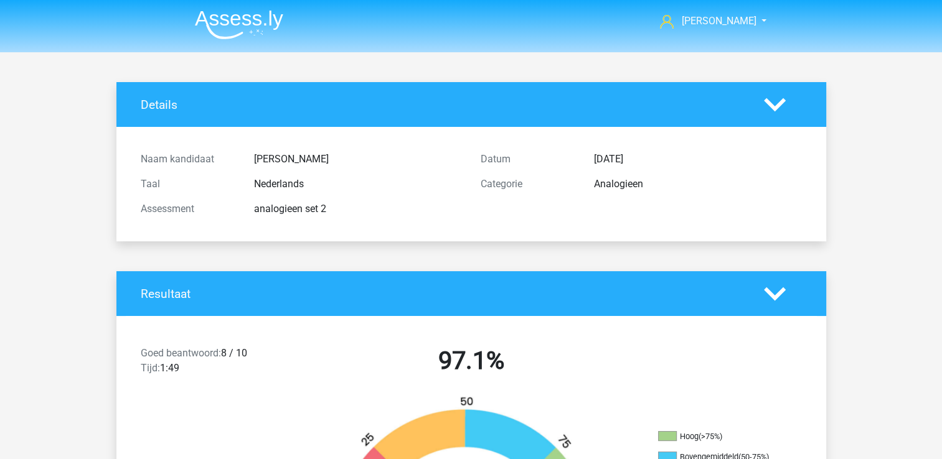
click at [225, 27] on img at bounding box center [239, 24] width 88 height 29
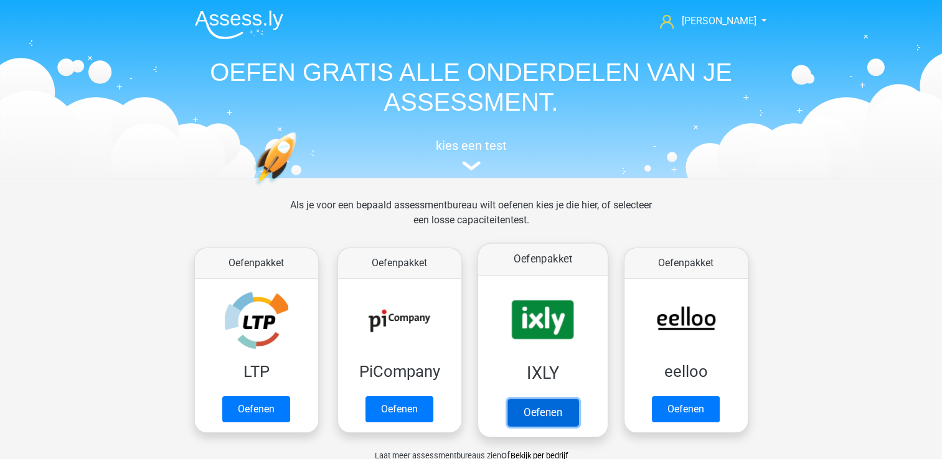
click at [530, 403] on link "Oefenen" at bounding box center [542, 412] width 71 height 27
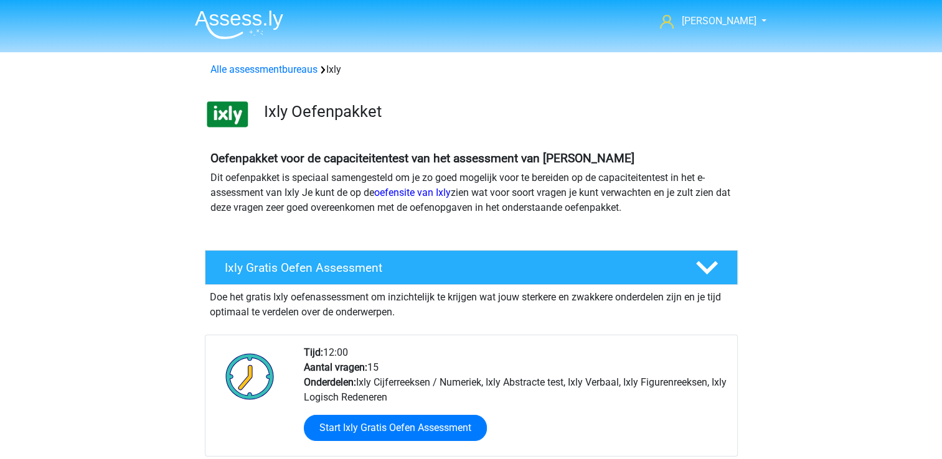
scroll to position [401, 0]
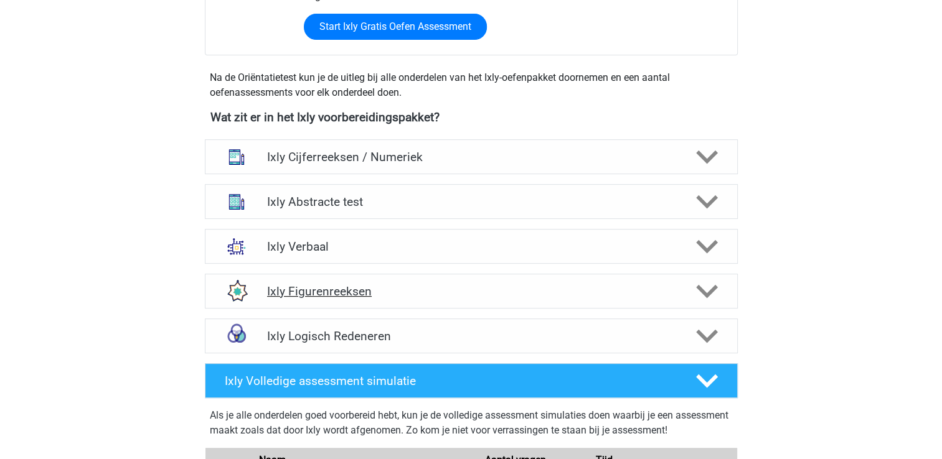
click at [315, 299] on div "Ixly Figurenreeksen" at bounding box center [471, 291] width 533 height 35
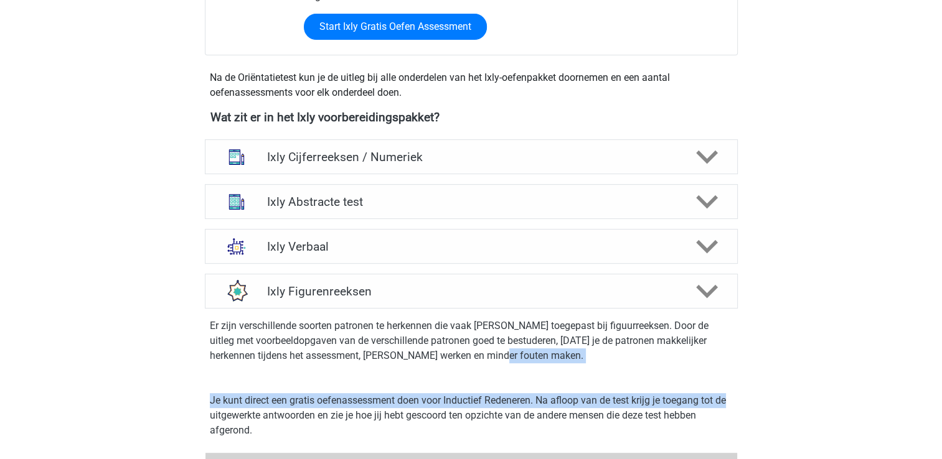
drag, startPoint x: 939, startPoint y: 377, endPoint x: 946, endPoint y: 384, distance: 10.1
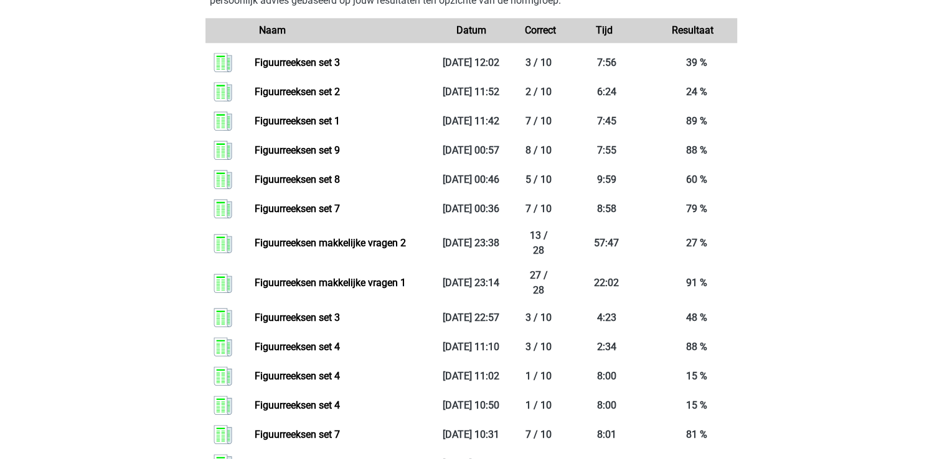
scroll to position [1607, 0]
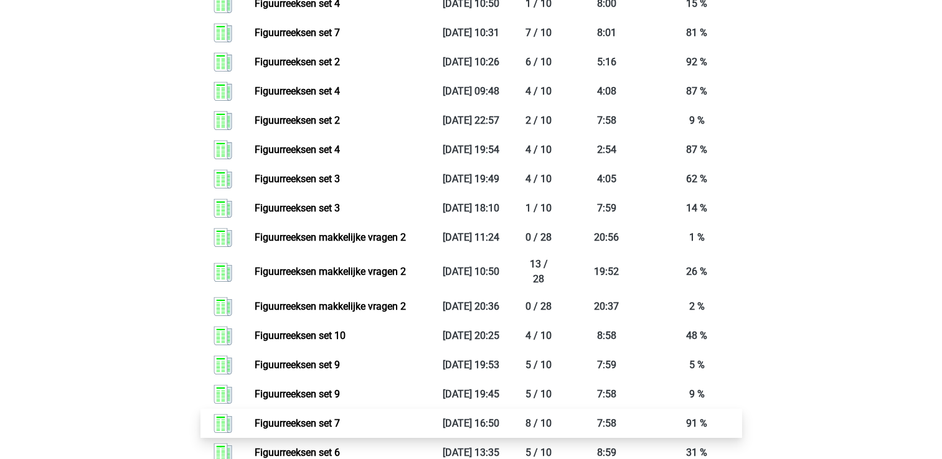
click at [281, 420] on link "Figuurreeksen set 7" at bounding box center [297, 424] width 85 height 12
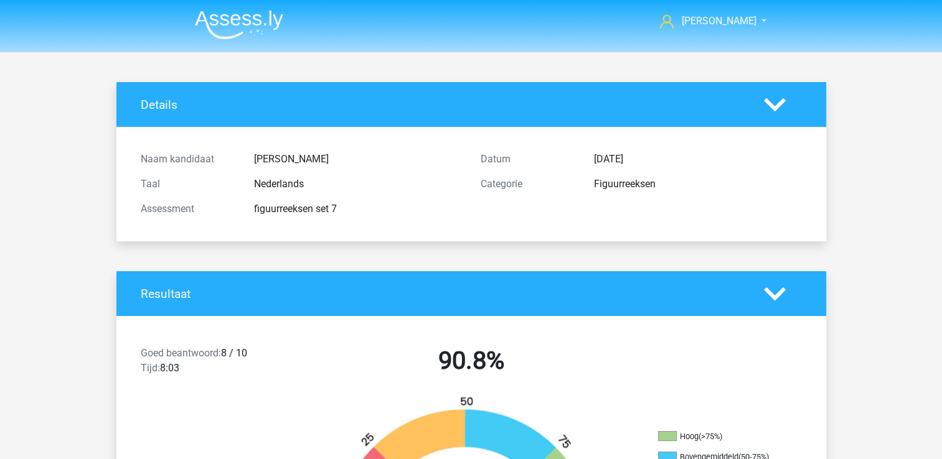
scroll to position [401, 0]
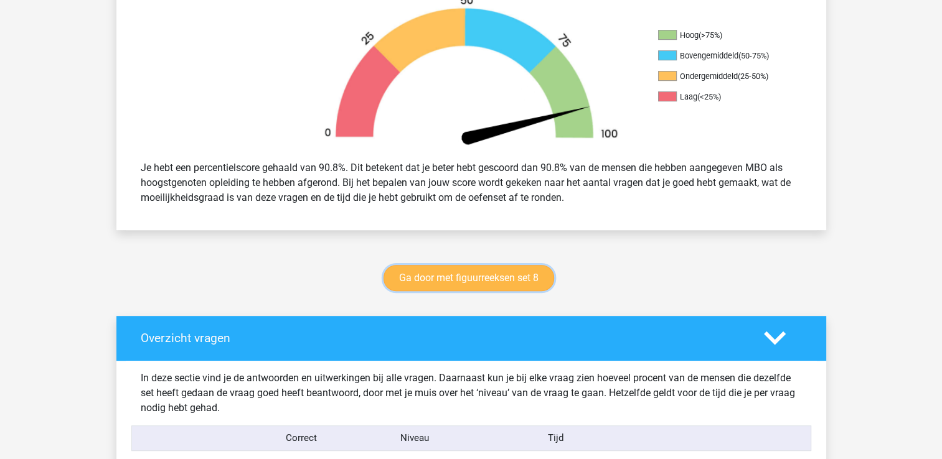
click at [502, 273] on link "Ga door met figuurreeksen set 8" at bounding box center [468, 278] width 171 height 26
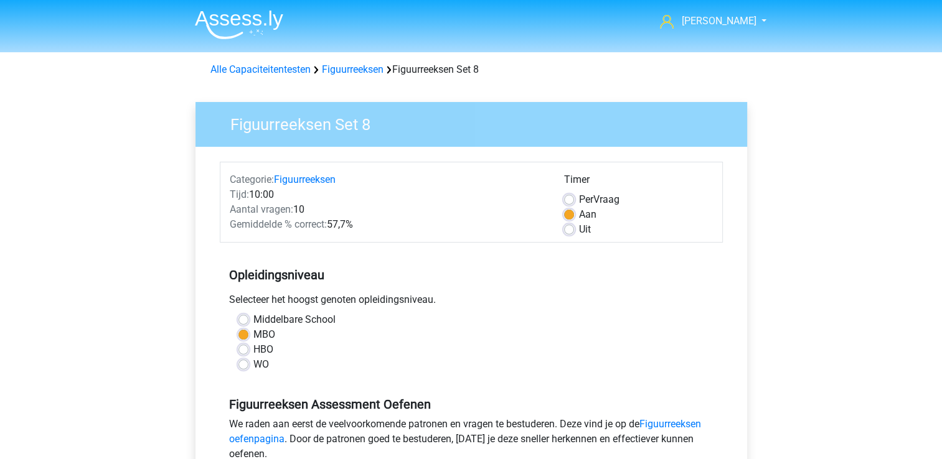
scroll to position [401, 0]
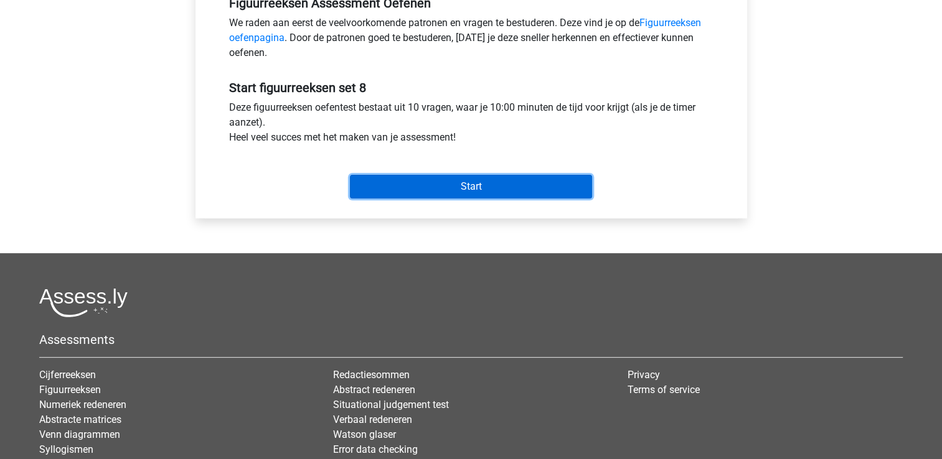
click at [471, 185] on input "Start" at bounding box center [471, 187] width 242 height 24
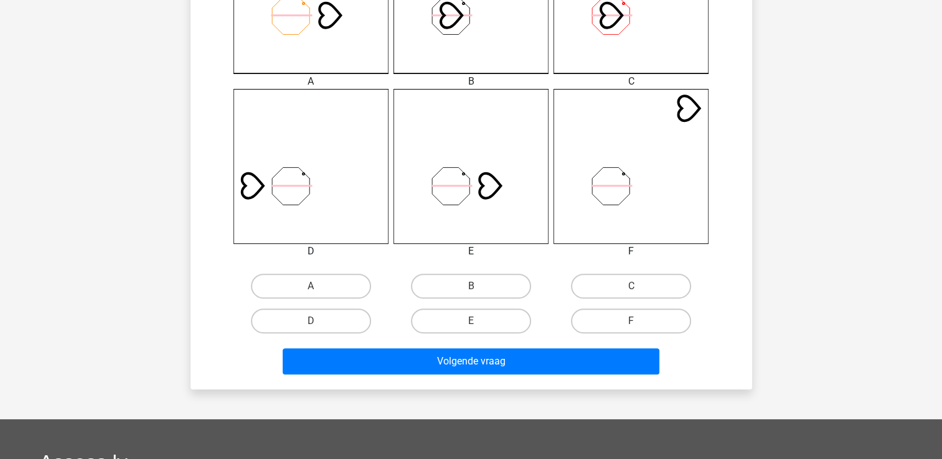
scroll to position [436, 0]
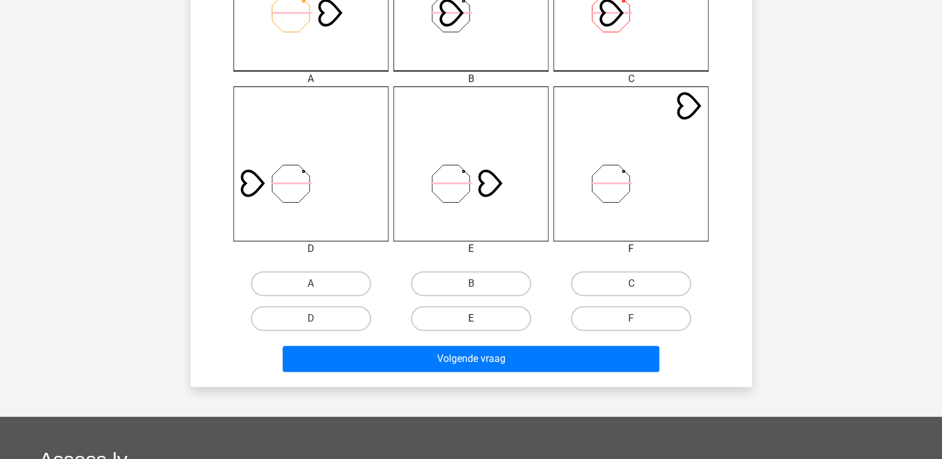
click at [490, 329] on label "E" at bounding box center [471, 318] width 120 height 25
click at [479, 327] on input "E" at bounding box center [475, 323] width 8 height 8
radio input "true"
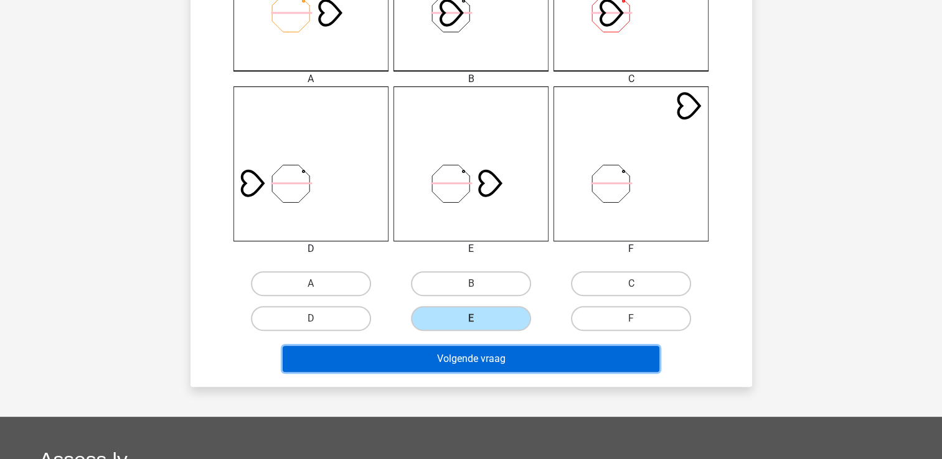
click at [485, 365] on button "Volgende vraag" at bounding box center [471, 359] width 377 height 26
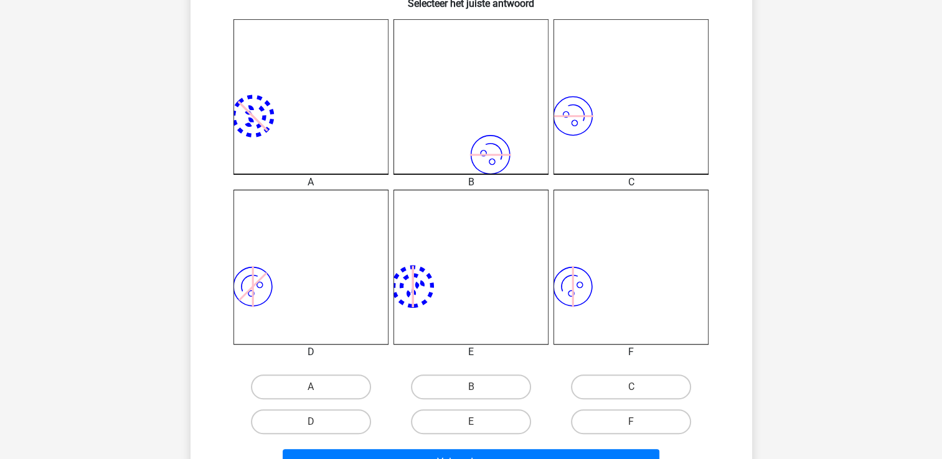
scroll to position [369, 0]
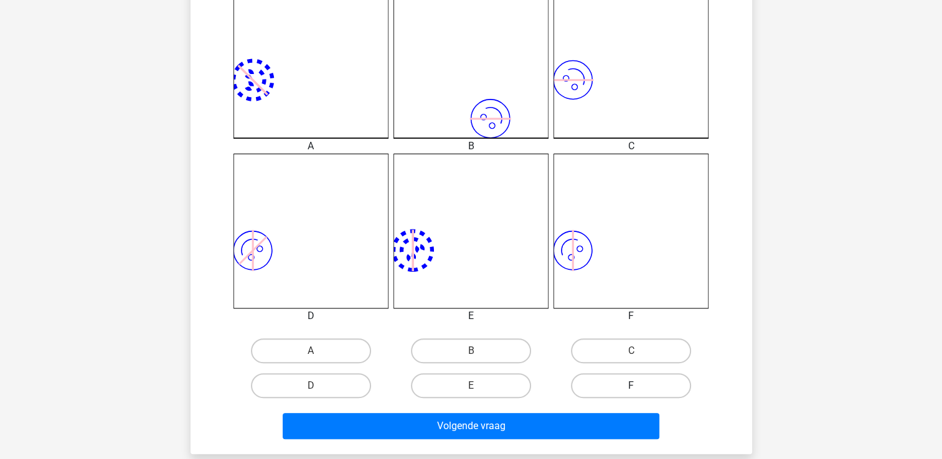
click at [608, 389] on label "F" at bounding box center [631, 385] width 120 height 25
click at [631, 389] on input "F" at bounding box center [635, 390] width 8 height 8
radio input "true"
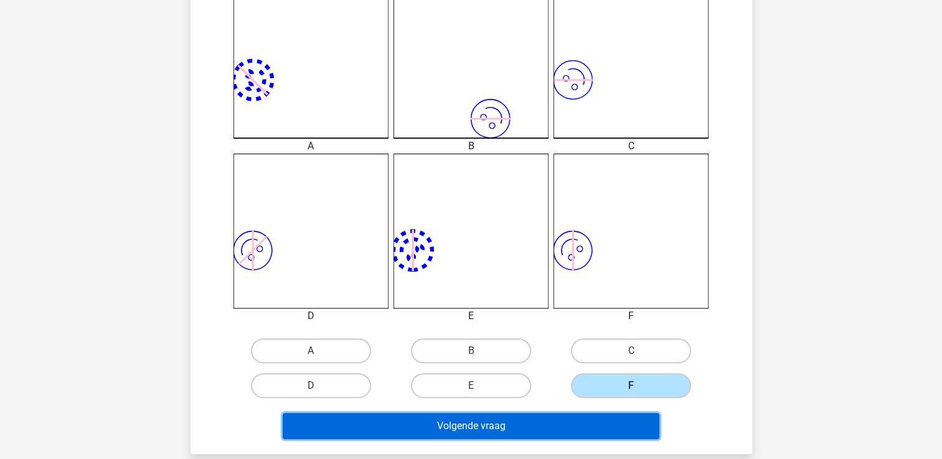
click at [440, 421] on button "Volgende vraag" at bounding box center [471, 426] width 377 height 26
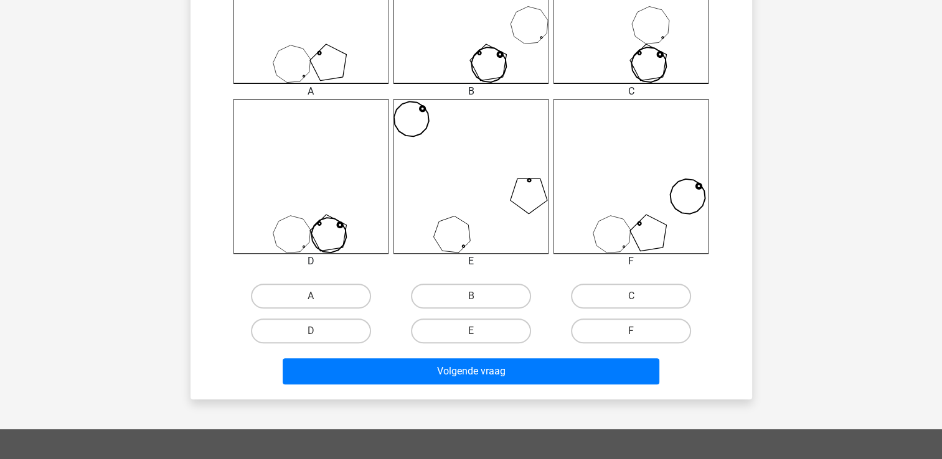
scroll to position [436, 0]
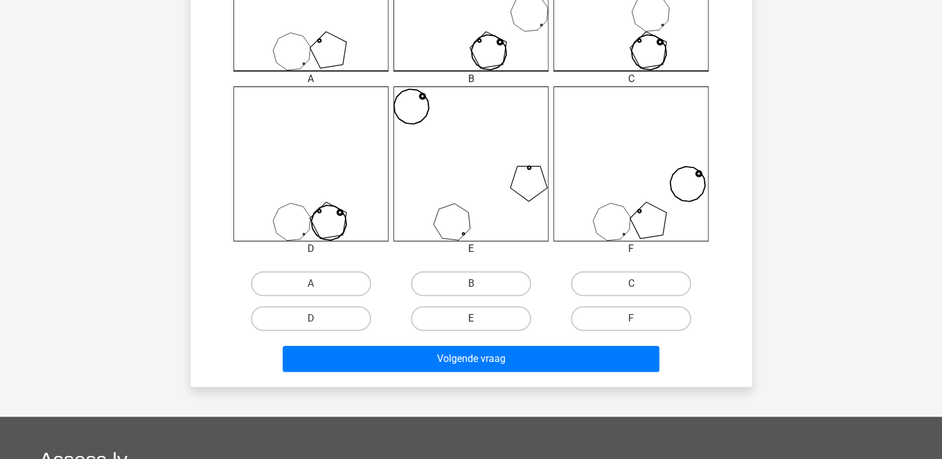
click at [492, 325] on label "E" at bounding box center [471, 318] width 120 height 25
click at [479, 325] on input "E" at bounding box center [475, 323] width 8 height 8
radio input "true"
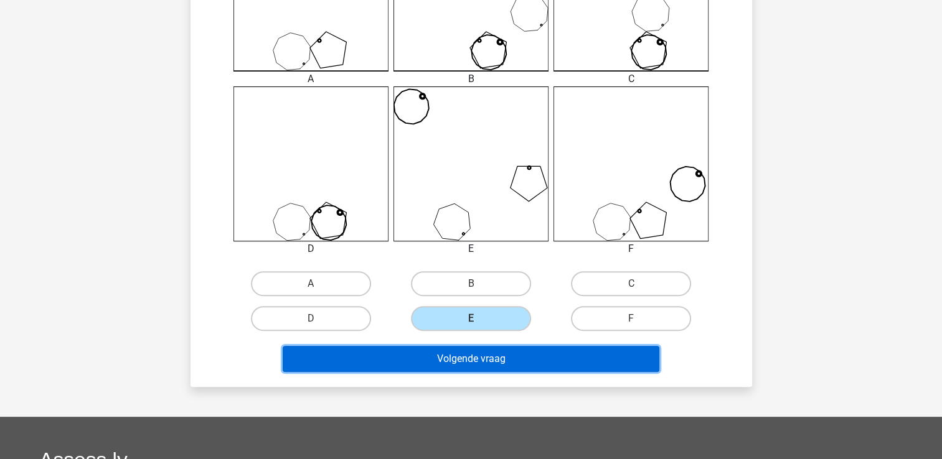
click at [486, 360] on button "Volgende vraag" at bounding box center [471, 359] width 377 height 26
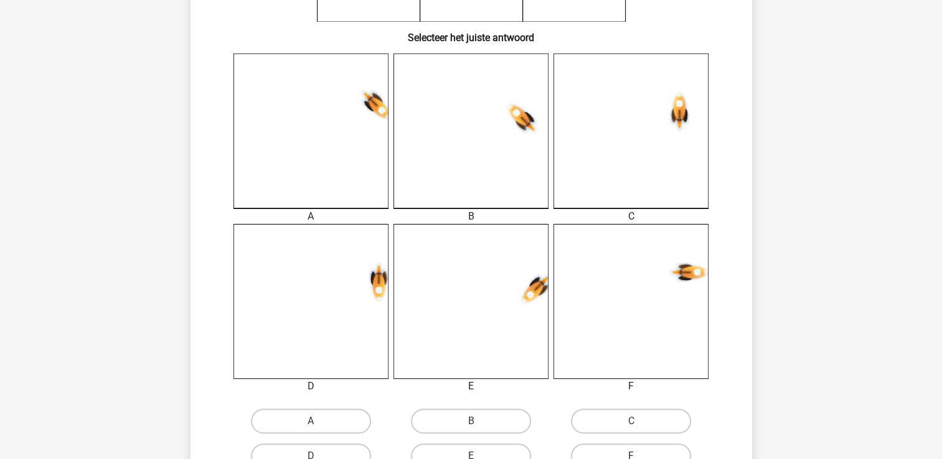
scroll to position [431, 0]
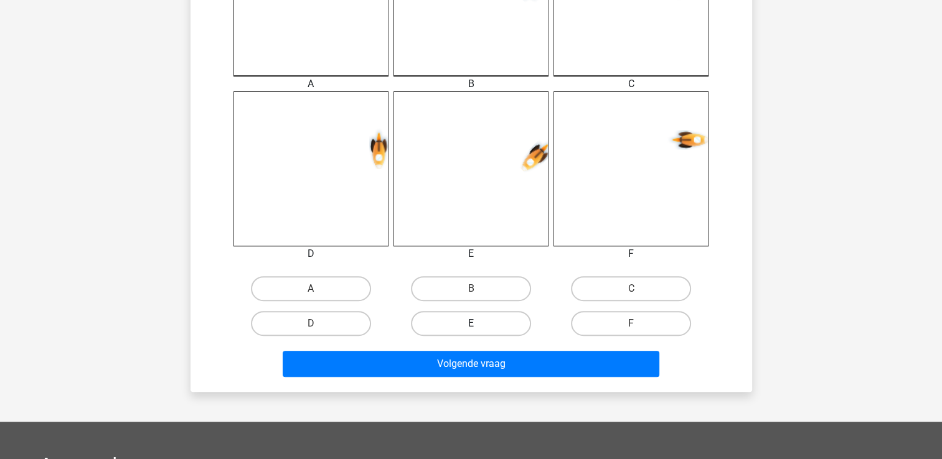
click at [492, 324] on label "E" at bounding box center [471, 323] width 120 height 25
click at [479, 324] on input "E" at bounding box center [475, 328] width 8 height 8
radio input "true"
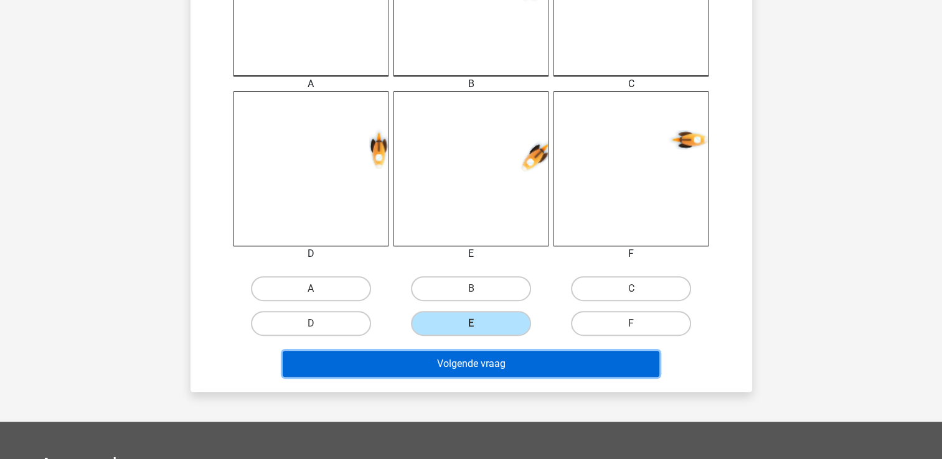
click at [494, 361] on button "Volgende vraag" at bounding box center [471, 364] width 377 height 26
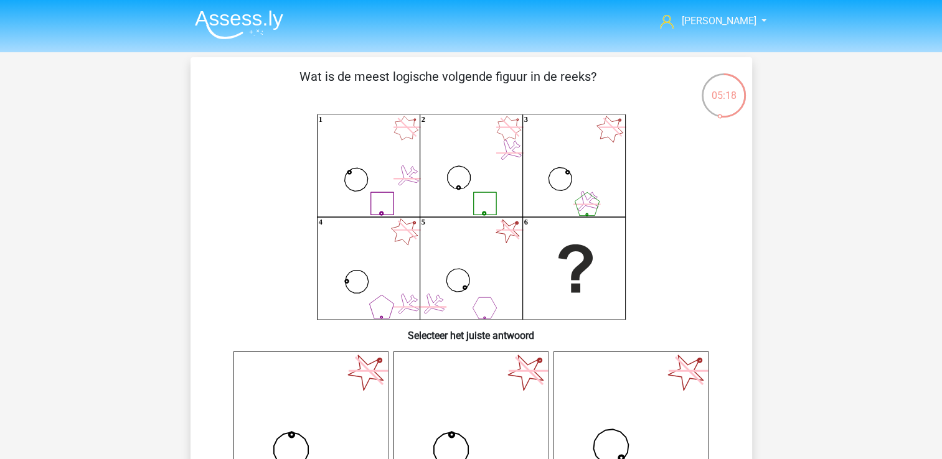
scroll to position [0, 0]
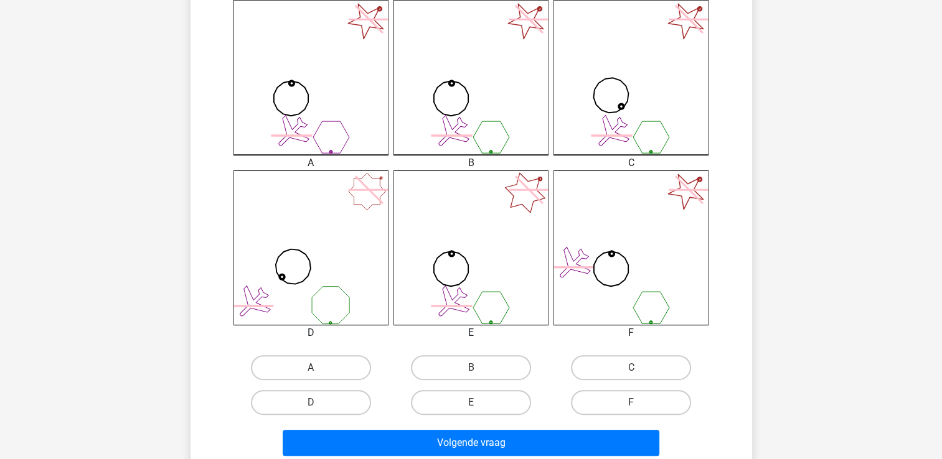
scroll to position [373, 0]
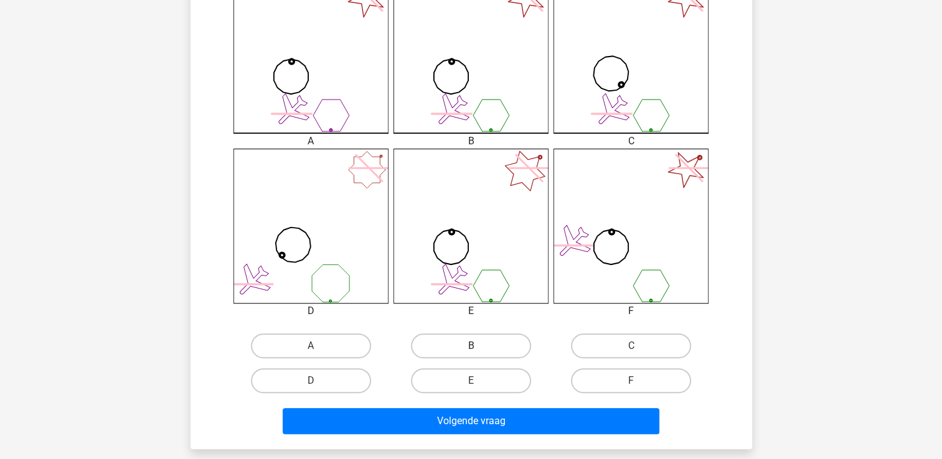
click at [513, 350] on label "B" at bounding box center [471, 346] width 120 height 25
click at [479, 350] on input "B" at bounding box center [475, 350] width 8 height 8
radio input "true"
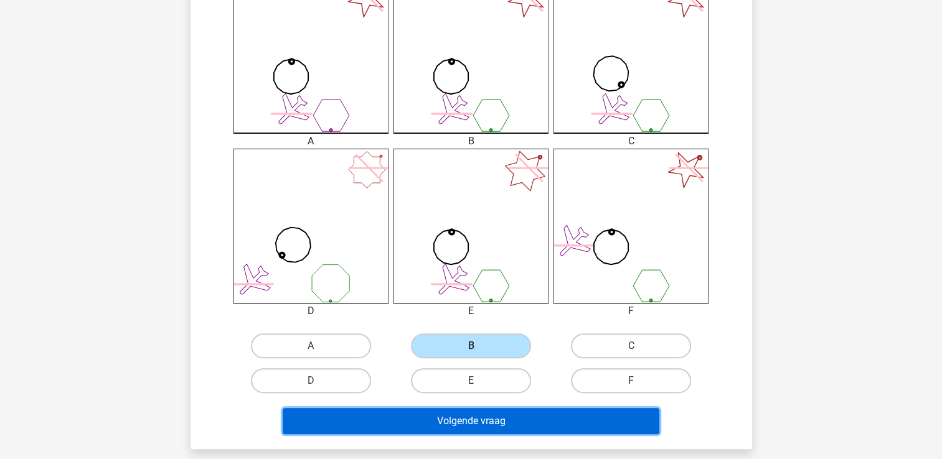
click at [525, 410] on button "Volgende vraag" at bounding box center [471, 421] width 377 height 26
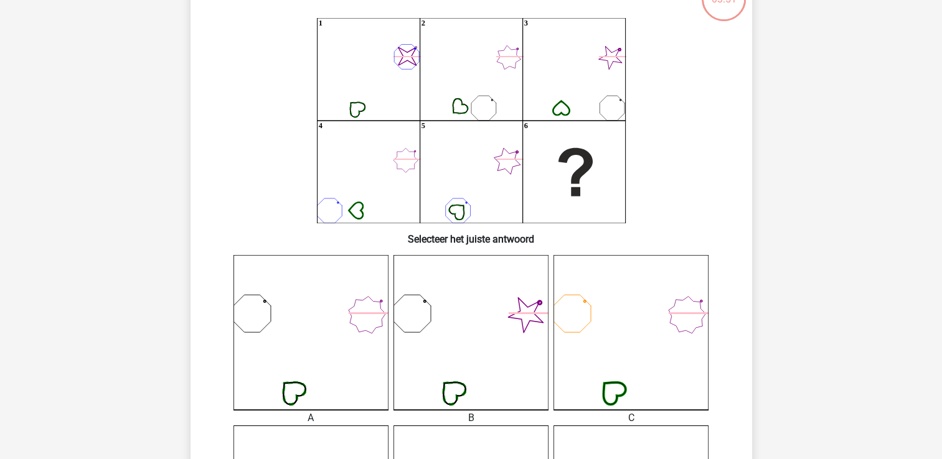
scroll to position [57, 0]
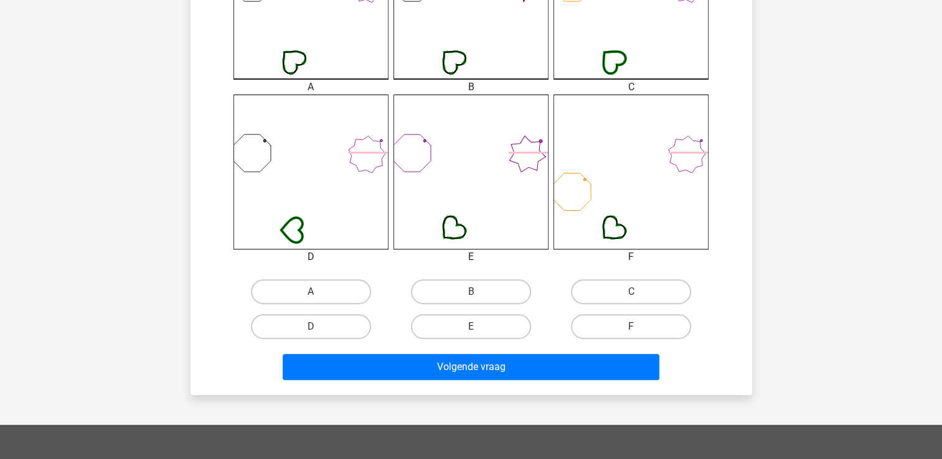
scroll to position [431, 0]
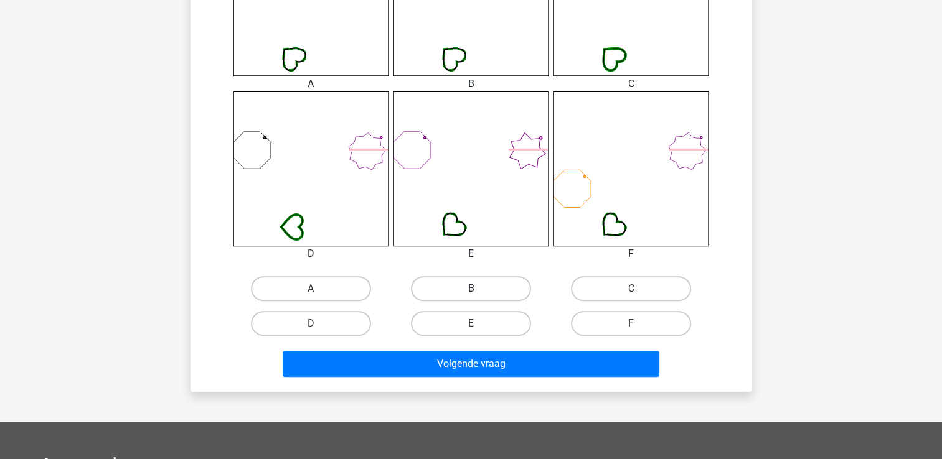
click at [498, 288] on label "B" at bounding box center [471, 288] width 120 height 25
click at [479, 289] on input "B" at bounding box center [475, 293] width 8 height 8
radio input "true"
click at [608, 294] on label "C" at bounding box center [631, 288] width 120 height 25
click at [631, 294] on input "C" at bounding box center [635, 293] width 8 height 8
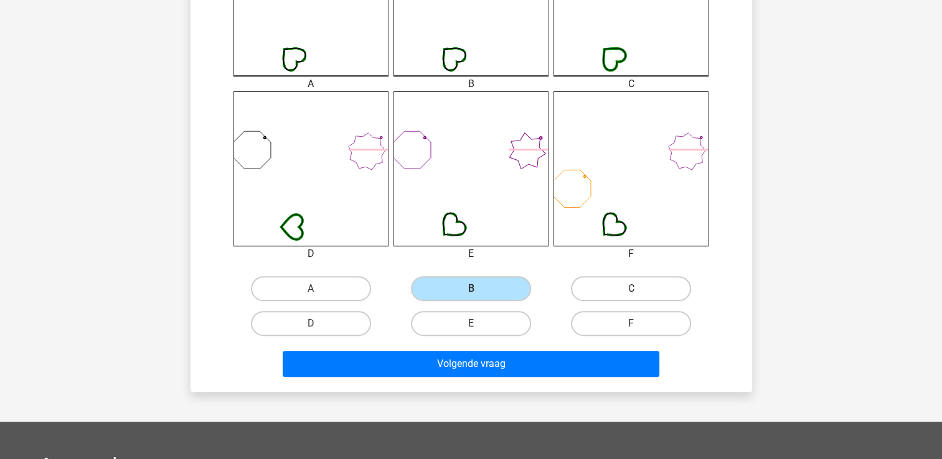
radio input "true"
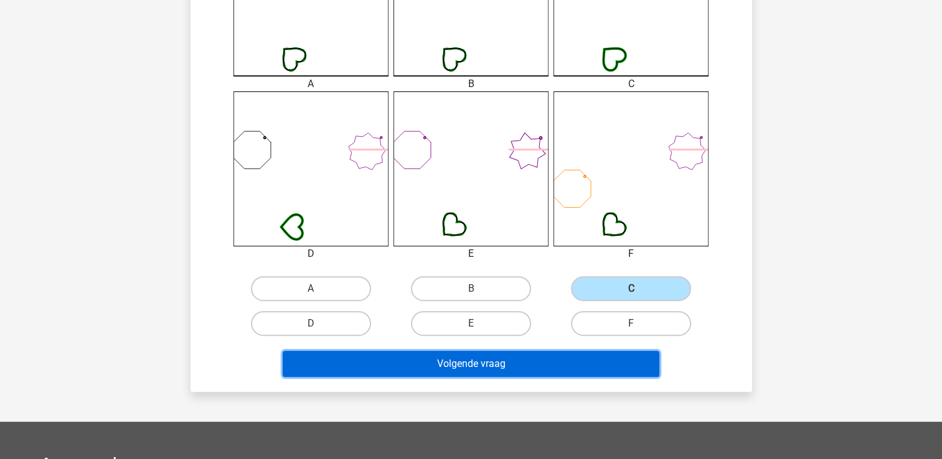
click at [543, 355] on button "Volgende vraag" at bounding box center [471, 364] width 377 height 26
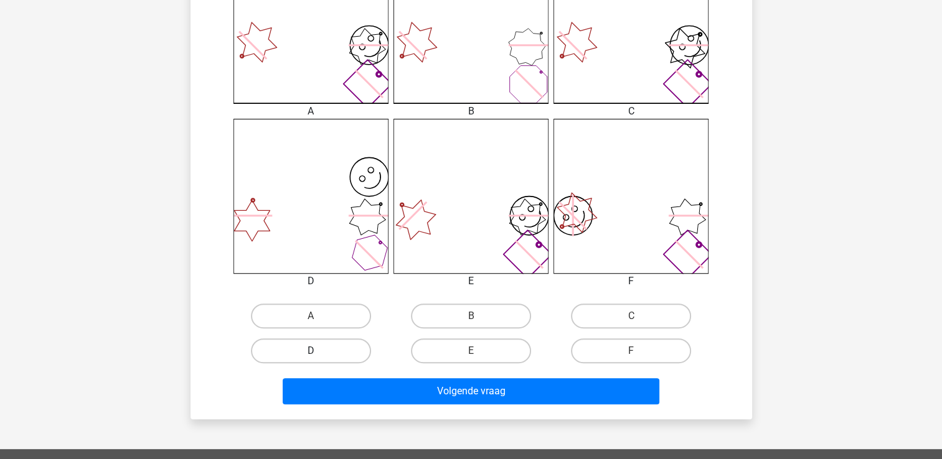
scroll to position [373, 0]
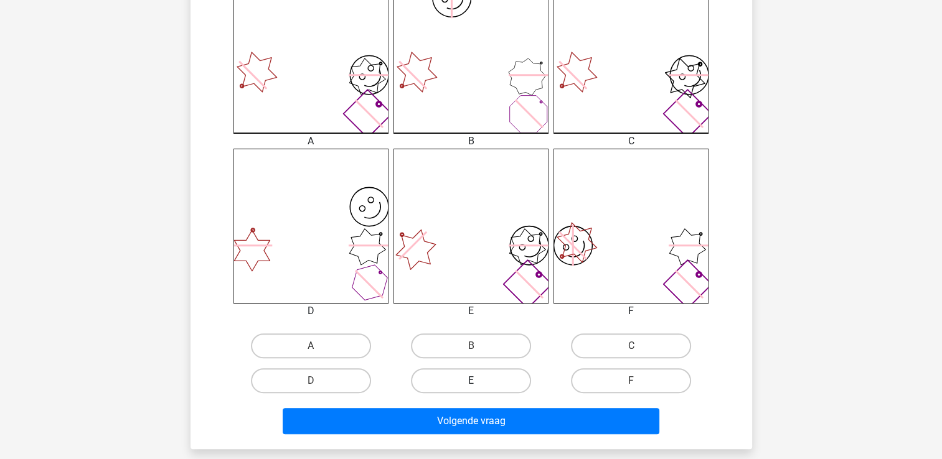
click at [489, 375] on label "E" at bounding box center [471, 381] width 120 height 25
click at [479, 381] on input "E" at bounding box center [475, 385] width 8 height 8
radio input "true"
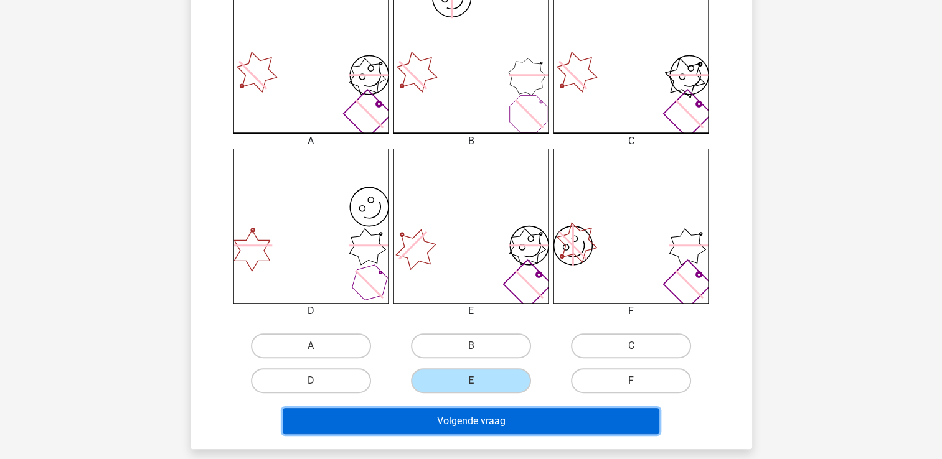
click at [472, 425] on button "Volgende vraag" at bounding box center [471, 421] width 377 height 26
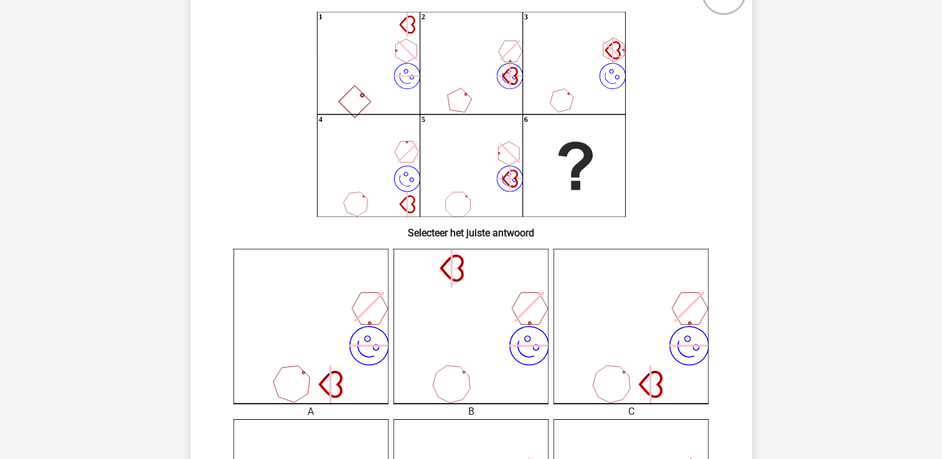
scroll to position [0, 0]
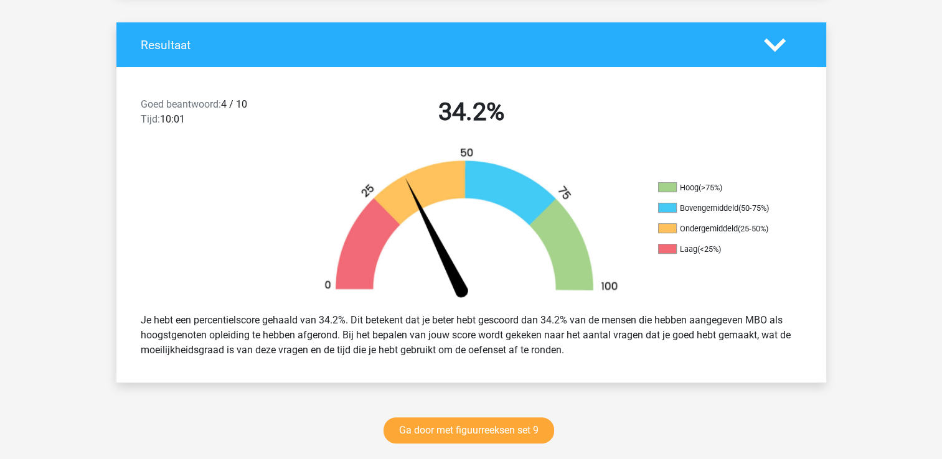
scroll to position [436, 0]
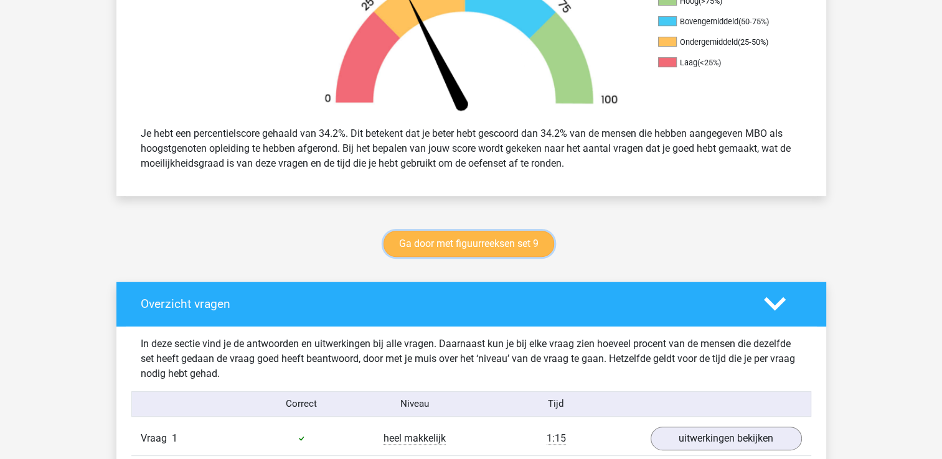
click at [500, 250] on link "Ga door met figuurreeksen set 9" at bounding box center [468, 244] width 171 height 26
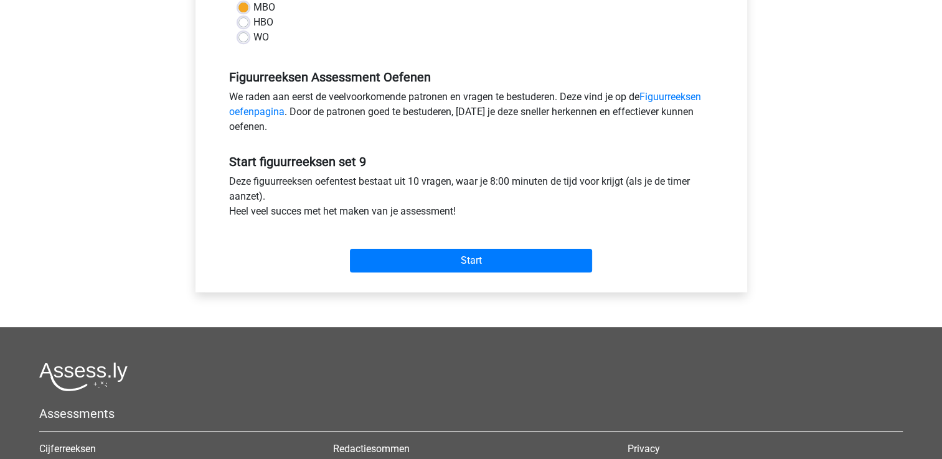
scroll to position [373, 0]
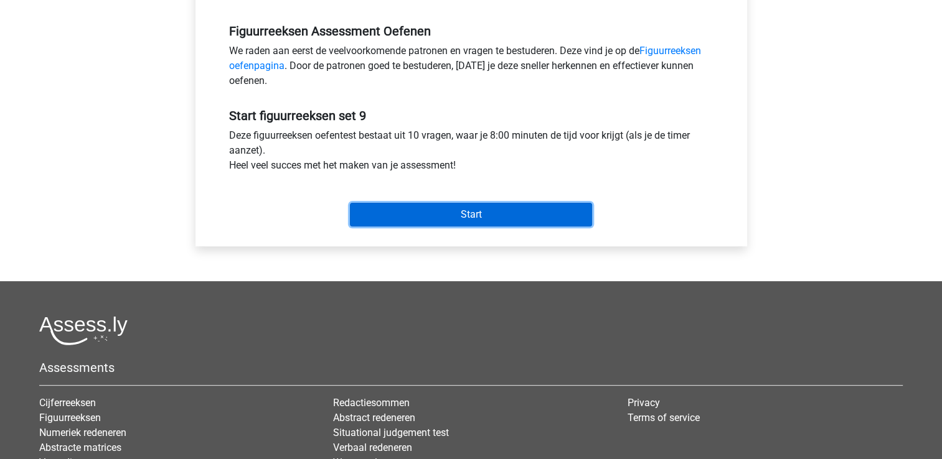
click at [433, 210] on input "Start" at bounding box center [471, 215] width 242 height 24
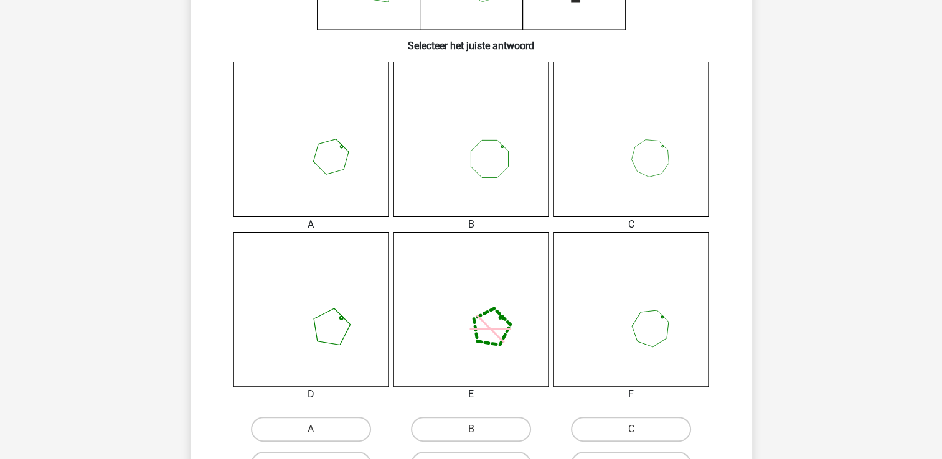
scroll to position [311, 0]
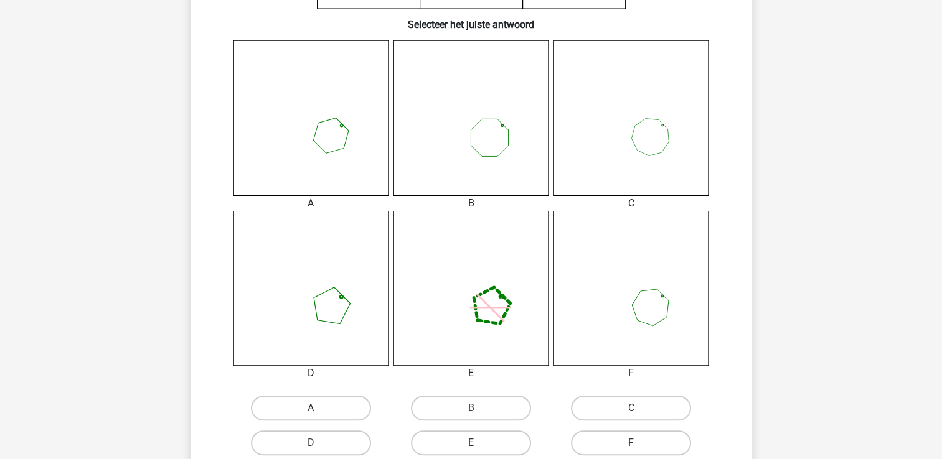
click at [351, 411] on label "A" at bounding box center [311, 408] width 120 height 25
click at [319, 411] on input "A" at bounding box center [315, 412] width 8 height 8
radio input "true"
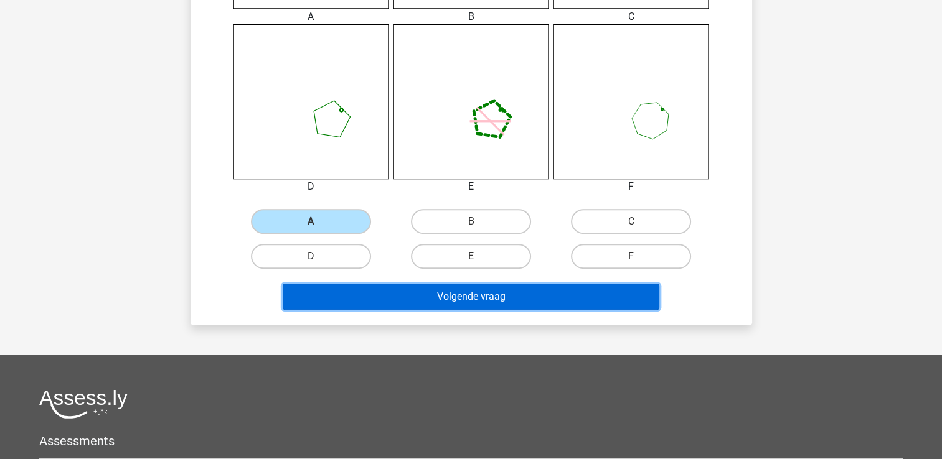
click at [366, 284] on button "Volgende vraag" at bounding box center [471, 297] width 377 height 26
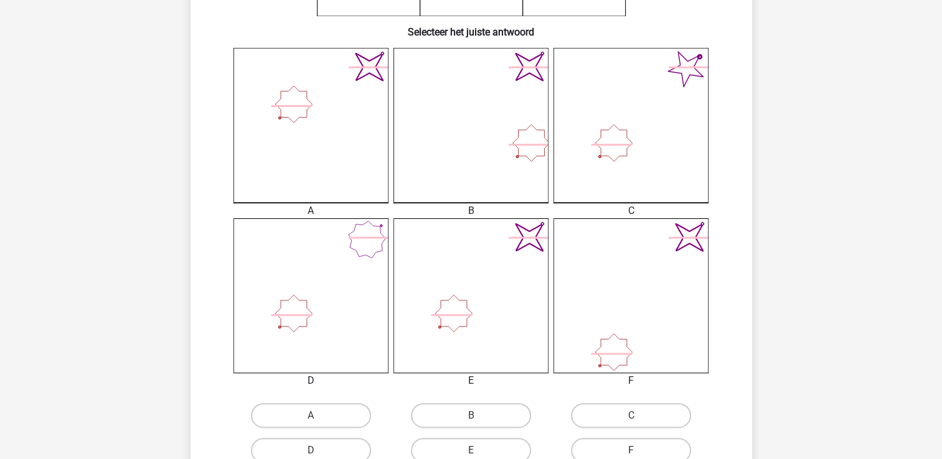
scroll to position [498, 0]
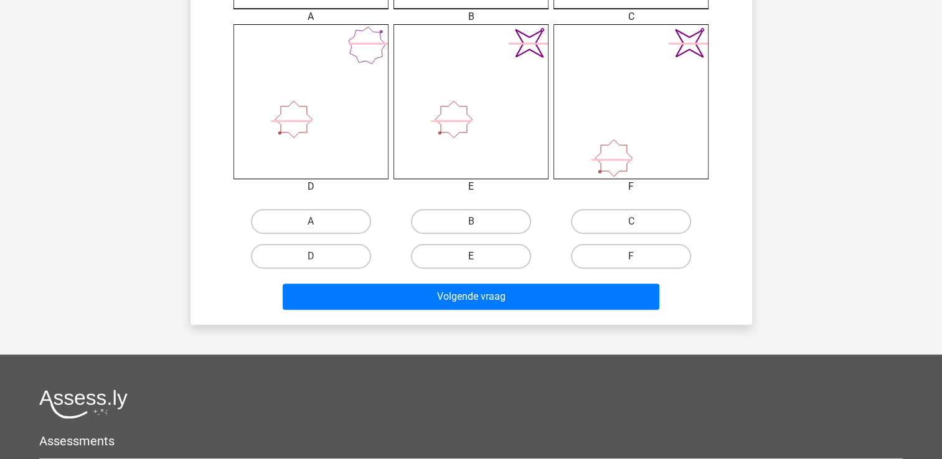
click at [475, 250] on label "E" at bounding box center [471, 256] width 120 height 25
click at [475, 256] on input "E" at bounding box center [475, 260] width 8 height 8
radio input "true"
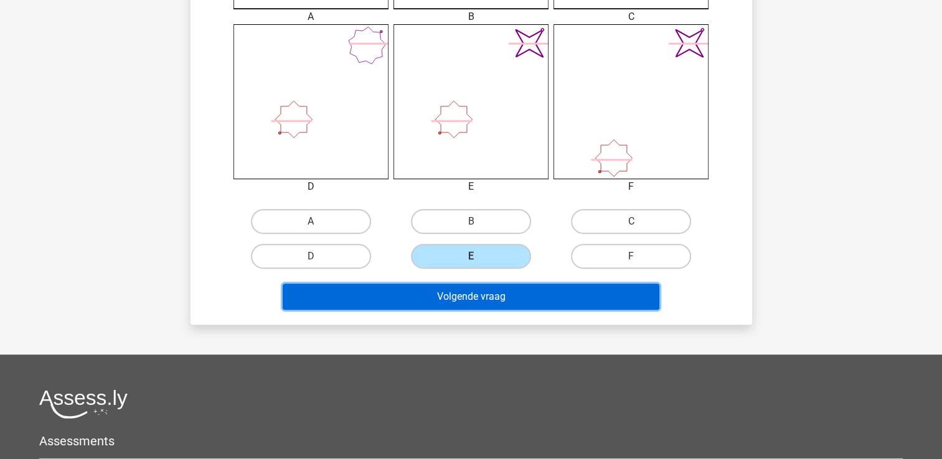
click at [477, 289] on button "Volgende vraag" at bounding box center [471, 297] width 377 height 26
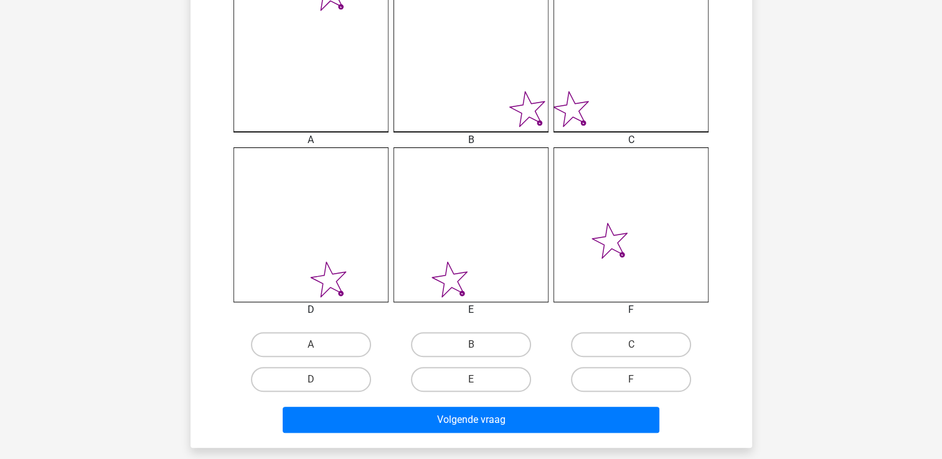
scroll to position [431, 0]
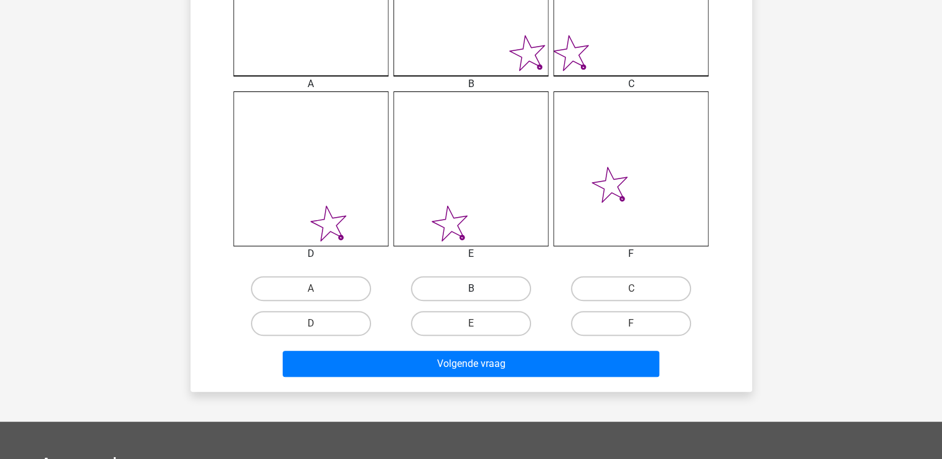
click at [456, 280] on label "B" at bounding box center [471, 288] width 120 height 25
click at [471, 289] on input "B" at bounding box center [475, 293] width 8 height 8
radio input "true"
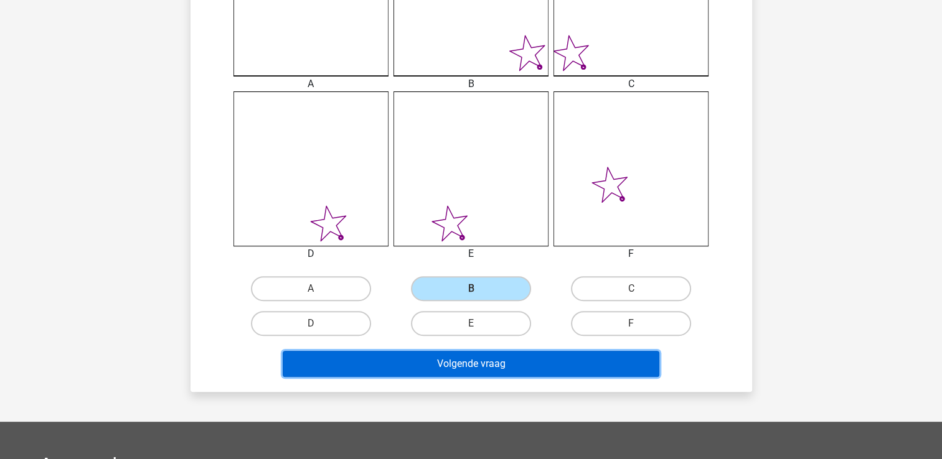
click at [482, 369] on button "Volgende vraag" at bounding box center [471, 364] width 377 height 26
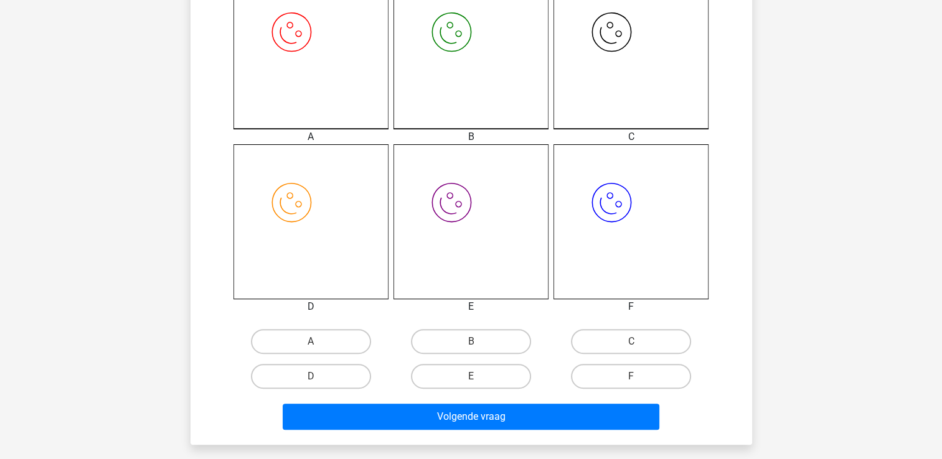
scroll to position [436, 0]
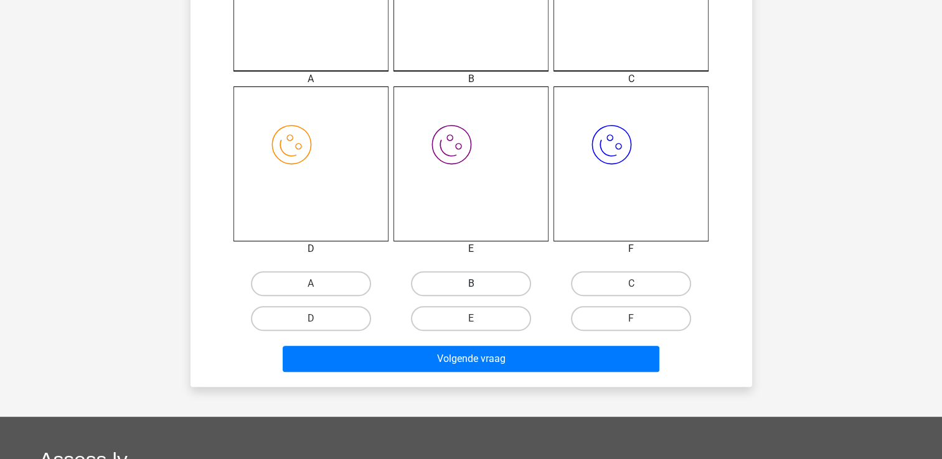
click at [483, 276] on label "B" at bounding box center [471, 283] width 120 height 25
click at [479, 284] on input "B" at bounding box center [475, 288] width 8 height 8
radio input "true"
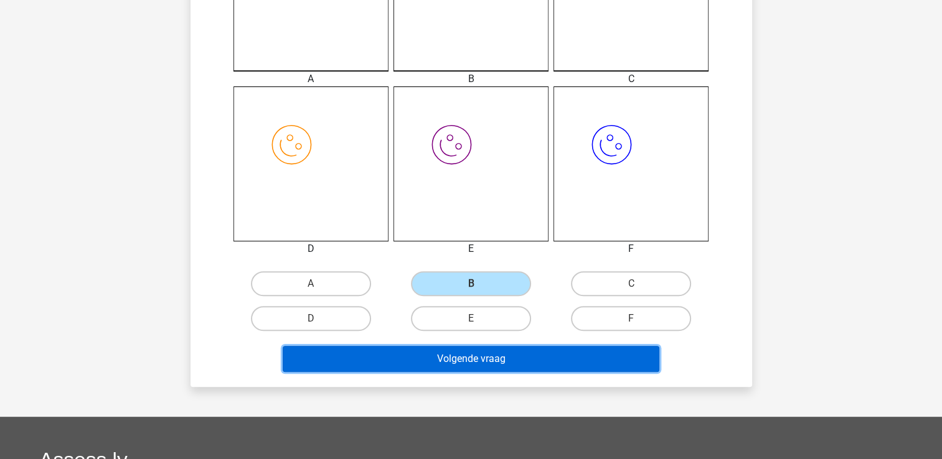
click at [467, 355] on button "Volgende vraag" at bounding box center [471, 359] width 377 height 26
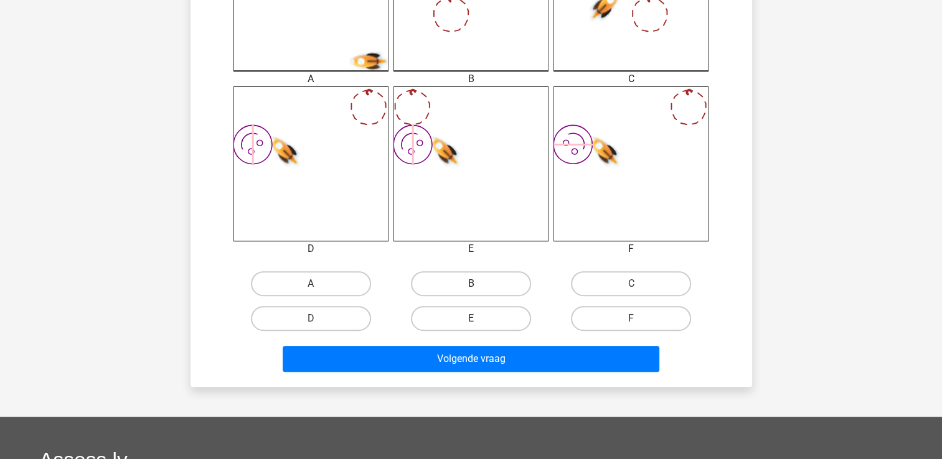
click at [479, 290] on label "B" at bounding box center [471, 283] width 120 height 25
click at [479, 290] on input "B" at bounding box center [475, 288] width 8 height 8
radio input "true"
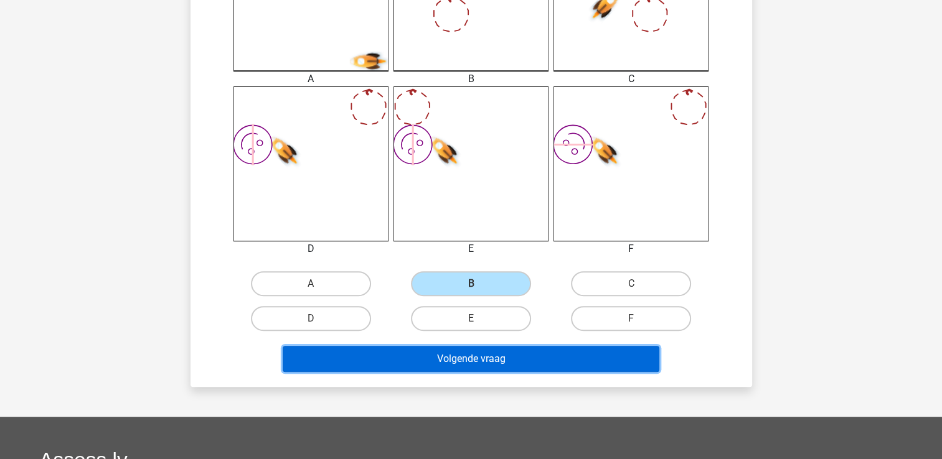
click at [483, 357] on button "Volgende vraag" at bounding box center [471, 359] width 377 height 26
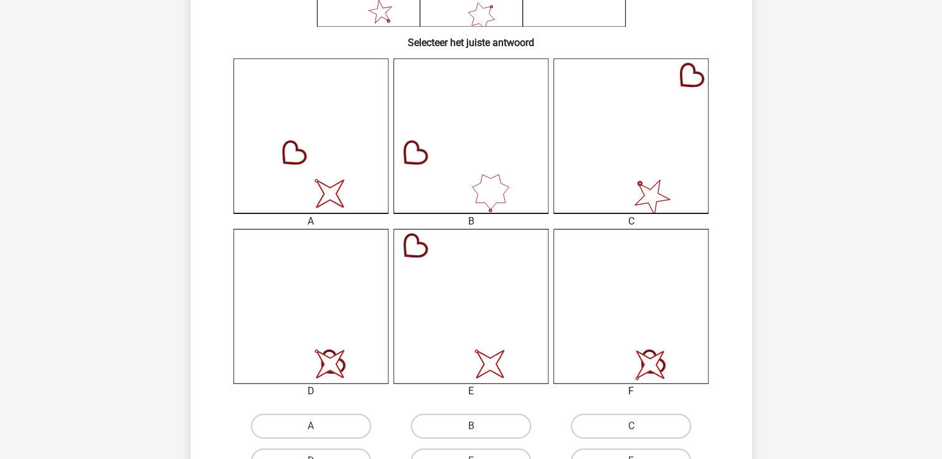
scroll to position [311, 0]
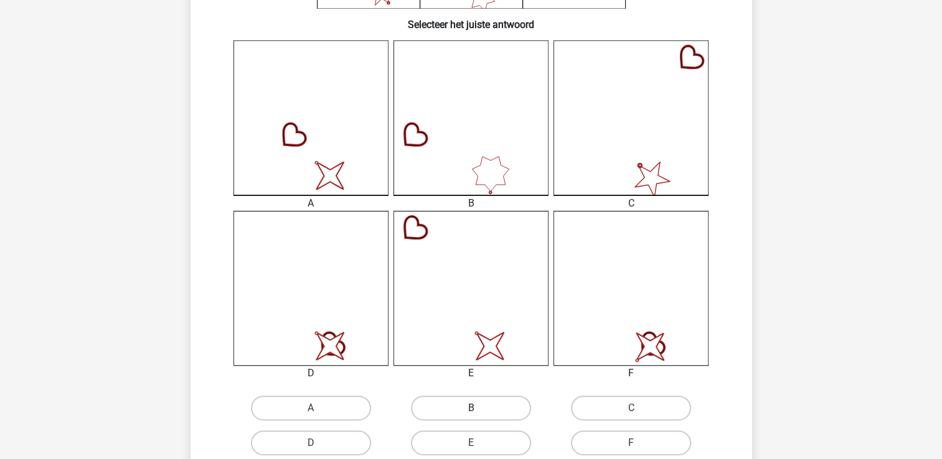
click at [486, 408] on label "B" at bounding box center [471, 408] width 120 height 25
click at [479, 408] on input "B" at bounding box center [475, 412] width 8 height 8
radio input "true"
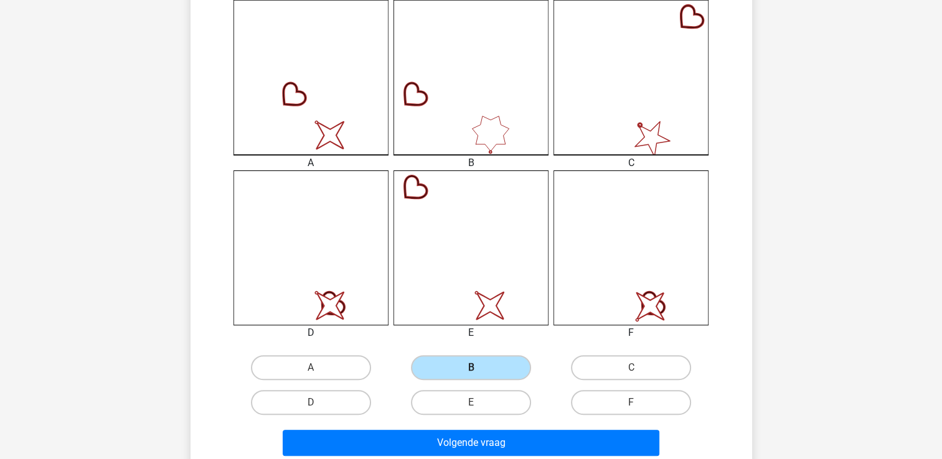
scroll to position [436, 0]
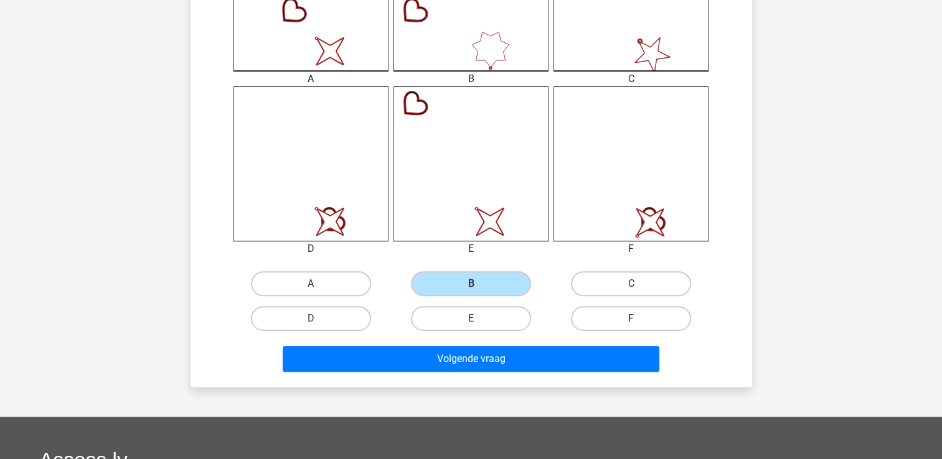
click at [635, 313] on label "F" at bounding box center [631, 318] width 120 height 25
click at [635, 319] on input "F" at bounding box center [635, 323] width 8 height 8
radio input "true"
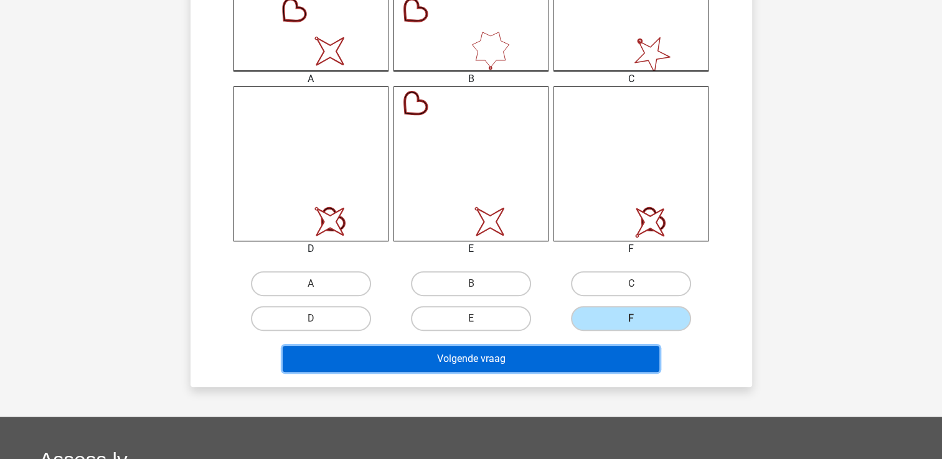
click at [519, 363] on button "Volgende vraag" at bounding box center [471, 359] width 377 height 26
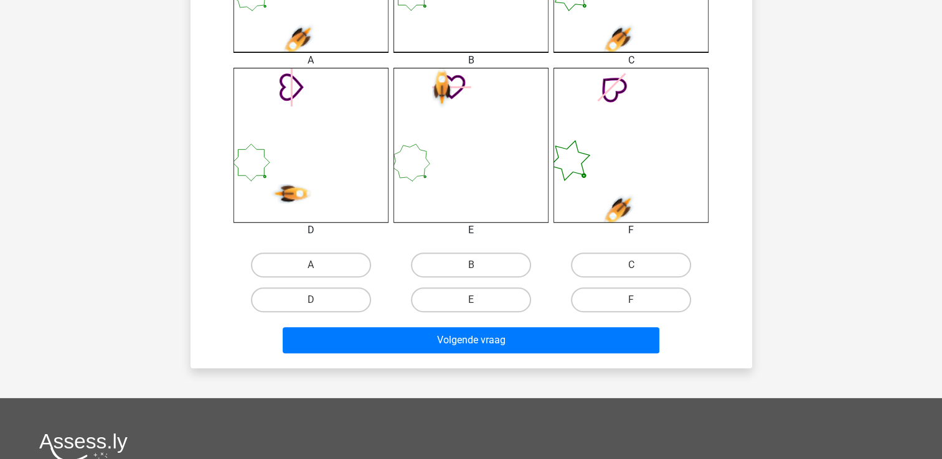
scroll to position [498, 0]
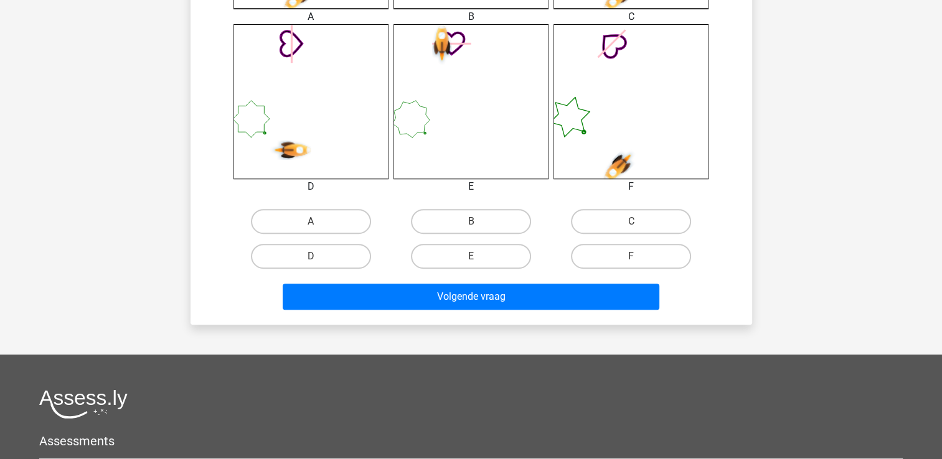
click at [264, 220] on label "A" at bounding box center [311, 221] width 120 height 25
click at [311, 222] on input "A" at bounding box center [315, 226] width 8 height 8
radio input "true"
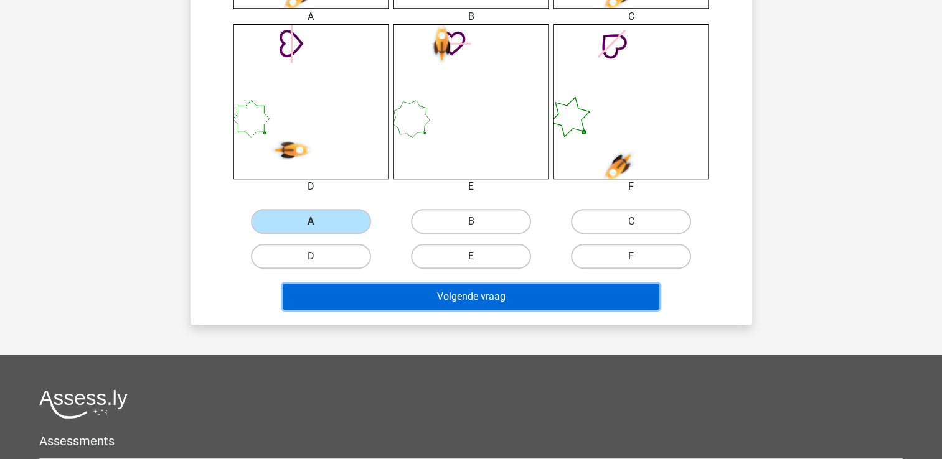
click at [356, 295] on button "Volgende vraag" at bounding box center [471, 297] width 377 height 26
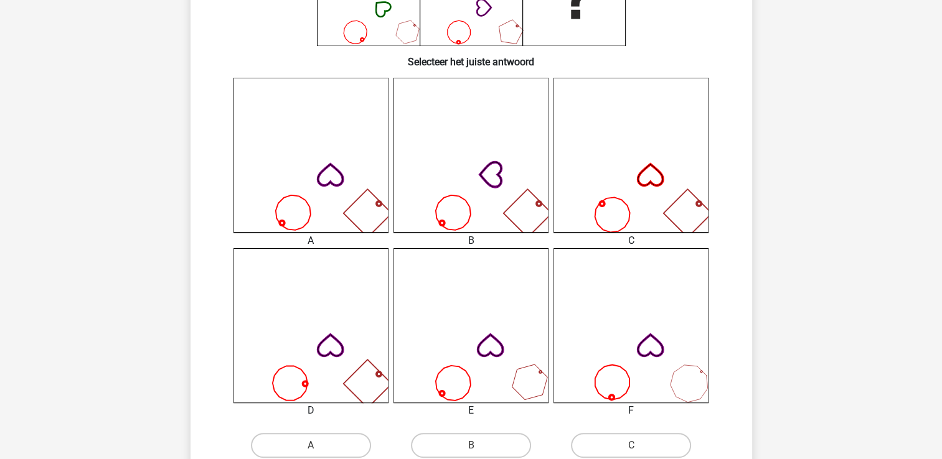
scroll to position [311, 0]
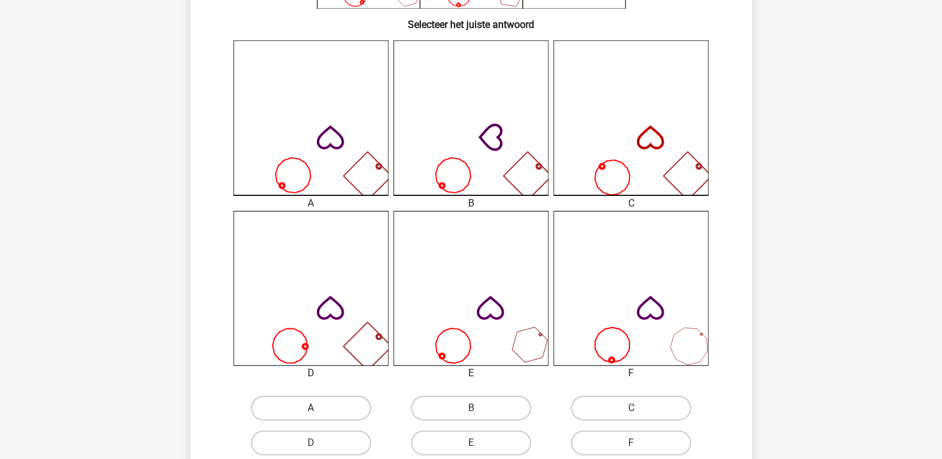
click at [288, 411] on label "A" at bounding box center [311, 408] width 120 height 25
click at [311, 411] on input "A" at bounding box center [315, 412] width 8 height 8
radio input "true"
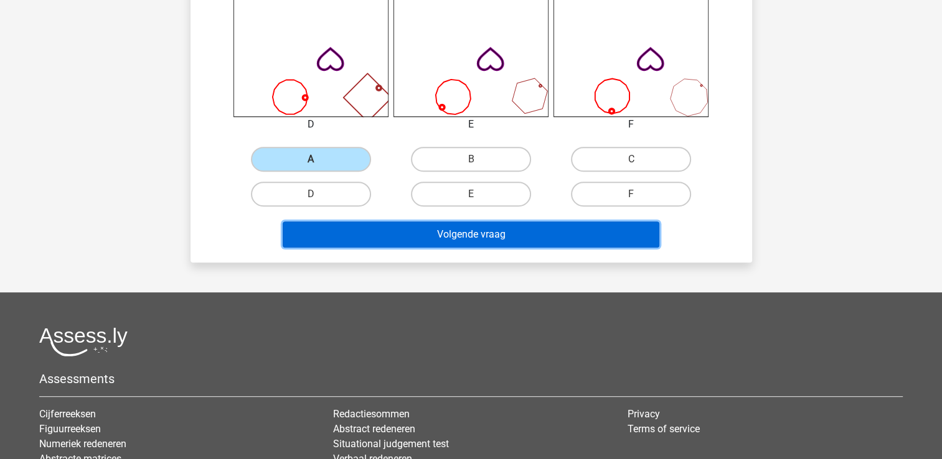
click at [373, 230] on button "Volgende vraag" at bounding box center [471, 235] width 377 height 26
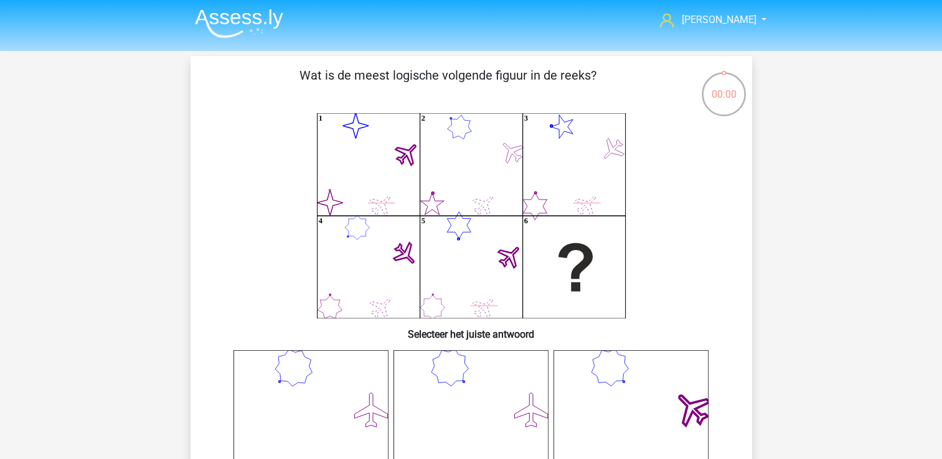
scroll to position [0, 0]
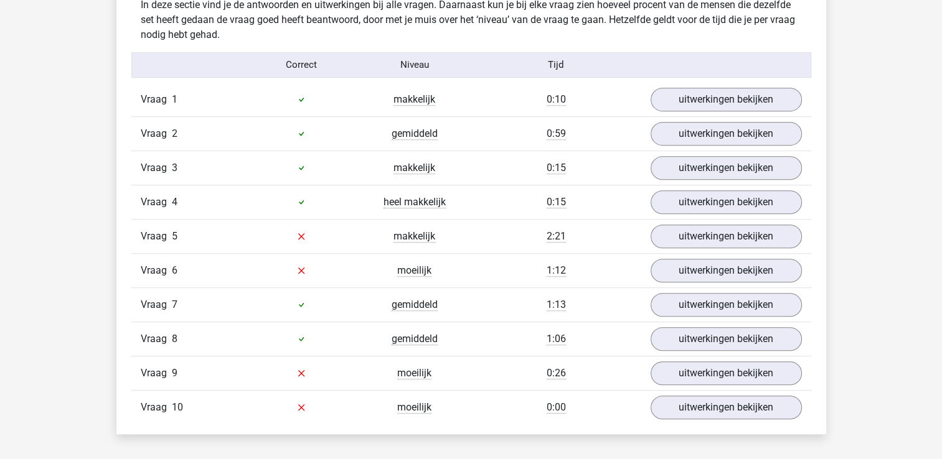
scroll to position [747, 0]
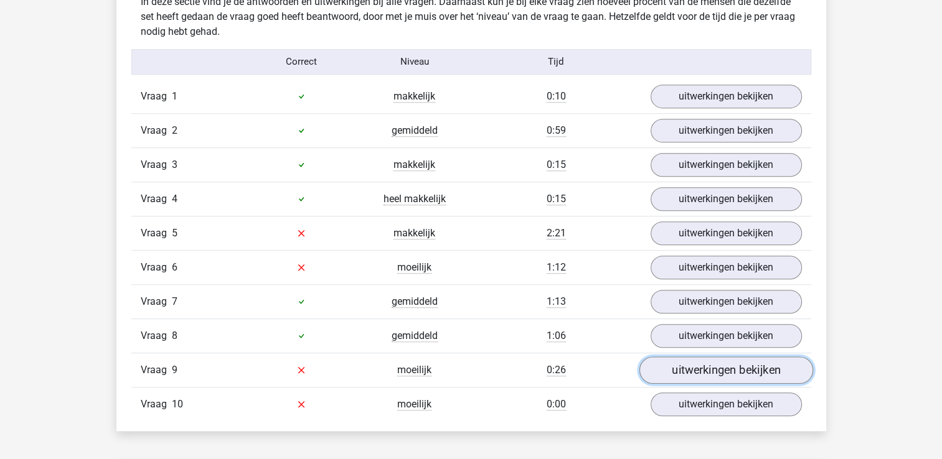
click at [740, 371] on link "uitwerkingen bekijken" at bounding box center [726, 370] width 174 height 27
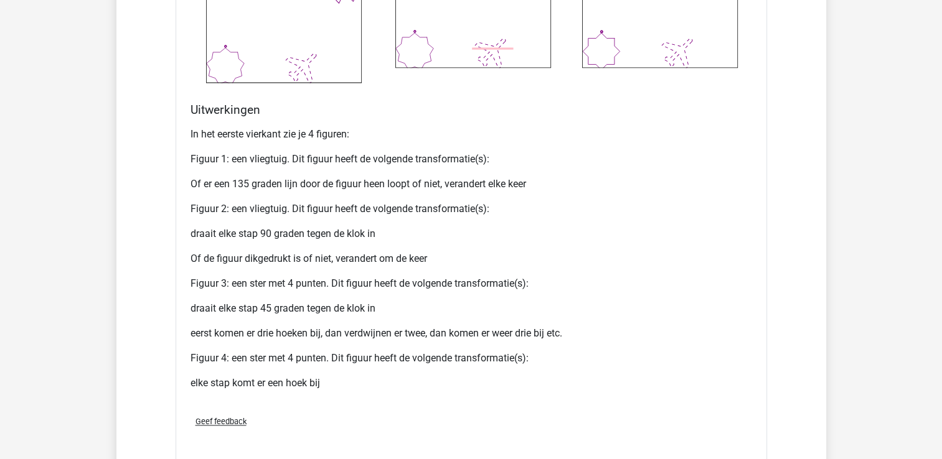
scroll to position [1805, 0]
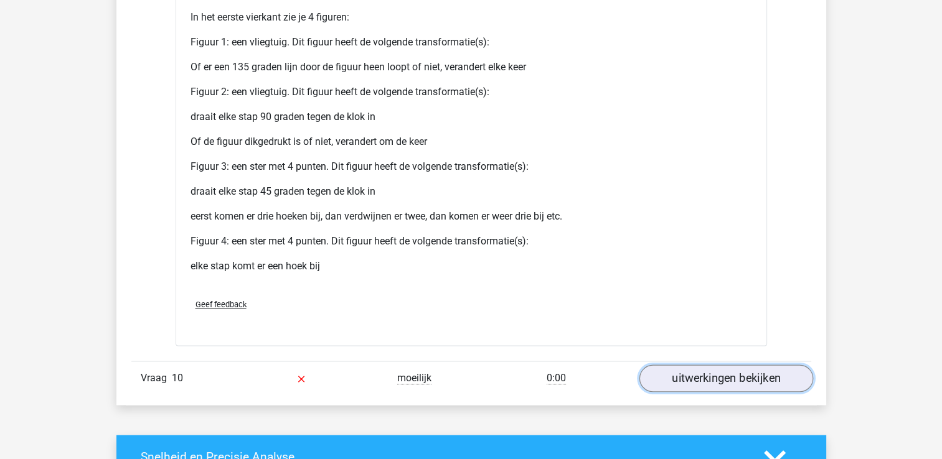
click at [740, 371] on link "uitwerkingen bekijken" at bounding box center [726, 378] width 174 height 27
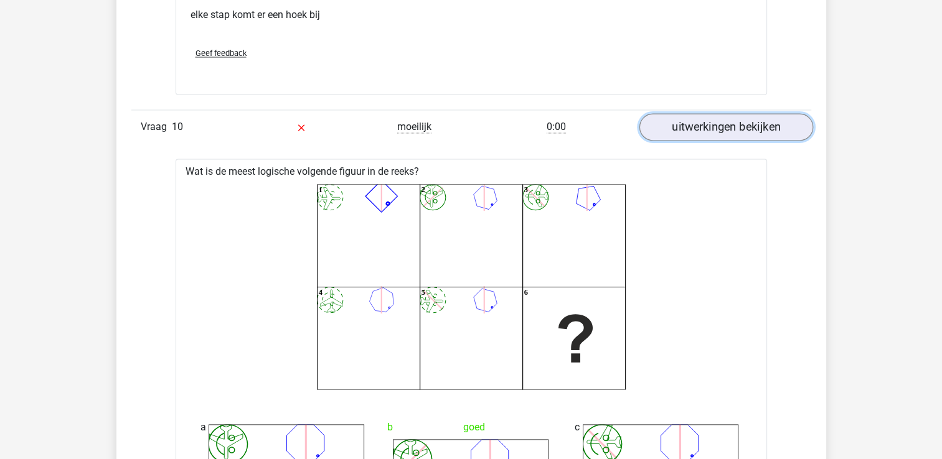
scroll to position [2054, 0]
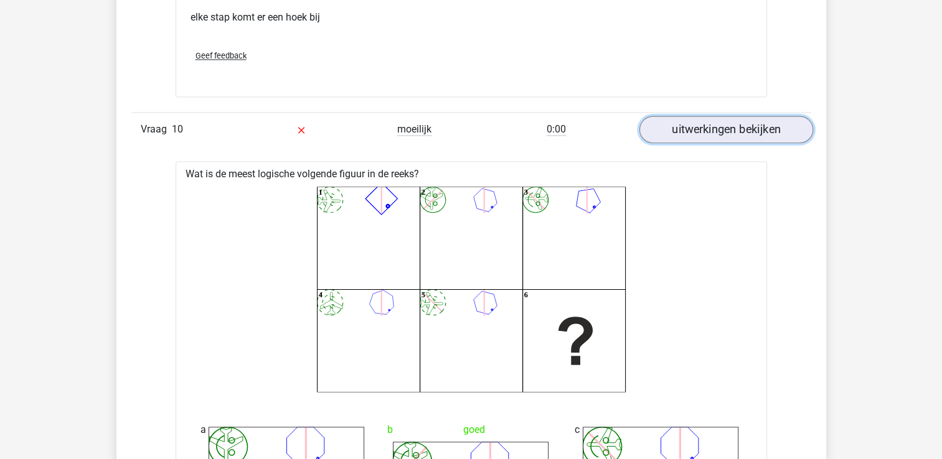
click at [708, 130] on link "uitwerkingen bekijken" at bounding box center [726, 129] width 174 height 27
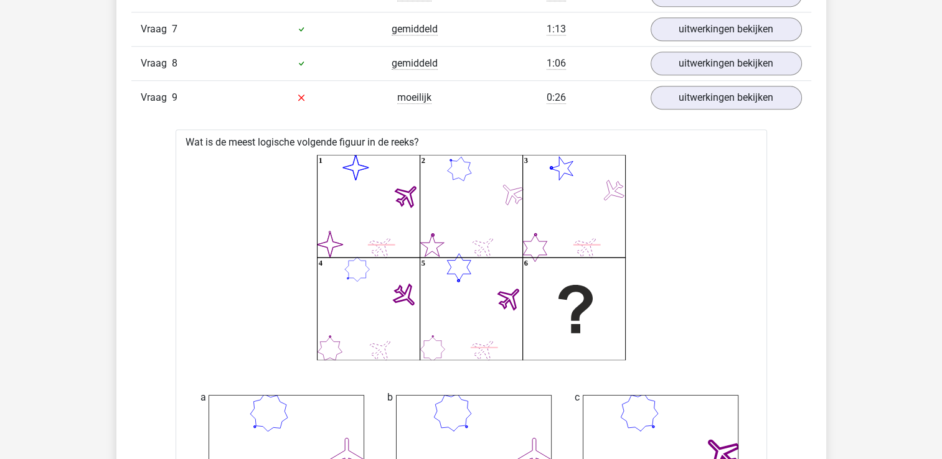
scroll to position [809, 0]
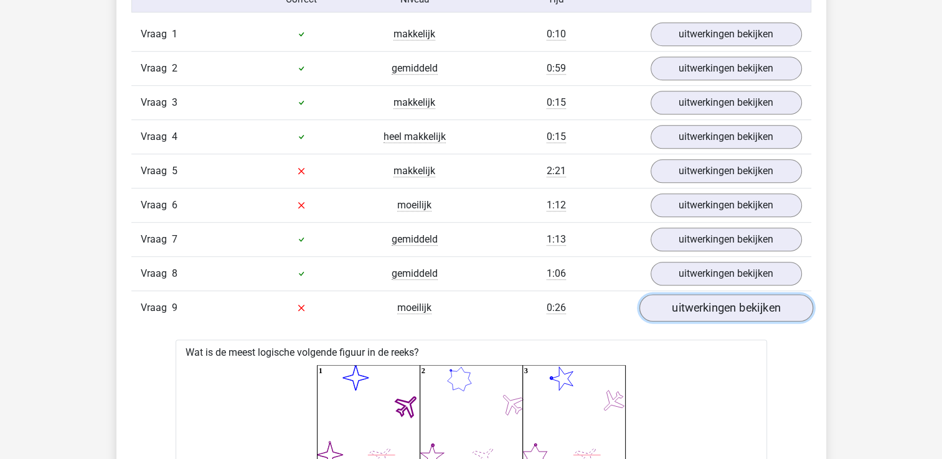
click at [705, 294] on link "uitwerkingen bekijken" at bounding box center [726, 307] width 174 height 27
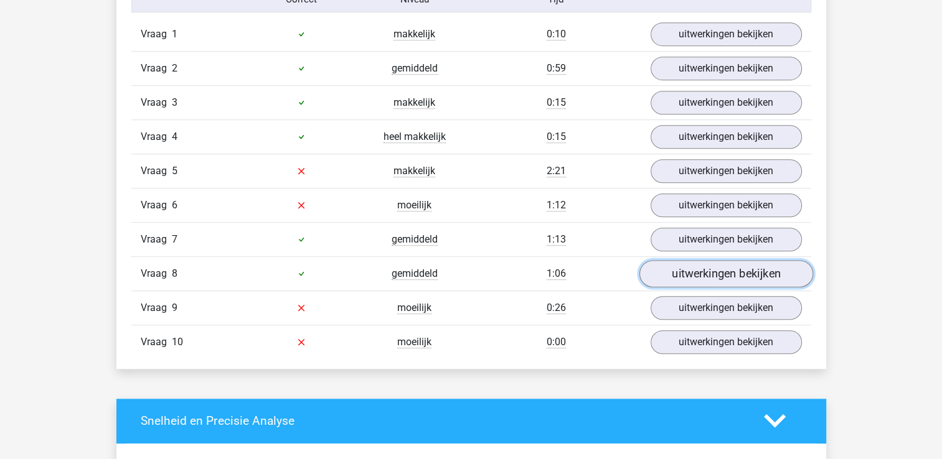
click at [695, 271] on link "uitwerkingen bekijken" at bounding box center [726, 273] width 174 height 27
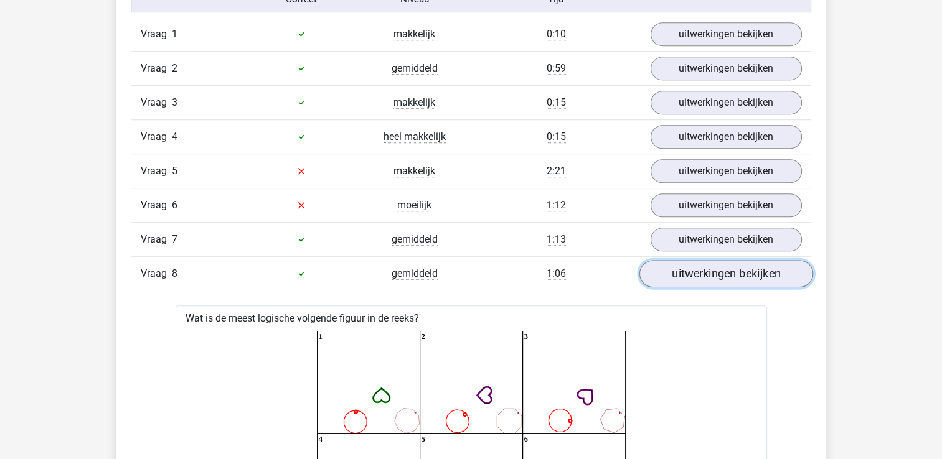
click at [695, 271] on link "uitwerkingen bekijken" at bounding box center [726, 273] width 174 height 27
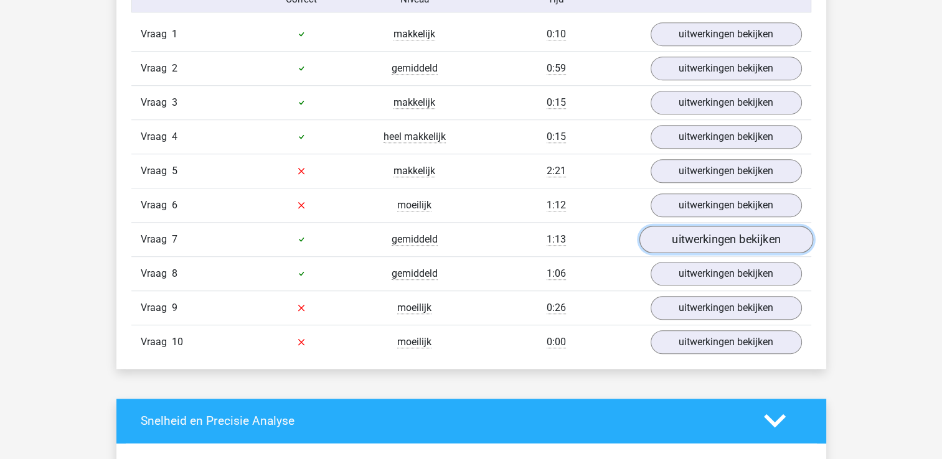
click at [697, 238] on link "uitwerkingen bekijken" at bounding box center [726, 239] width 174 height 27
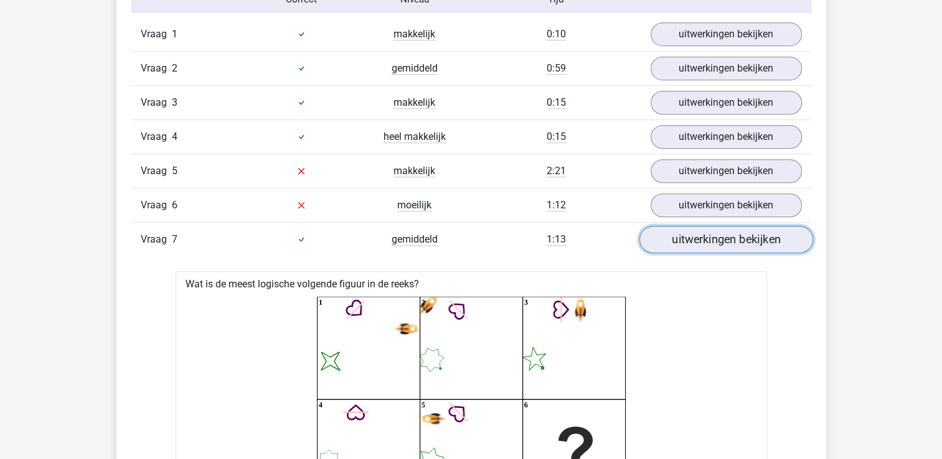
click at [697, 238] on link "uitwerkingen bekijken" at bounding box center [726, 239] width 174 height 27
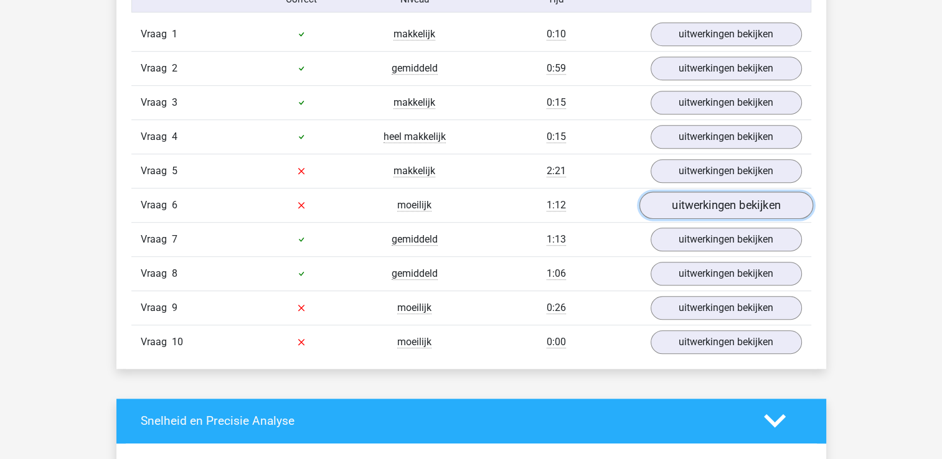
click at [696, 212] on link "uitwerkingen bekijken" at bounding box center [726, 205] width 174 height 27
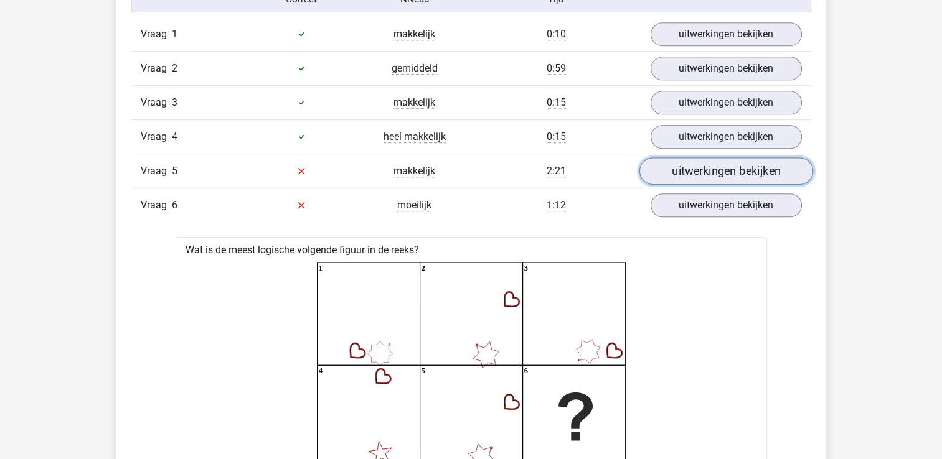
click at [705, 170] on link "uitwerkingen bekijken" at bounding box center [726, 170] width 174 height 27
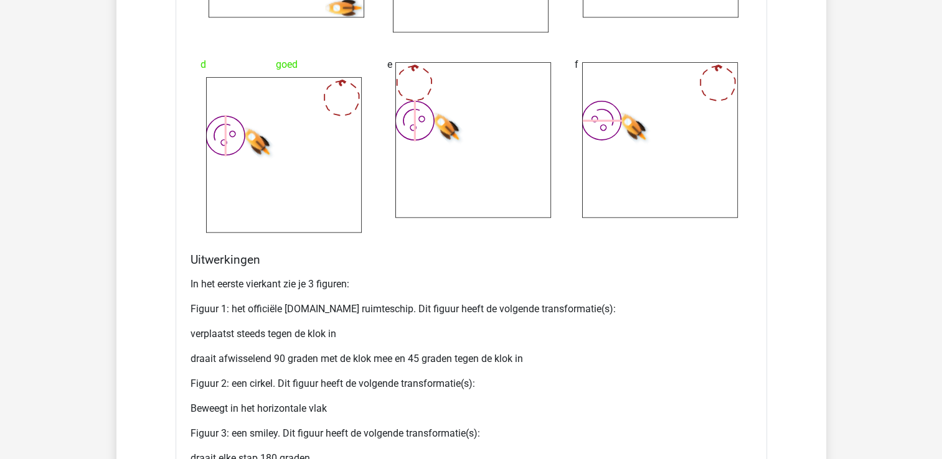
scroll to position [1432, 0]
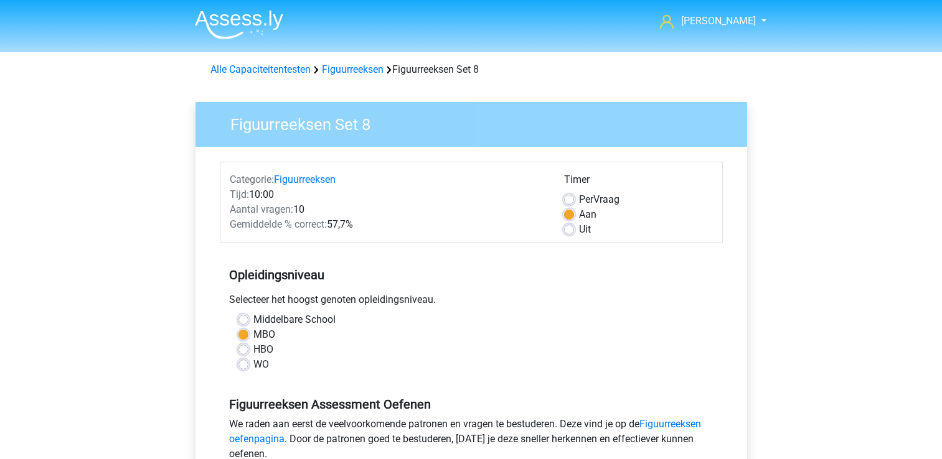
scroll to position [401, 0]
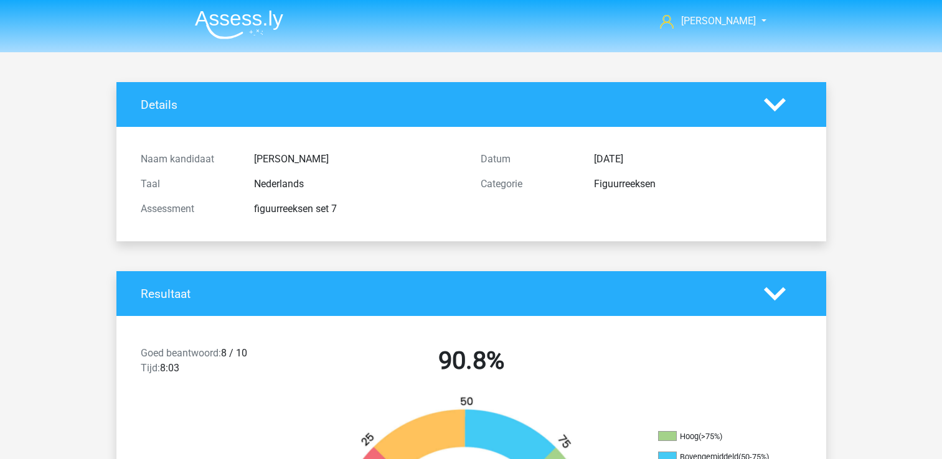
scroll to position [401, 0]
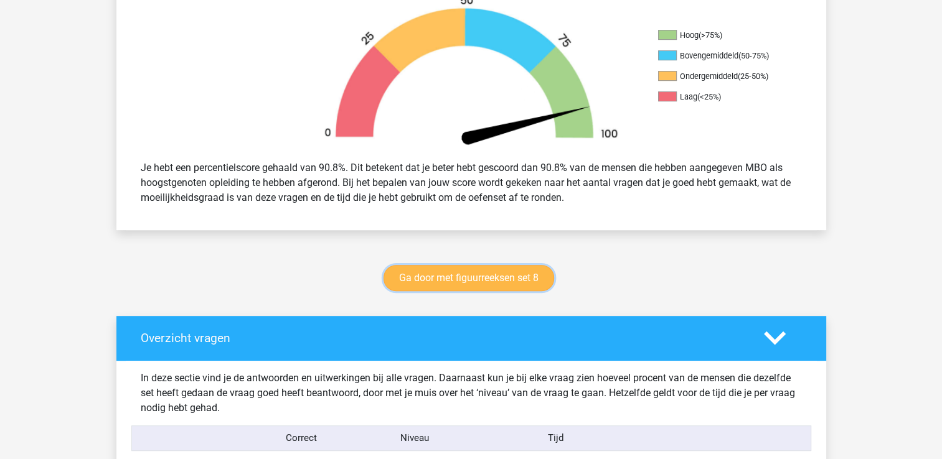
click at [419, 275] on link "Ga door met figuurreeksen set 8" at bounding box center [468, 278] width 171 height 26
click at [420, 276] on link "Ga door met figuurreeksen set 8" at bounding box center [468, 278] width 171 height 26
click at [449, 280] on link "Ga door met figuurreeksen set 8" at bounding box center [468, 278] width 171 height 26
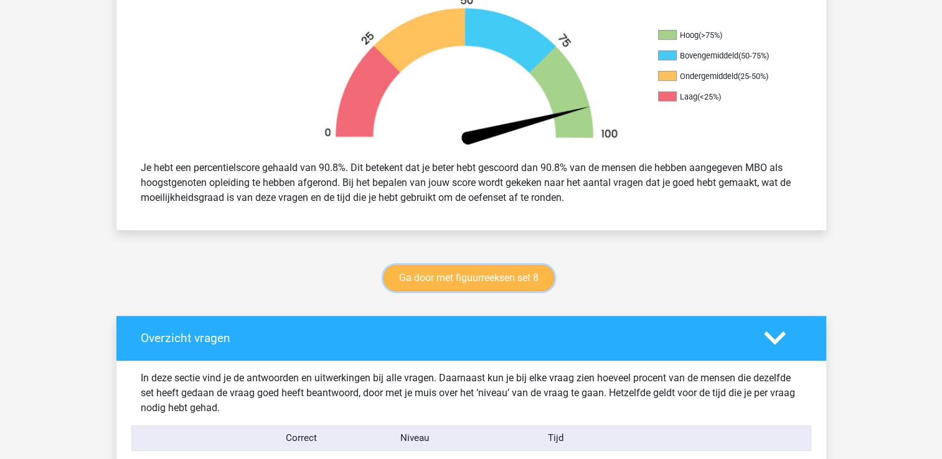
click at [421, 277] on link "Ga door met figuurreeksen set 8" at bounding box center [468, 278] width 171 height 26
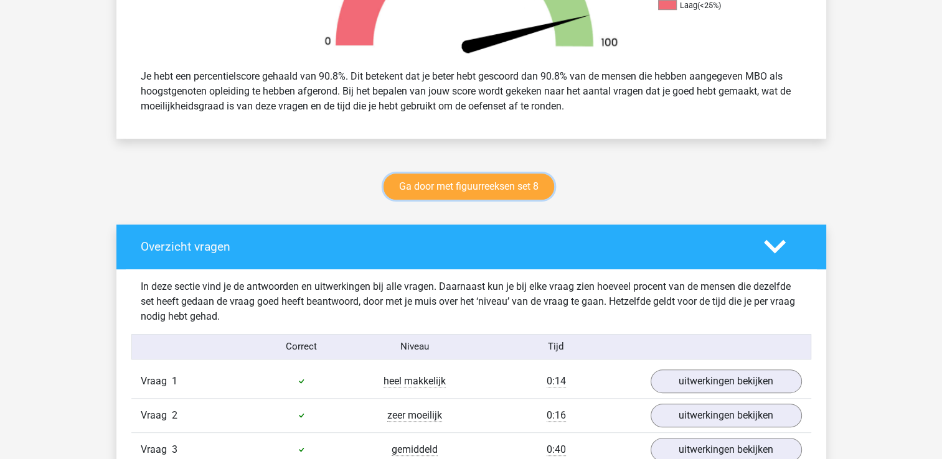
scroll to position [526, 0]
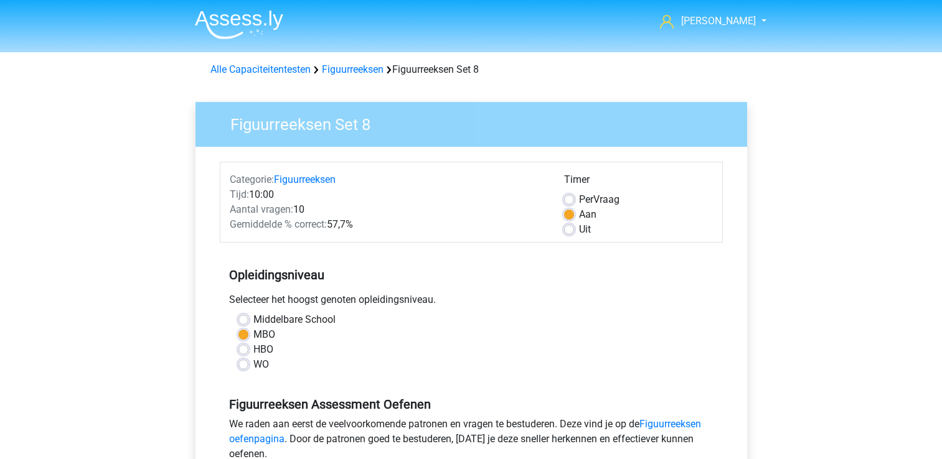
scroll to position [311, 0]
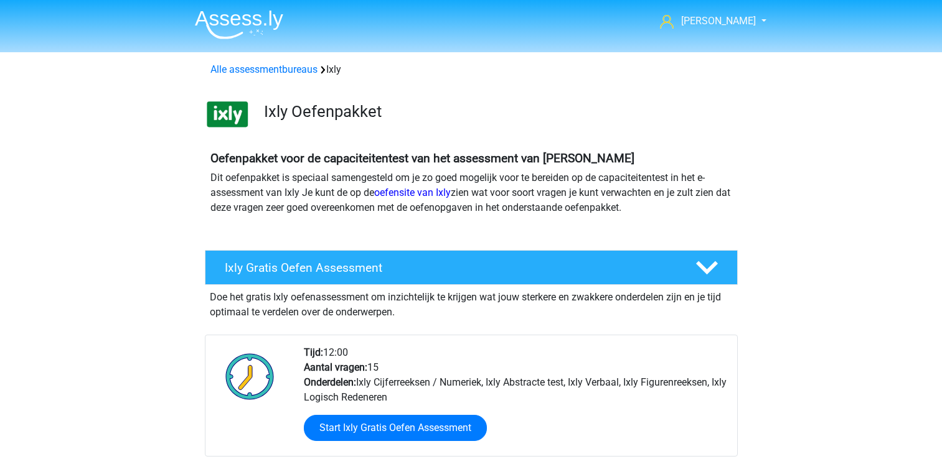
scroll to position [1585, 0]
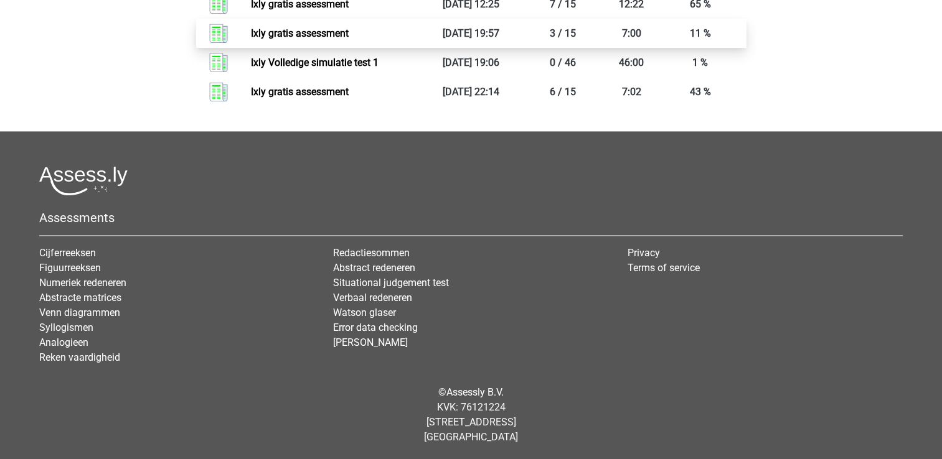
click at [331, 35] on link "Ixly gratis assessment" at bounding box center [300, 33] width 98 height 12
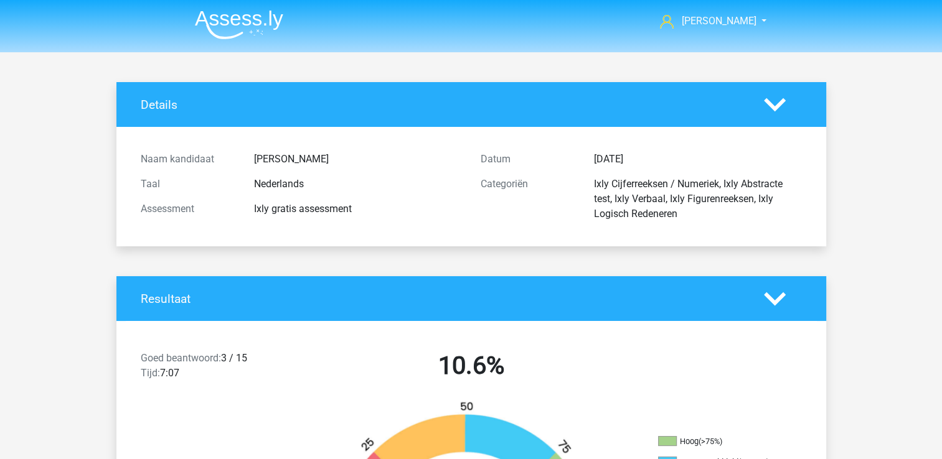
click at [228, 18] on img at bounding box center [239, 24] width 88 height 29
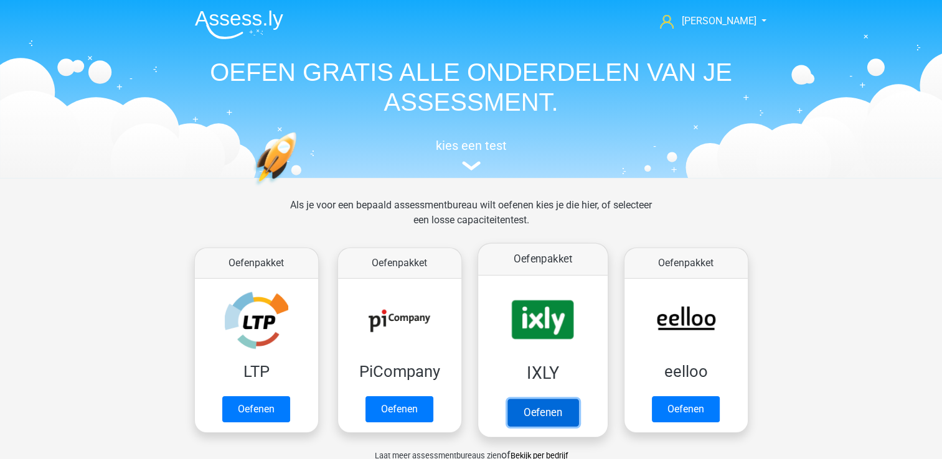
click at [532, 399] on link "Oefenen" at bounding box center [542, 412] width 71 height 27
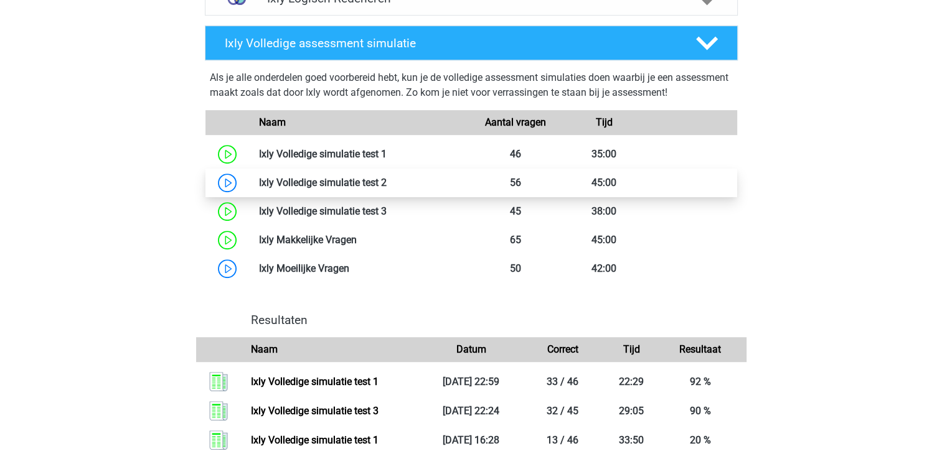
scroll to position [747, 0]
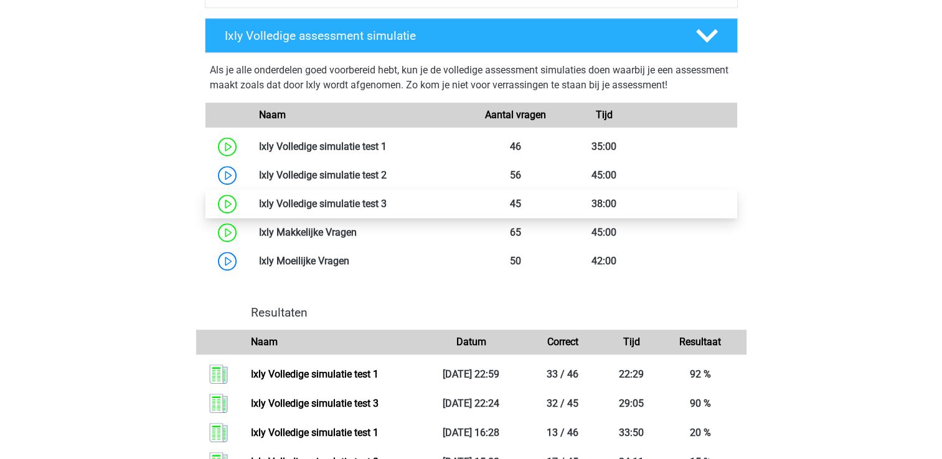
click at [387, 201] on link at bounding box center [387, 204] width 0 height 12
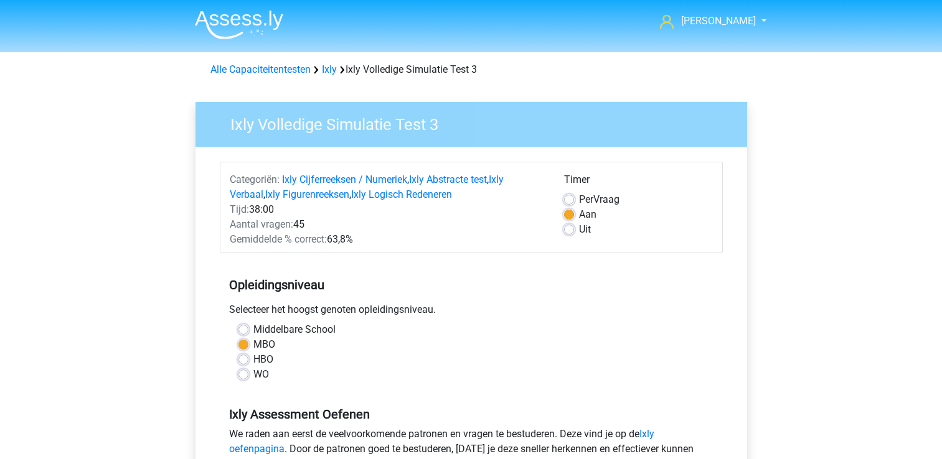
scroll to position [373, 0]
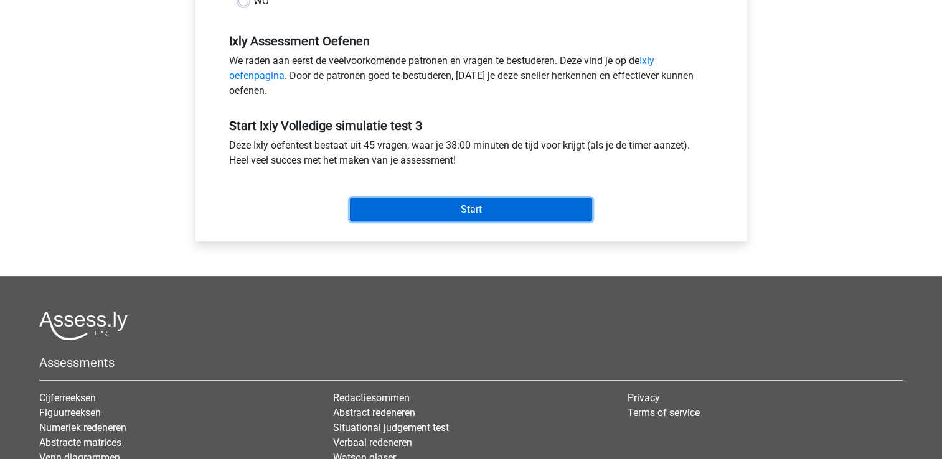
click at [393, 210] on input "Start" at bounding box center [471, 210] width 242 height 24
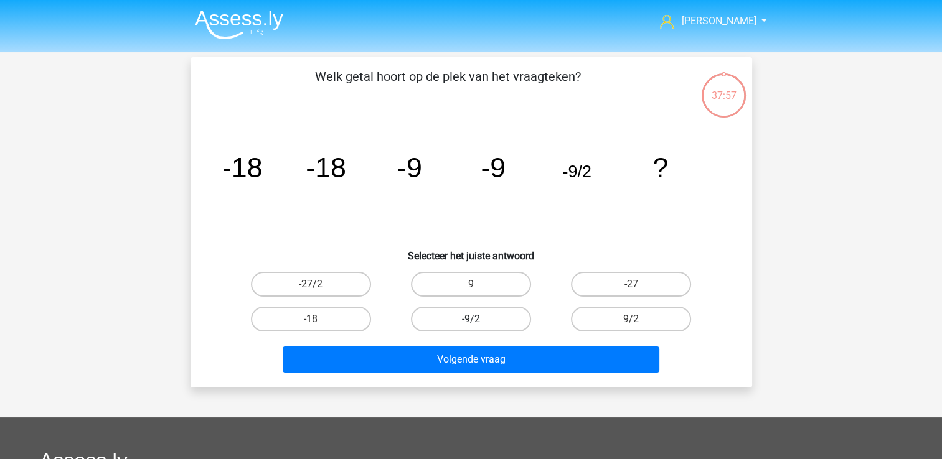
click at [467, 314] on label "-9/2" at bounding box center [471, 319] width 120 height 25
click at [471, 319] on input "-9/2" at bounding box center [475, 323] width 8 height 8
radio input "true"
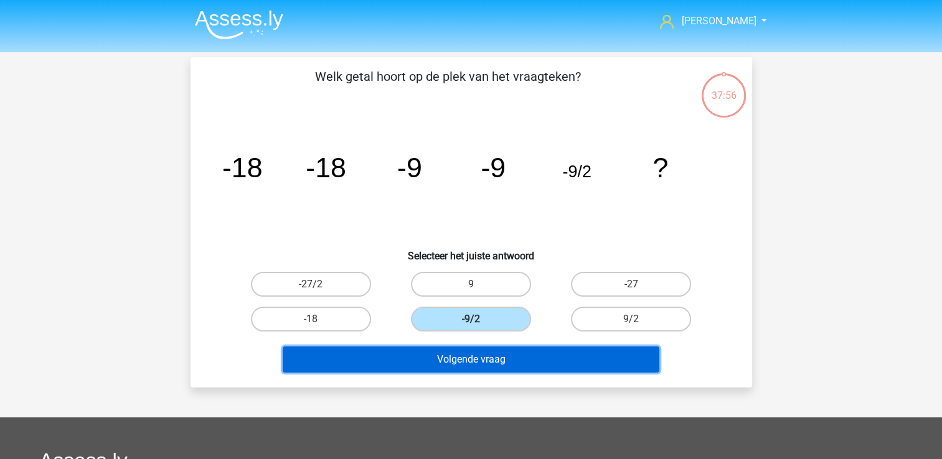
click at [456, 357] on button "Volgende vraag" at bounding box center [471, 360] width 377 height 26
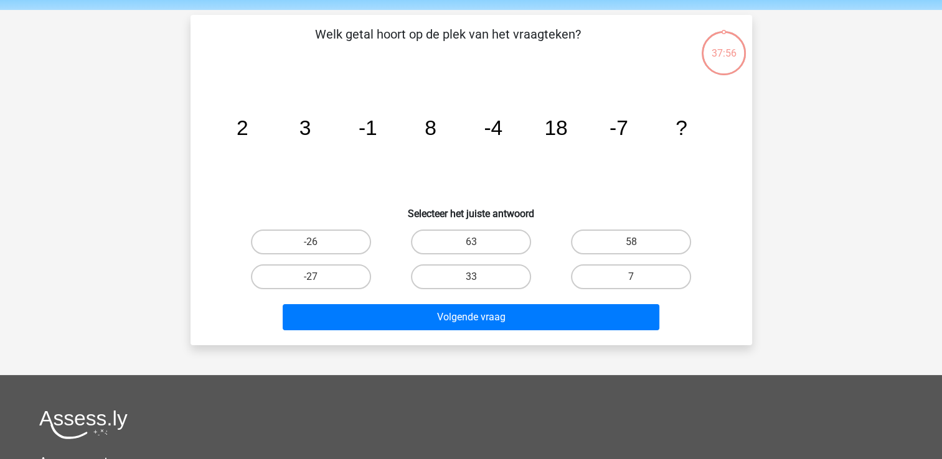
scroll to position [57, 0]
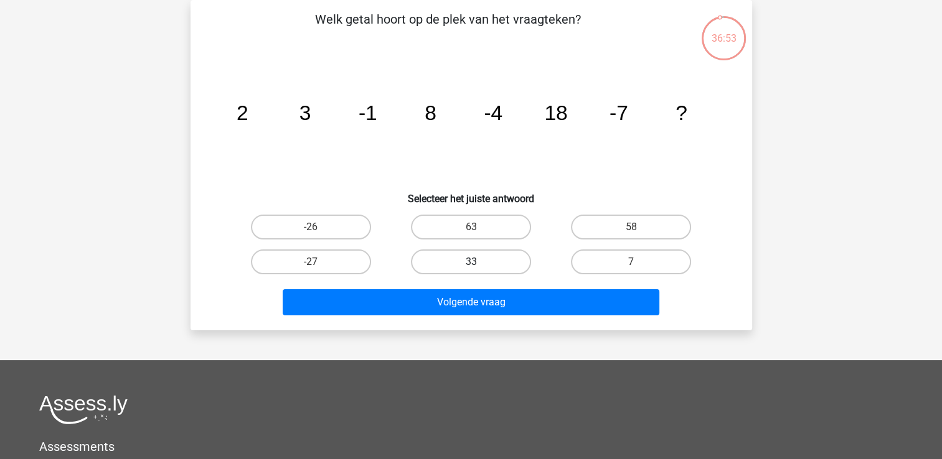
click at [500, 259] on label "33" at bounding box center [471, 262] width 120 height 25
click at [479, 262] on input "33" at bounding box center [475, 266] width 8 height 8
radio input "true"
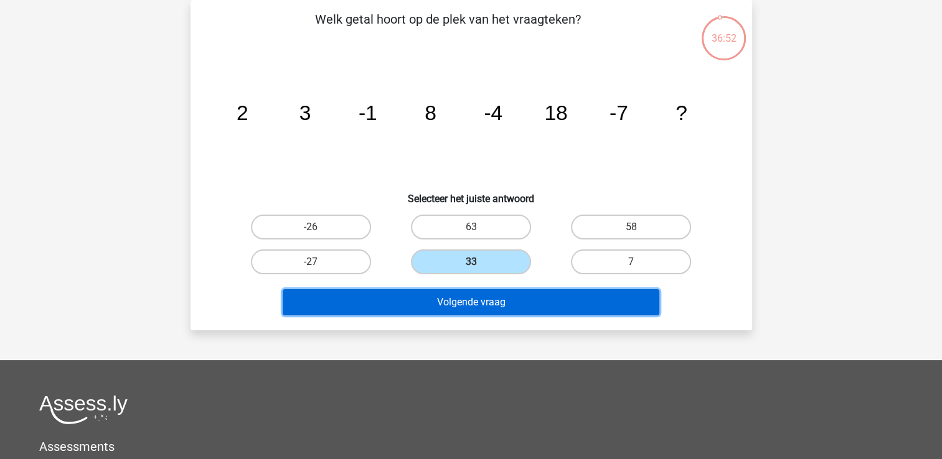
click at [479, 304] on button "Volgende vraag" at bounding box center [471, 302] width 377 height 26
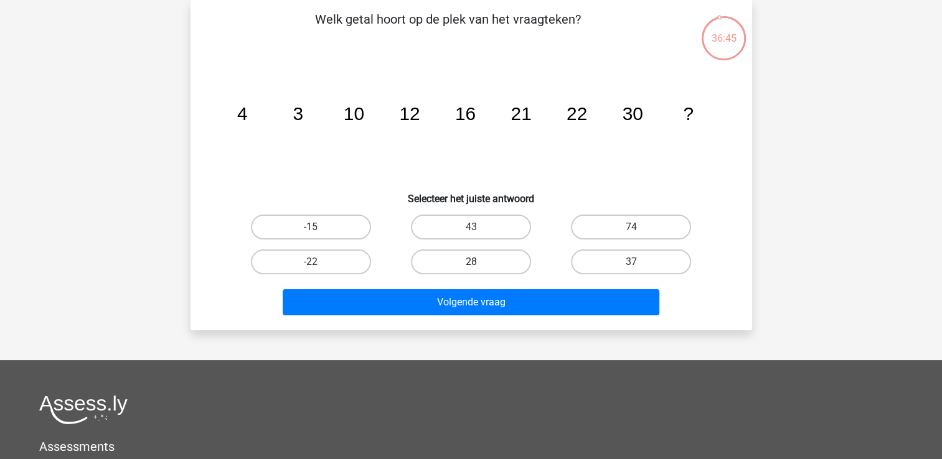
click at [492, 255] on label "28" at bounding box center [471, 262] width 120 height 25
click at [479, 262] on input "28" at bounding box center [475, 266] width 8 height 8
radio input "true"
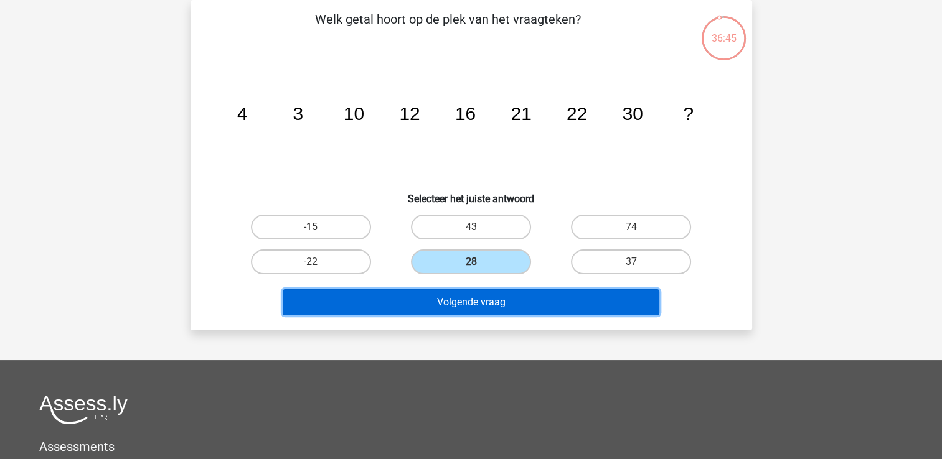
click at [488, 310] on button "Volgende vraag" at bounding box center [471, 302] width 377 height 26
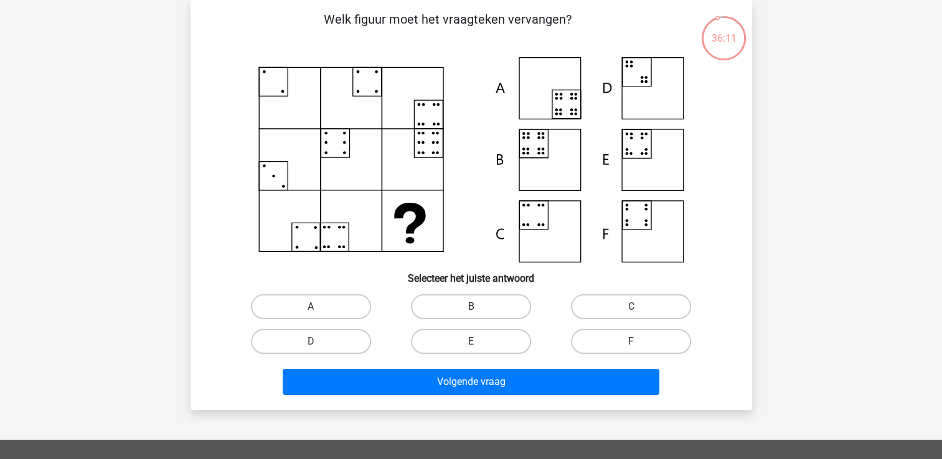
click at [470, 310] on label "B" at bounding box center [471, 306] width 120 height 25
click at [471, 310] on input "B" at bounding box center [475, 311] width 8 height 8
radio input "true"
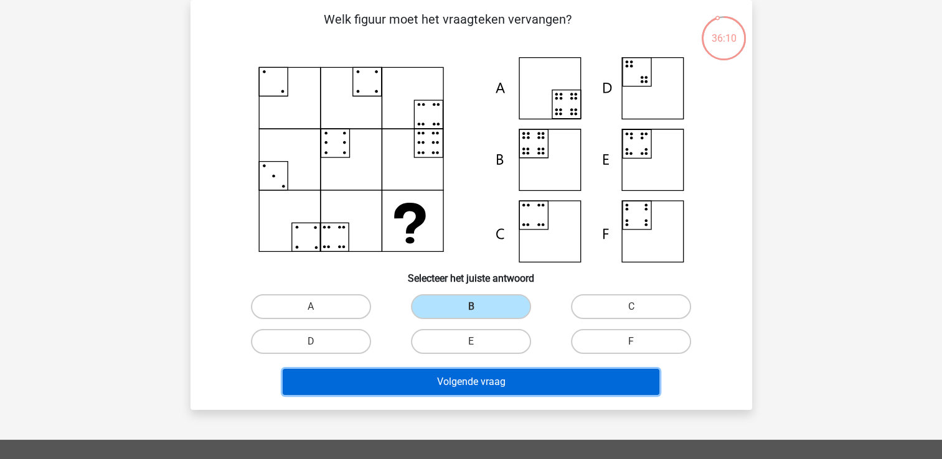
click at [452, 377] on button "Volgende vraag" at bounding box center [471, 382] width 377 height 26
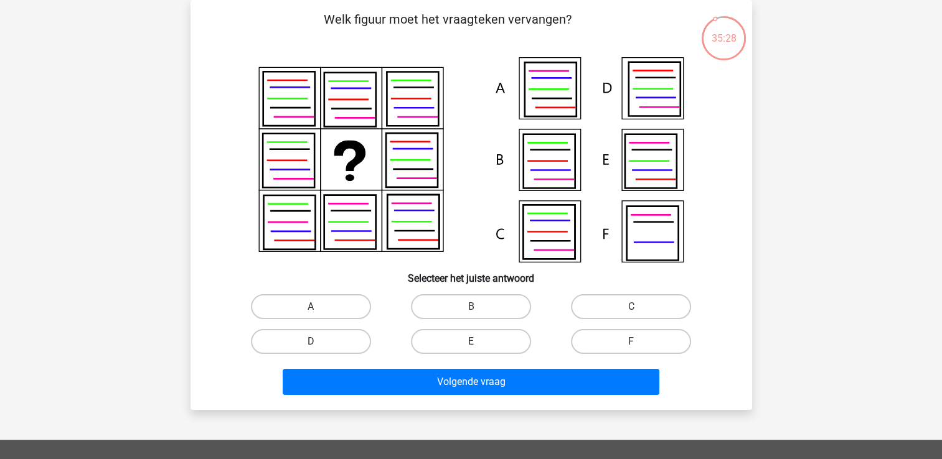
click at [290, 336] on label "D" at bounding box center [311, 341] width 120 height 25
click at [311, 342] on input "D" at bounding box center [315, 346] width 8 height 8
radio input "true"
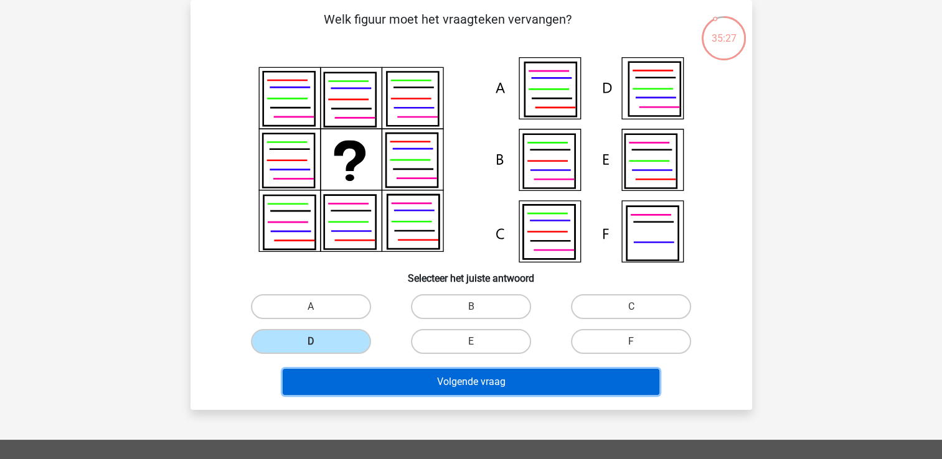
click at [390, 386] on button "Volgende vraag" at bounding box center [471, 382] width 377 height 26
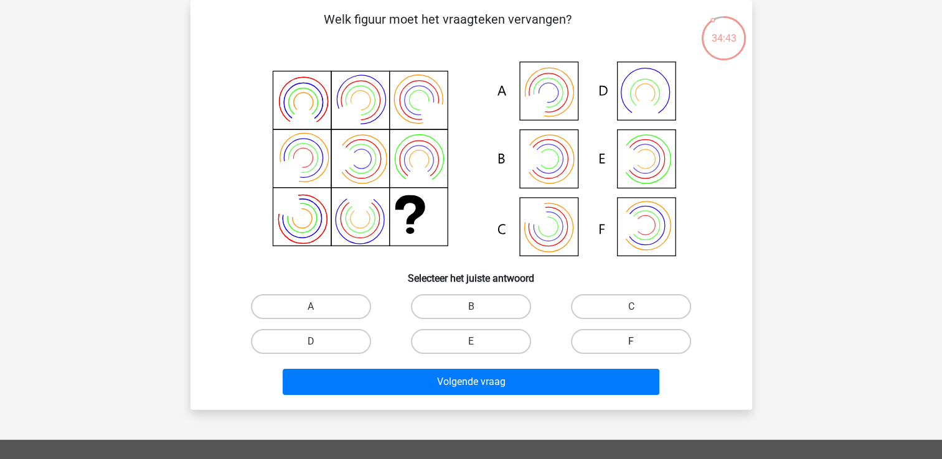
drag, startPoint x: 623, startPoint y: 334, endPoint x: 620, endPoint y: 342, distance: 8.1
click at [623, 335] on label "F" at bounding box center [631, 341] width 120 height 25
click at [631, 342] on input "F" at bounding box center [635, 346] width 8 height 8
radio input "true"
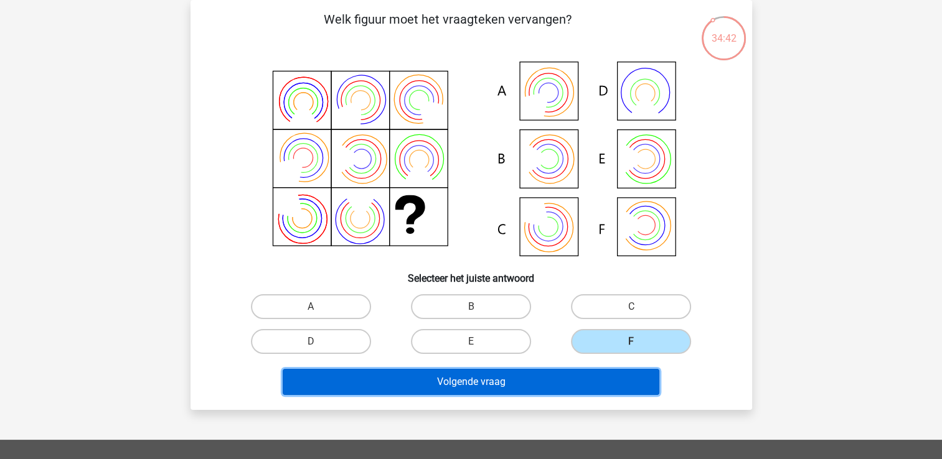
click at [502, 377] on button "Volgende vraag" at bounding box center [471, 382] width 377 height 26
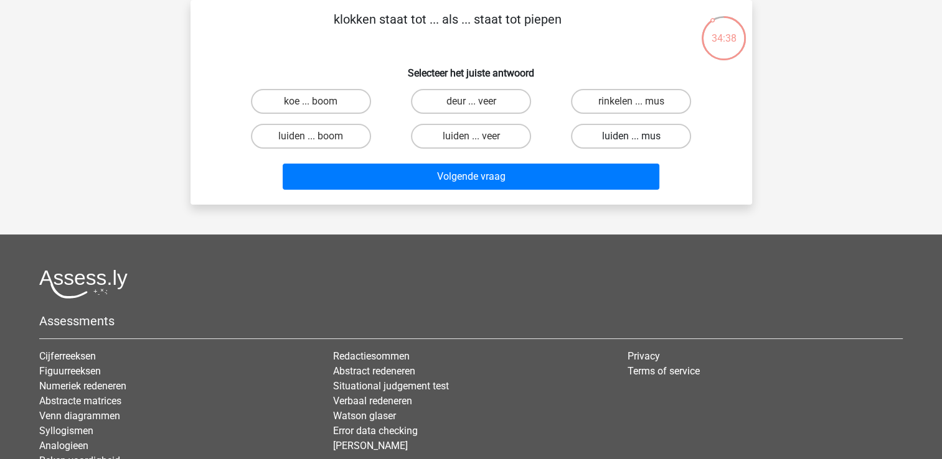
click at [619, 139] on label "luiden ... mus" at bounding box center [631, 136] width 120 height 25
click at [631, 139] on input "luiden ... mus" at bounding box center [635, 140] width 8 height 8
radio input "true"
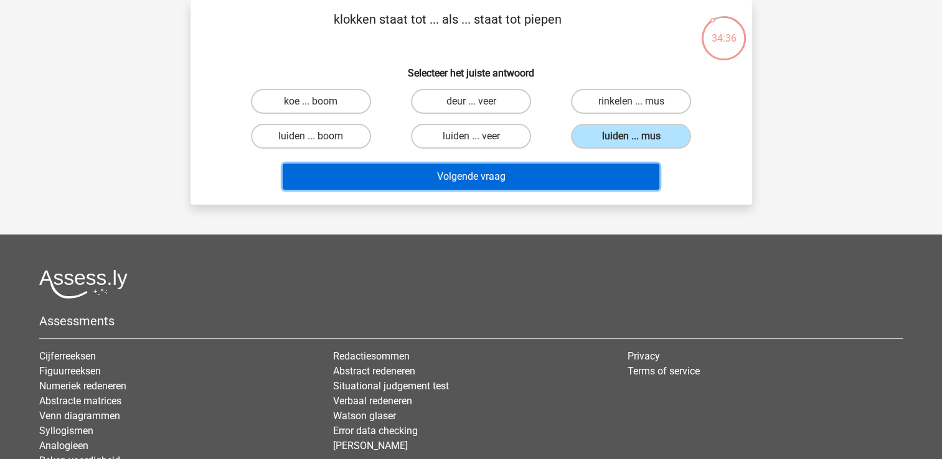
click at [435, 177] on button "Volgende vraag" at bounding box center [471, 177] width 377 height 26
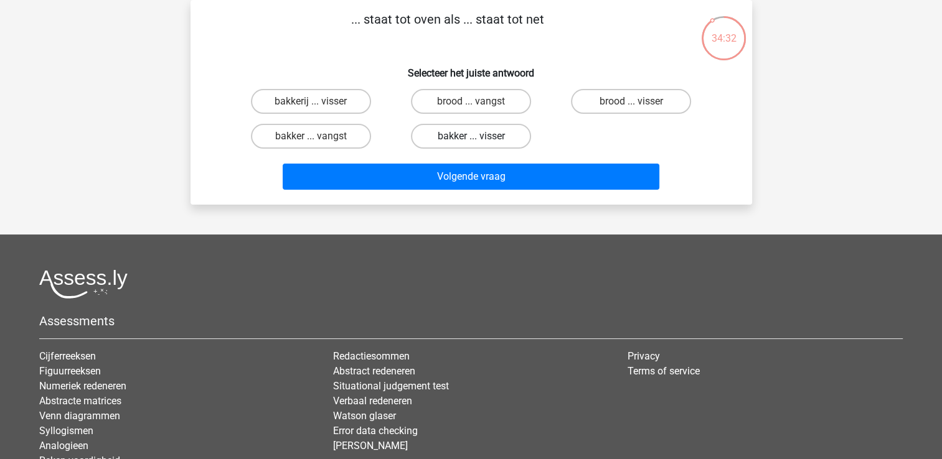
click at [467, 132] on label "bakker ... visser" at bounding box center [471, 136] width 120 height 25
click at [471, 136] on input "bakker ... visser" at bounding box center [475, 140] width 8 height 8
radio input "true"
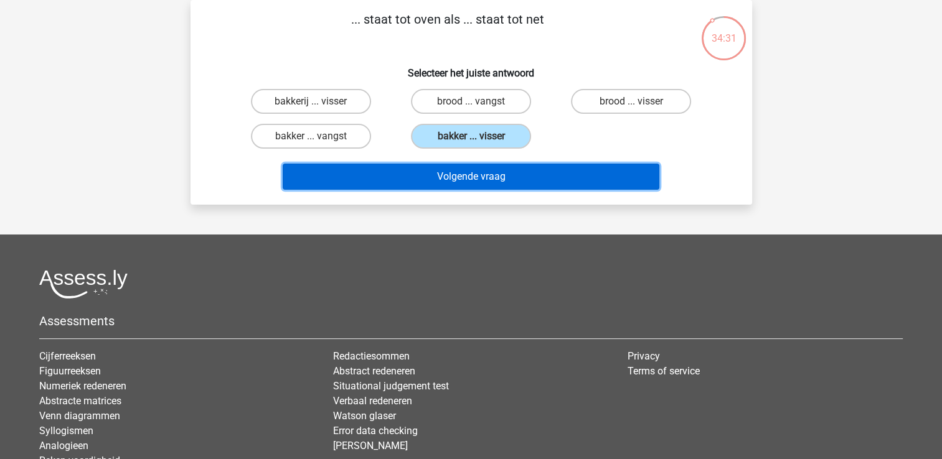
click at [457, 178] on button "Volgende vraag" at bounding box center [471, 177] width 377 height 26
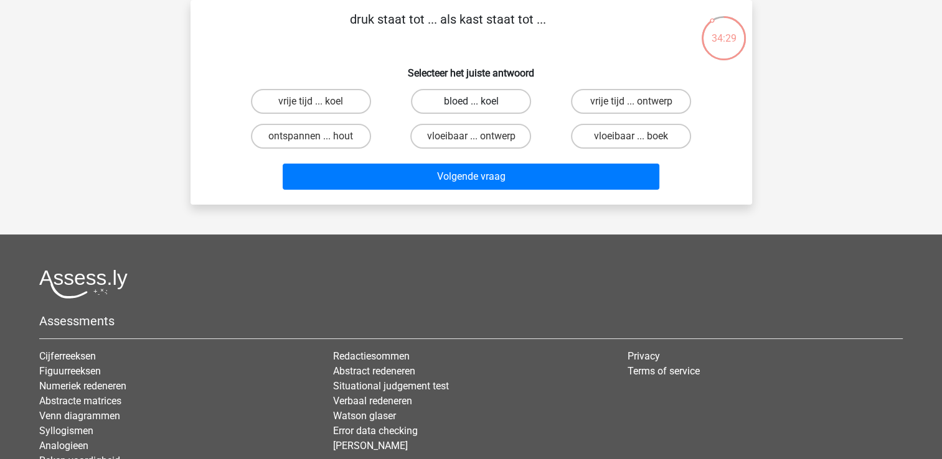
click at [465, 95] on label "bloed ... koel" at bounding box center [471, 101] width 120 height 25
click at [471, 101] on input "bloed ... koel" at bounding box center [475, 105] width 8 height 8
radio input "true"
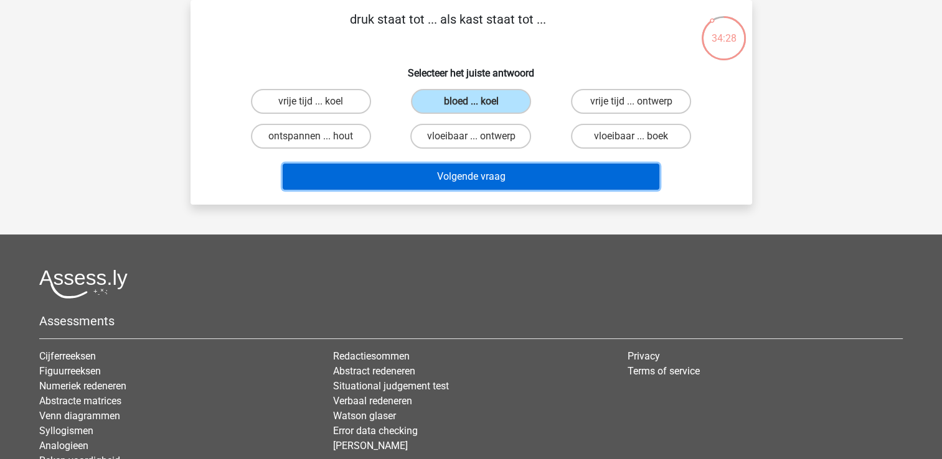
click at [464, 164] on button "Volgende vraag" at bounding box center [471, 177] width 377 height 26
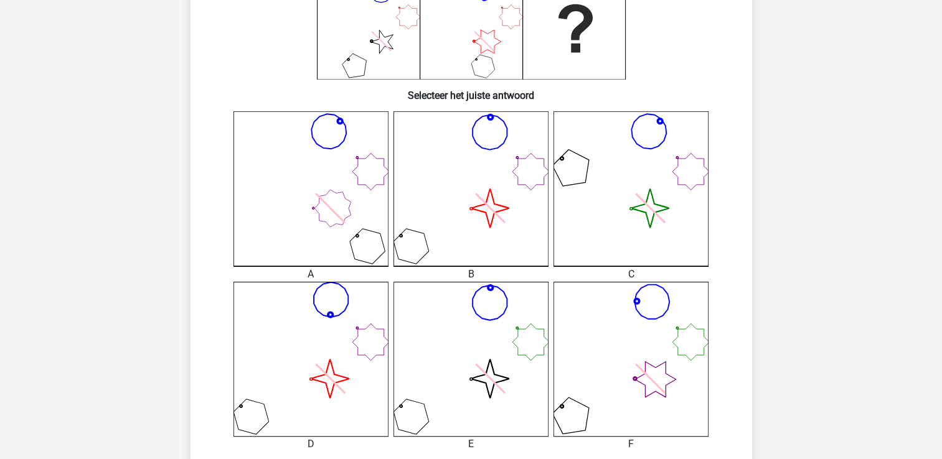
scroll to position [369, 0]
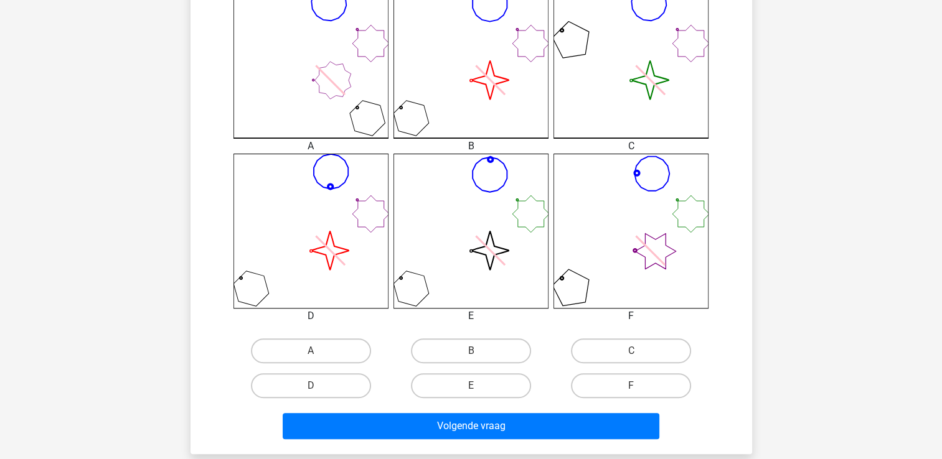
click at [476, 353] on input "B" at bounding box center [475, 355] width 8 height 8
radio input "true"
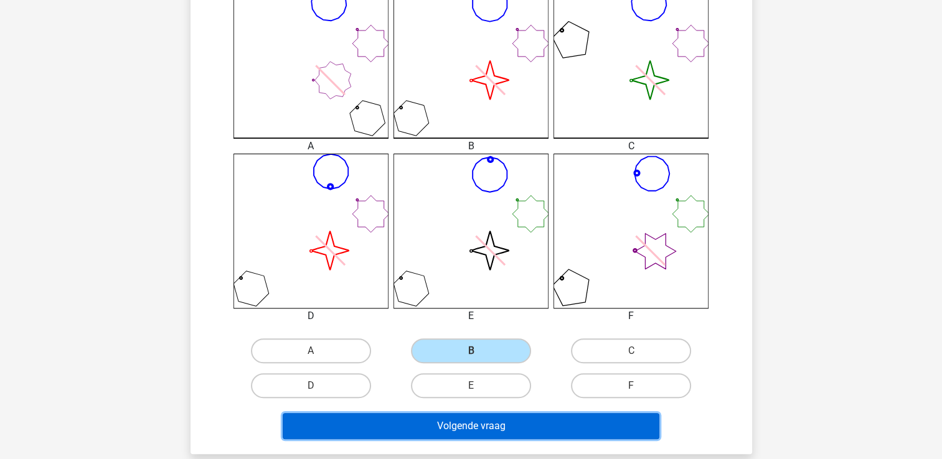
click at [441, 425] on button "Volgende vraag" at bounding box center [471, 426] width 377 height 26
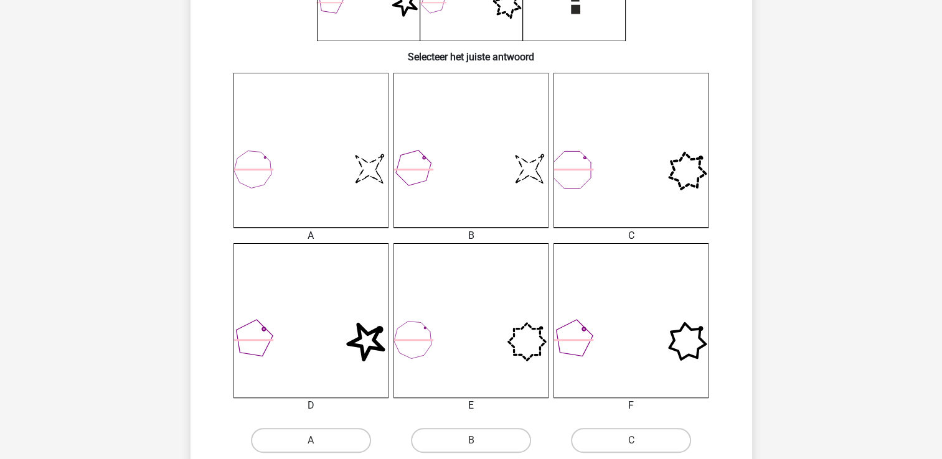
scroll to position [306, 0]
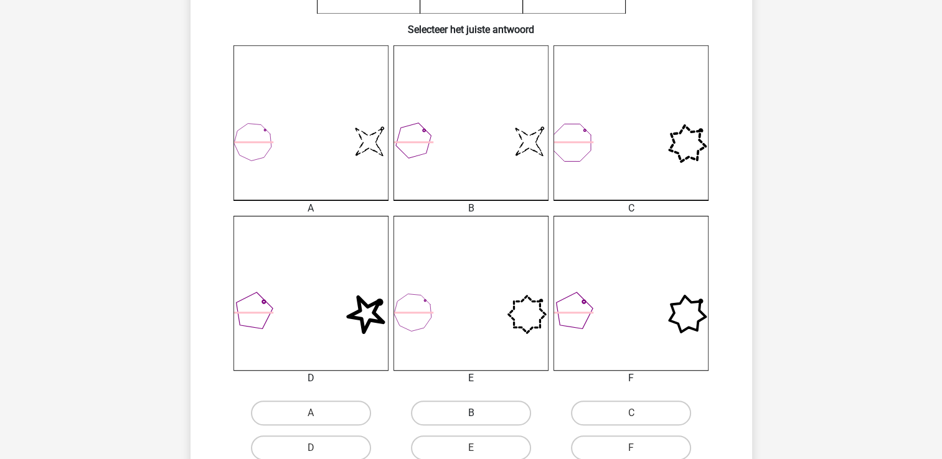
click at [386, 420] on div "B" at bounding box center [311, 413] width 150 height 25
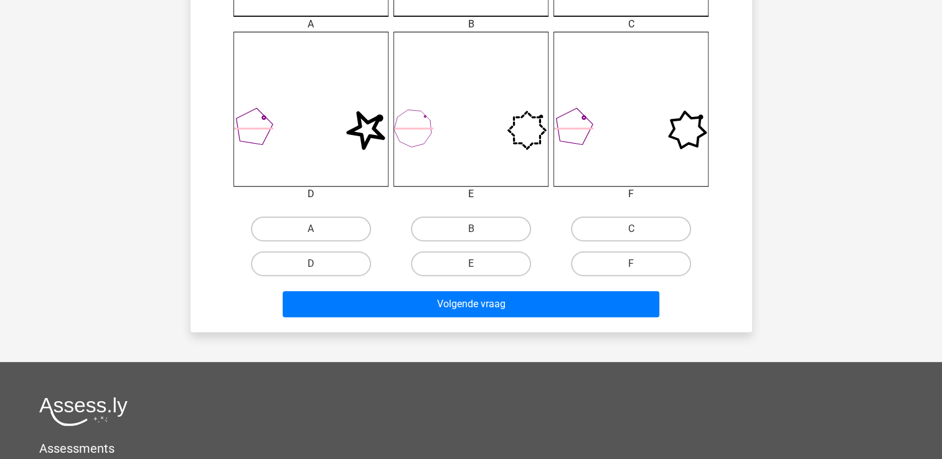
scroll to position [493, 0]
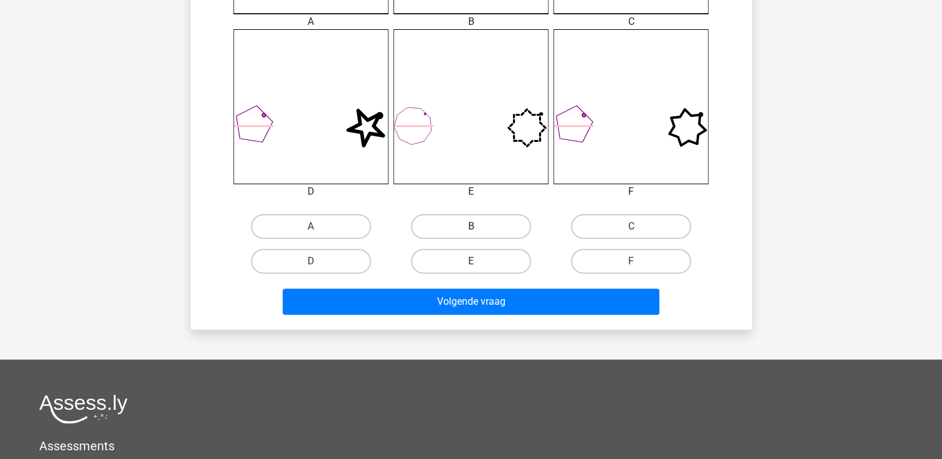
click at [495, 232] on label "B" at bounding box center [471, 226] width 120 height 25
click at [479, 232] on input "B" at bounding box center [475, 231] width 8 height 8
radio input "true"
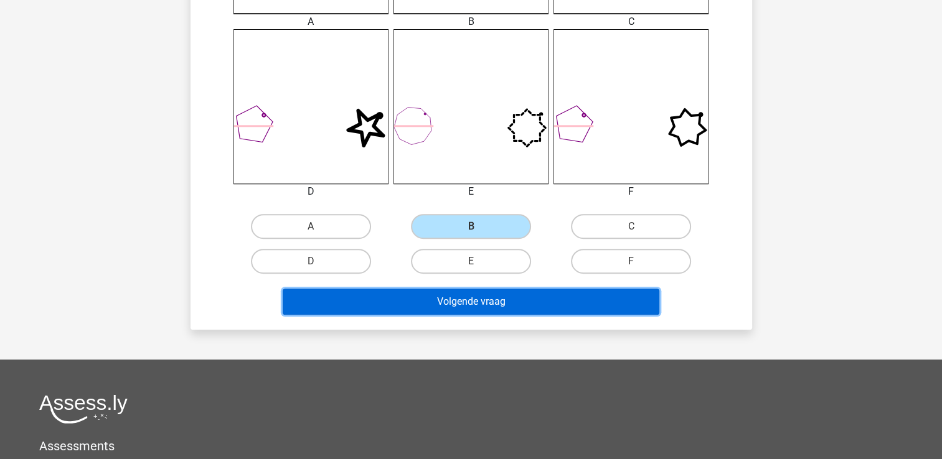
click at [492, 308] on button "Volgende vraag" at bounding box center [471, 302] width 377 height 26
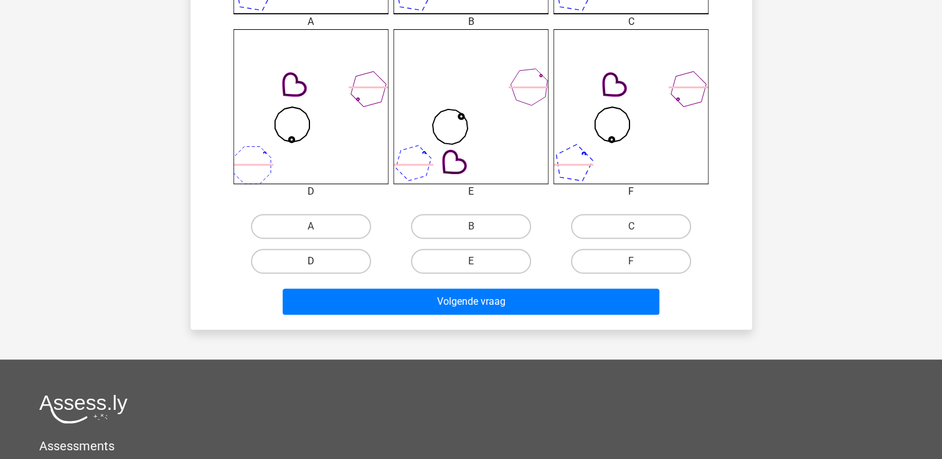
click at [322, 258] on label "D" at bounding box center [311, 261] width 120 height 25
click at [319, 261] on input "D" at bounding box center [315, 265] width 8 height 8
radio input "true"
click at [469, 255] on label "E" at bounding box center [471, 261] width 120 height 25
click at [471, 261] on input "E" at bounding box center [475, 265] width 8 height 8
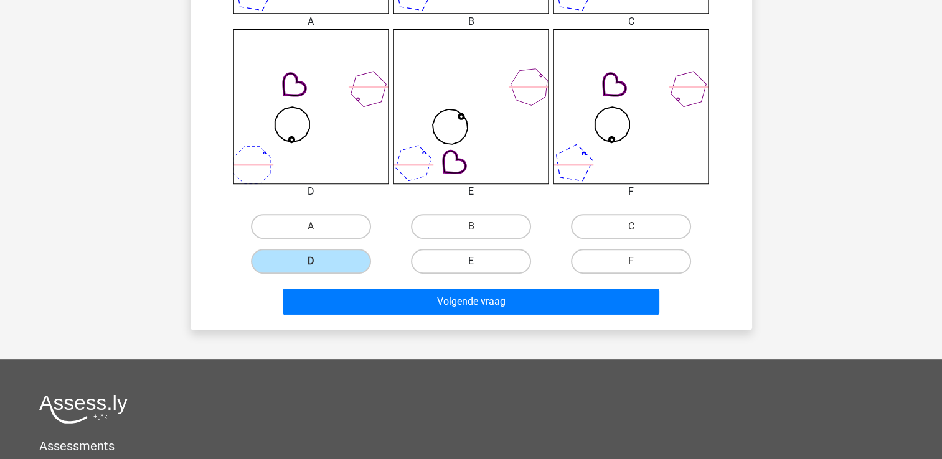
radio input "true"
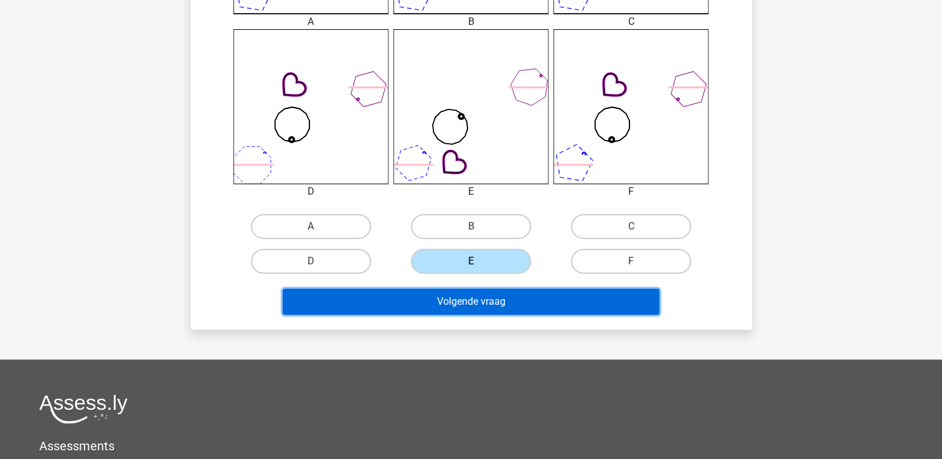
click at [463, 295] on button "Volgende vraag" at bounding box center [471, 302] width 377 height 26
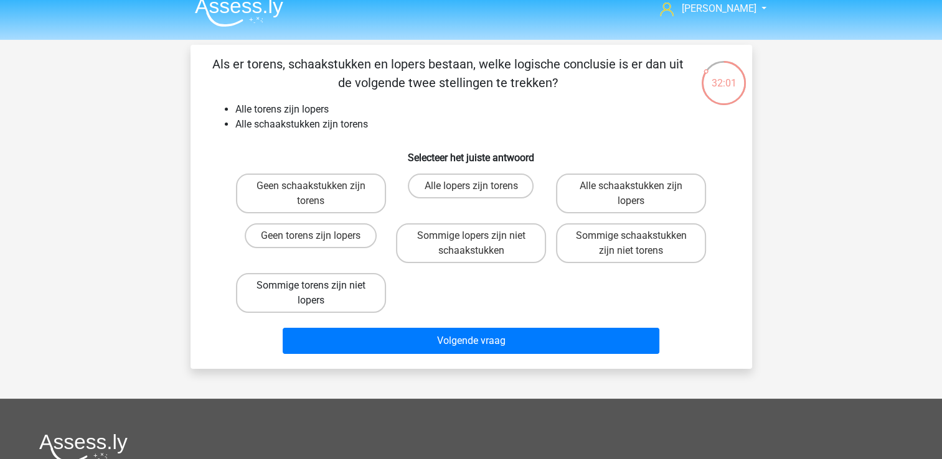
scroll to position [0, 0]
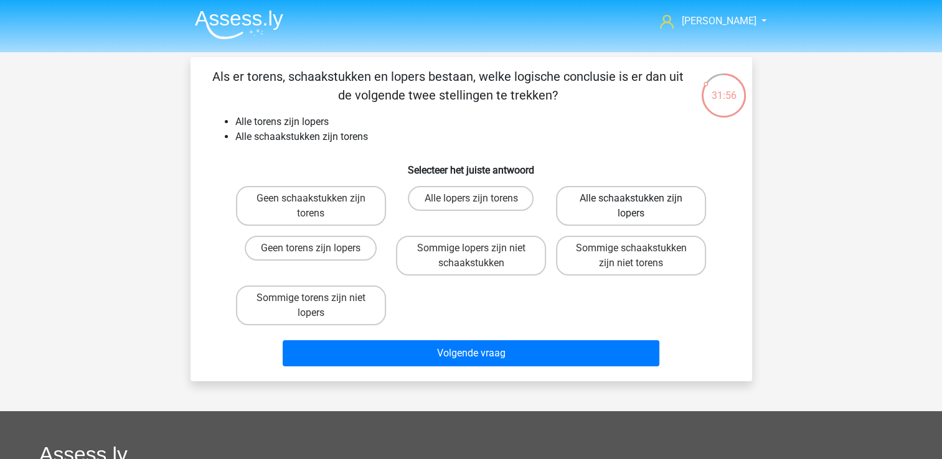
click at [593, 203] on label "Alle schaakstukken zijn lopers" at bounding box center [631, 206] width 150 height 40
click at [631, 203] on input "Alle schaakstukken zijn lopers" at bounding box center [635, 203] width 8 height 8
radio input "true"
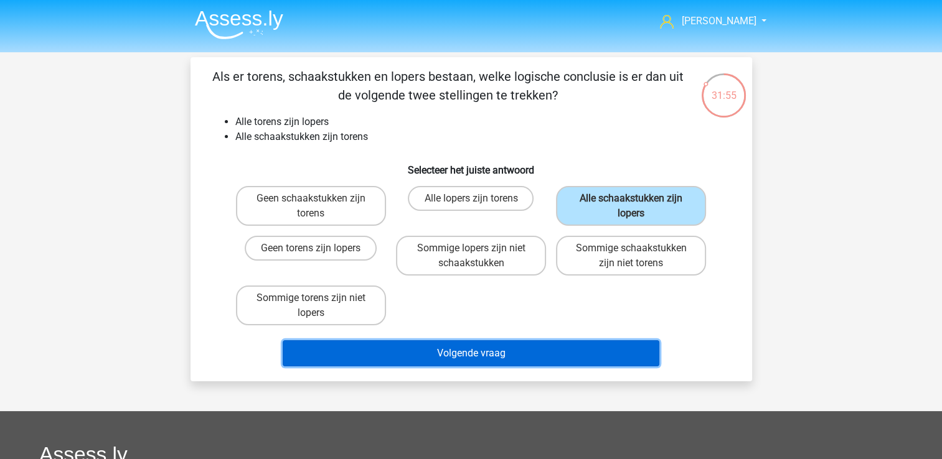
click at [481, 350] on button "Volgende vraag" at bounding box center [471, 353] width 377 height 26
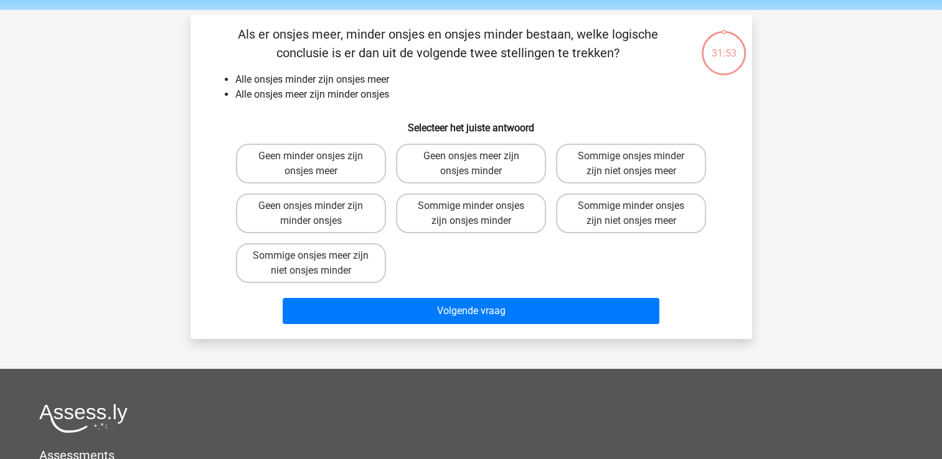
scroll to position [57, 0]
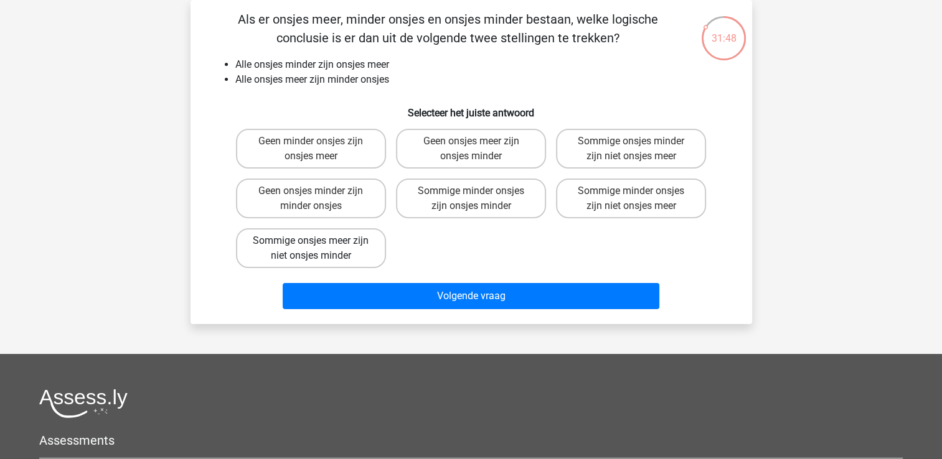
click at [323, 236] on label "Sommige onsjes meer zijn niet onsjes minder" at bounding box center [311, 248] width 150 height 40
click at [319, 241] on input "Sommige onsjes meer zijn niet onsjes minder" at bounding box center [315, 245] width 8 height 8
radio input "true"
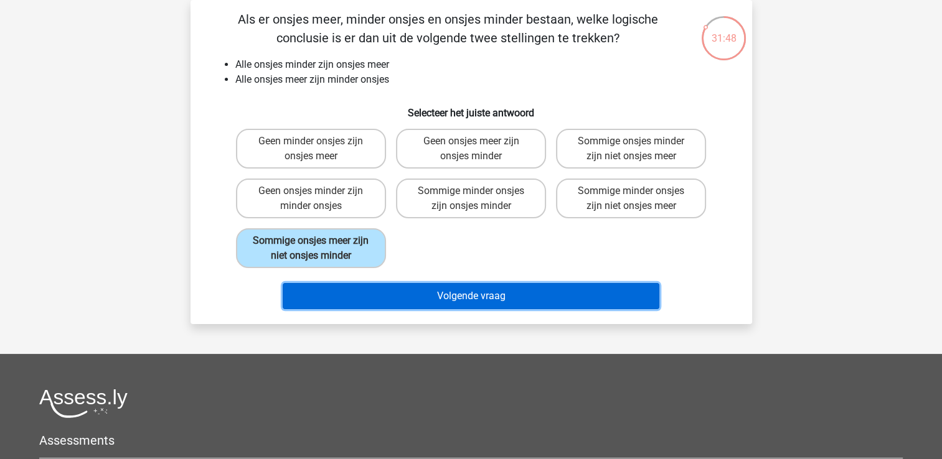
click at [365, 293] on button "Volgende vraag" at bounding box center [471, 296] width 377 height 26
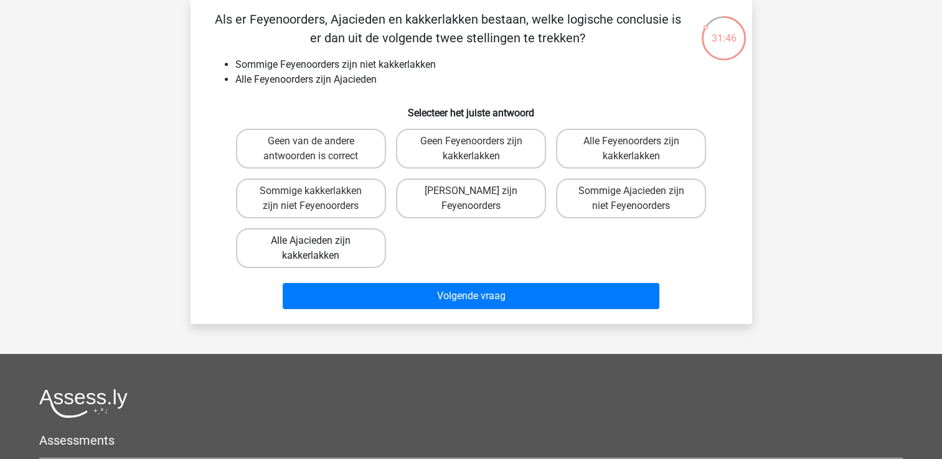
click at [300, 247] on label "Alle Ajacieden zijn kakkerlakken" at bounding box center [311, 248] width 150 height 40
click at [311, 247] on input "Alle Ajacieden zijn kakkerlakken" at bounding box center [315, 245] width 8 height 8
radio input "true"
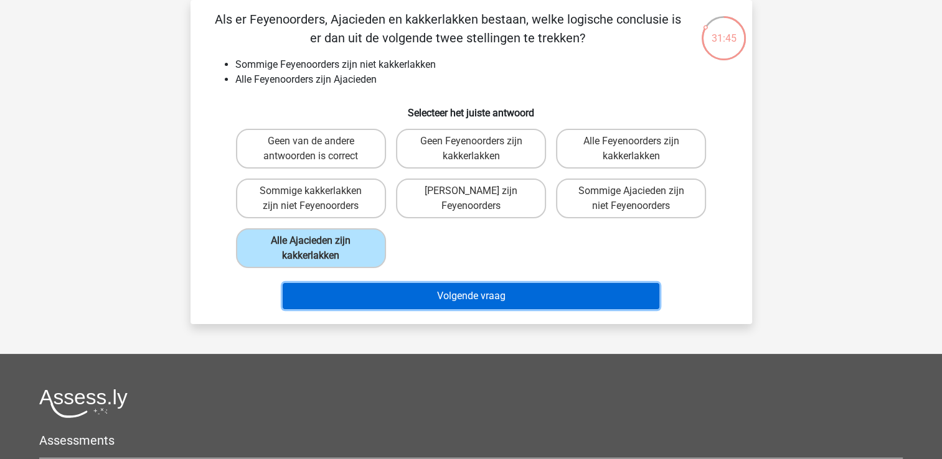
click at [359, 288] on button "Volgende vraag" at bounding box center [471, 296] width 377 height 26
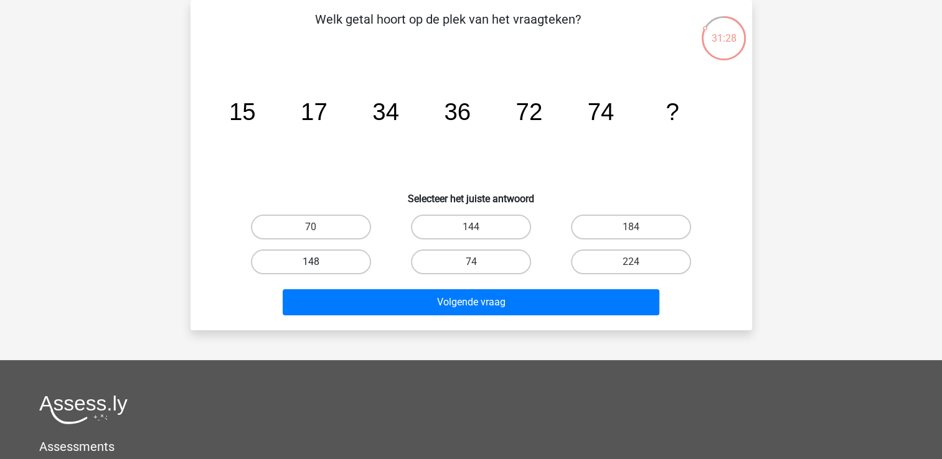
click at [335, 253] on label "148" at bounding box center [311, 262] width 120 height 25
click at [319, 262] on input "148" at bounding box center [315, 266] width 8 height 8
radio input "true"
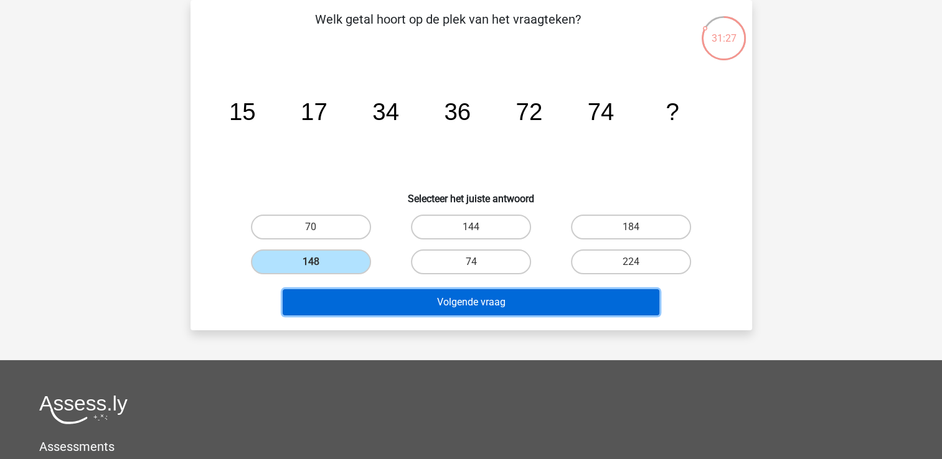
click at [349, 291] on button "Volgende vraag" at bounding box center [471, 302] width 377 height 26
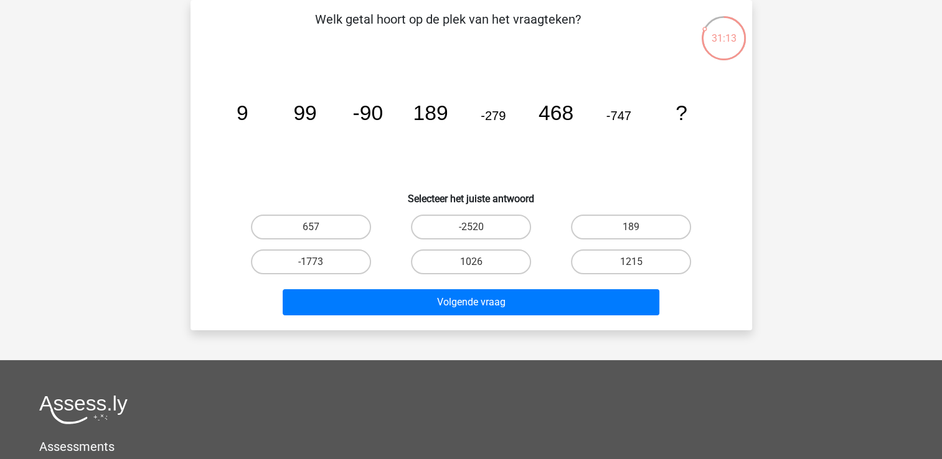
click at [638, 262] on input "1215" at bounding box center [635, 266] width 8 height 8
radio input "true"
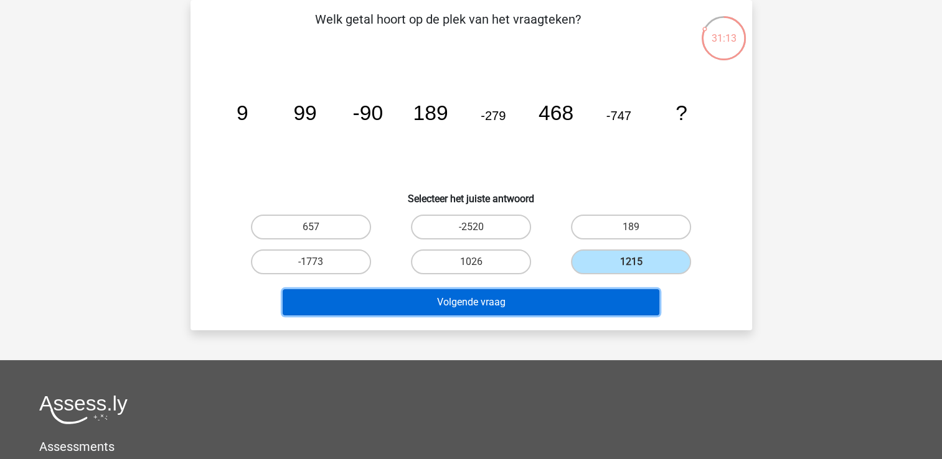
click at [629, 300] on button "Volgende vraag" at bounding box center [471, 302] width 377 height 26
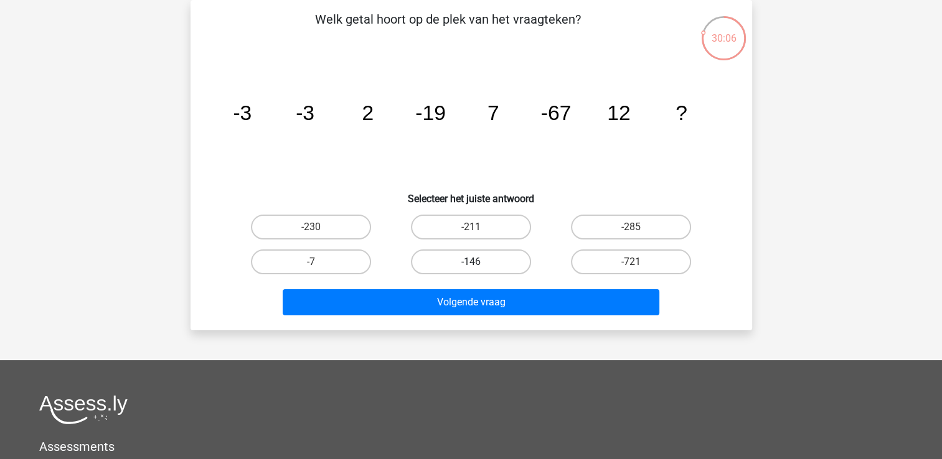
click at [470, 253] on label "-146" at bounding box center [471, 262] width 120 height 25
click at [471, 262] on input "-146" at bounding box center [475, 266] width 8 height 8
radio input "true"
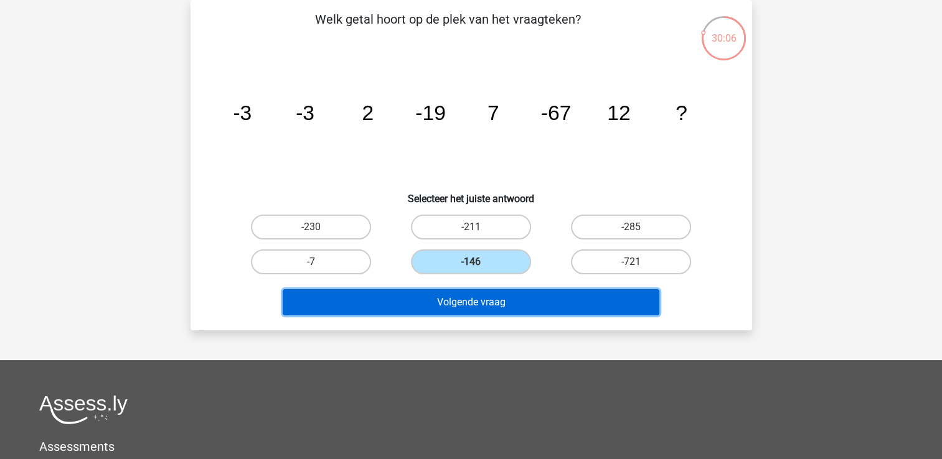
click at [463, 302] on button "Volgende vraag" at bounding box center [471, 302] width 377 height 26
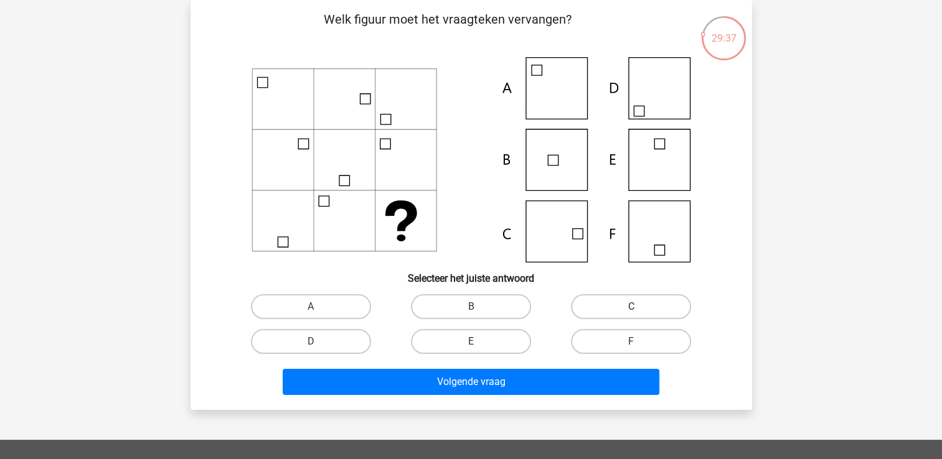
click at [605, 315] on label "C" at bounding box center [631, 306] width 120 height 25
click at [631, 315] on input "C" at bounding box center [635, 311] width 8 height 8
radio input "true"
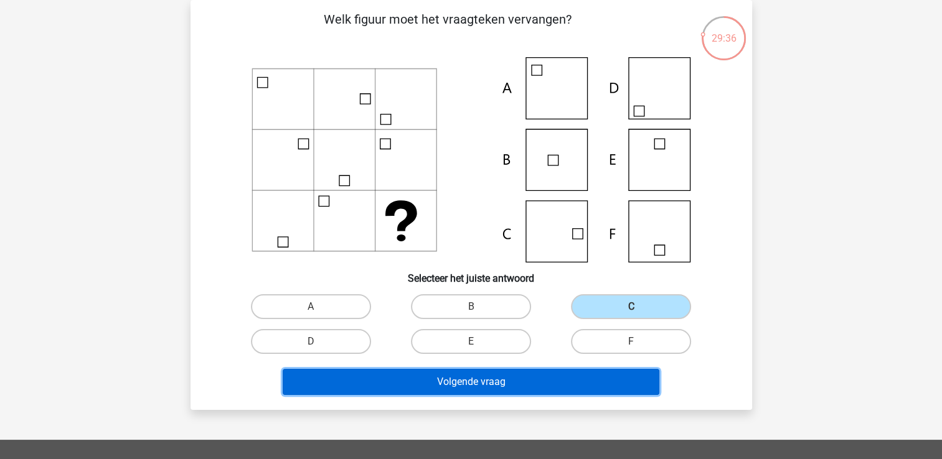
click at [524, 375] on button "Volgende vraag" at bounding box center [471, 382] width 377 height 26
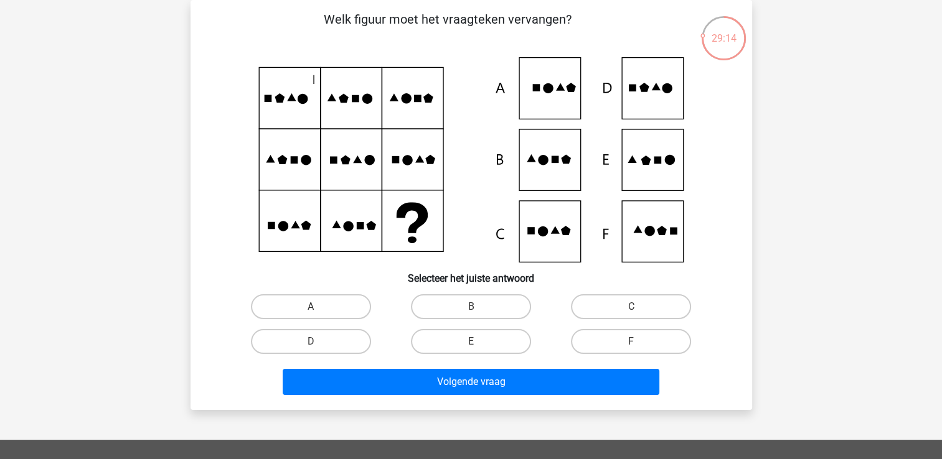
click at [563, 235] on icon at bounding box center [471, 159] width 502 height 205
click at [608, 306] on label "C" at bounding box center [631, 306] width 120 height 25
click at [631, 307] on input "C" at bounding box center [635, 311] width 8 height 8
radio input "true"
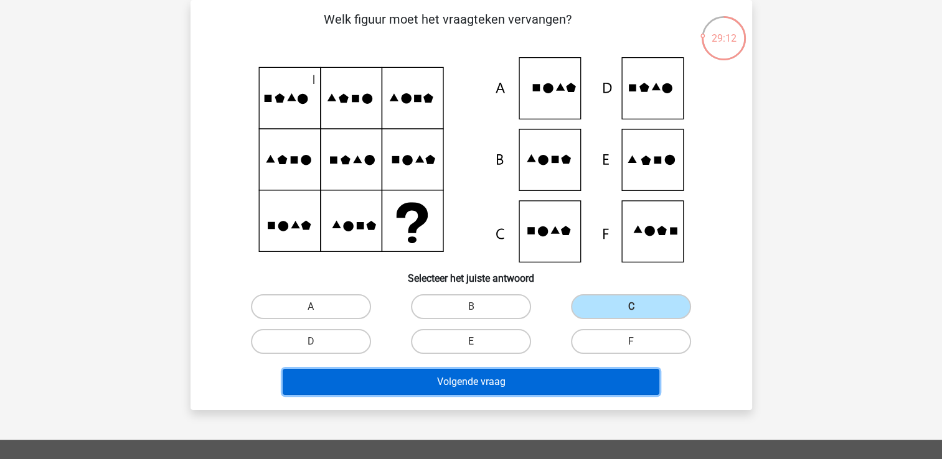
click at [556, 390] on button "Volgende vraag" at bounding box center [471, 382] width 377 height 26
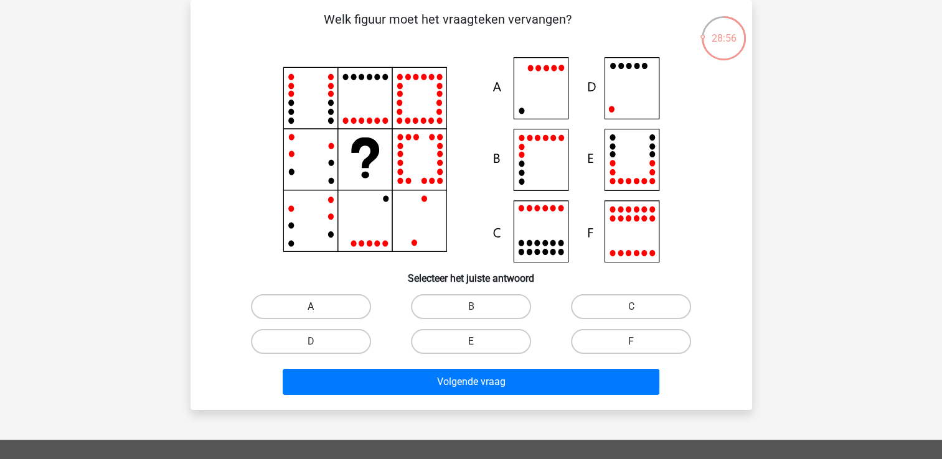
click at [306, 307] on label "A" at bounding box center [311, 306] width 120 height 25
click at [311, 307] on input "A" at bounding box center [315, 311] width 8 height 8
radio input "true"
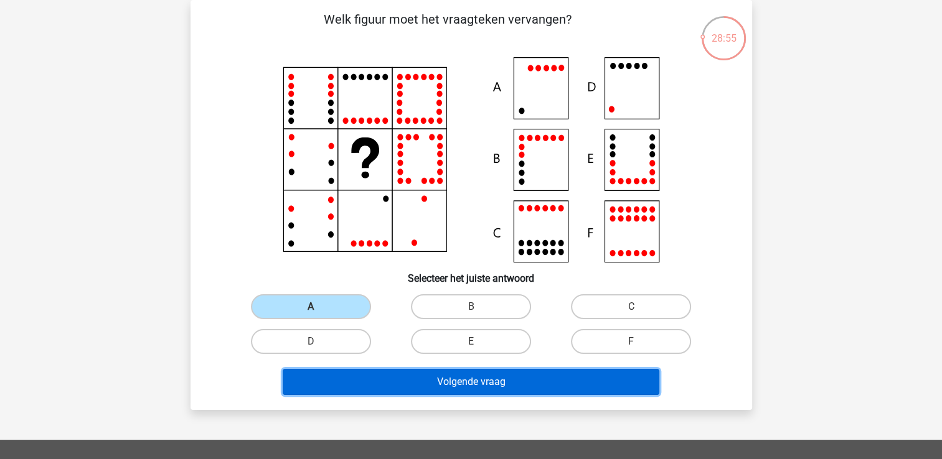
click at [351, 371] on button "Volgende vraag" at bounding box center [471, 382] width 377 height 26
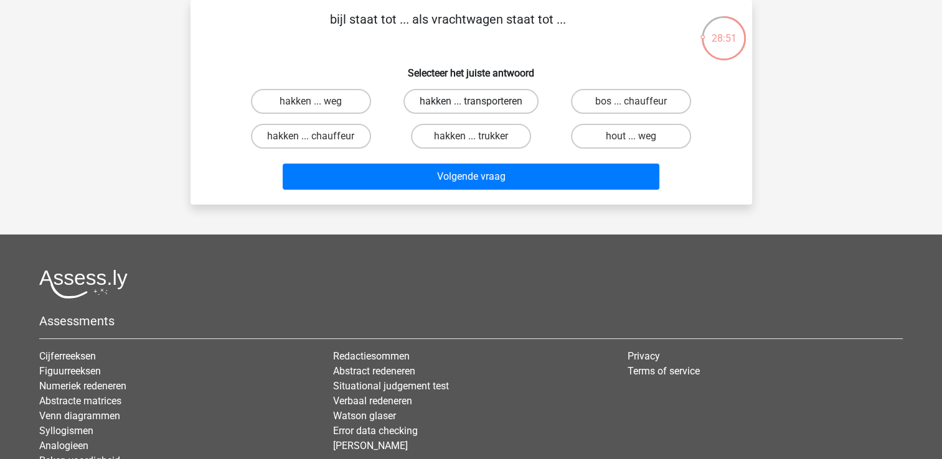
click at [436, 98] on label "hakken ... transporteren" at bounding box center [470, 101] width 135 height 25
click at [471, 101] on input "hakken ... transporteren" at bounding box center [475, 105] width 8 height 8
radio input "true"
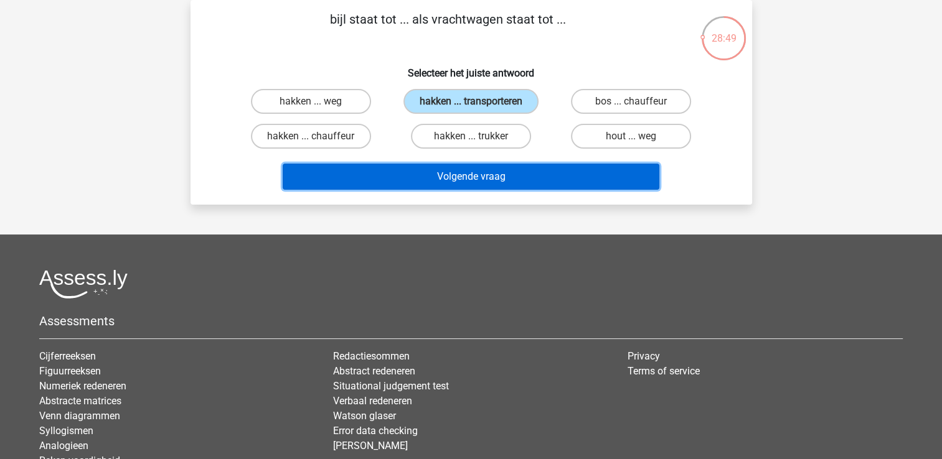
click at [446, 178] on button "Volgende vraag" at bounding box center [471, 177] width 377 height 26
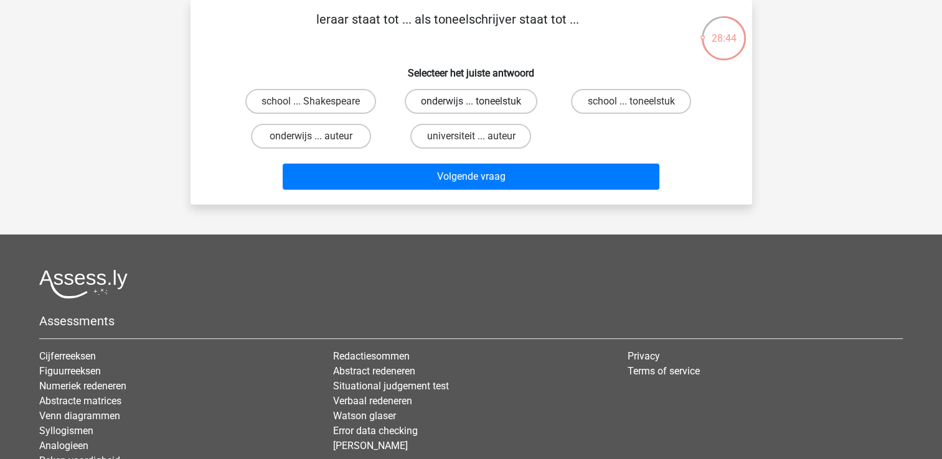
click at [479, 97] on label "onderwijs ... toneelstuk" at bounding box center [471, 101] width 133 height 25
click at [479, 101] on input "onderwijs ... toneelstuk" at bounding box center [475, 105] width 8 height 8
radio input "true"
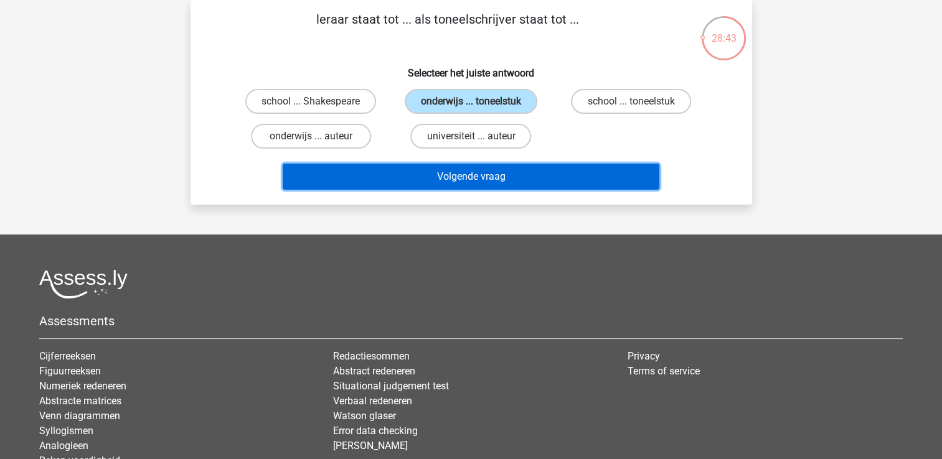
click at [457, 164] on button "Volgende vraag" at bounding box center [471, 177] width 377 height 26
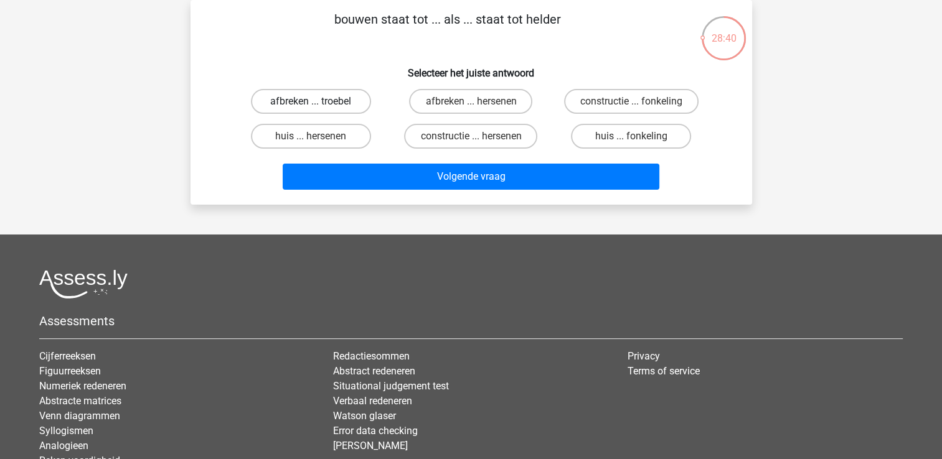
click at [344, 95] on label "afbreken ... troebel" at bounding box center [311, 101] width 120 height 25
click at [319, 101] on input "afbreken ... troebel" at bounding box center [315, 105] width 8 height 8
radio input "true"
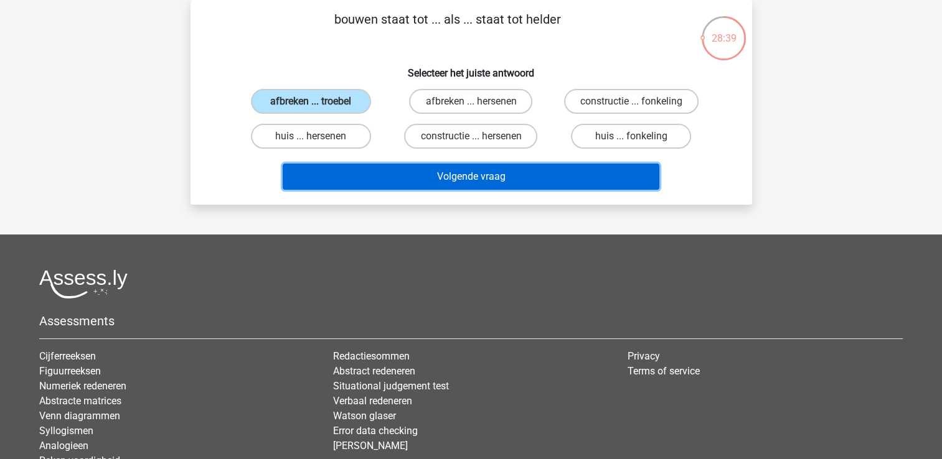
click at [400, 181] on button "Volgende vraag" at bounding box center [471, 177] width 377 height 26
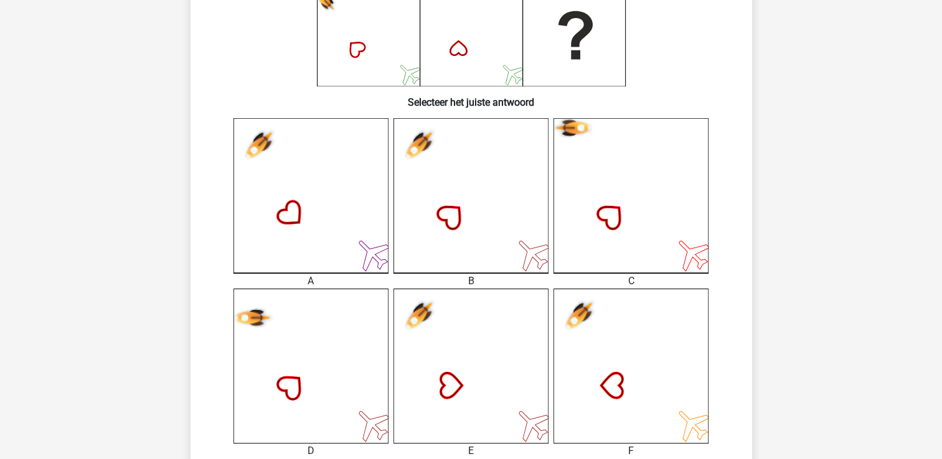
scroll to position [244, 0]
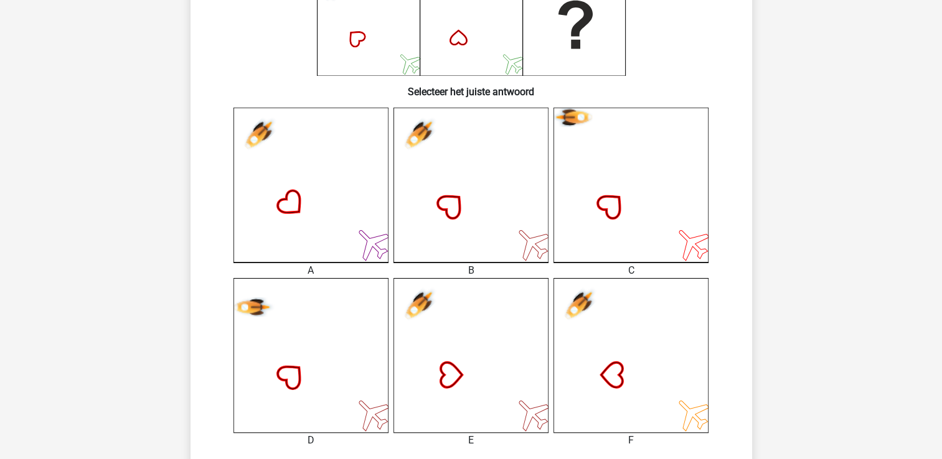
click at [453, 205] on icon at bounding box center [470, 185] width 155 height 155
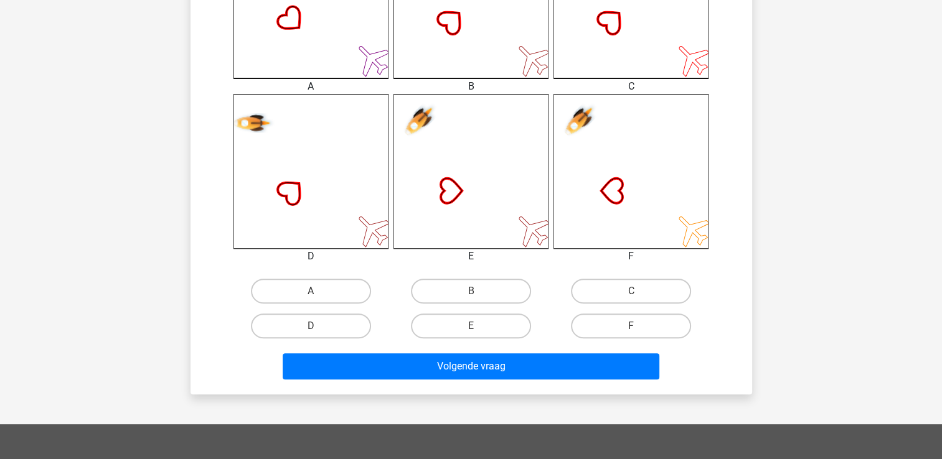
scroll to position [431, 0]
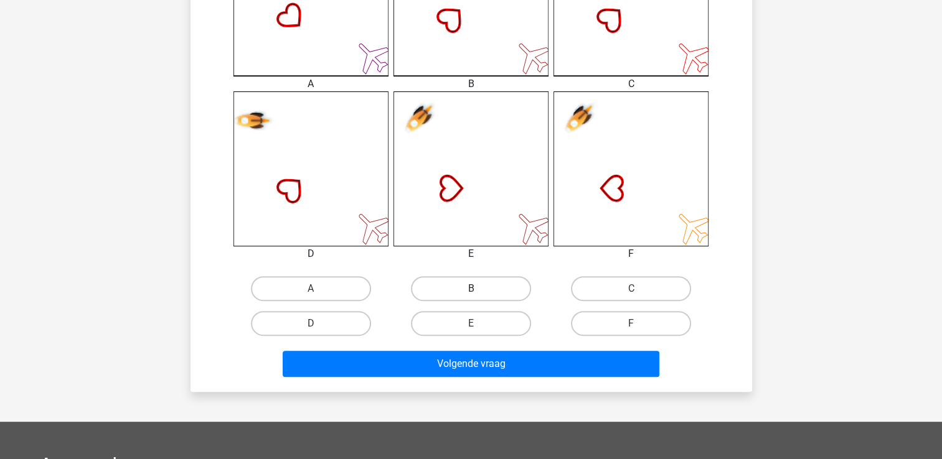
click at [482, 291] on label "B" at bounding box center [471, 288] width 120 height 25
click at [479, 291] on input "B" at bounding box center [475, 293] width 8 height 8
radio input "true"
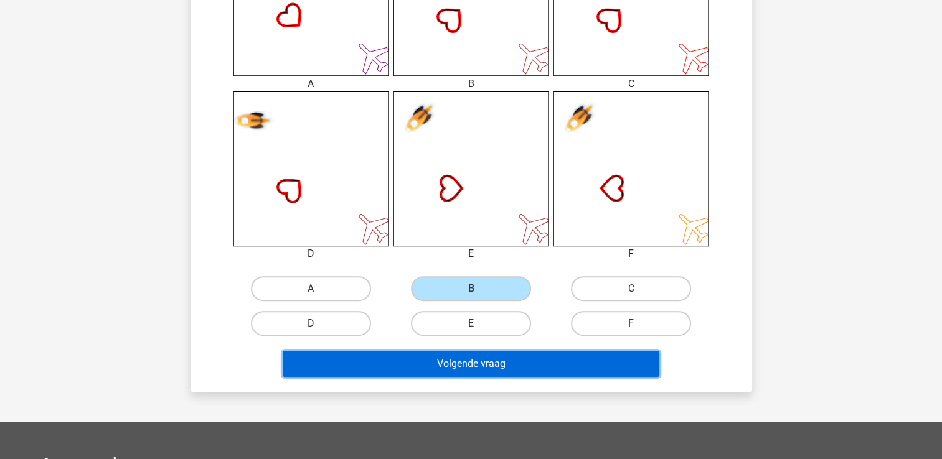
click at [504, 359] on button "Volgende vraag" at bounding box center [471, 364] width 377 height 26
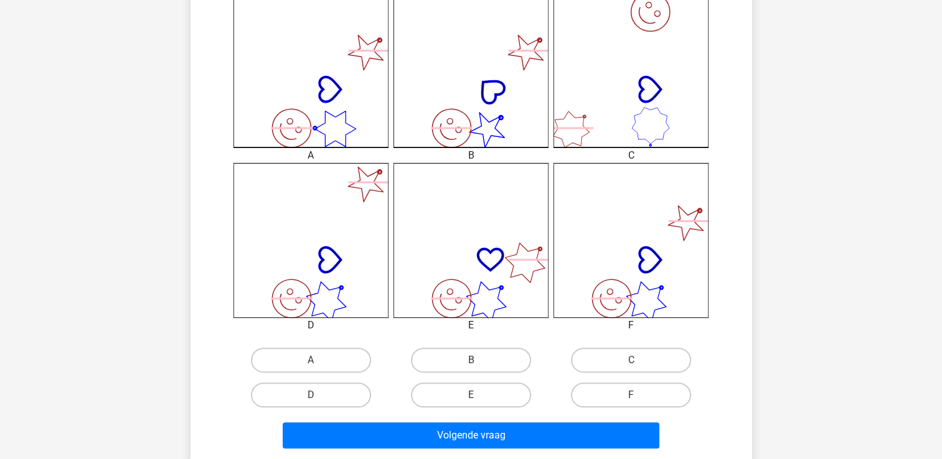
scroll to position [369, 0]
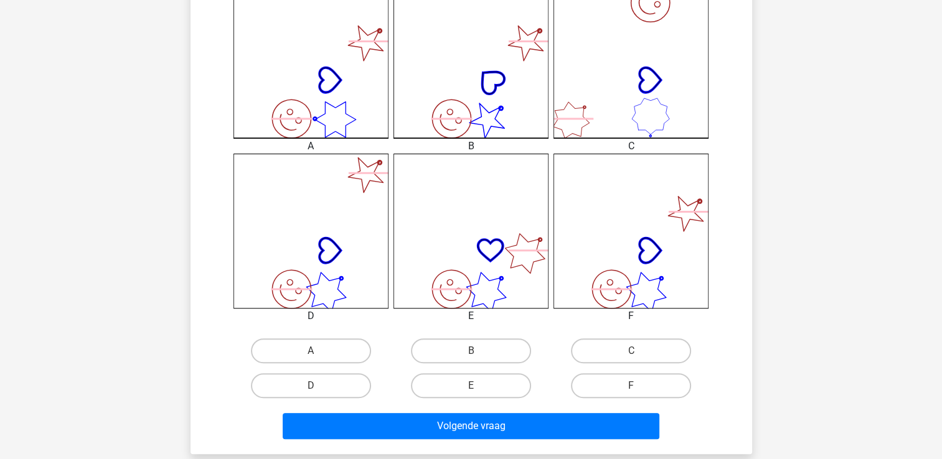
drag, startPoint x: 491, startPoint y: 399, endPoint x: 489, endPoint y: 405, distance: 6.3
click at [489, 405] on div "Wat is de meest logische volgende figuur in de reeks? image/svg+xml image/svg+x…" at bounding box center [471, 72] width 552 height 746
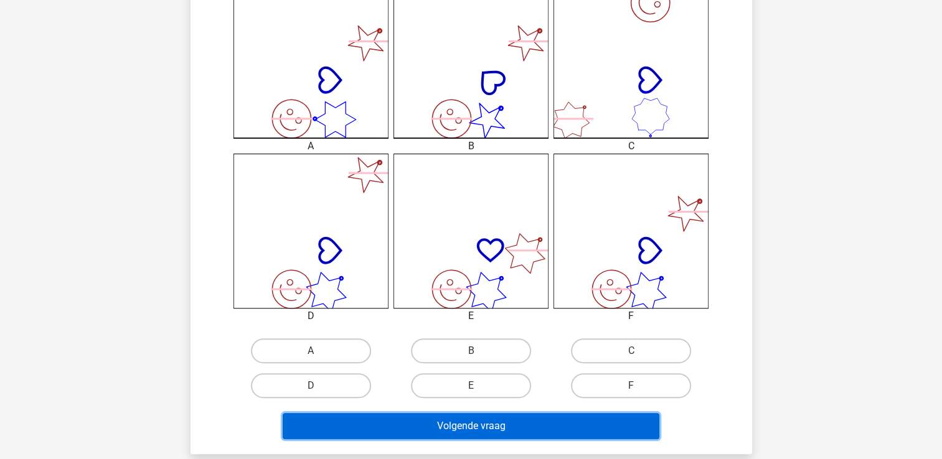
click at [334, 423] on button "Volgende vraag" at bounding box center [471, 426] width 377 height 26
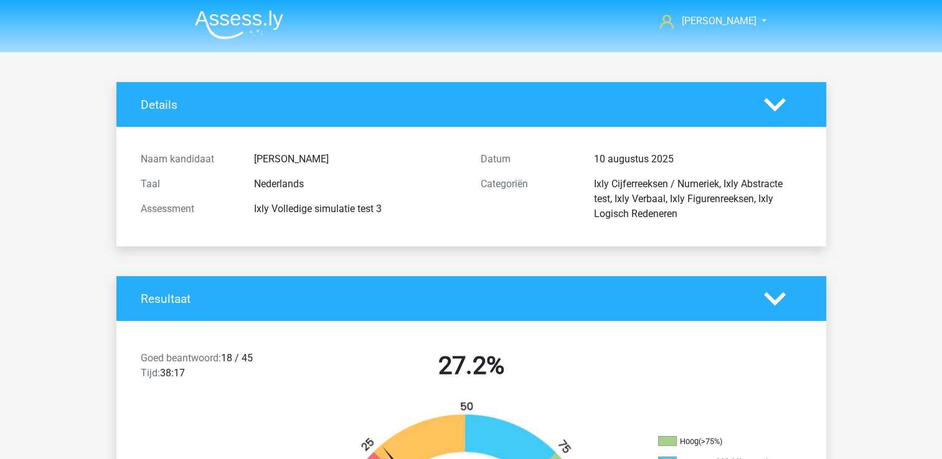
click at [220, 23] on img at bounding box center [239, 24] width 88 height 29
click at [231, 19] on img at bounding box center [239, 24] width 88 height 29
click at [230, 19] on img at bounding box center [239, 24] width 88 height 29
click at [230, 20] on img at bounding box center [239, 24] width 88 height 29
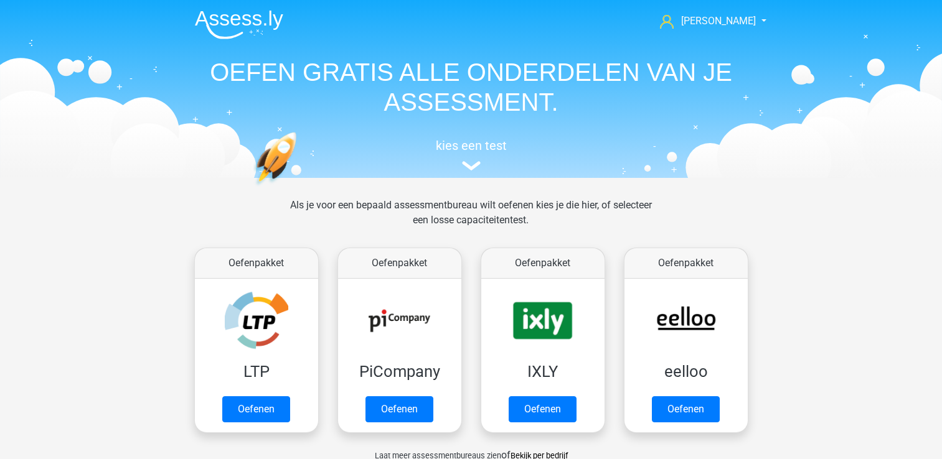
click at [543, 397] on link "Oefenen" at bounding box center [543, 410] width 68 height 26
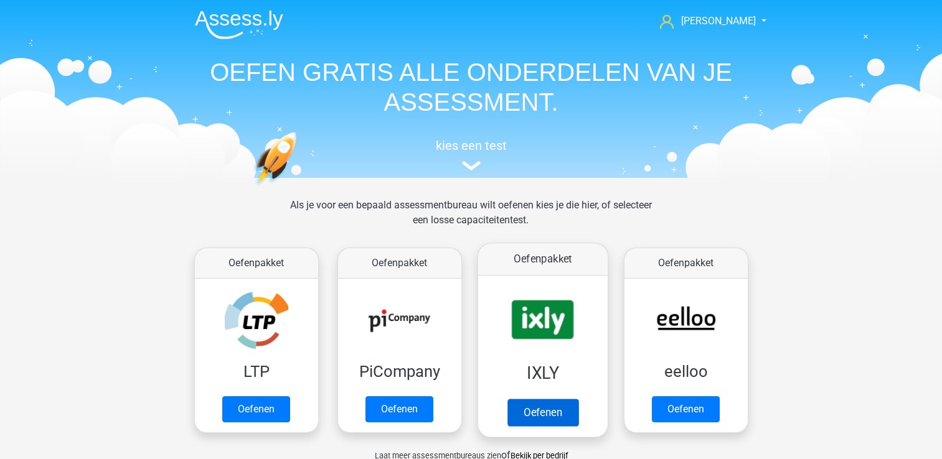
scroll to position [124, 0]
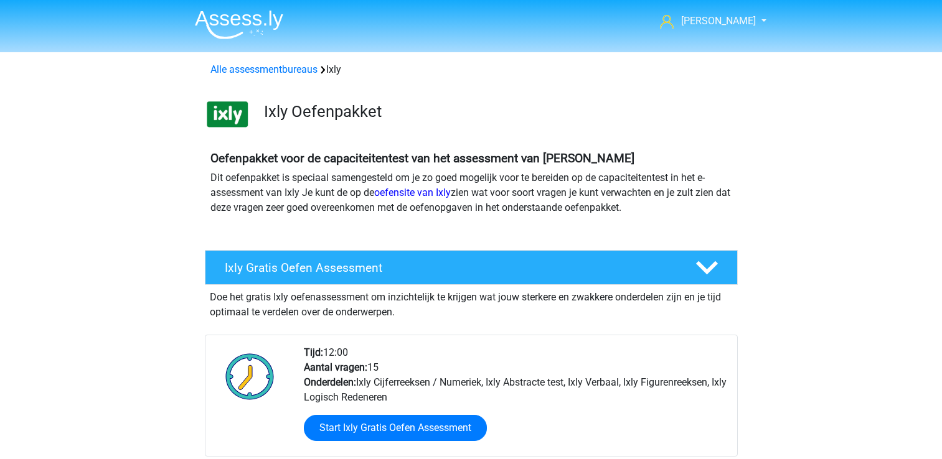
scroll to position [622, 0]
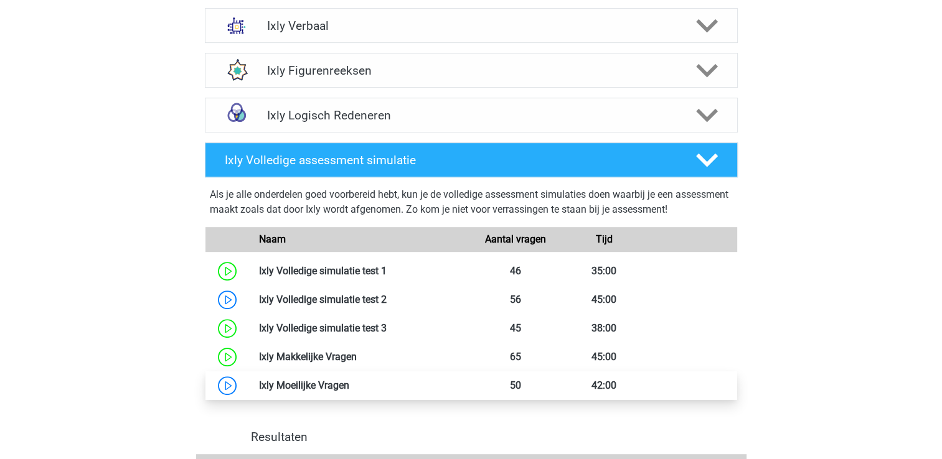
click at [349, 387] on link at bounding box center [349, 386] width 0 height 12
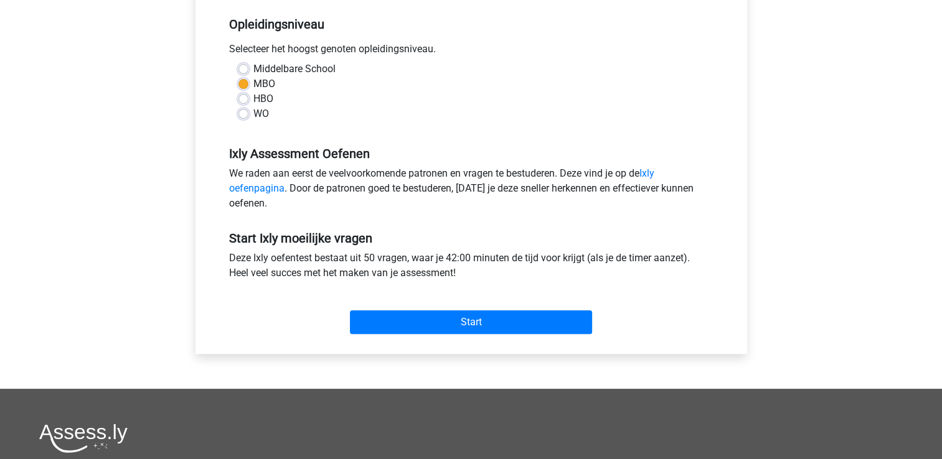
scroll to position [311, 0]
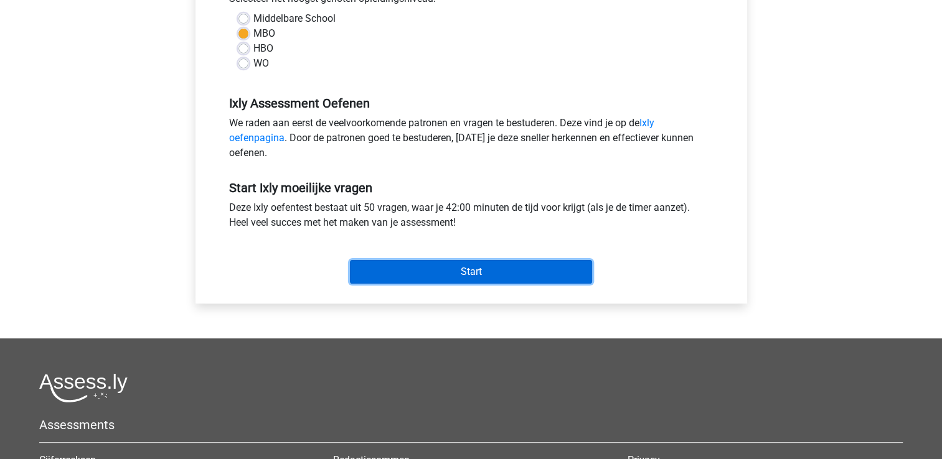
click at [438, 273] on input "Start" at bounding box center [471, 272] width 242 height 24
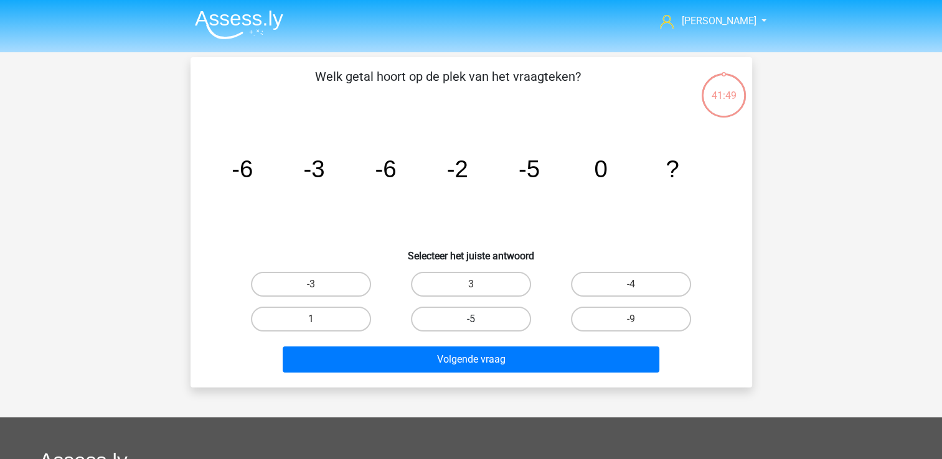
click at [484, 317] on label "-5" at bounding box center [471, 319] width 120 height 25
click at [479, 319] on input "-5" at bounding box center [475, 323] width 8 height 8
radio input "true"
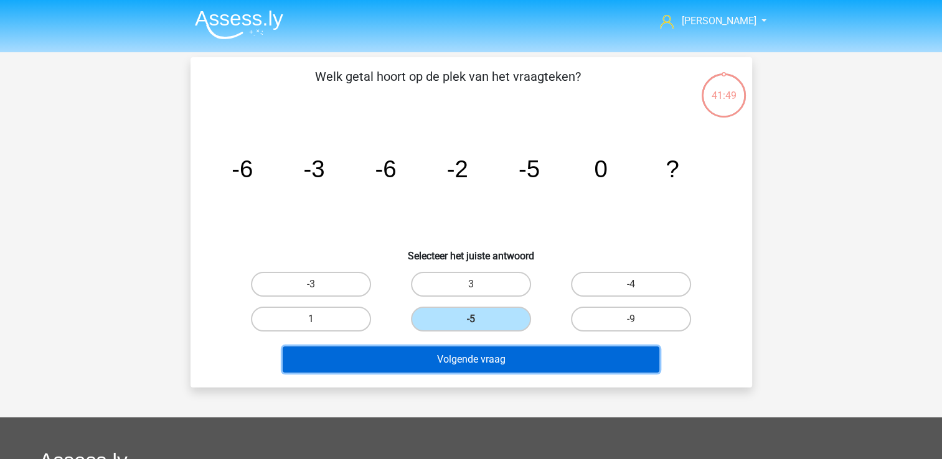
click at [441, 362] on button "Volgende vraag" at bounding box center [471, 360] width 377 height 26
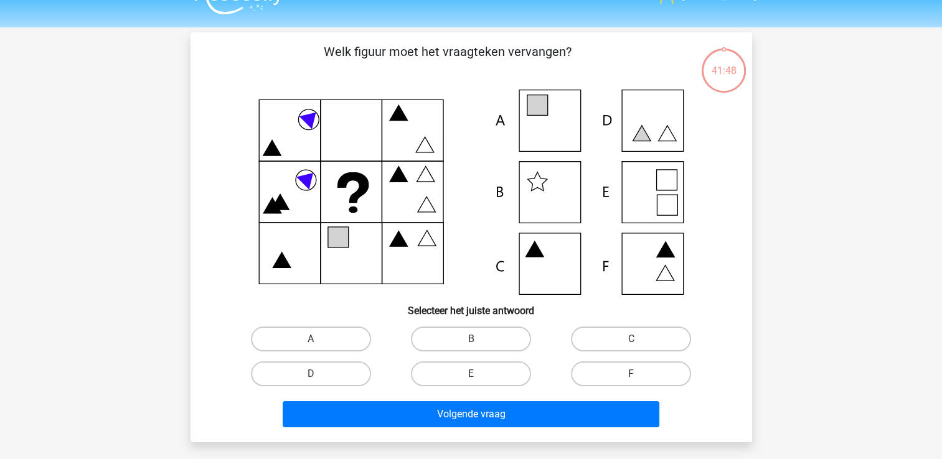
scroll to position [57, 0]
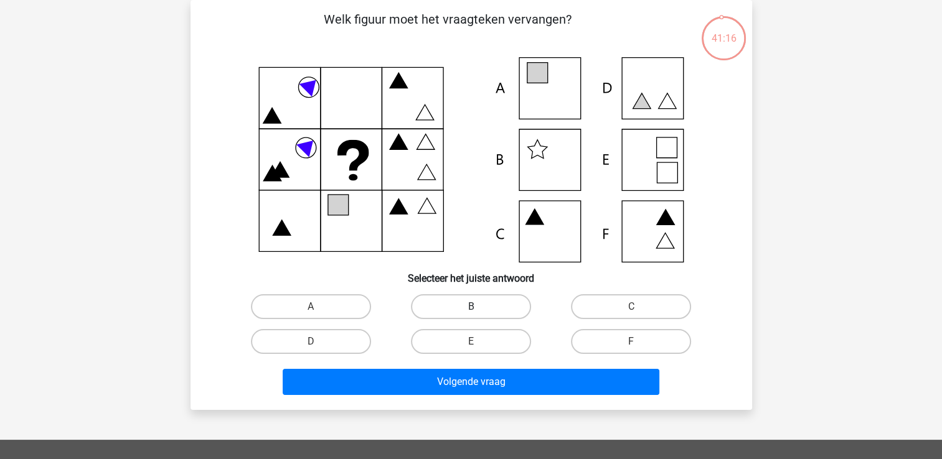
click at [467, 310] on label "B" at bounding box center [471, 306] width 120 height 25
click at [471, 310] on input "B" at bounding box center [475, 311] width 8 height 8
radio input "true"
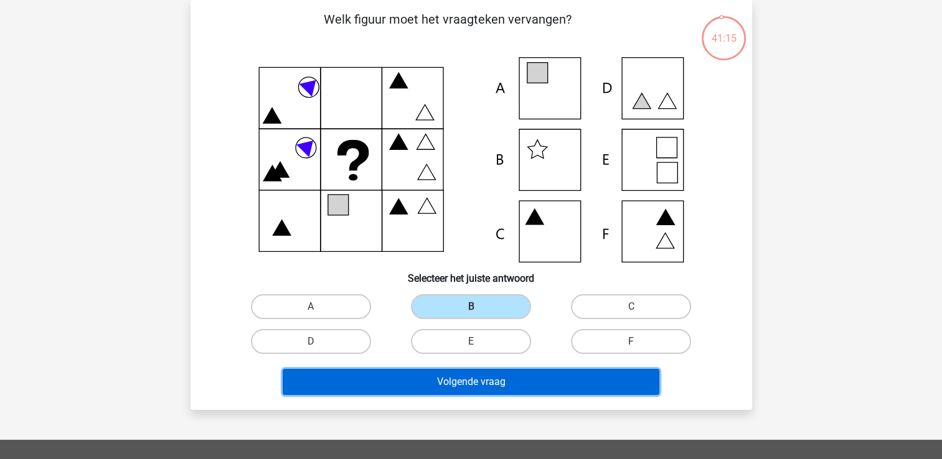
click at [397, 375] on button "Volgende vraag" at bounding box center [471, 382] width 377 height 26
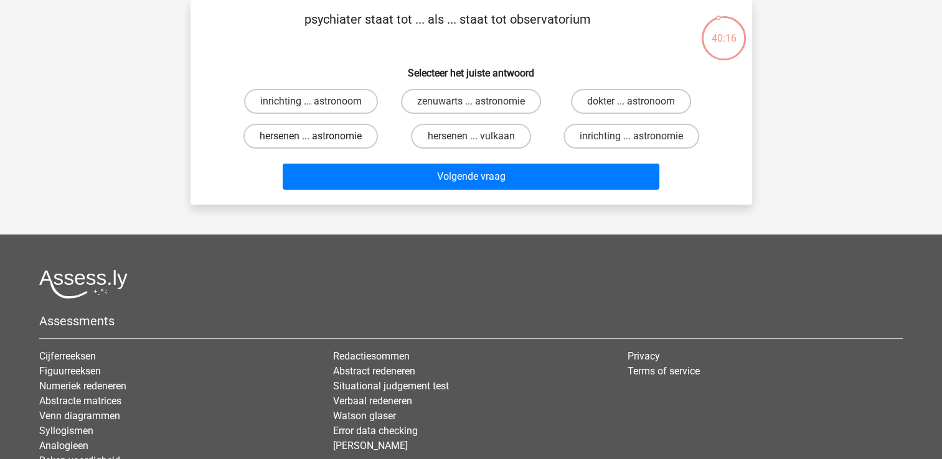
click at [342, 133] on label "hersenen ... astronomie" at bounding box center [310, 136] width 134 height 25
click at [319, 136] on input "hersenen ... astronomie" at bounding box center [315, 140] width 8 height 8
radio input "true"
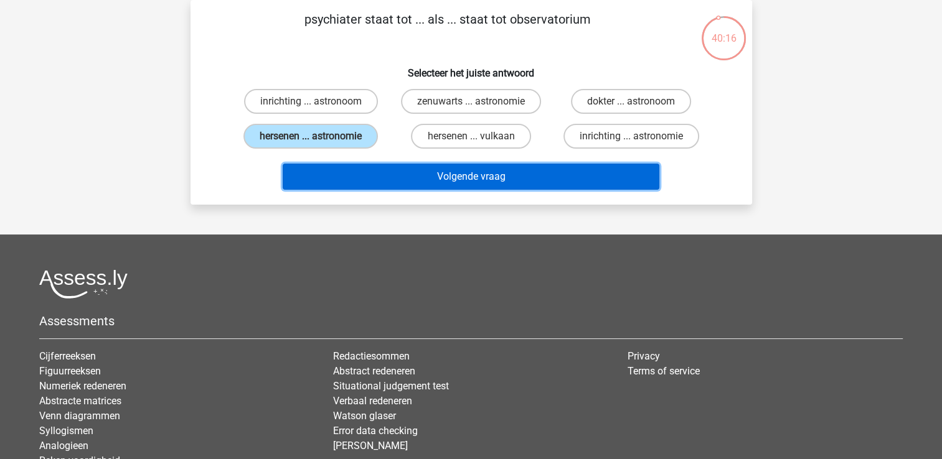
click at [398, 180] on button "Volgende vraag" at bounding box center [471, 177] width 377 height 26
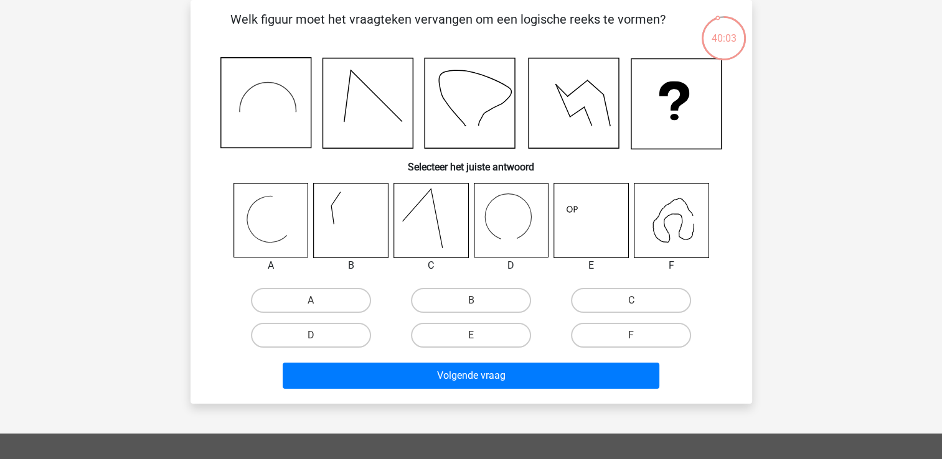
click at [660, 220] on icon at bounding box center [671, 221] width 74 height 74
click at [509, 231] on icon at bounding box center [511, 221] width 74 height 74
click at [286, 333] on label "D" at bounding box center [311, 335] width 120 height 25
click at [311, 336] on input "D" at bounding box center [315, 340] width 8 height 8
radio input "true"
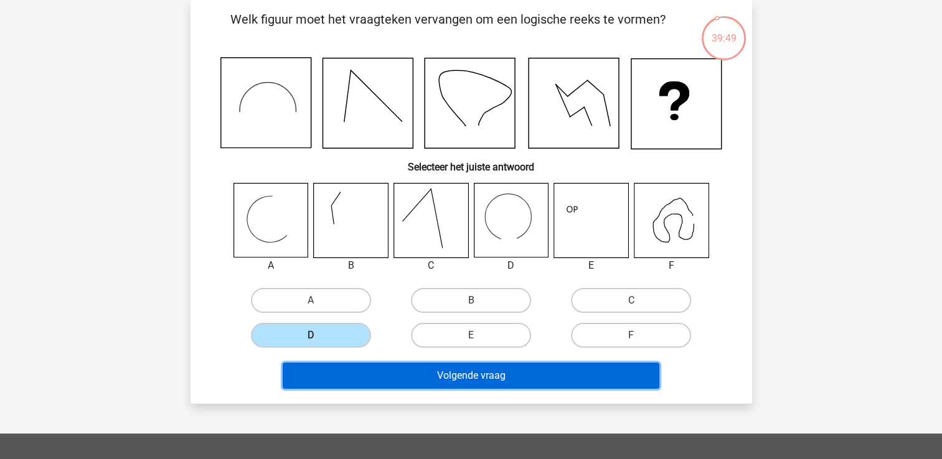
click at [345, 379] on button "Volgende vraag" at bounding box center [471, 376] width 377 height 26
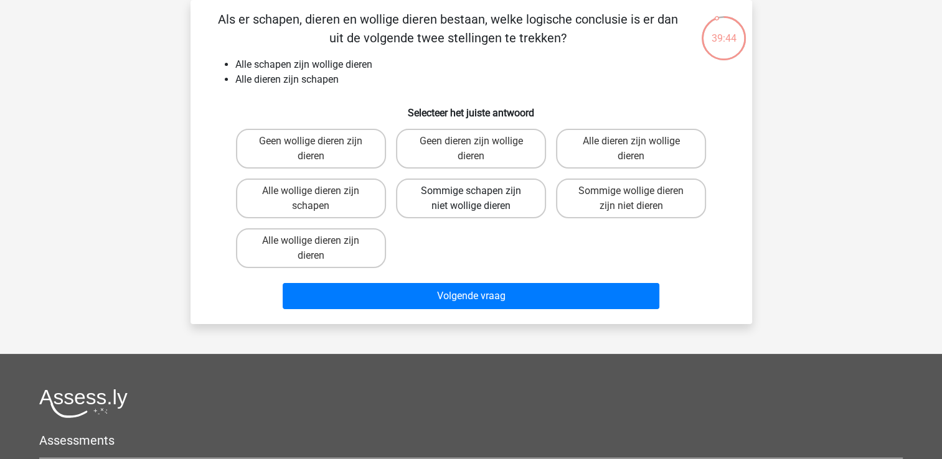
click at [486, 200] on label "Sommige schapen zijn niet wollige dieren" at bounding box center [471, 199] width 150 height 40
click at [479, 199] on input "Sommige schapen zijn niet wollige dieren" at bounding box center [475, 195] width 8 height 8
radio input "true"
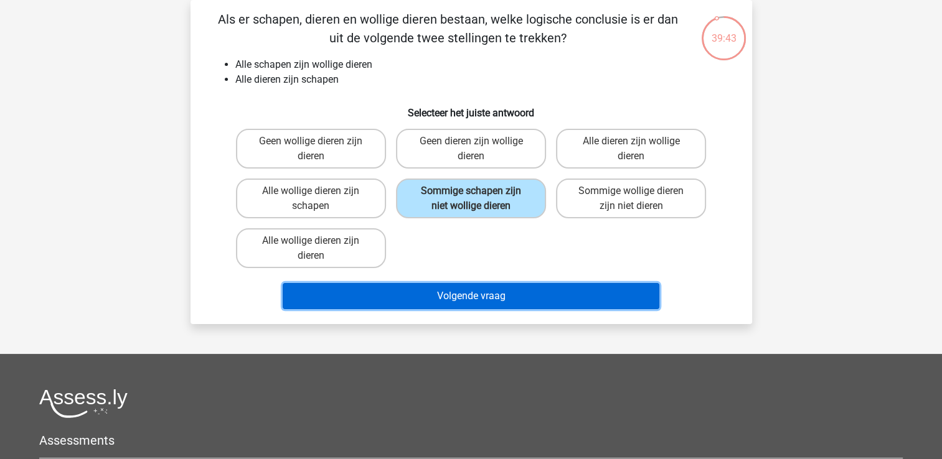
click at [486, 298] on button "Volgende vraag" at bounding box center [471, 296] width 377 height 26
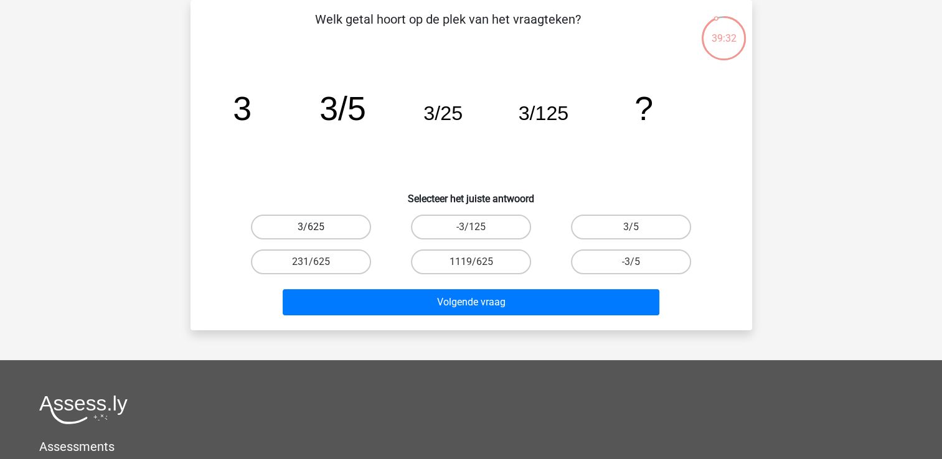
click at [336, 233] on label "3/625" at bounding box center [311, 227] width 120 height 25
click at [319, 233] on input "3/625" at bounding box center [315, 231] width 8 height 8
radio input "true"
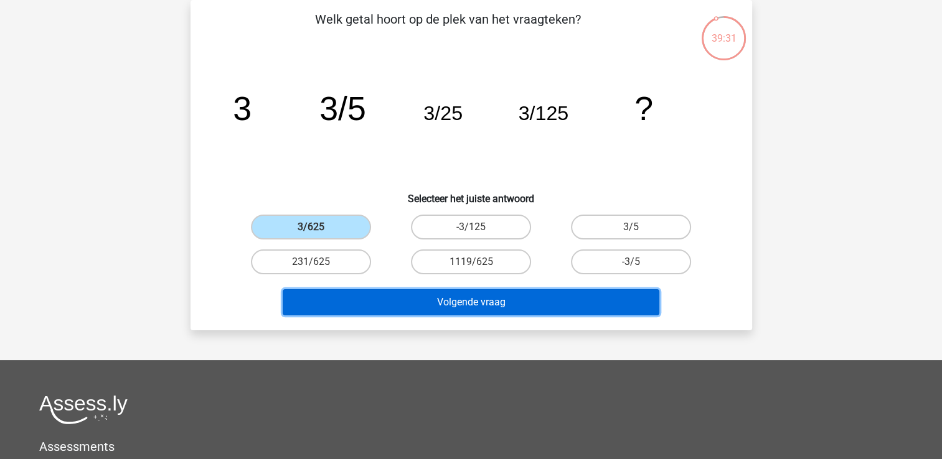
click at [370, 297] on button "Volgende vraag" at bounding box center [471, 302] width 377 height 26
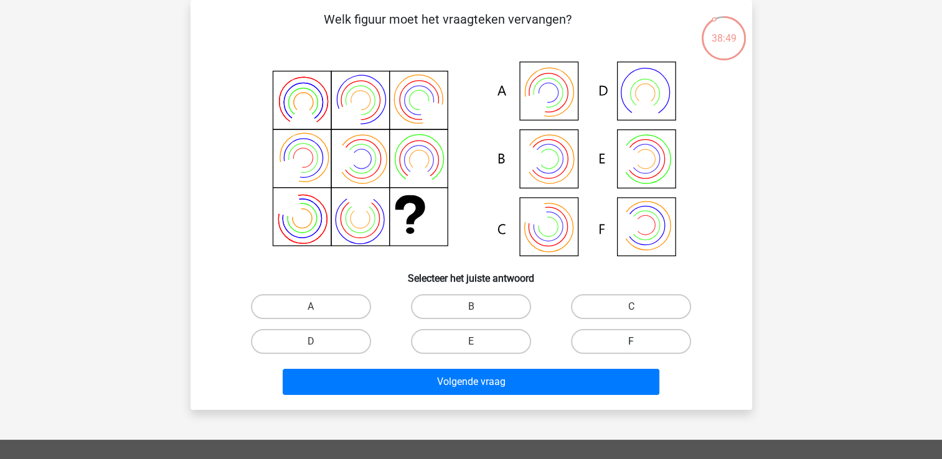
click at [613, 340] on label "F" at bounding box center [631, 341] width 120 height 25
click at [631, 342] on input "F" at bounding box center [635, 346] width 8 height 8
radio input "true"
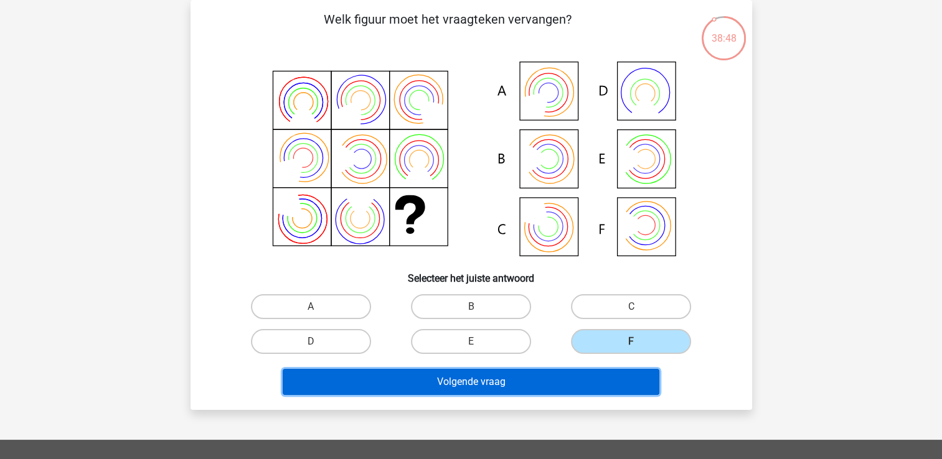
click at [550, 382] on button "Volgende vraag" at bounding box center [471, 382] width 377 height 26
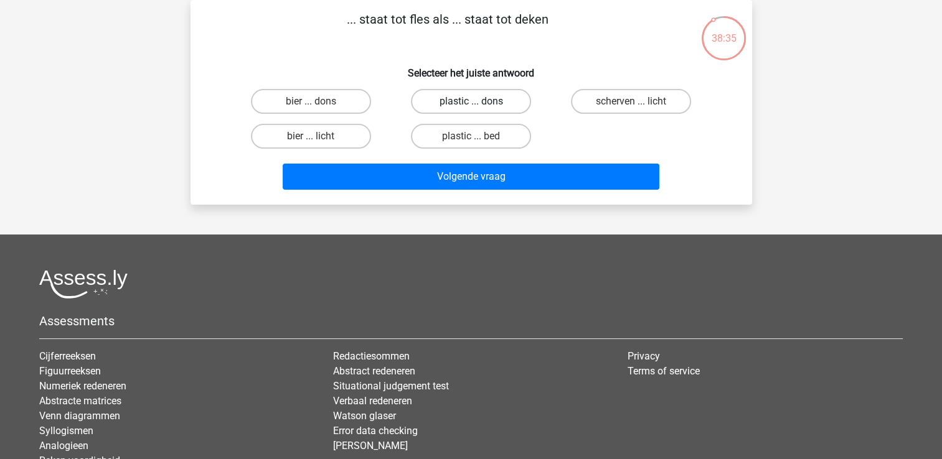
click at [500, 97] on label "plastic ... dons" at bounding box center [471, 101] width 120 height 25
click at [479, 101] on input "plastic ... dons" at bounding box center [475, 105] width 8 height 8
radio input "true"
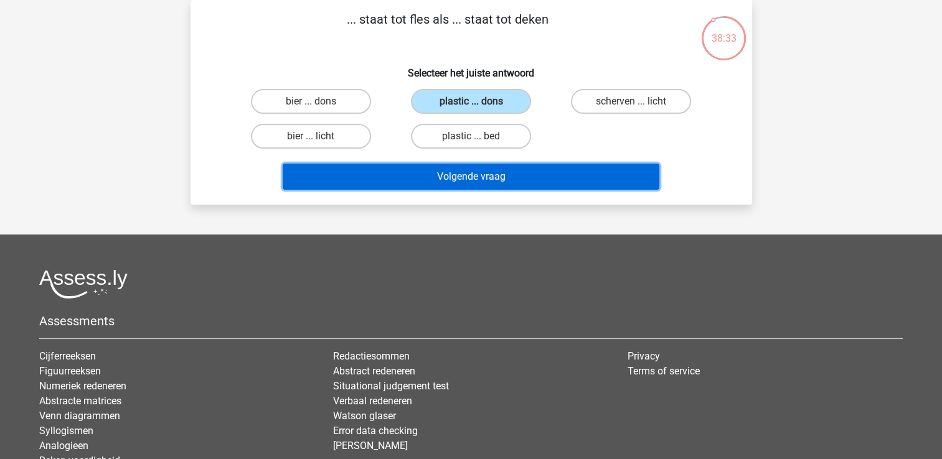
click at [511, 179] on button "Volgende vraag" at bounding box center [471, 177] width 377 height 26
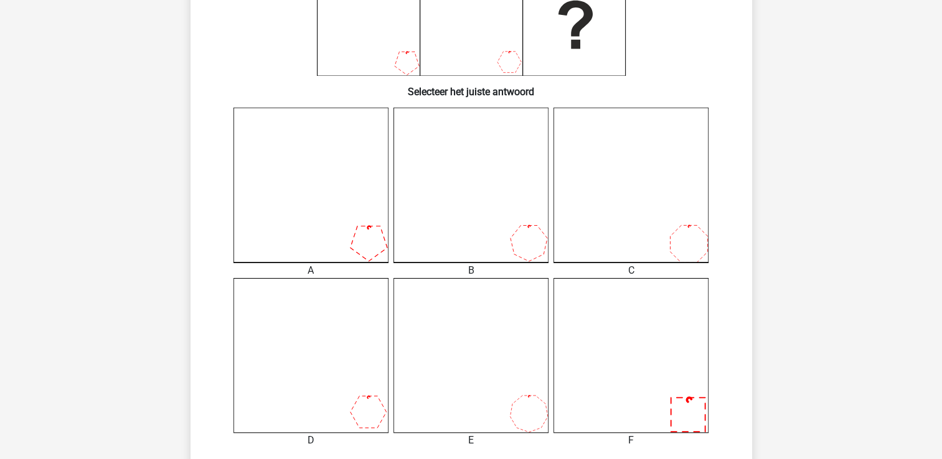
scroll to position [306, 0]
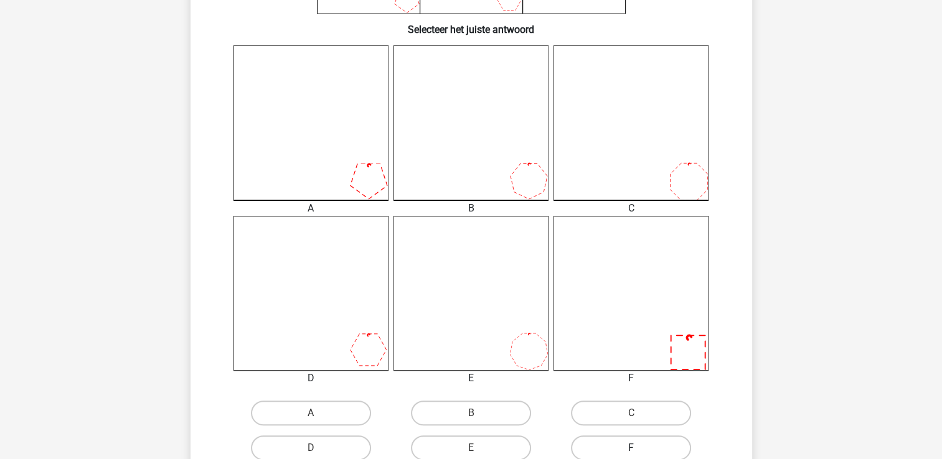
click at [652, 437] on label "F" at bounding box center [631, 448] width 120 height 25
click at [639, 448] on input "F" at bounding box center [635, 452] width 8 height 8
radio input "true"
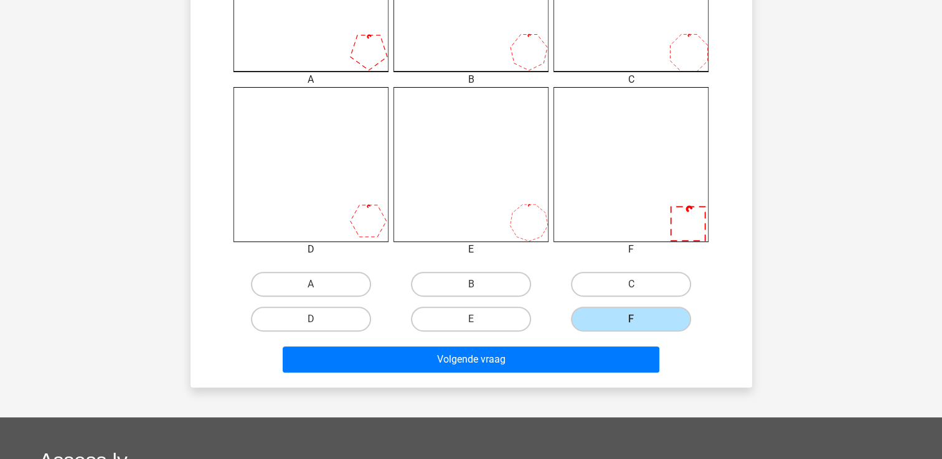
scroll to position [493, 0]
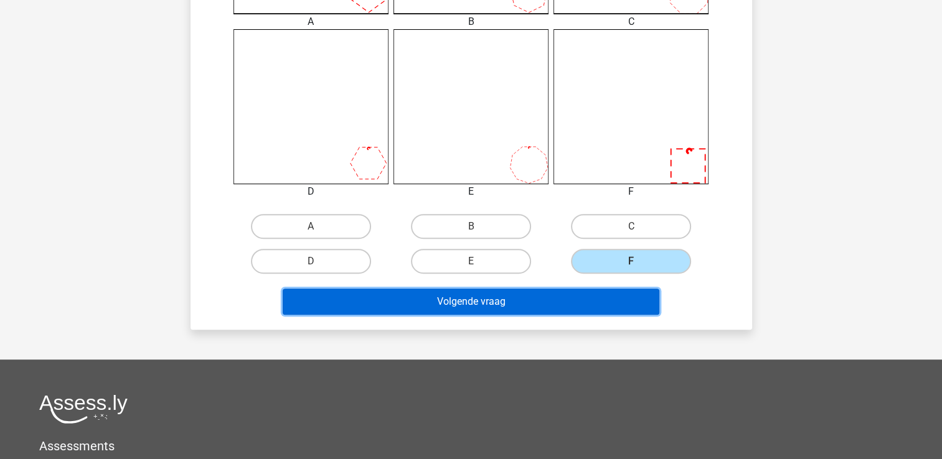
click at [535, 298] on button "Volgende vraag" at bounding box center [471, 302] width 377 height 26
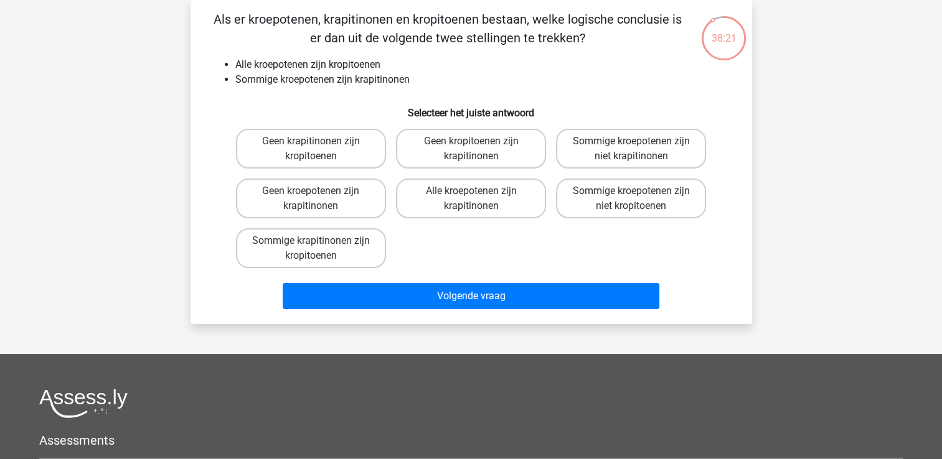
scroll to position [0, 0]
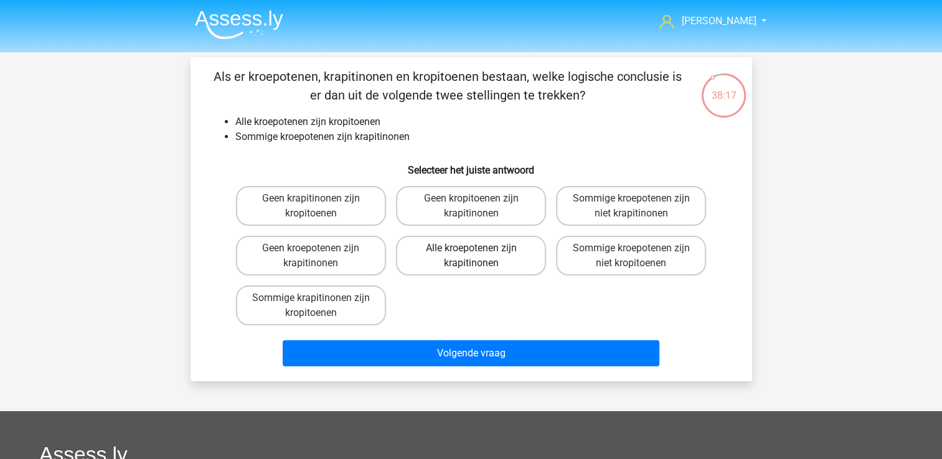
click at [420, 260] on label "Alle kroepotenen zijn krapitinonen" at bounding box center [471, 256] width 150 height 40
click at [471, 256] on input "Alle kroepotenen zijn krapitinonen" at bounding box center [475, 252] width 8 height 8
radio input "true"
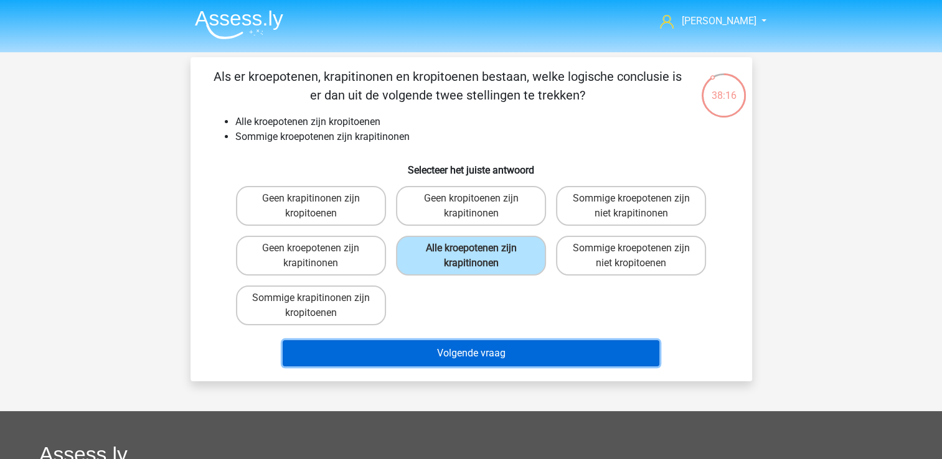
click at [413, 364] on button "Volgende vraag" at bounding box center [471, 353] width 377 height 26
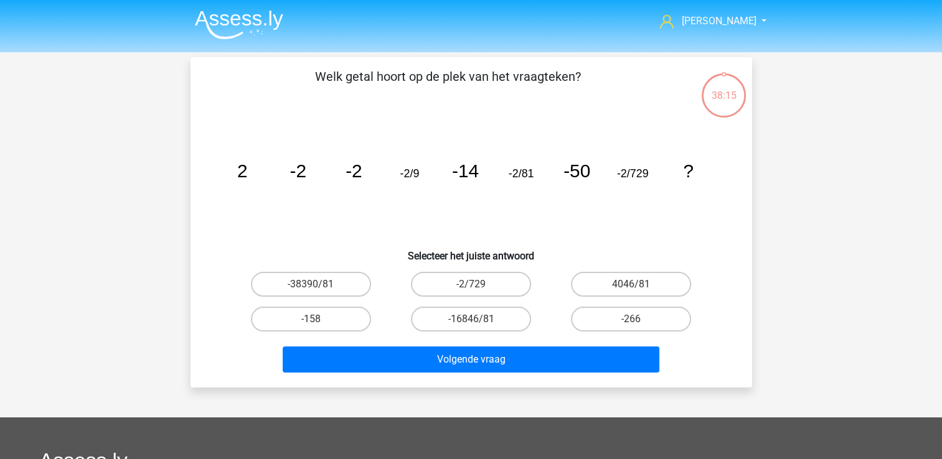
scroll to position [57, 0]
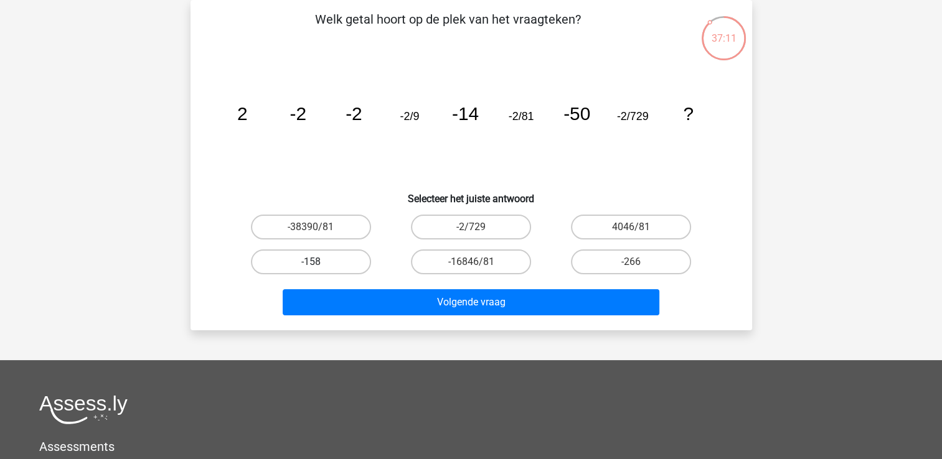
click at [316, 252] on label "-158" at bounding box center [311, 262] width 120 height 25
click at [316, 262] on input "-158" at bounding box center [315, 266] width 8 height 8
radio input "true"
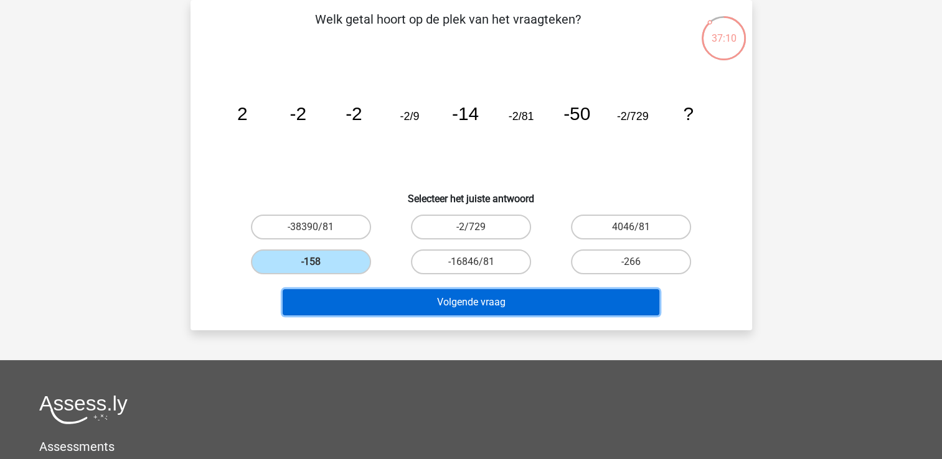
click at [406, 310] on button "Volgende vraag" at bounding box center [471, 302] width 377 height 26
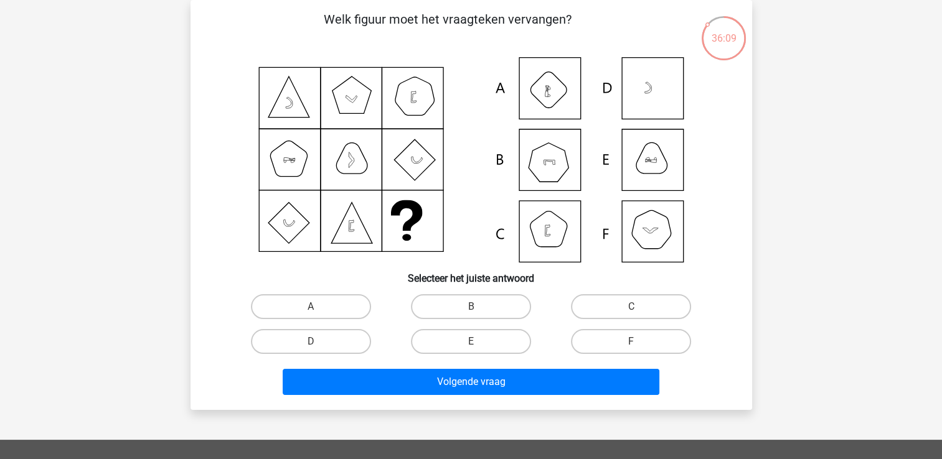
click at [471, 342] on input "E" at bounding box center [475, 346] width 8 height 8
radio input "true"
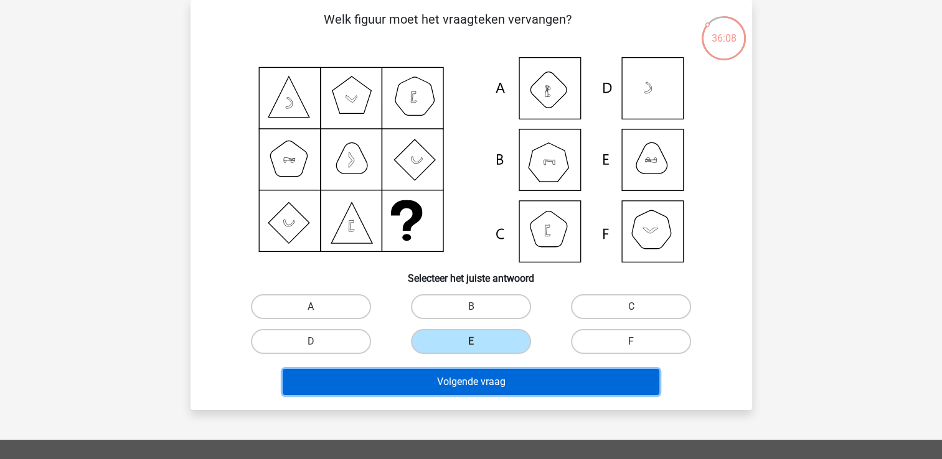
click at [472, 380] on button "Volgende vraag" at bounding box center [471, 382] width 377 height 26
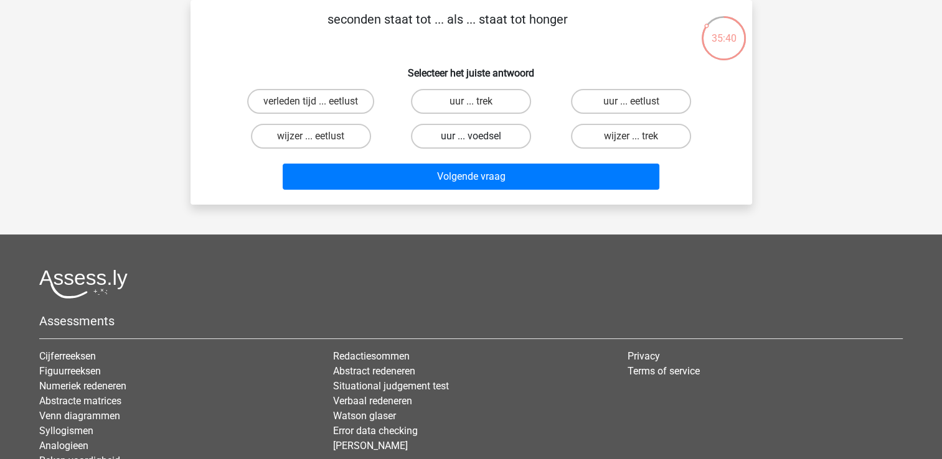
click at [512, 137] on label "uur ... voedsel" at bounding box center [471, 136] width 120 height 25
click at [479, 137] on input "uur ... voedsel" at bounding box center [475, 140] width 8 height 8
radio input "true"
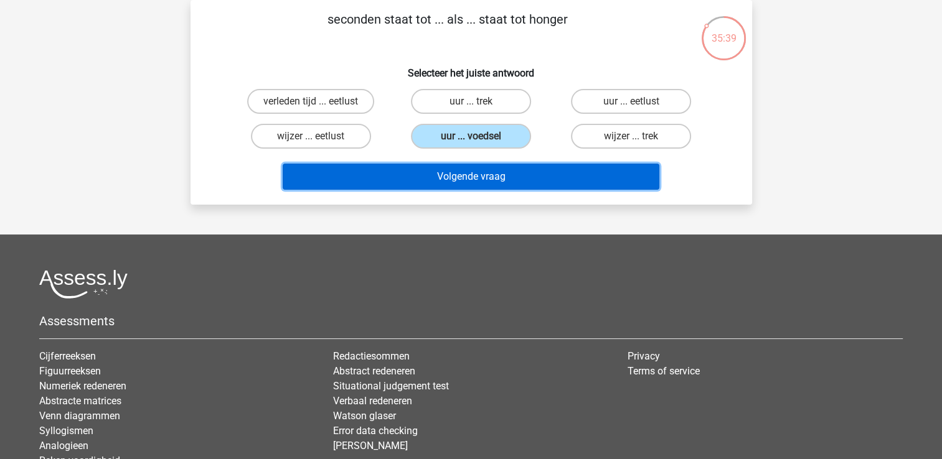
click at [524, 185] on button "Volgende vraag" at bounding box center [471, 177] width 377 height 26
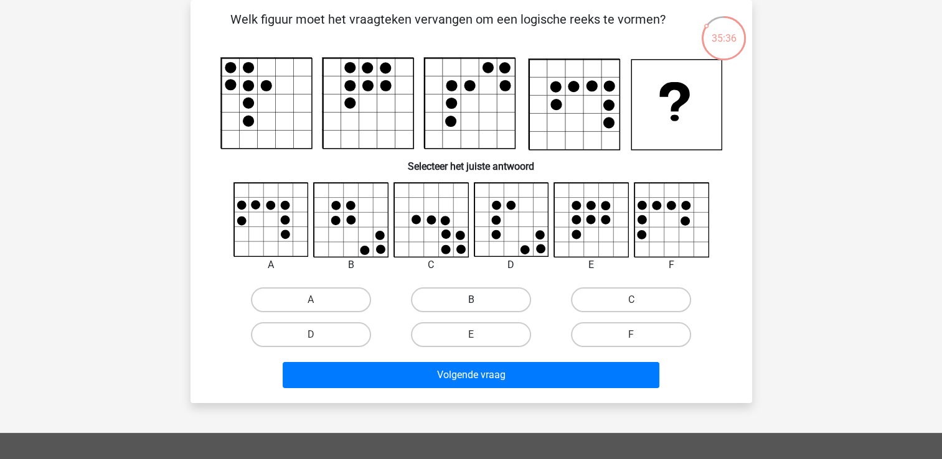
click at [487, 306] on label "B" at bounding box center [471, 300] width 120 height 25
click at [479, 306] on input "B" at bounding box center [475, 304] width 8 height 8
radio input "true"
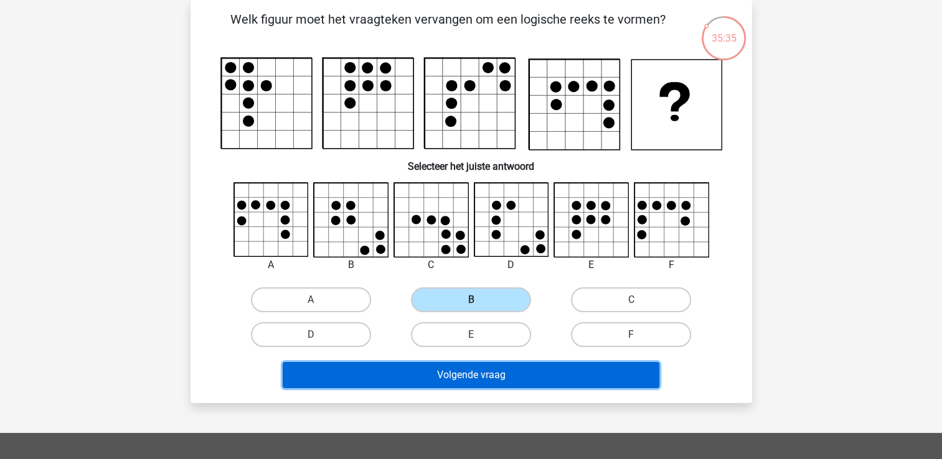
click at [481, 372] on button "Volgende vraag" at bounding box center [471, 375] width 377 height 26
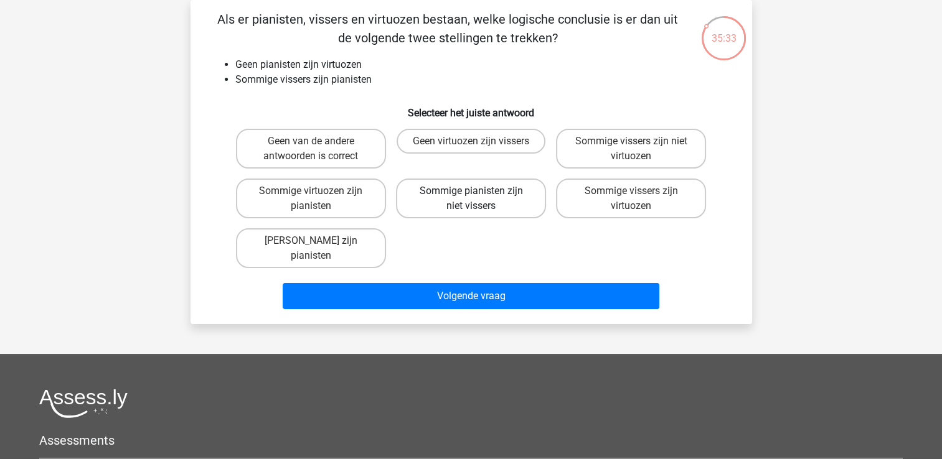
click at [419, 192] on label "Sommige pianisten zijn niet vissers" at bounding box center [471, 199] width 150 height 40
click at [471, 192] on input "Sommige pianisten zijn niet vissers" at bounding box center [475, 195] width 8 height 8
radio input "true"
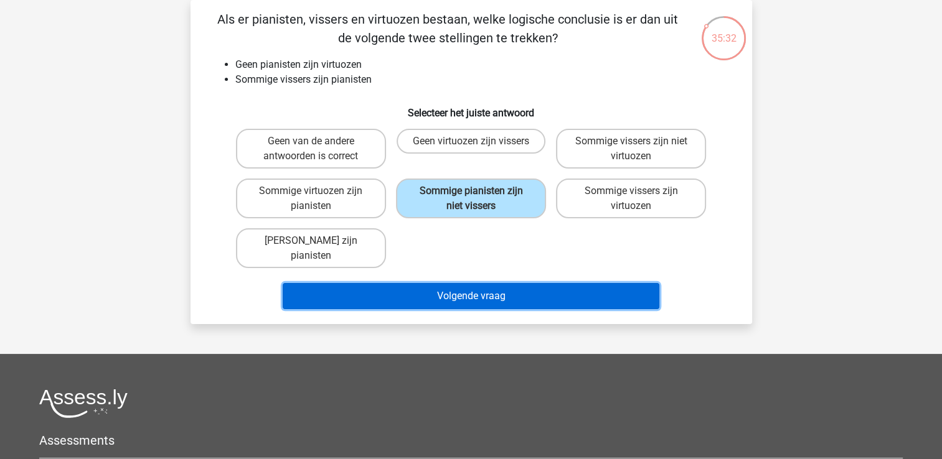
click at [461, 288] on button "Volgende vraag" at bounding box center [471, 296] width 377 height 26
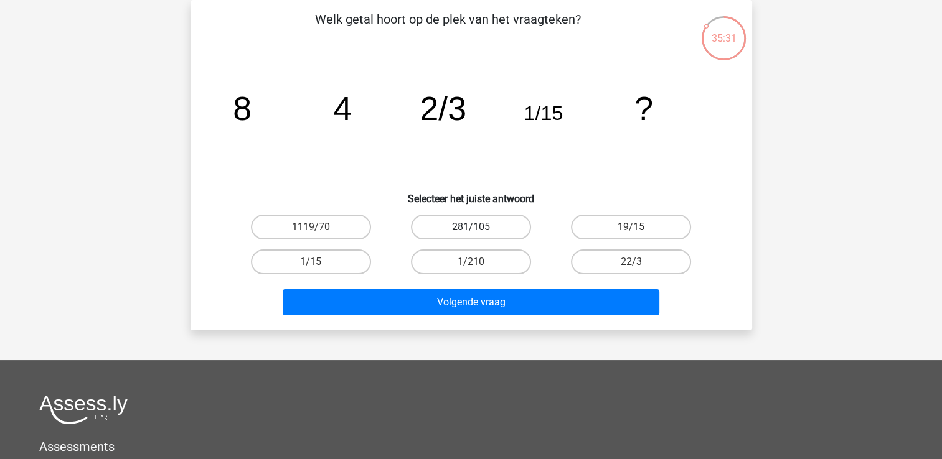
click at [458, 226] on label "281/105" at bounding box center [471, 227] width 120 height 25
click at [471, 227] on input "281/105" at bounding box center [475, 231] width 8 height 8
radio input "true"
click at [428, 144] on icon "image/svg+xml 8 4 2/3 1/15 ?" at bounding box center [471, 120] width 502 height 126
click at [592, 258] on label "22/3" at bounding box center [631, 262] width 120 height 25
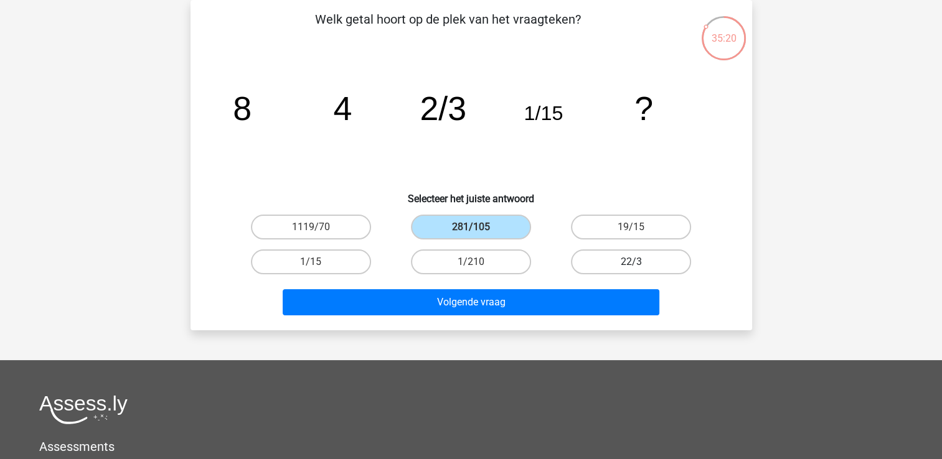
click at [631, 262] on input "22/3" at bounding box center [635, 266] width 8 height 8
radio input "true"
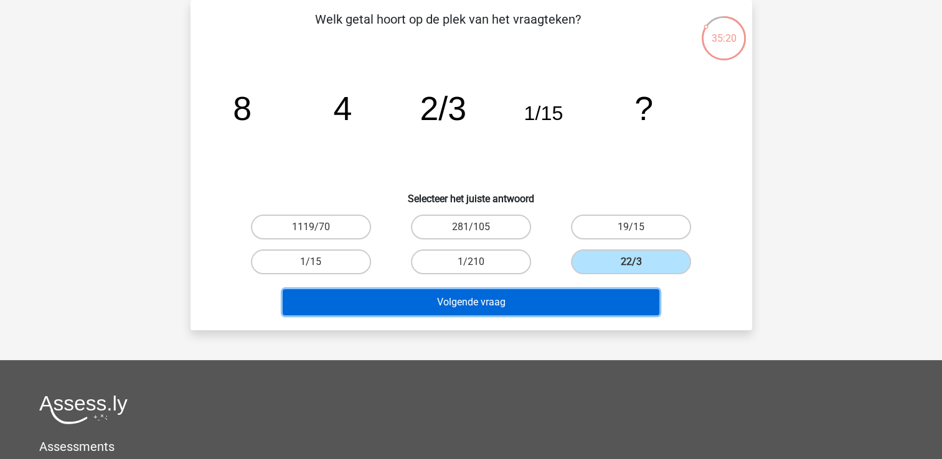
click at [532, 296] on button "Volgende vraag" at bounding box center [471, 302] width 377 height 26
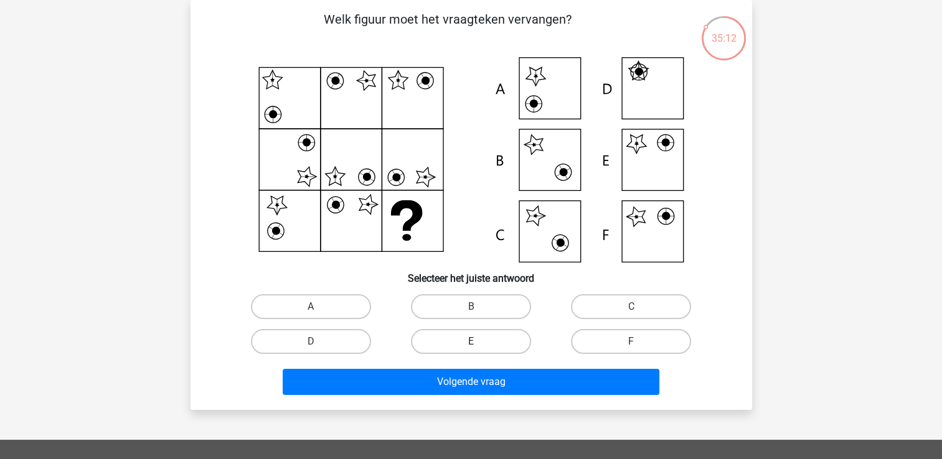
click at [485, 345] on label "E" at bounding box center [471, 341] width 120 height 25
click at [479, 345] on input "E" at bounding box center [475, 346] width 8 height 8
radio input "true"
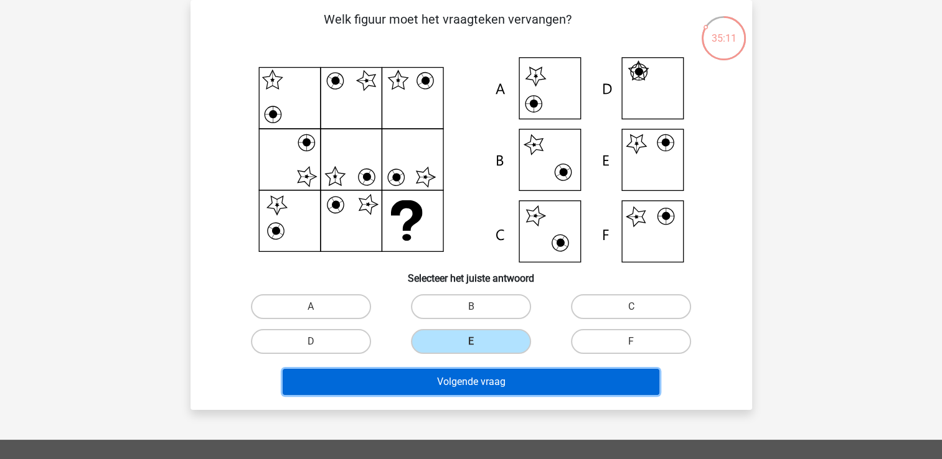
click at [481, 377] on button "Volgende vraag" at bounding box center [471, 382] width 377 height 26
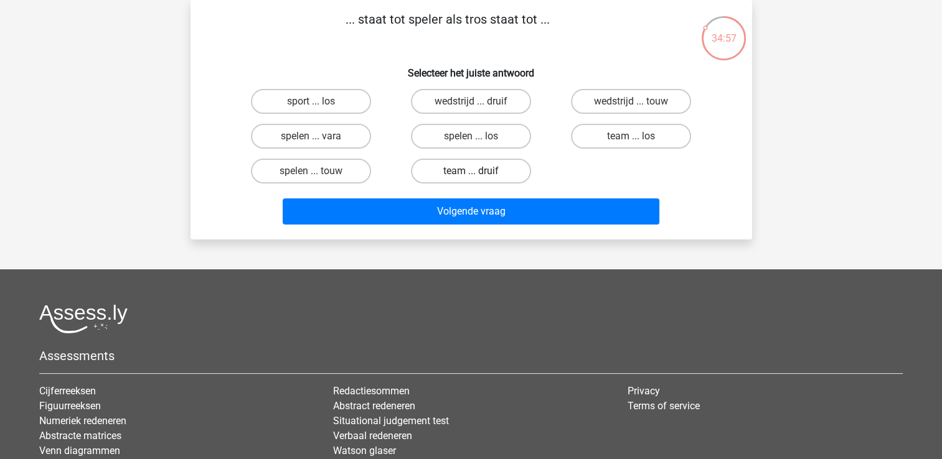
click at [453, 166] on label "team ... druif" at bounding box center [471, 171] width 120 height 25
click at [471, 171] on input "team ... druif" at bounding box center [475, 175] width 8 height 8
radio input "true"
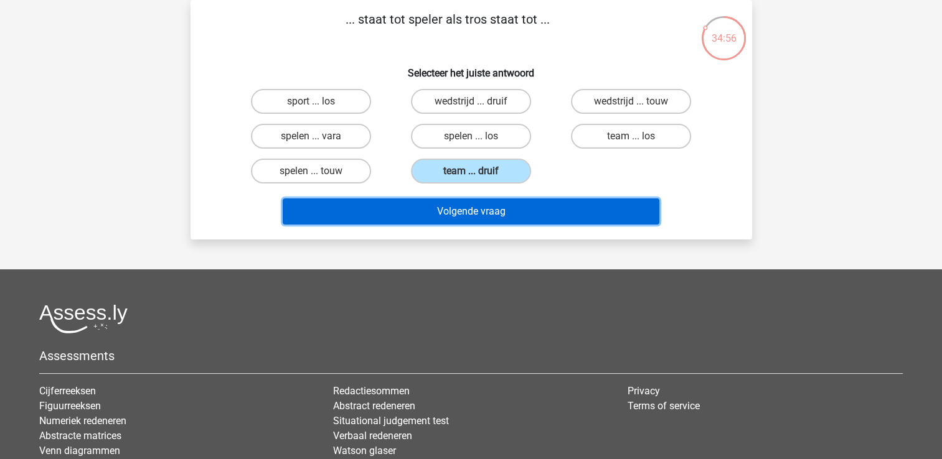
click at [476, 215] on button "Volgende vraag" at bounding box center [471, 212] width 377 height 26
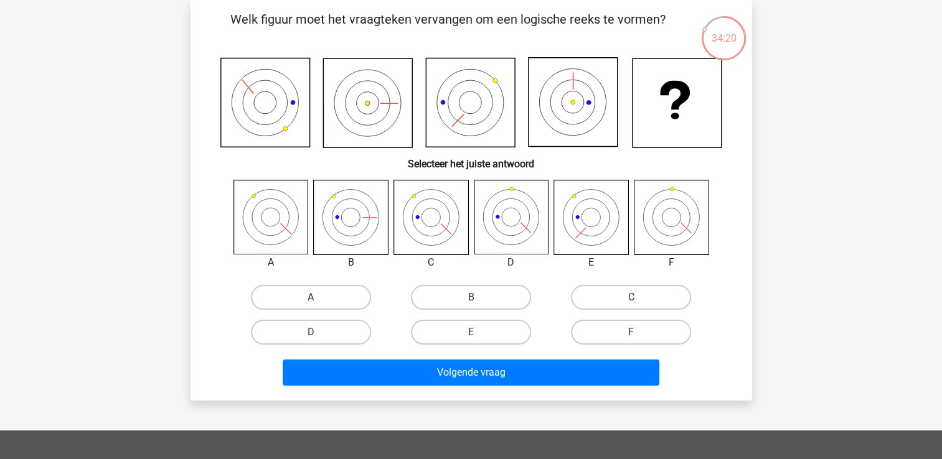
click at [585, 303] on label "C" at bounding box center [631, 297] width 120 height 25
click at [631, 303] on input "C" at bounding box center [635, 302] width 8 height 8
radio input "true"
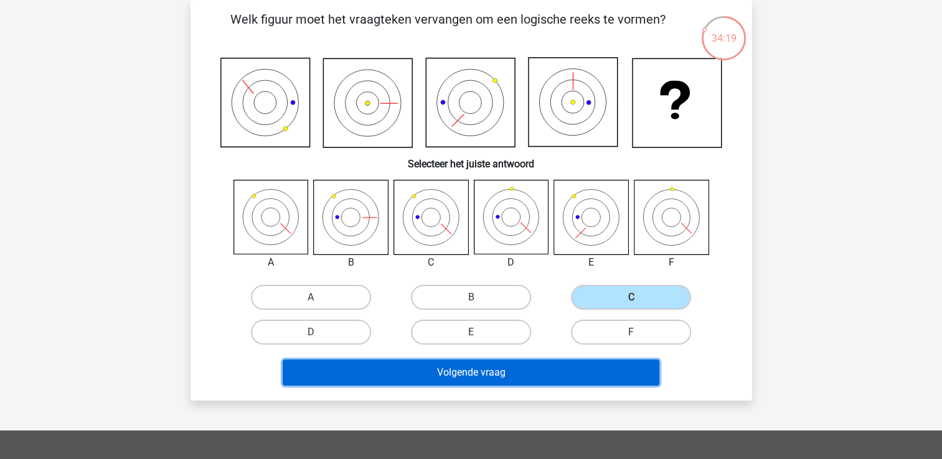
click at [510, 377] on button "Volgende vraag" at bounding box center [471, 373] width 377 height 26
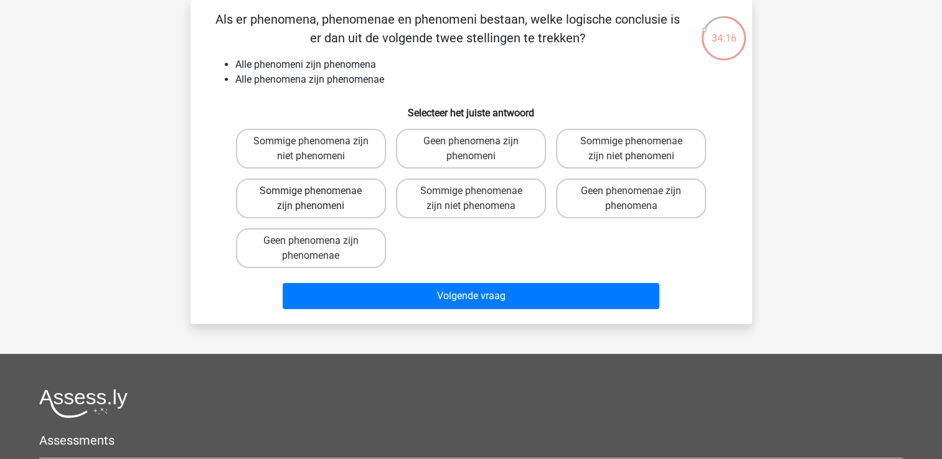
click at [356, 198] on label "Sommige phenomenae zijn phenomeni" at bounding box center [311, 199] width 150 height 40
click at [319, 198] on input "Sommige phenomenae zijn phenomeni" at bounding box center [315, 195] width 8 height 8
radio input "true"
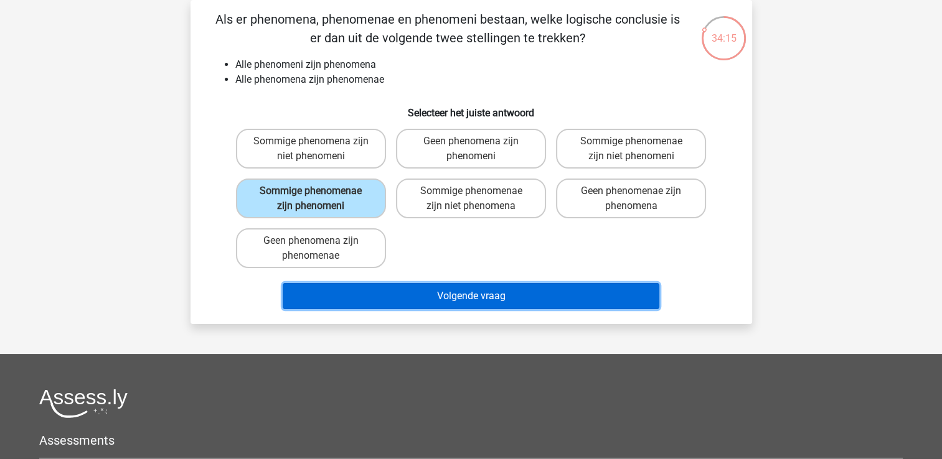
click at [403, 289] on button "Volgende vraag" at bounding box center [471, 296] width 377 height 26
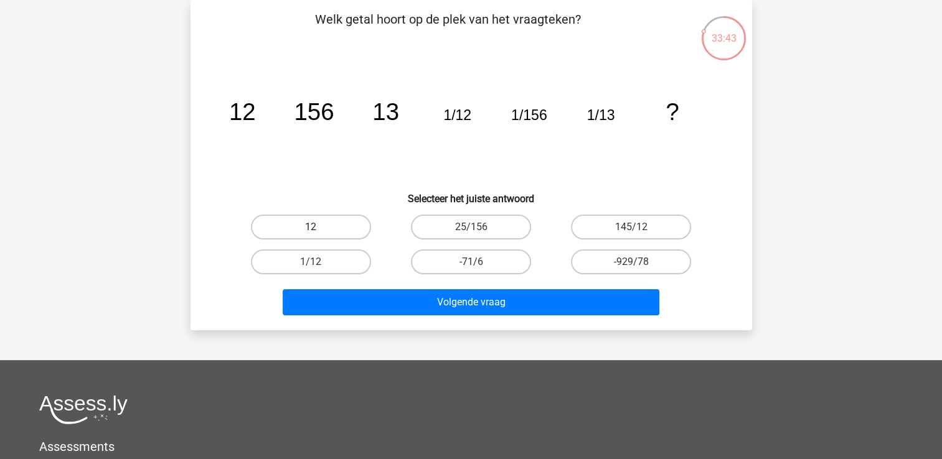
click at [323, 225] on label "12" at bounding box center [311, 227] width 120 height 25
click at [319, 227] on input "12" at bounding box center [315, 231] width 8 height 8
radio input "true"
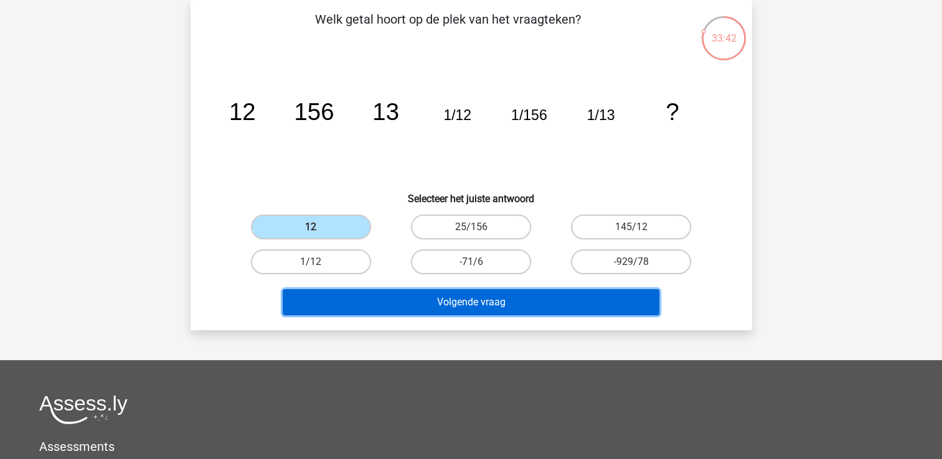
click at [361, 306] on button "Volgende vraag" at bounding box center [471, 302] width 377 height 26
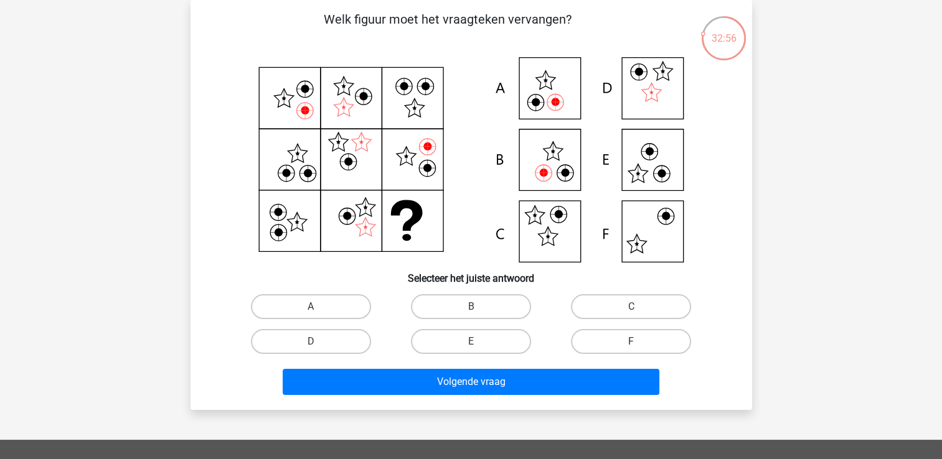
click at [564, 176] on icon at bounding box center [565, 173] width 8 height 8
click at [507, 304] on label "B" at bounding box center [471, 306] width 120 height 25
click at [479, 307] on input "B" at bounding box center [475, 311] width 8 height 8
radio input "true"
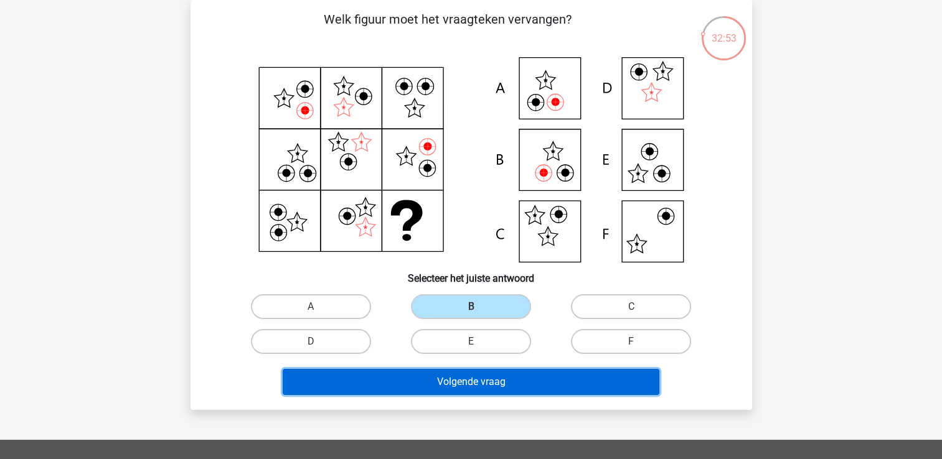
click at [514, 380] on button "Volgende vraag" at bounding box center [471, 382] width 377 height 26
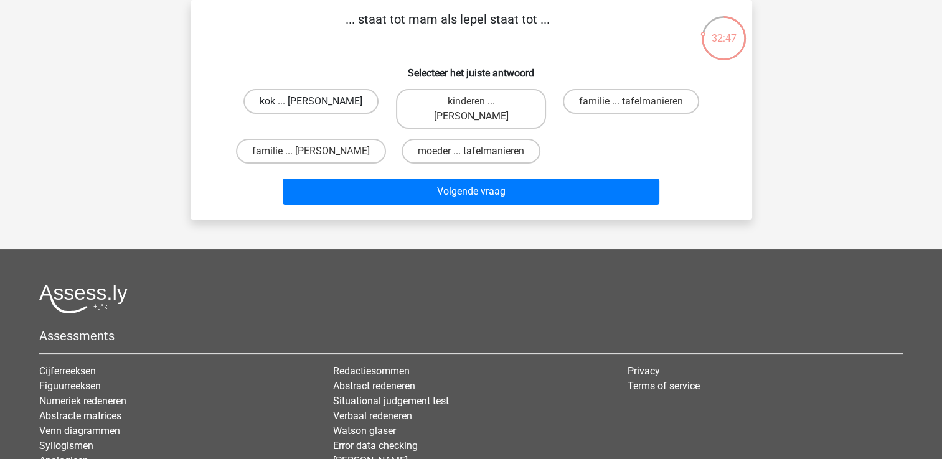
drag, startPoint x: 339, startPoint y: 96, endPoint x: 370, endPoint y: 132, distance: 48.1
click at [339, 98] on label "kok ... anna" at bounding box center [310, 101] width 135 height 25
click at [319, 101] on input "kok ... anna" at bounding box center [315, 105] width 8 height 8
radio input "true"
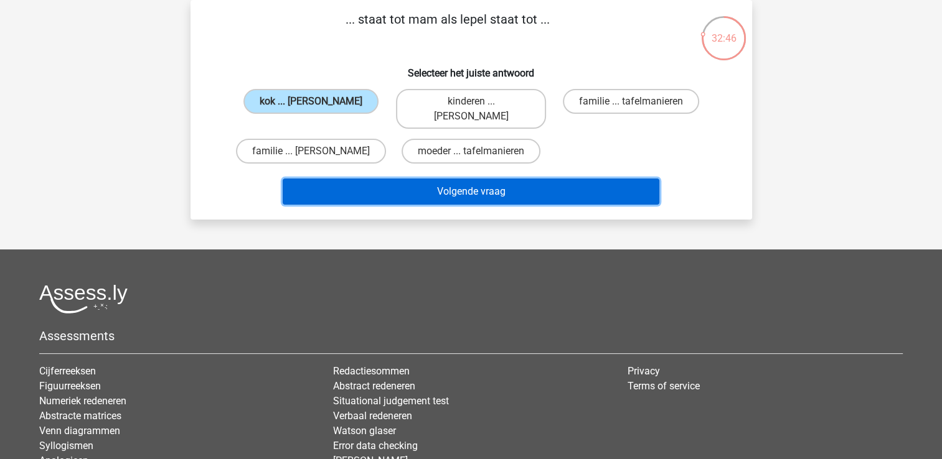
click at [397, 179] on button "Volgende vraag" at bounding box center [471, 192] width 377 height 26
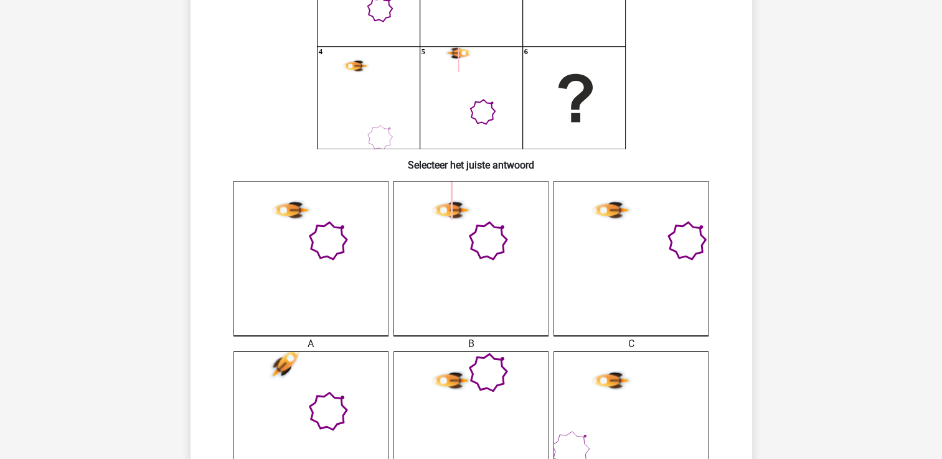
scroll to position [311, 0]
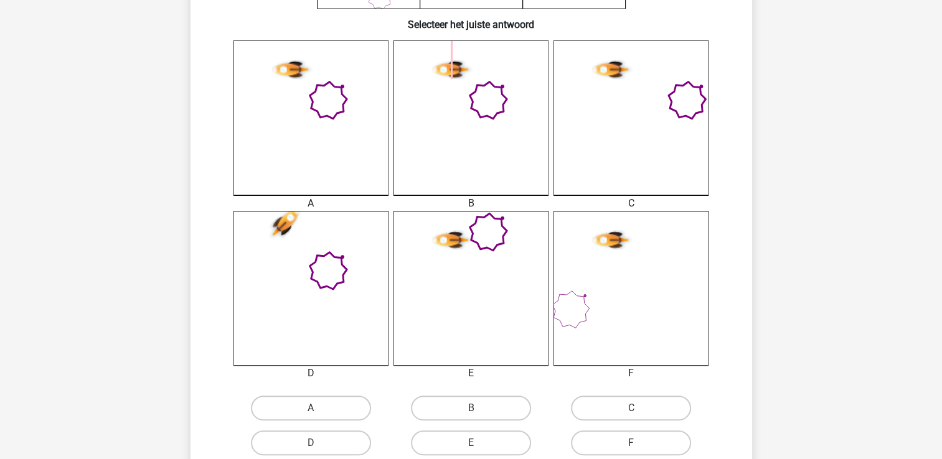
click at [496, 125] on icon at bounding box center [470, 117] width 155 height 155
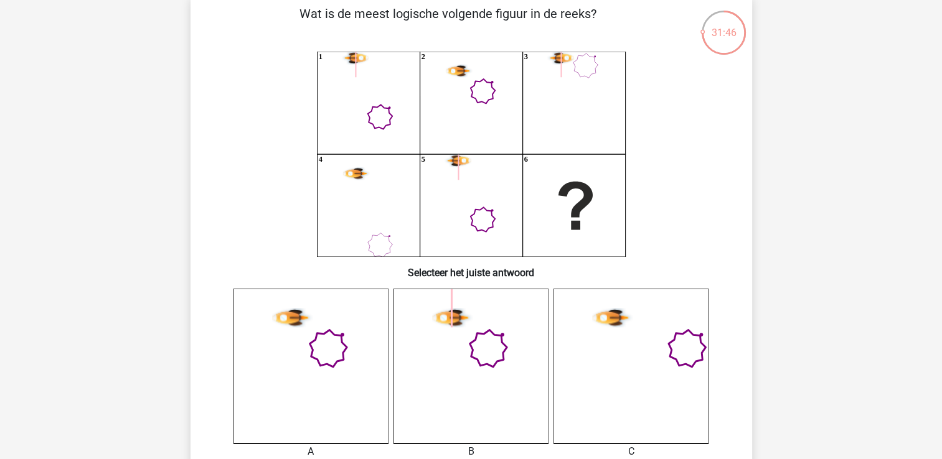
scroll to position [62, 0]
click at [682, 343] on icon at bounding box center [630, 366] width 155 height 155
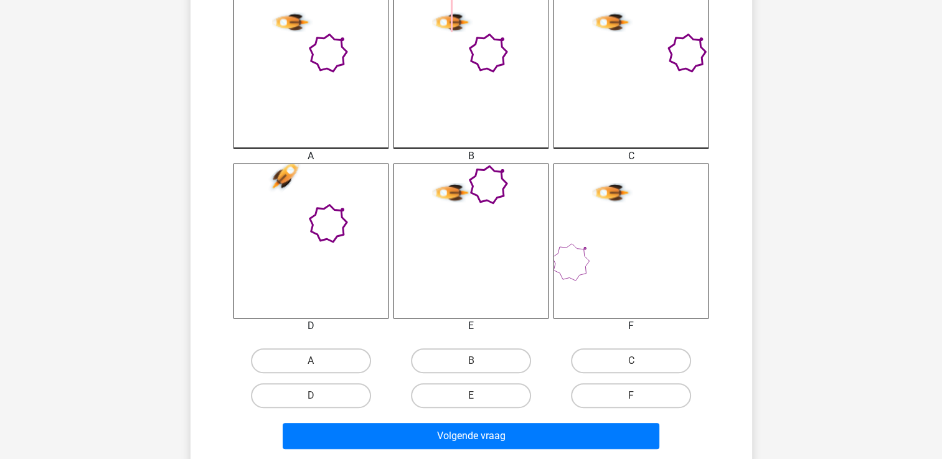
scroll to position [373, 0]
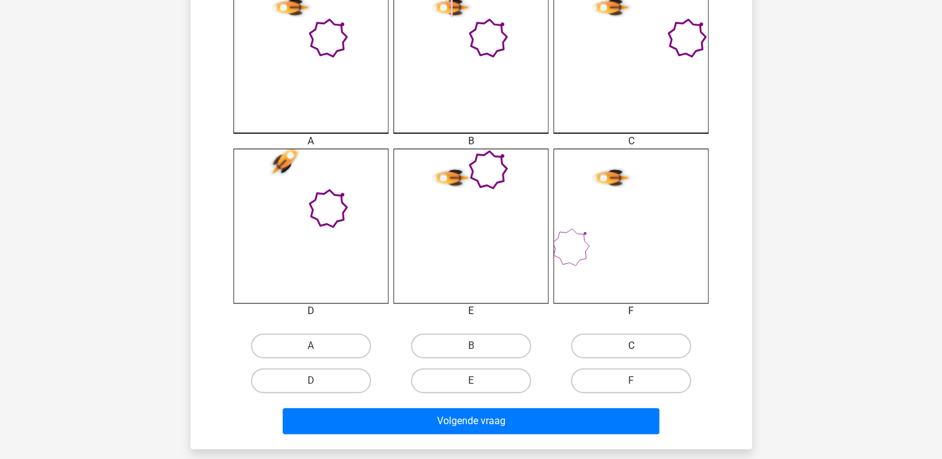
click at [608, 344] on label "C" at bounding box center [631, 346] width 120 height 25
click at [631, 346] on input "C" at bounding box center [635, 350] width 8 height 8
radio input "true"
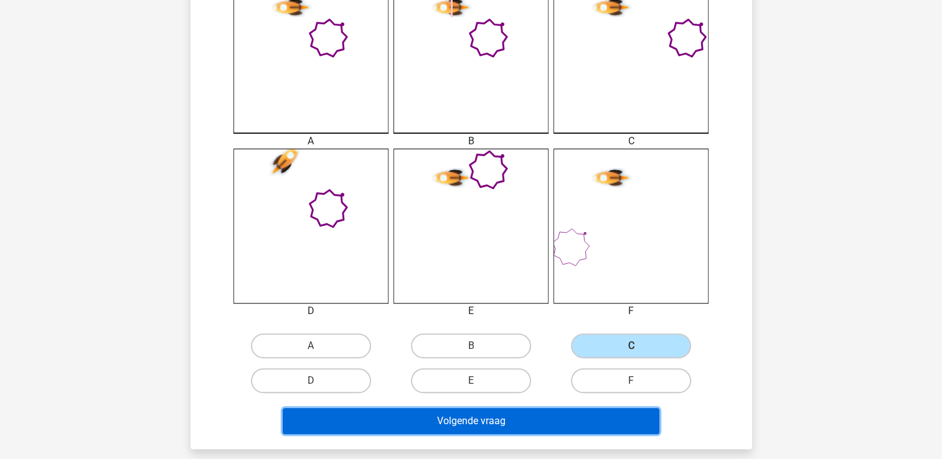
click at [491, 418] on button "Volgende vraag" at bounding box center [471, 421] width 377 height 26
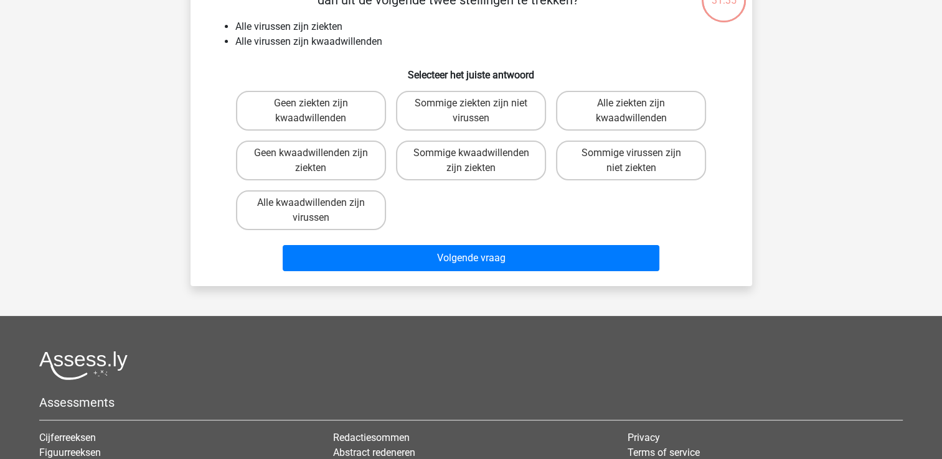
scroll to position [57, 0]
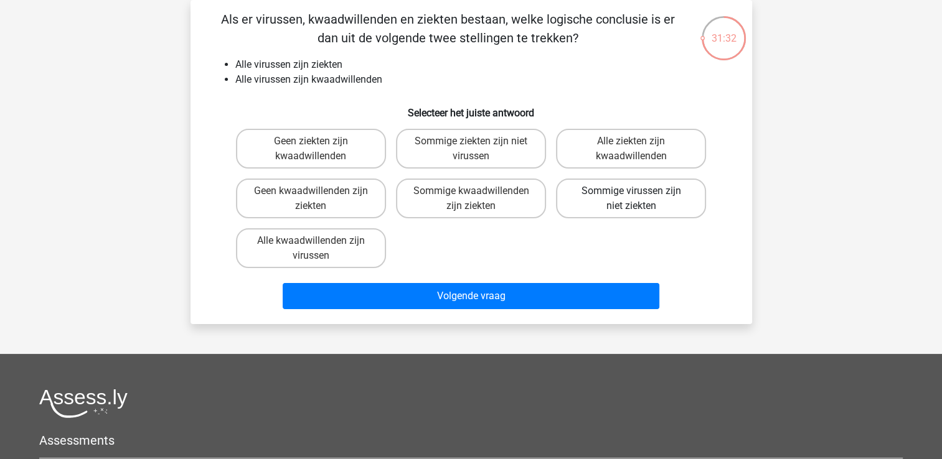
click at [612, 194] on label "Sommige virussen zijn niet ziekten" at bounding box center [631, 199] width 150 height 40
click at [631, 194] on input "Sommige virussen zijn niet ziekten" at bounding box center [635, 195] width 8 height 8
radio input "true"
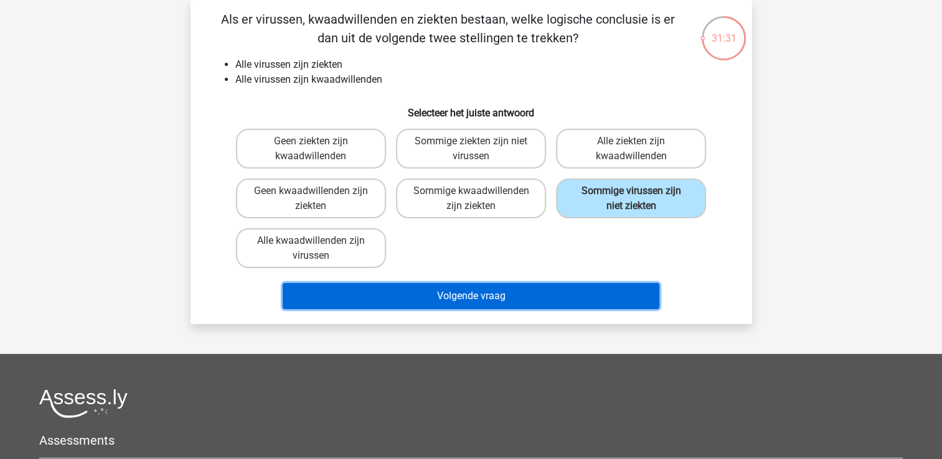
click at [393, 298] on button "Volgende vraag" at bounding box center [471, 296] width 377 height 26
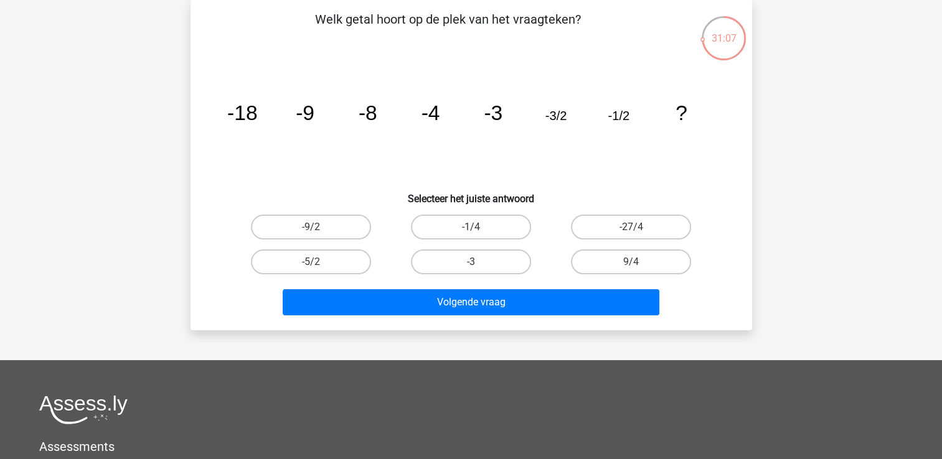
click at [478, 232] on input "-1/4" at bounding box center [475, 231] width 8 height 8
radio input "true"
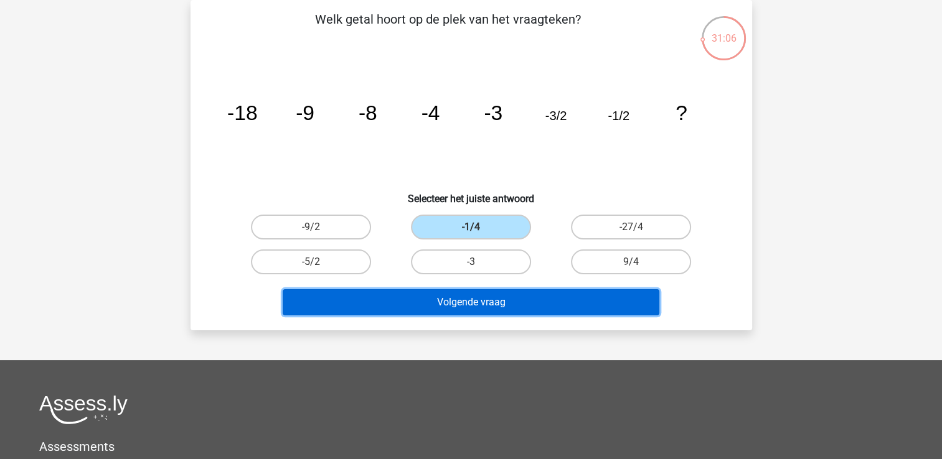
click at [454, 297] on button "Volgende vraag" at bounding box center [471, 302] width 377 height 26
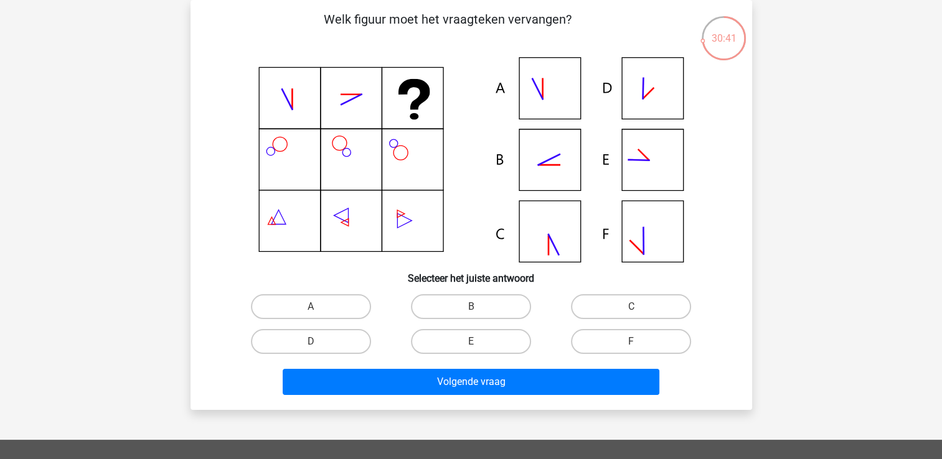
click at [546, 161] on icon at bounding box center [548, 159] width 21 height 11
drag, startPoint x: 483, startPoint y: 305, endPoint x: 464, endPoint y: 324, distance: 26.4
click at [484, 305] on label "B" at bounding box center [471, 306] width 120 height 25
click at [479, 307] on input "B" at bounding box center [475, 311] width 8 height 8
radio input "true"
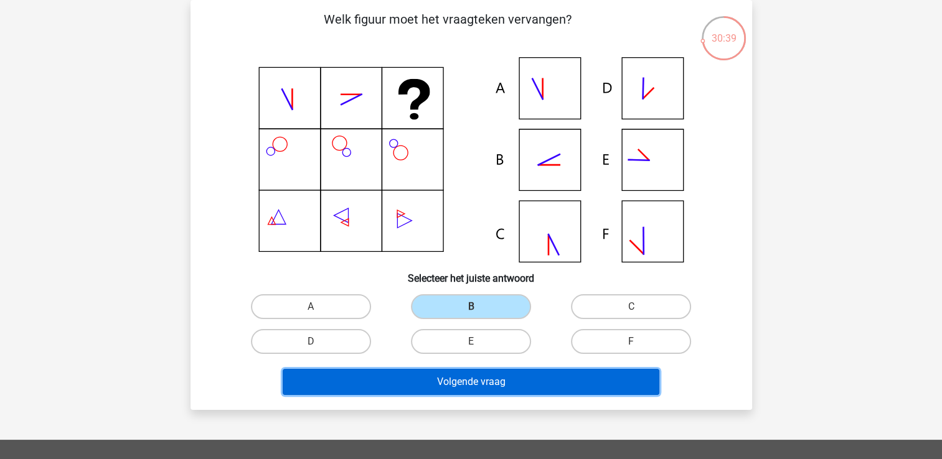
click at [462, 385] on button "Volgende vraag" at bounding box center [471, 382] width 377 height 26
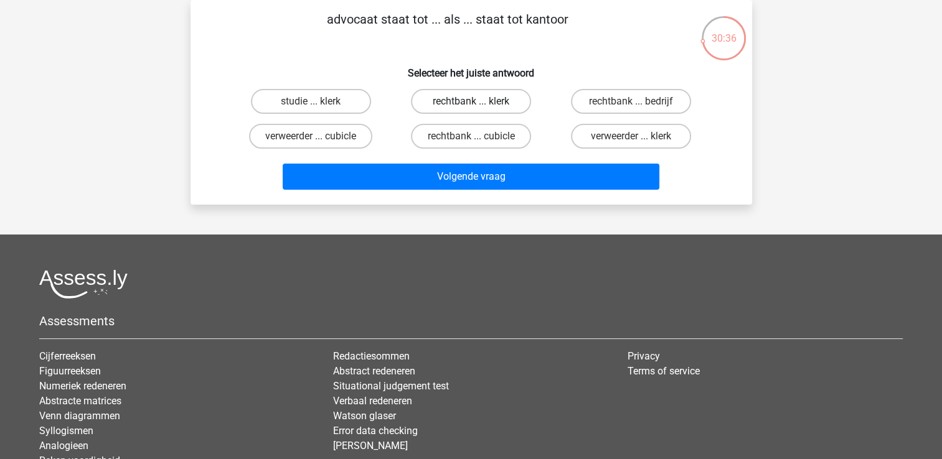
click at [476, 98] on label "rechtbank ... klerk" at bounding box center [471, 101] width 120 height 25
click at [476, 101] on input "rechtbank ... klerk" at bounding box center [475, 105] width 8 height 8
radio input "true"
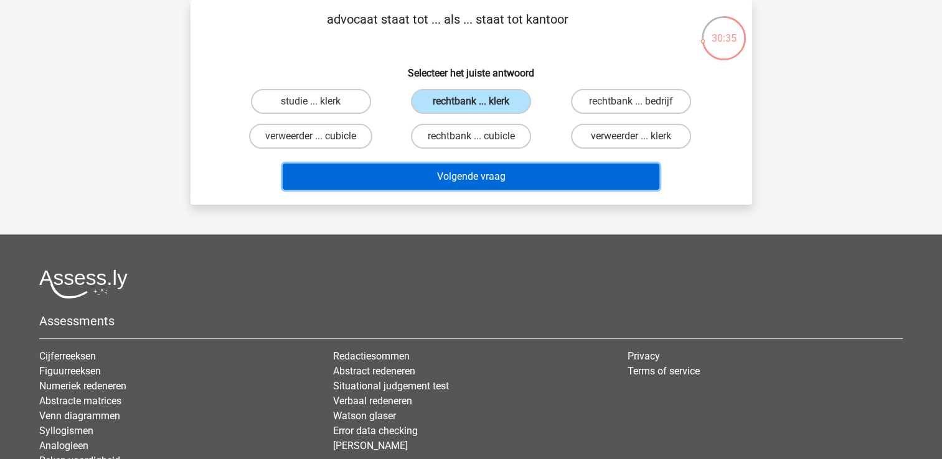
click at [426, 183] on button "Volgende vraag" at bounding box center [471, 177] width 377 height 26
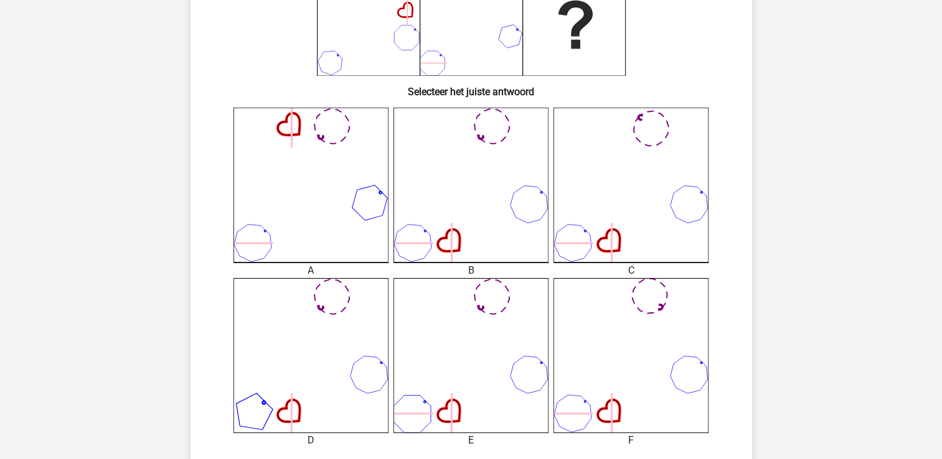
scroll to position [249, 0]
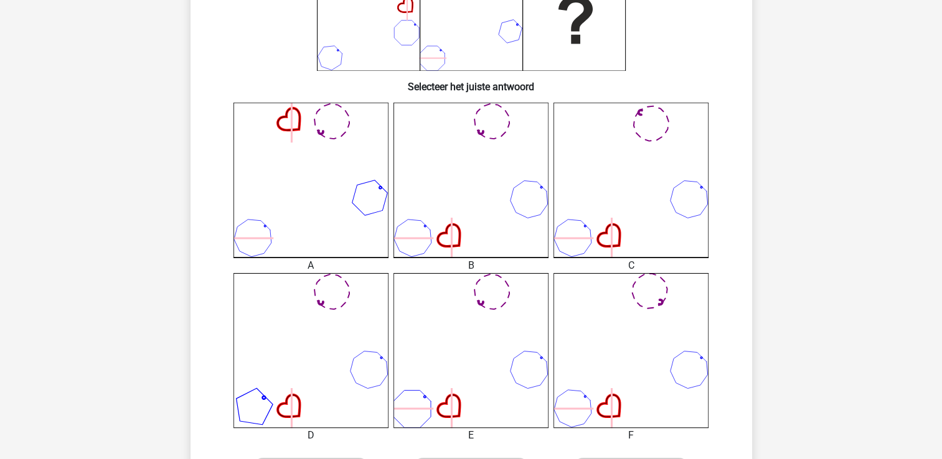
click at [497, 128] on icon at bounding box center [470, 180] width 155 height 155
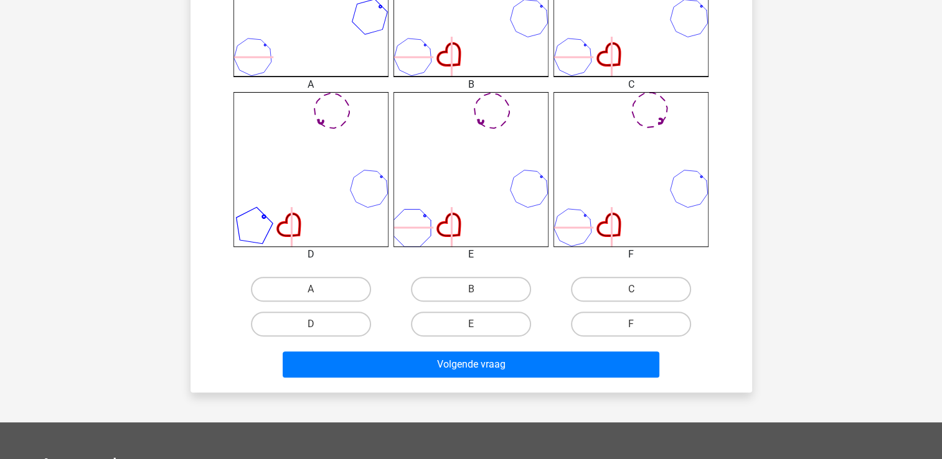
scroll to position [436, 0]
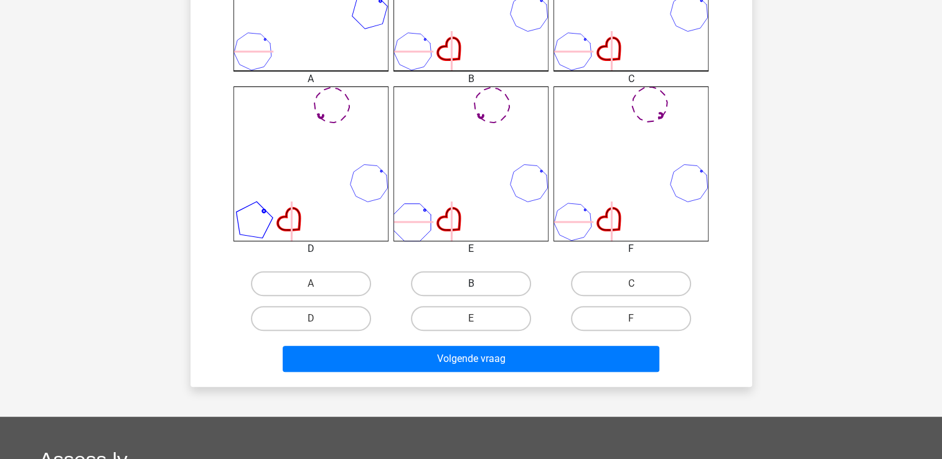
click at [490, 284] on label "B" at bounding box center [471, 283] width 120 height 25
click at [479, 284] on input "B" at bounding box center [475, 288] width 8 height 8
radio input "true"
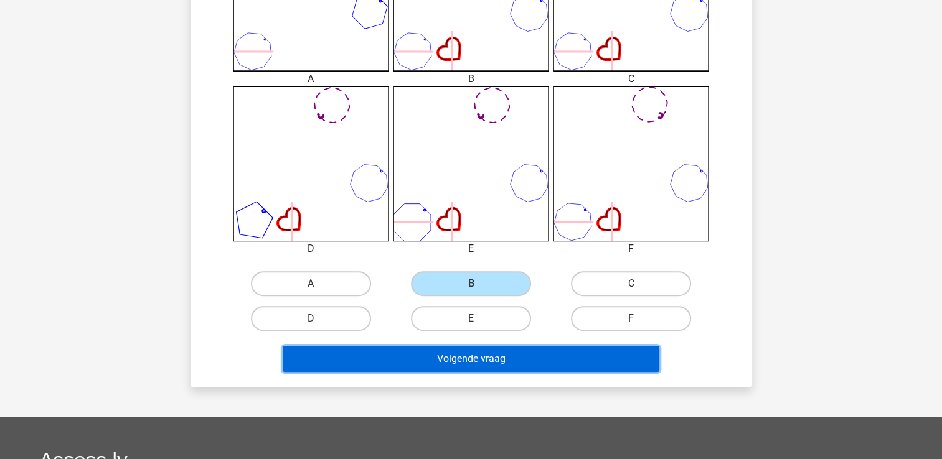
click at [468, 360] on button "Volgende vraag" at bounding box center [471, 359] width 377 height 26
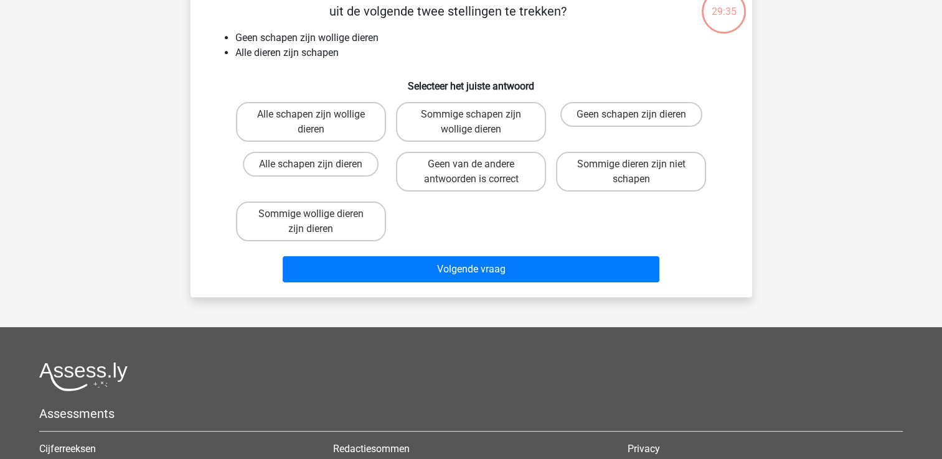
scroll to position [57, 0]
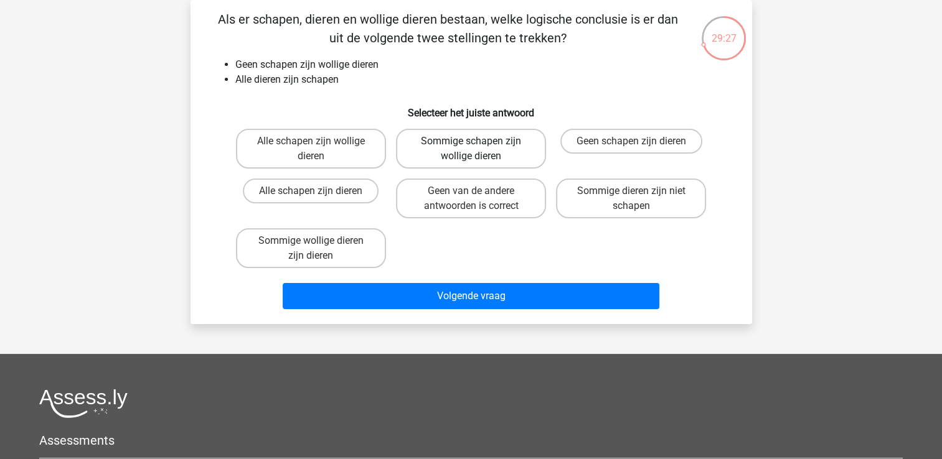
click at [518, 149] on label "Sommige schapen zijn wollige dieren" at bounding box center [471, 149] width 150 height 40
click at [479, 149] on input "Sommige schapen zijn wollige dieren" at bounding box center [475, 145] width 8 height 8
radio input "true"
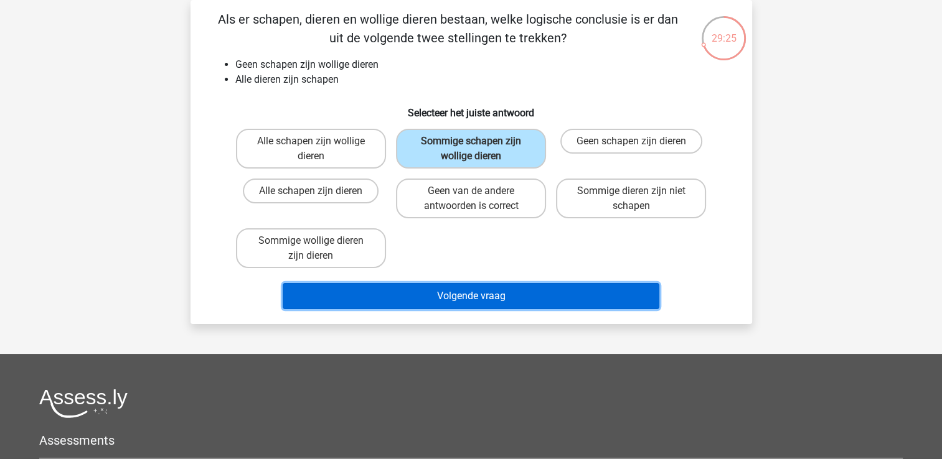
click at [487, 301] on button "Volgende vraag" at bounding box center [471, 296] width 377 height 26
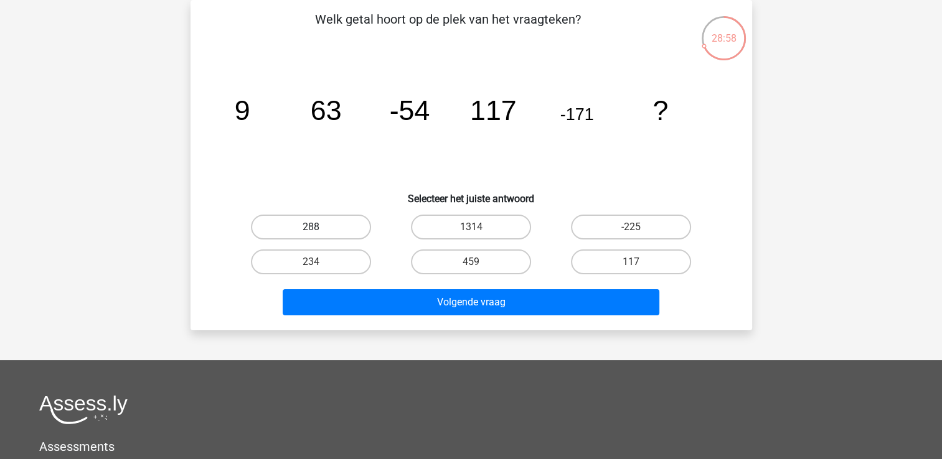
click at [329, 235] on label "288" at bounding box center [311, 227] width 120 height 25
click at [319, 235] on input "288" at bounding box center [315, 231] width 8 height 8
radio input "true"
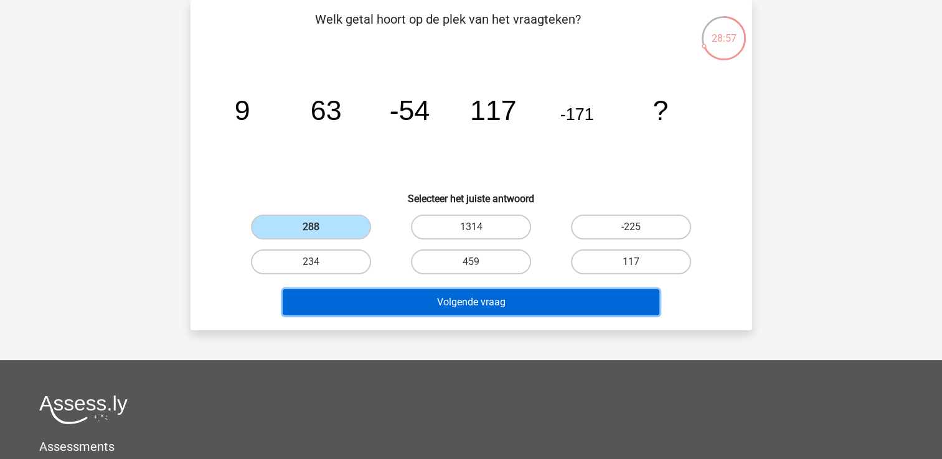
click at [364, 301] on button "Volgende vraag" at bounding box center [471, 302] width 377 height 26
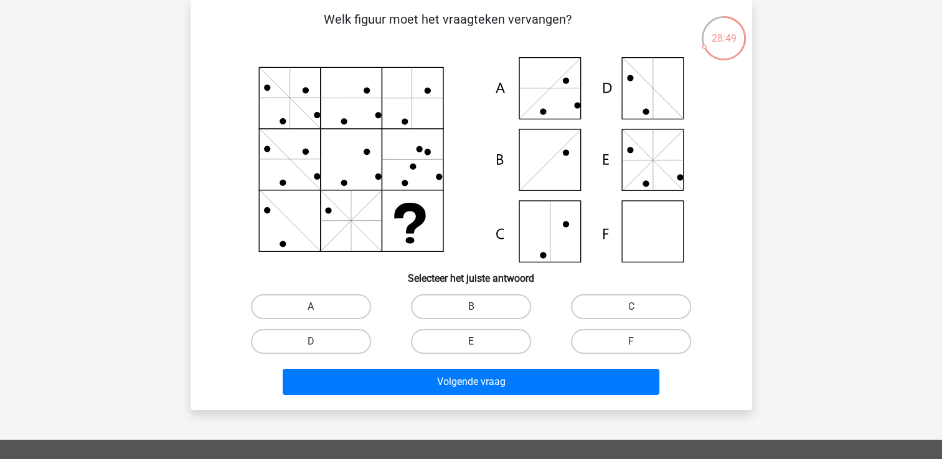
click at [657, 225] on icon at bounding box center [471, 159] width 502 height 205
click at [588, 347] on label "F" at bounding box center [631, 341] width 120 height 25
click at [631, 347] on input "F" at bounding box center [635, 346] width 8 height 8
radio input "true"
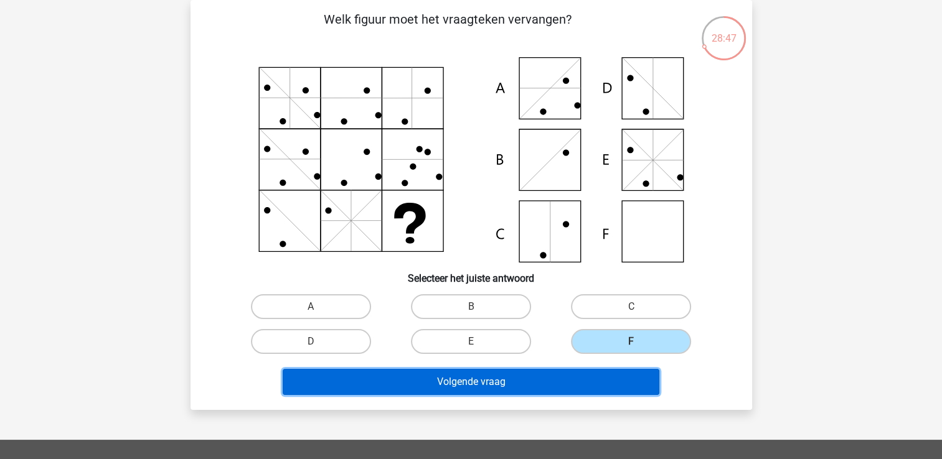
click at [430, 371] on button "Volgende vraag" at bounding box center [471, 382] width 377 height 26
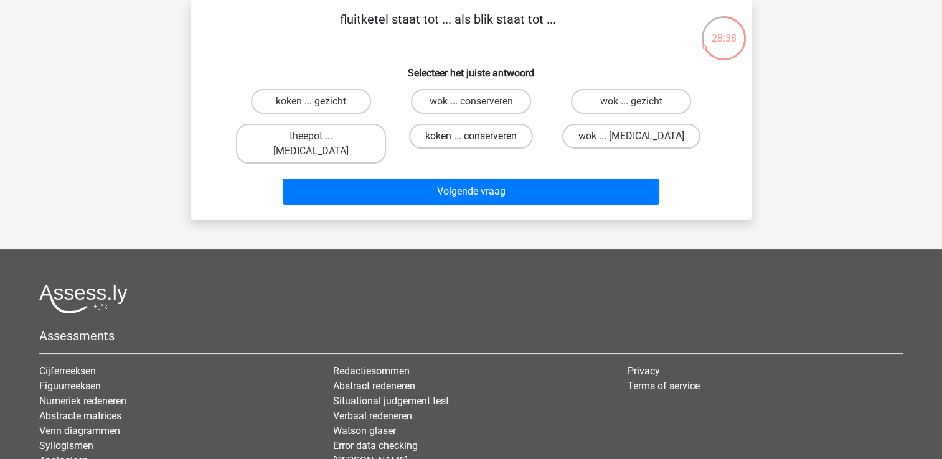
click at [441, 136] on label "koken ... conserveren" at bounding box center [471, 136] width 124 height 25
click at [471, 136] on input "koken ... conserveren" at bounding box center [475, 140] width 8 height 8
radio input "true"
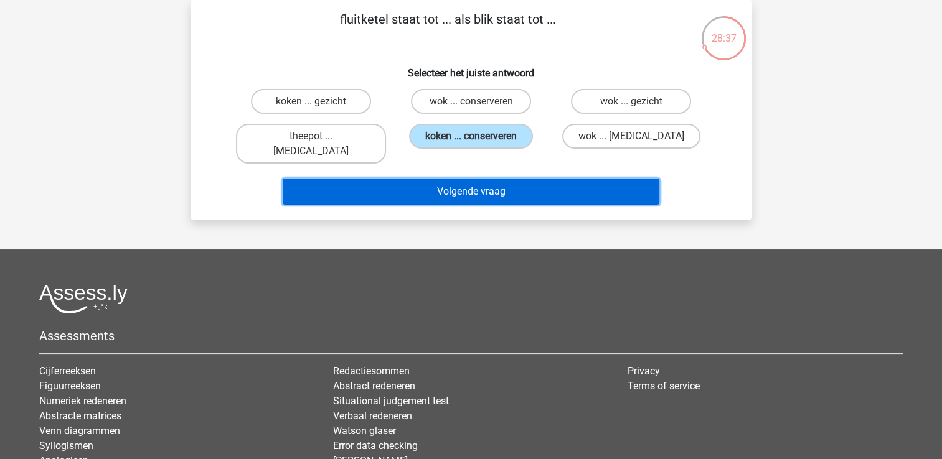
click at [416, 179] on button "Volgende vraag" at bounding box center [471, 192] width 377 height 26
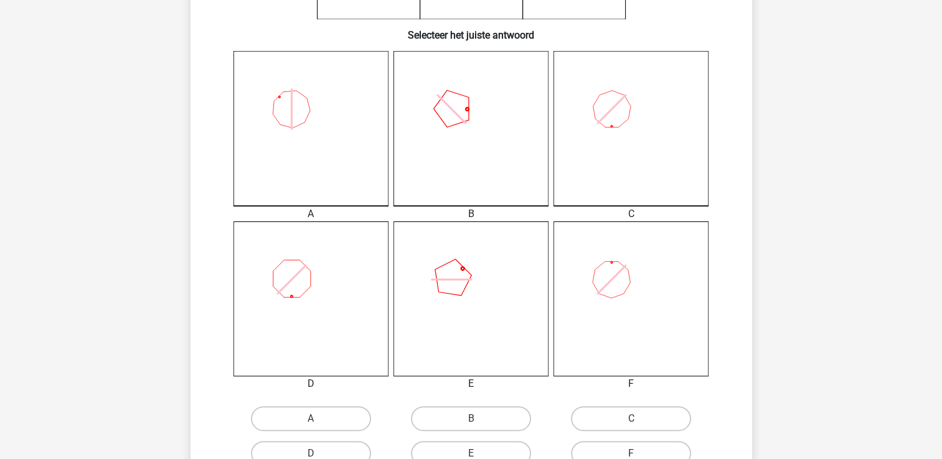
scroll to position [306, 0]
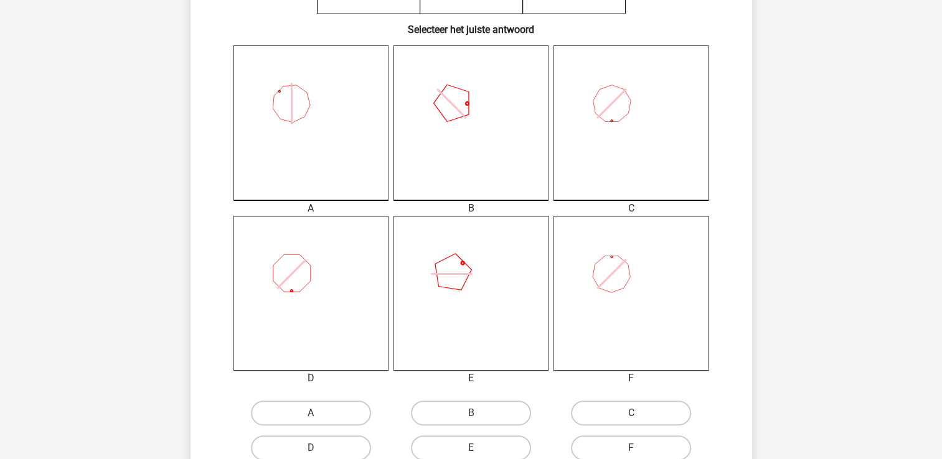
click at [314, 268] on icon at bounding box center [310, 293] width 155 height 155
click at [350, 439] on label "D" at bounding box center [311, 448] width 120 height 25
click at [319, 448] on input "D" at bounding box center [315, 452] width 8 height 8
radio input "true"
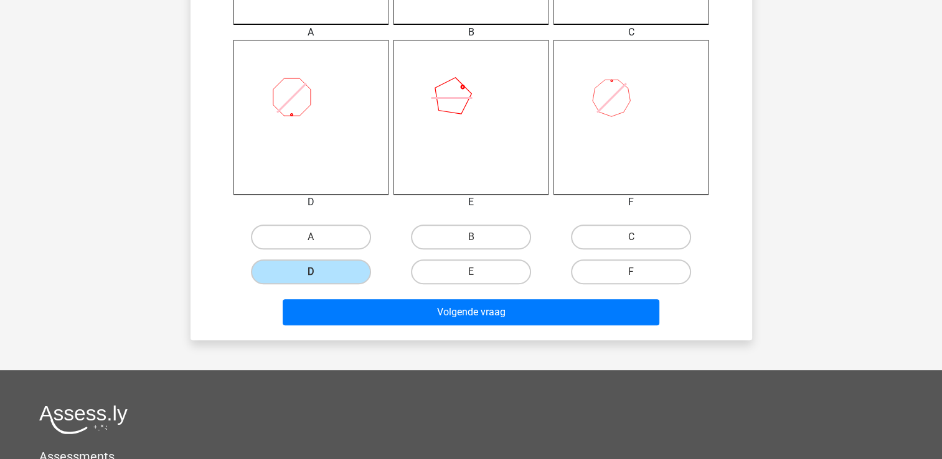
scroll to position [493, 0]
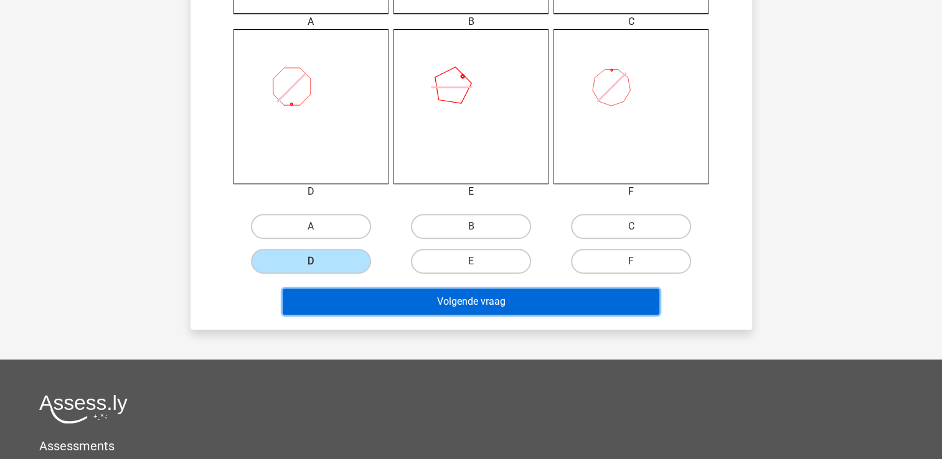
click at [430, 304] on button "Volgende vraag" at bounding box center [471, 302] width 377 height 26
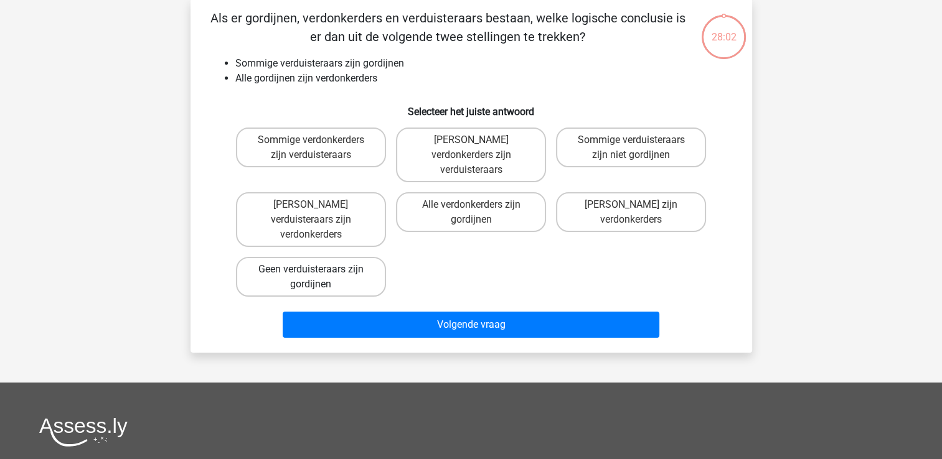
scroll to position [57, 0]
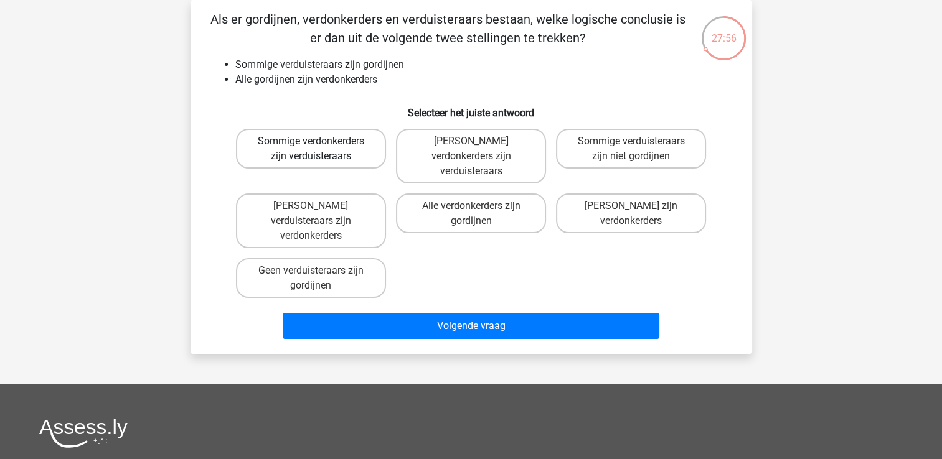
click at [342, 151] on label "Sommige verdonkerders zijn verduisteraars" at bounding box center [311, 149] width 150 height 40
click at [319, 149] on input "Sommige verdonkerders zijn verduisteraars" at bounding box center [315, 145] width 8 height 8
radio input "true"
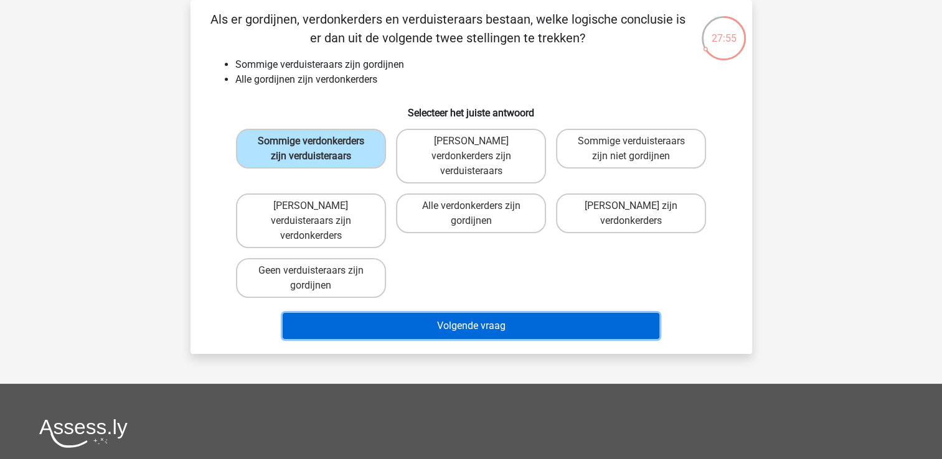
click at [388, 313] on button "Volgende vraag" at bounding box center [471, 326] width 377 height 26
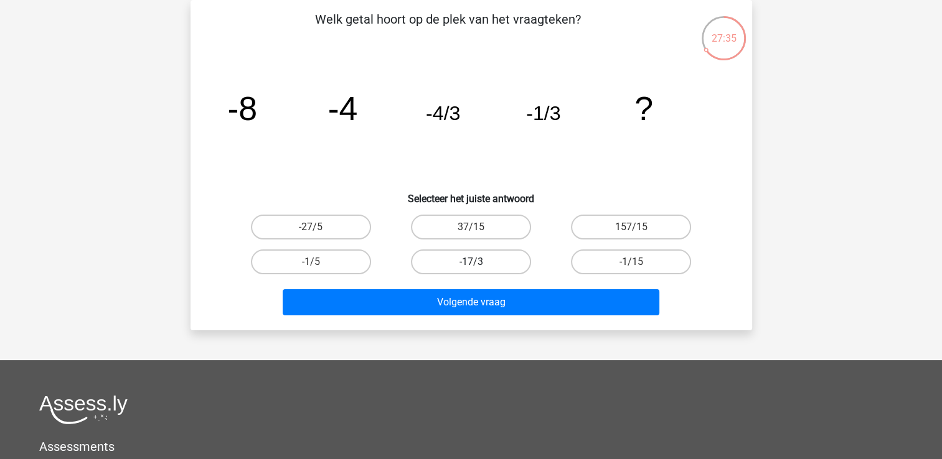
click at [490, 268] on label "-17/3" at bounding box center [471, 262] width 120 height 25
click at [479, 268] on input "-17/3" at bounding box center [475, 266] width 8 height 8
radio input "true"
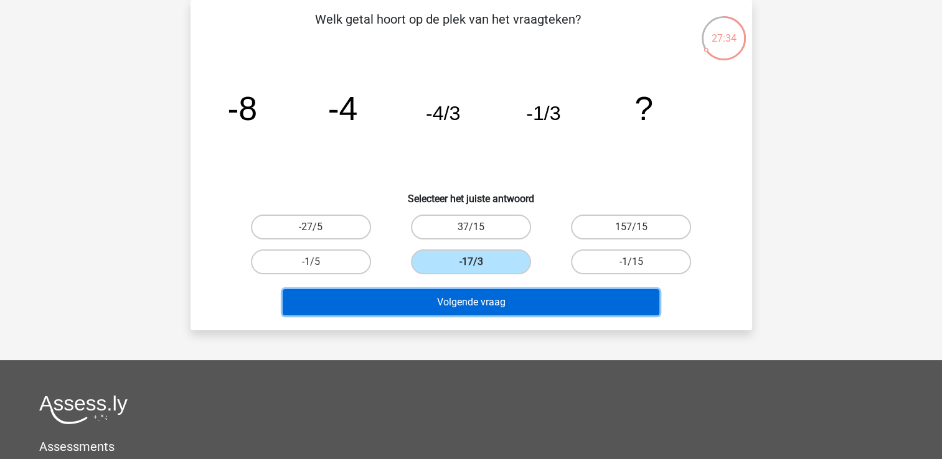
click at [486, 305] on button "Volgende vraag" at bounding box center [471, 302] width 377 height 26
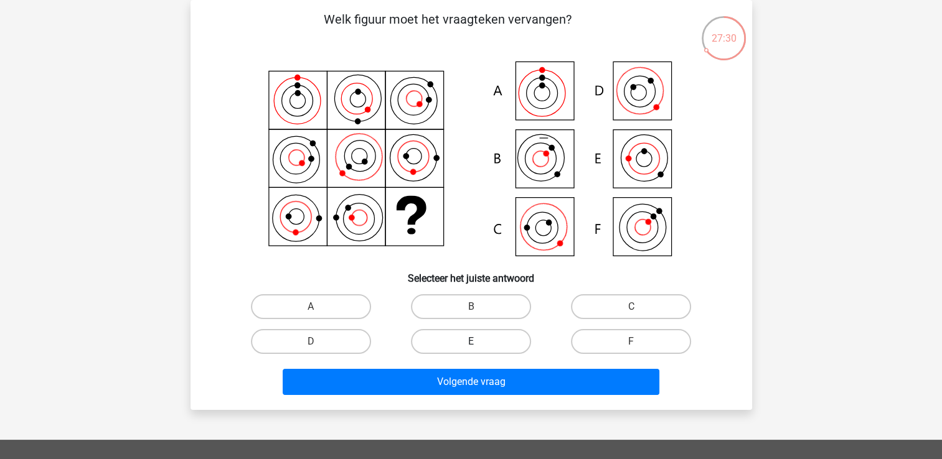
click at [472, 330] on label "E" at bounding box center [471, 341] width 120 height 25
click at [472, 342] on input "E" at bounding box center [475, 346] width 8 height 8
radio input "true"
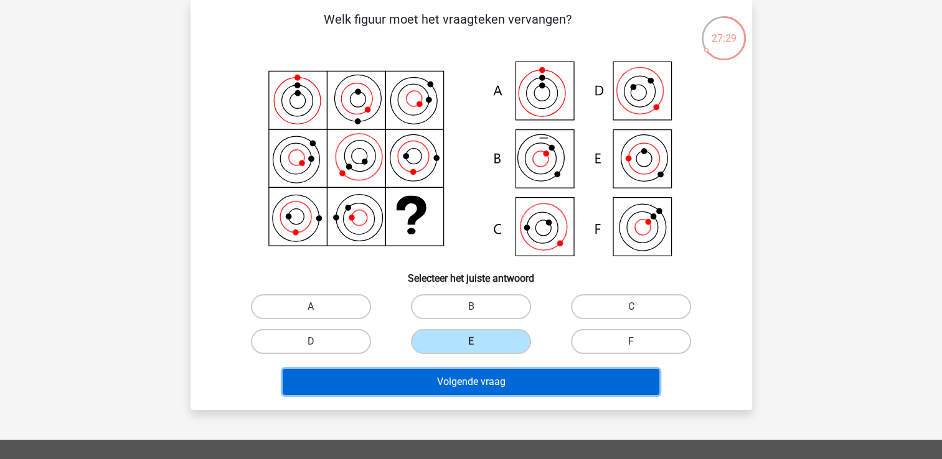
click at [482, 387] on button "Volgende vraag" at bounding box center [471, 382] width 377 height 26
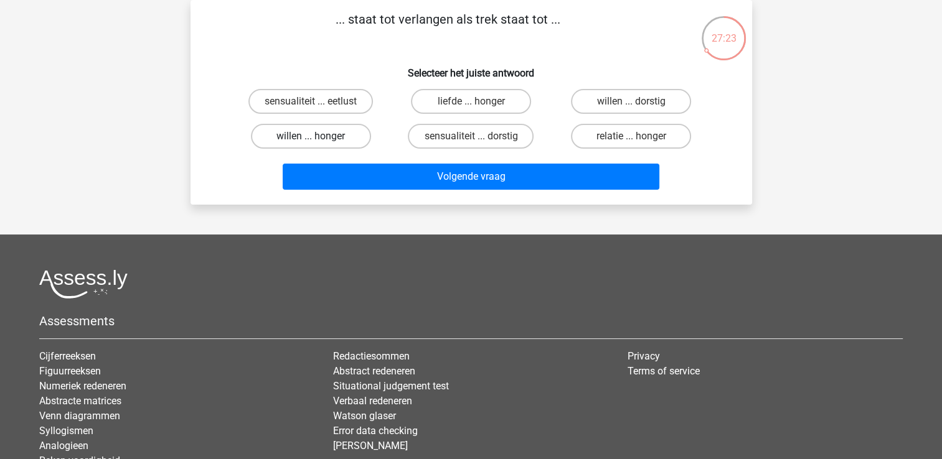
click at [334, 131] on label "willen ... honger" at bounding box center [311, 136] width 120 height 25
click at [319, 136] on input "willen ... honger" at bounding box center [315, 140] width 8 height 8
radio input "true"
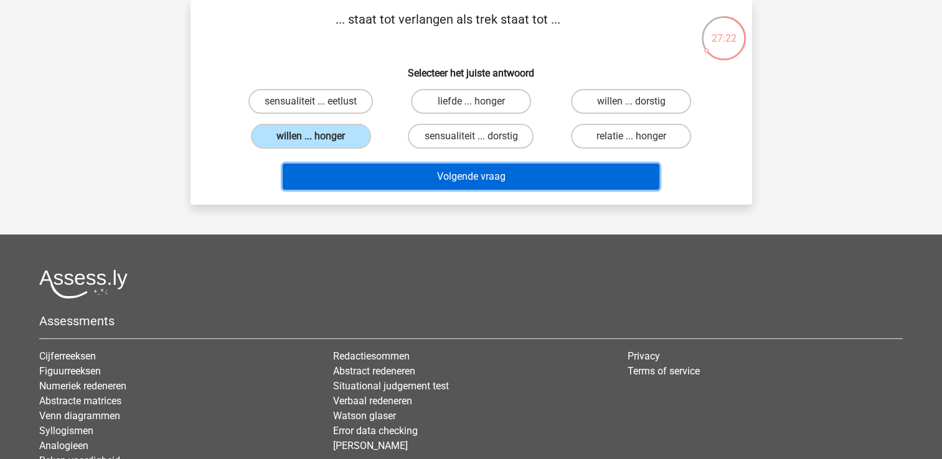
click at [373, 173] on button "Volgende vraag" at bounding box center [471, 177] width 377 height 26
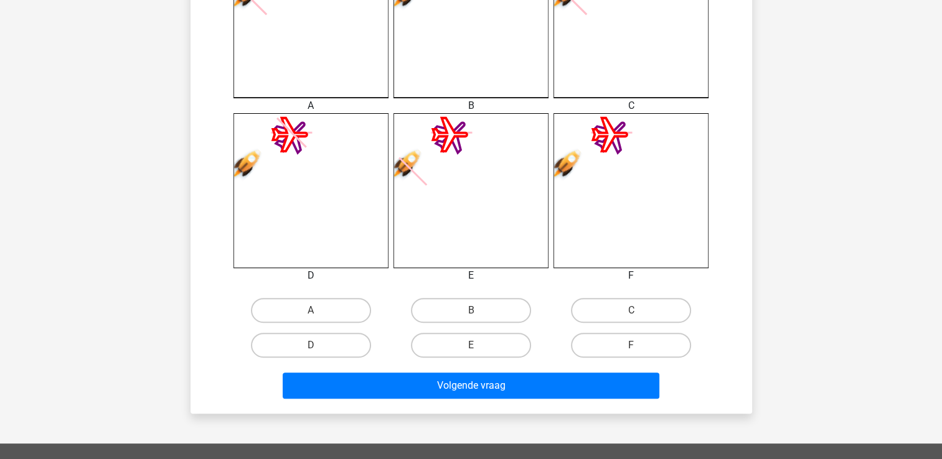
scroll to position [431, 0]
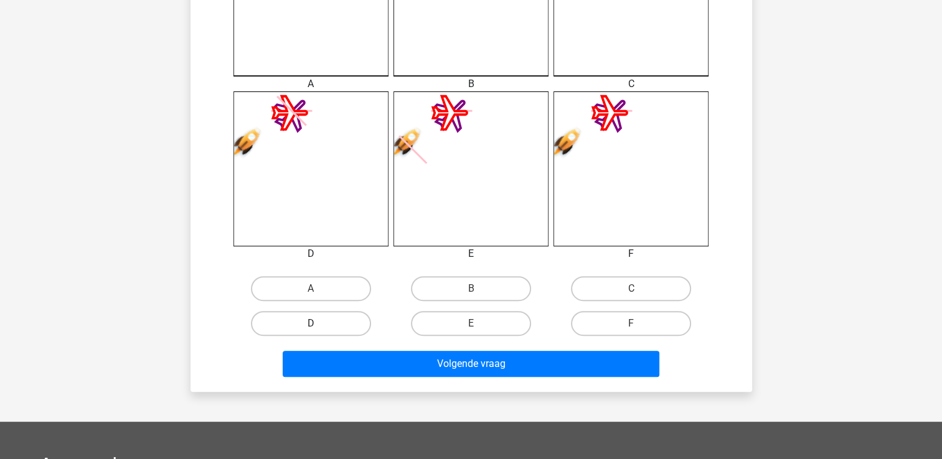
click at [349, 324] on label "D" at bounding box center [311, 323] width 120 height 25
click at [319, 324] on input "D" at bounding box center [315, 328] width 8 height 8
radio input "true"
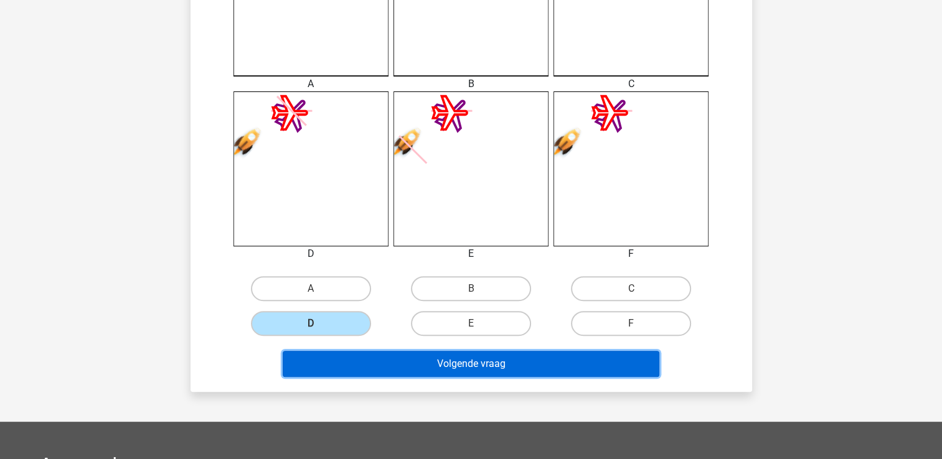
click at [375, 374] on button "Volgende vraag" at bounding box center [471, 364] width 377 height 26
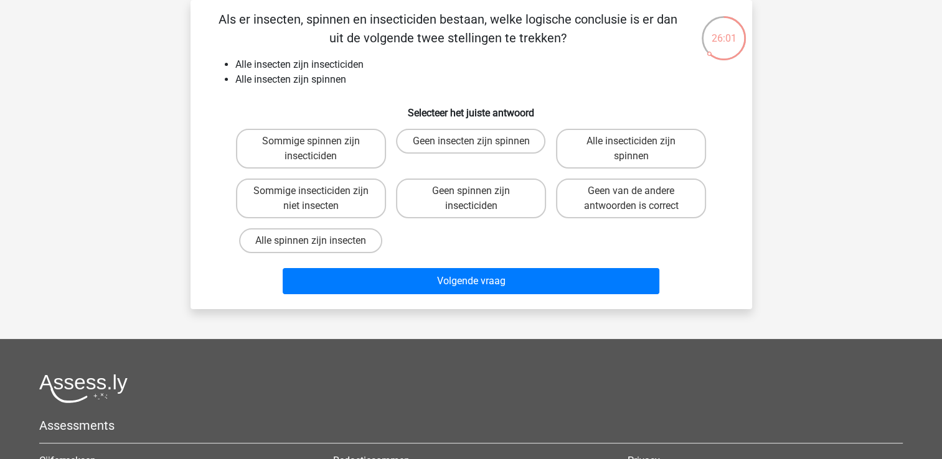
scroll to position [0, 0]
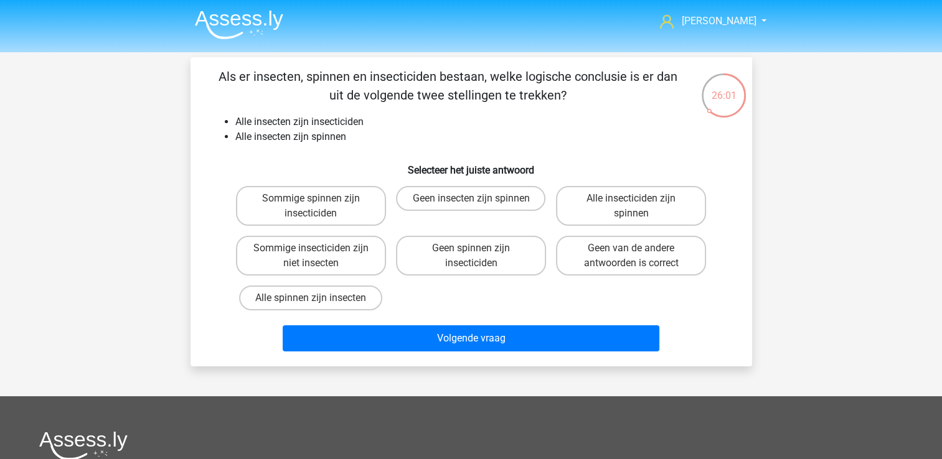
click at [474, 248] on input "Geen spinnen zijn insecticiden" at bounding box center [475, 252] width 8 height 8
radio input "true"
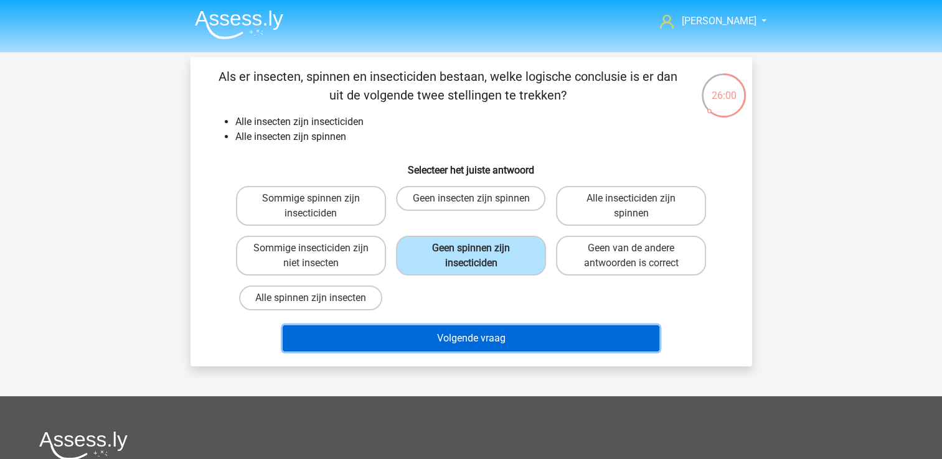
click at [450, 340] on button "Volgende vraag" at bounding box center [471, 339] width 377 height 26
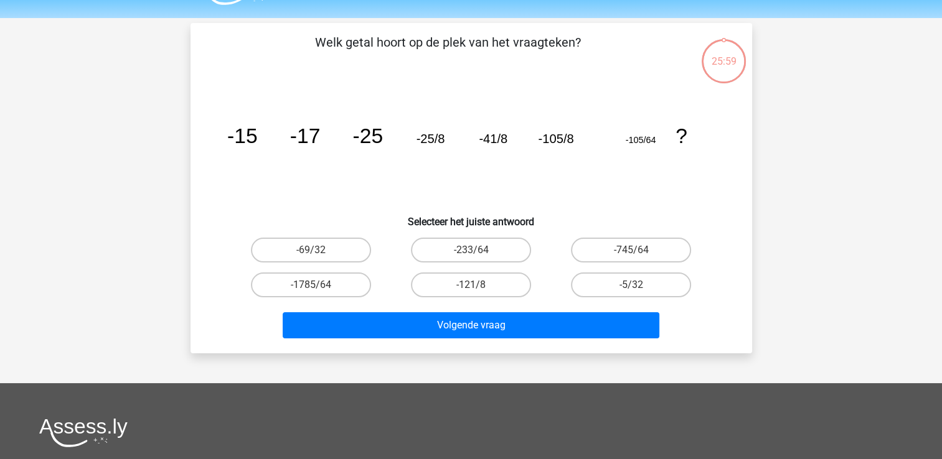
scroll to position [57, 0]
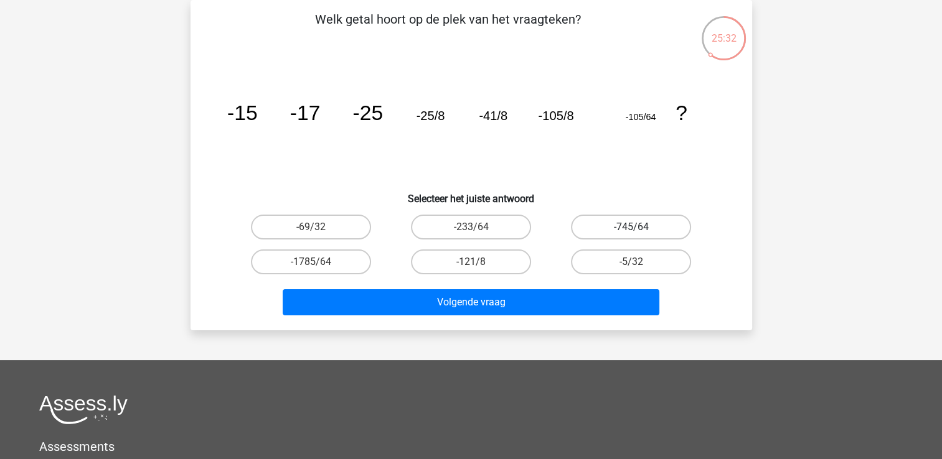
click at [611, 228] on label "-745/64" at bounding box center [631, 227] width 120 height 25
click at [631, 228] on input "-745/64" at bounding box center [635, 231] width 8 height 8
radio input "true"
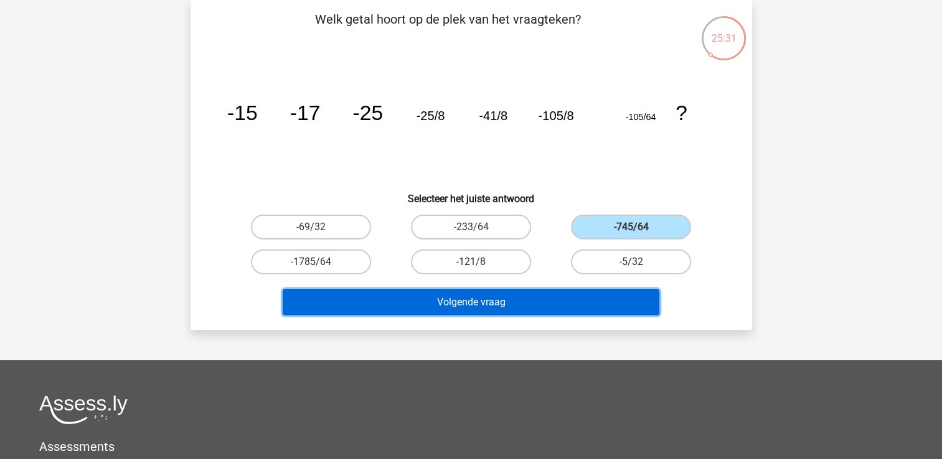
click at [509, 289] on button "Volgende vraag" at bounding box center [471, 302] width 377 height 26
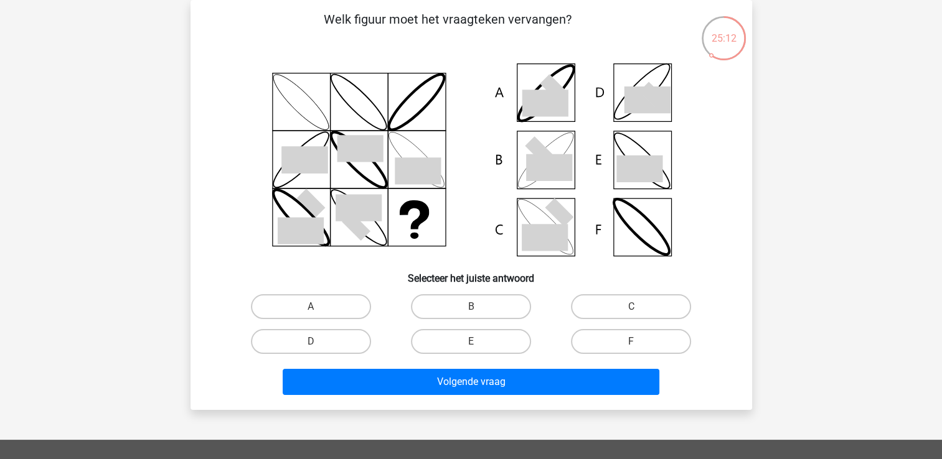
click at [561, 170] on icon at bounding box center [549, 167] width 46 height 27
click at [488, 308] on label "B" at bounding box center [471, 306] width 120 height 25
click at [479, 308] on input "B" at bounding box center [475, 311] width 8 height 8
radio input "true"
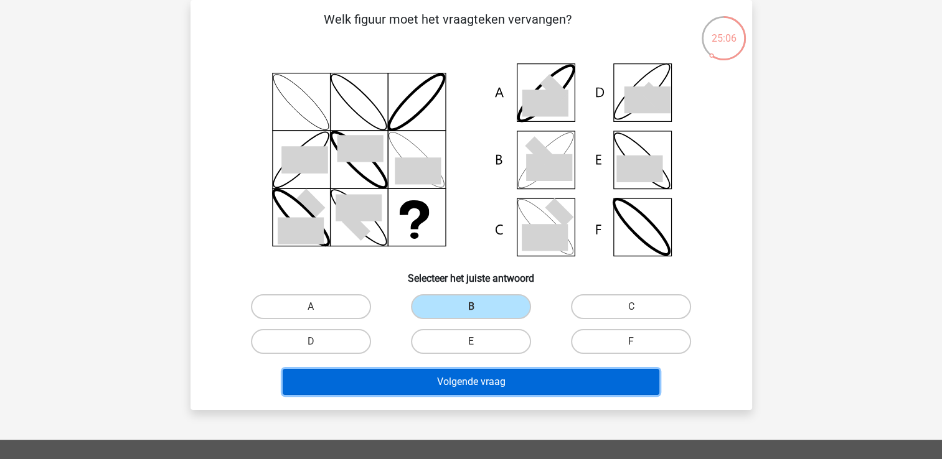
click at [486, 370] on button "Volgende vraag" at bounding box center [471, 382] width 377 height 26
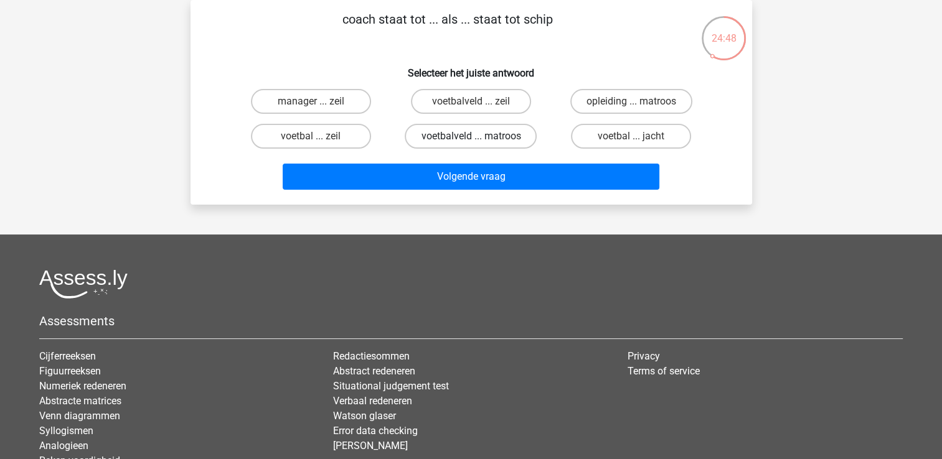
click at [446, 136] on label "voetbalveld ... matroos" at bounding box center [471, 136] width 132 height 25
click at [471, 136] on input "voetbalveld ... matroos" at bounding box center [475, 140] width 8 height 8
radio input "true"
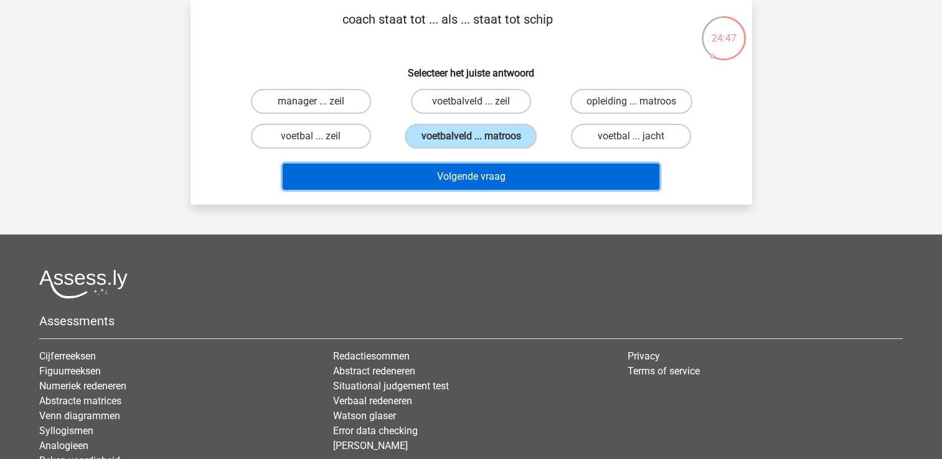
click at [440, 181] on button "Volgende vraag" at bounding box center [471, 177] width 377 height 26
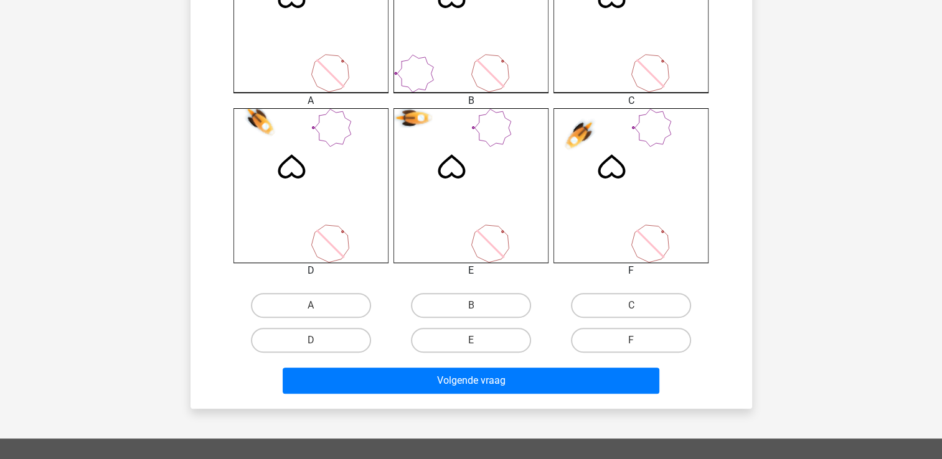
scroll to position [431, 0]
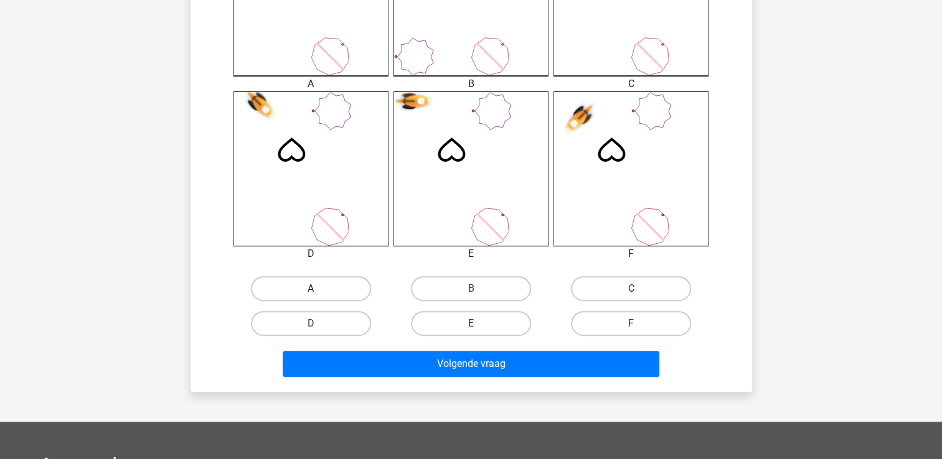
click at [334, 293] on label "A" at bounding box center [311, 288] width 120 height 25
click at [319, 293] on input "A" at bounding box center [315, 293] width 8 height 8
radio input "true"
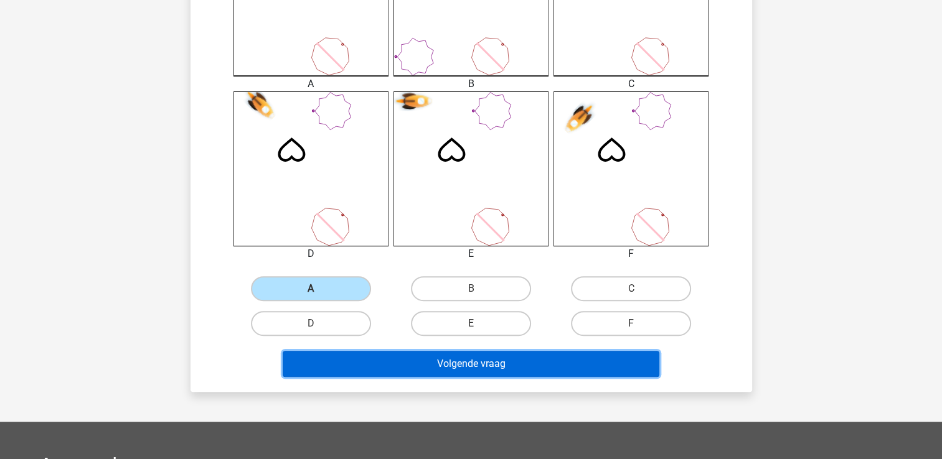
click at [385, 357] on button "Volgende vraag" at bounding box center [471, 364] width 377 height 26
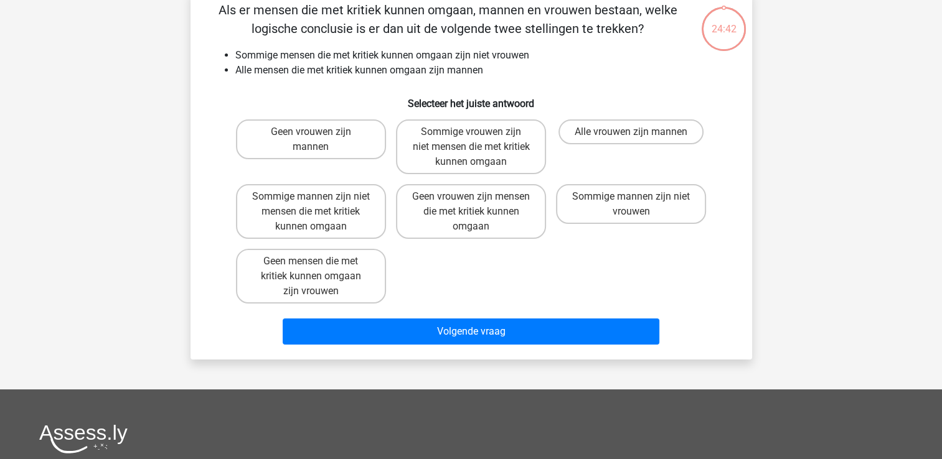
scroll to position [57, 0]
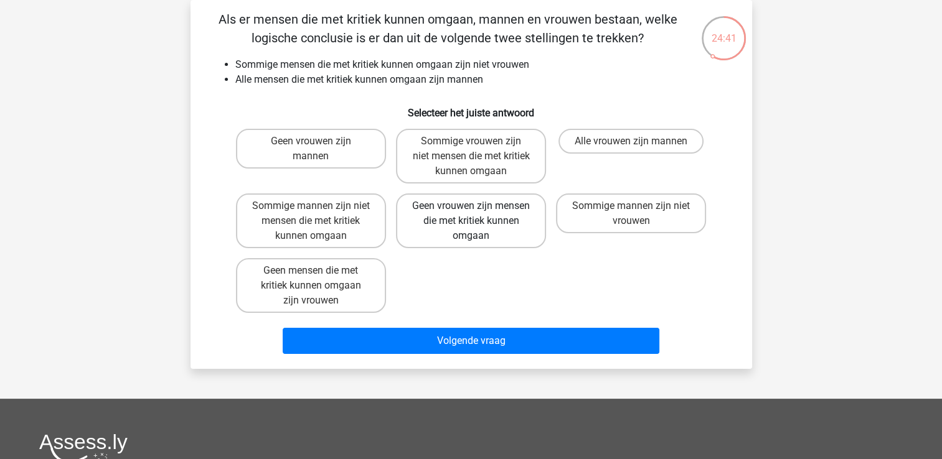
click at [495, 220] on label "Geen vrouwen zijn mensen die met kritiek kunnen omgaan" at bounding box center [471, 221] width 150 height 55
click at [479, 214] on input "Geen vrouwen zijn mensen die met kritiek kunnen omgaan" at bounding box center [475, 210] width 8 height 8
radio input "true"
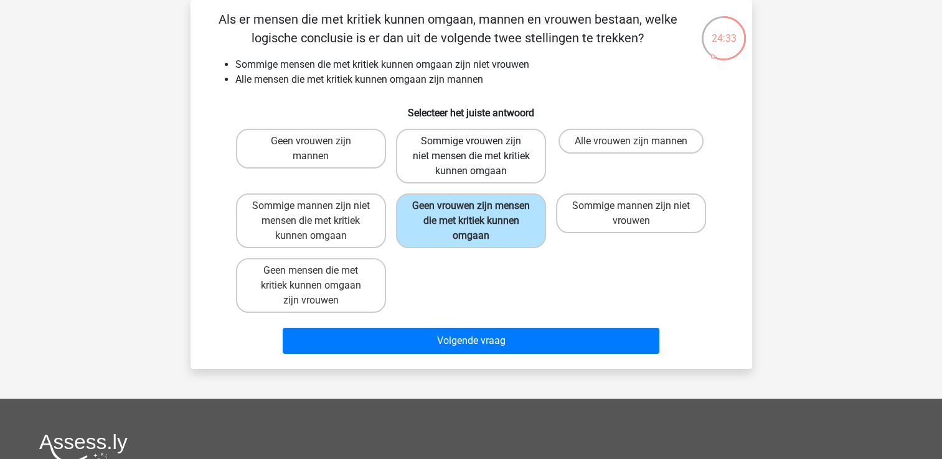
click at [499, 151] on label "Sommige vrouwen zijn niet mensen die met kritiek kunnen omgaan" at bounding box center [471, 156] width 150 height 55
click at [479, 149] on input "Sommige vrouwen zijn niet mensen die met kritiek kunnen omgaan" at bounding box center [475, 145] width 8 height 8
radio input "true"
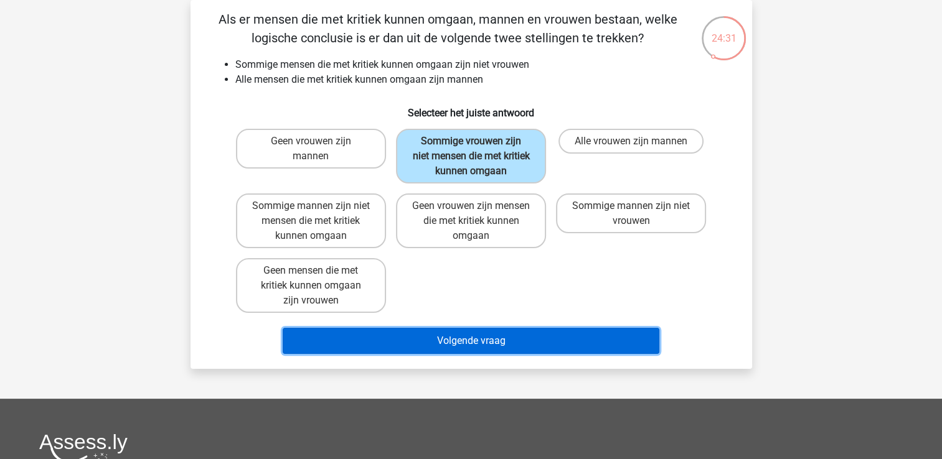
click at [444, 344] on button "Volgende vraag" at bounding box center [471, 341] width 377 height 26
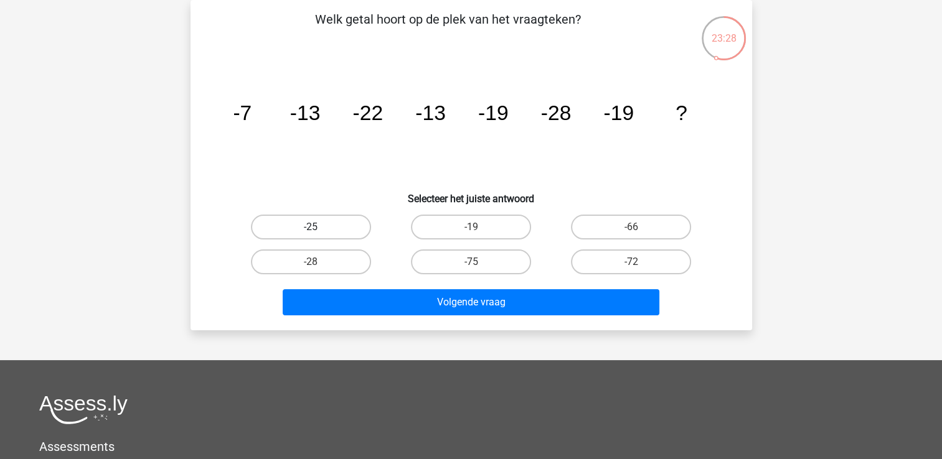
click at [303, 222] on label "-25" at bounding box center [311, 227] width 120 height 25
click at [311, 227] on input "-25" at bounding box center [315, 231] width 8 height 8
radio input "true"
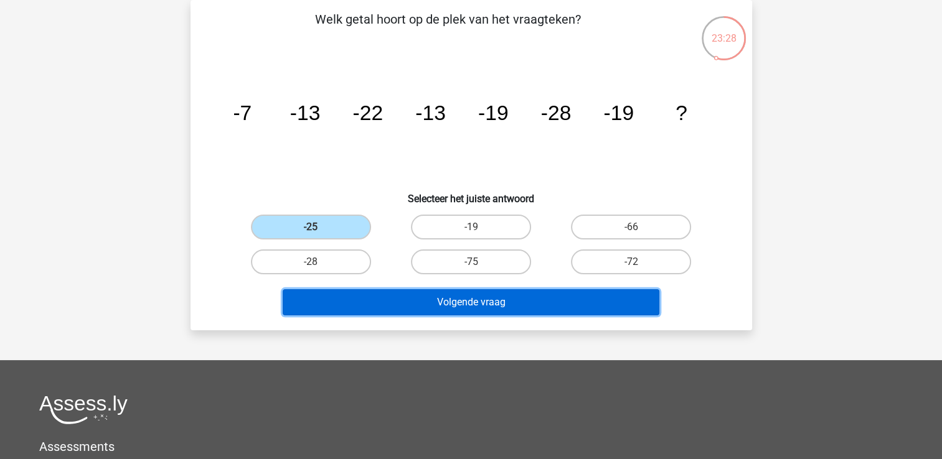
click at [355, 308] on button "Volgende vraag" at bounding box center [471, 302] width 377 height 26
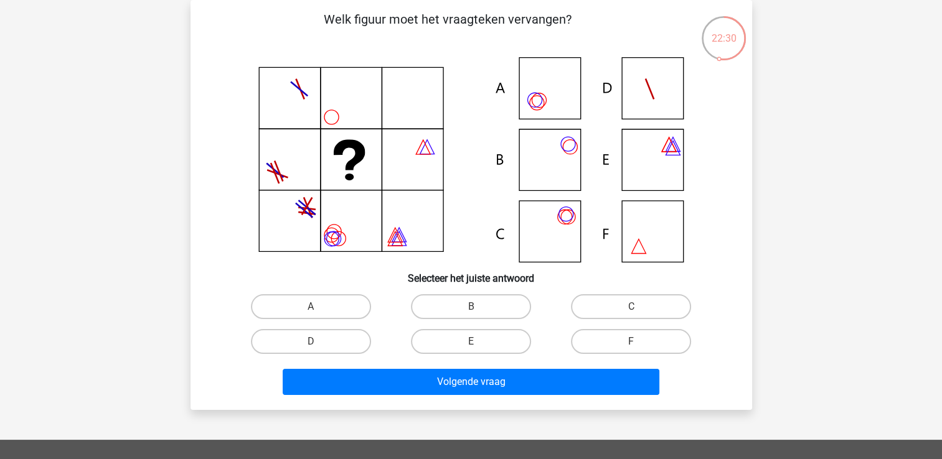
drag, startPoint x: 542, startPoint y: 90, endPoint x: 543, endPoint y: 103, distance: 13.1
click at [543, 90] on icon at bounding box center [471, 159] width 502 height 205
click at [331, 301] on label "A" at bounding box center [311, 306] width 120 height 25
click at [319, 307] on input "A" at bounding box center [315, 311] width 8 height 8
radio input "true"
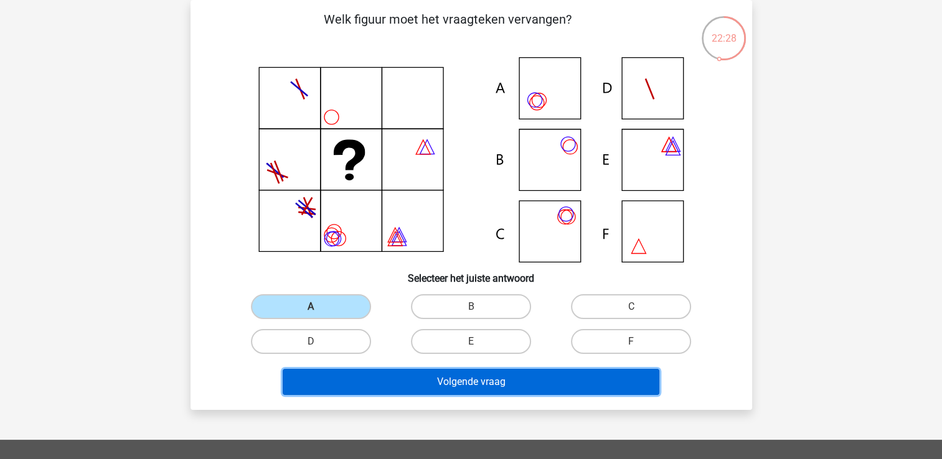
click at [382, 383] on button "Volgende vraag" at bounding box center [471, 382] width 377 height 26
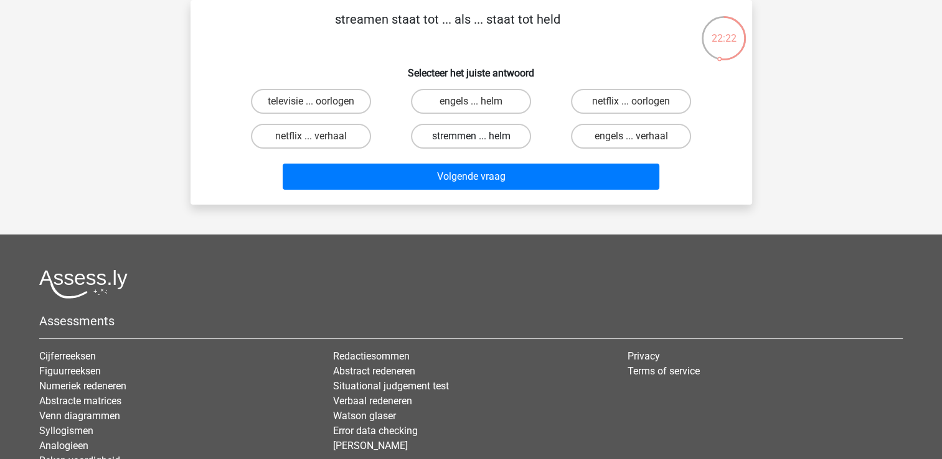
click at [446, 133] on label "stremmen ... helm" at bounding box center [471, 136] width 120 height 25
click at [471, 136] on input "stremmen ... helm" at bounding box center [475, 140] width 8 height 8
radio input "true"
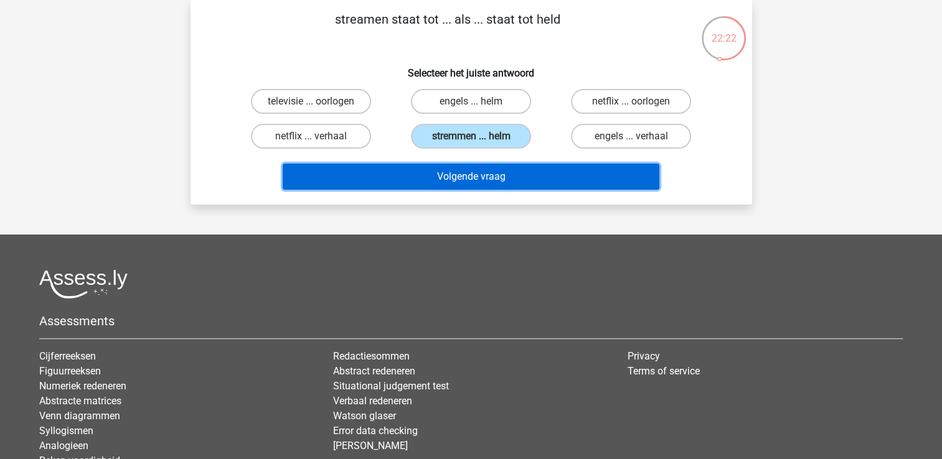
click at [443, 164] on button "Volgende vraag" at bounding box center [471, 177] width 377 height 26
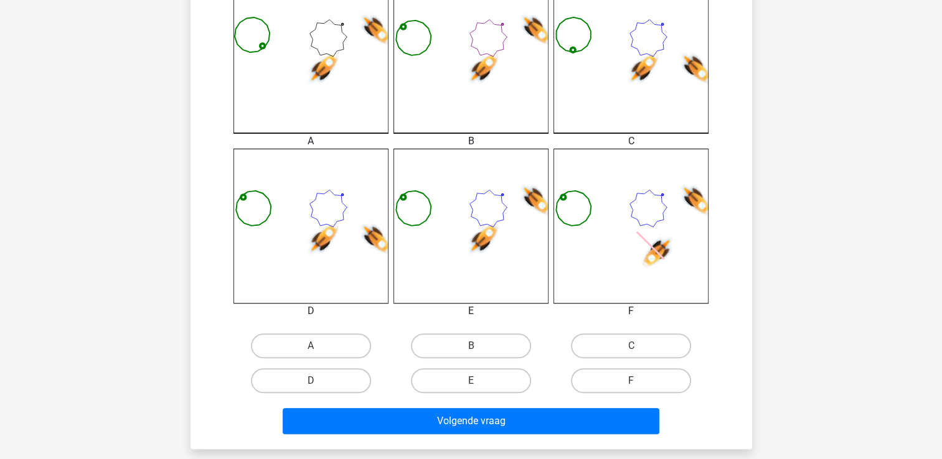
scroll to position [436, 0]
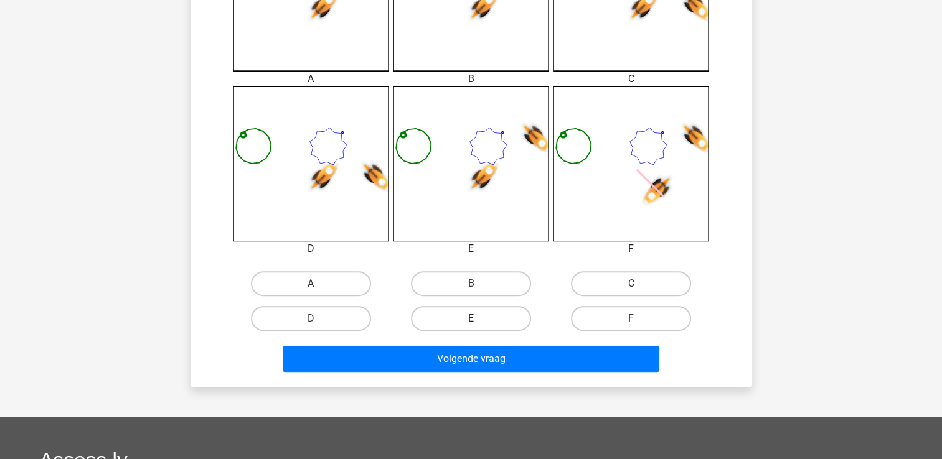
click at [483, 322] on label "E" at bounding box center [471, 318] width 120 height 25
click at [479, 322] on input "E" at bounding box center [475, 323] width 8 height 8
radio input "true"
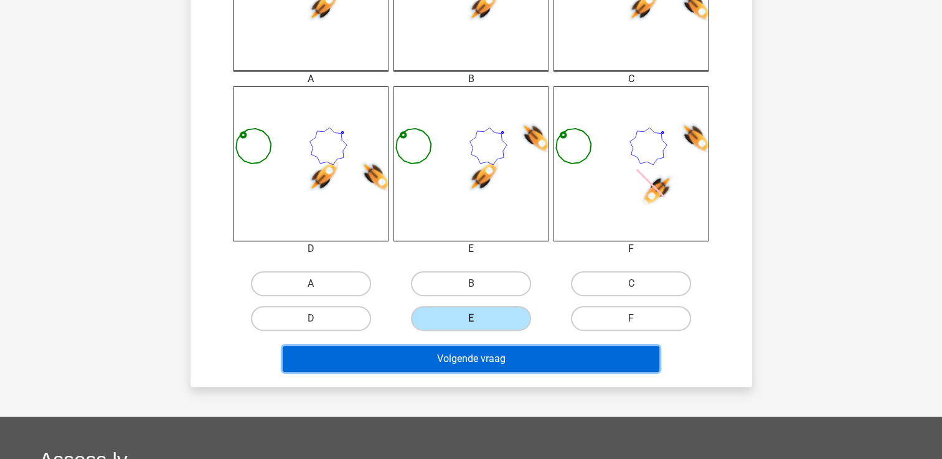
click at [449, 365] on button "Volgende vraag" at bounding box center [471, 359] width 377 height 26
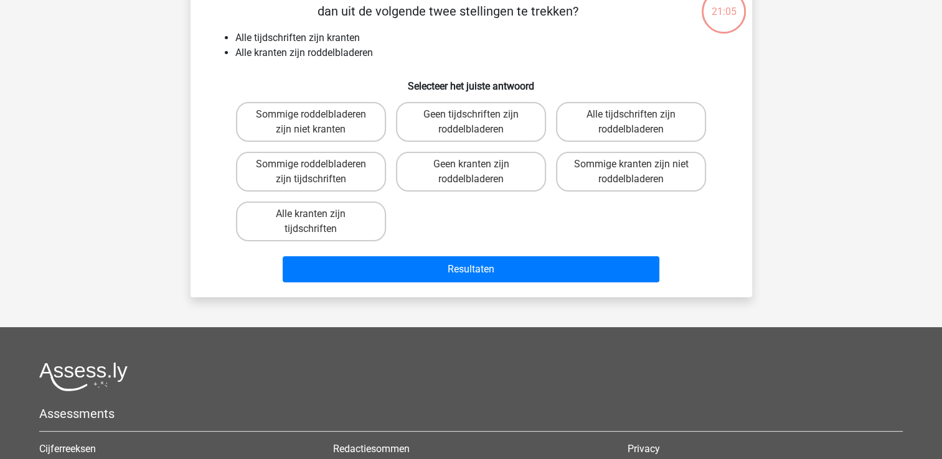
scroll to position [57, 0]
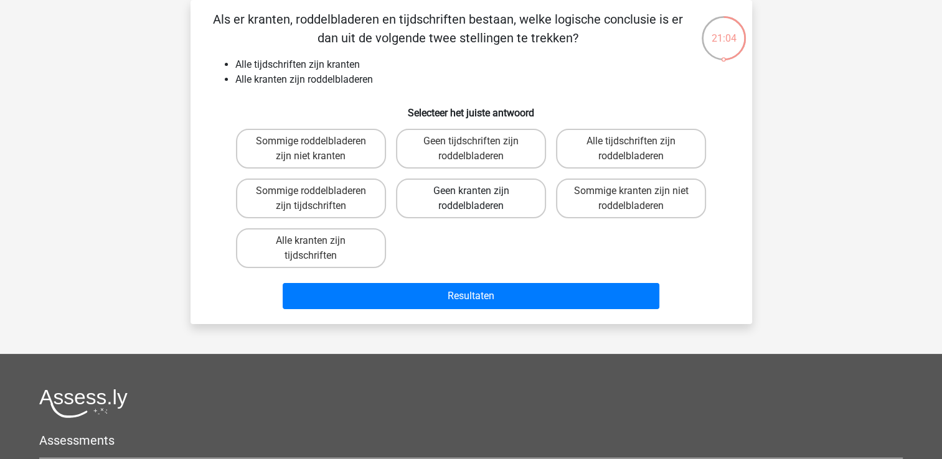
click at [448, 203] on label "Geen kranten zijn roddelbladeren" at bounding box center [471, 199] width 150 height 40
click at [471, 199] on input "Geen kranten zijn roddelbladeren" at bounding box center [475, 195] width 8 height 8
radio input "true"
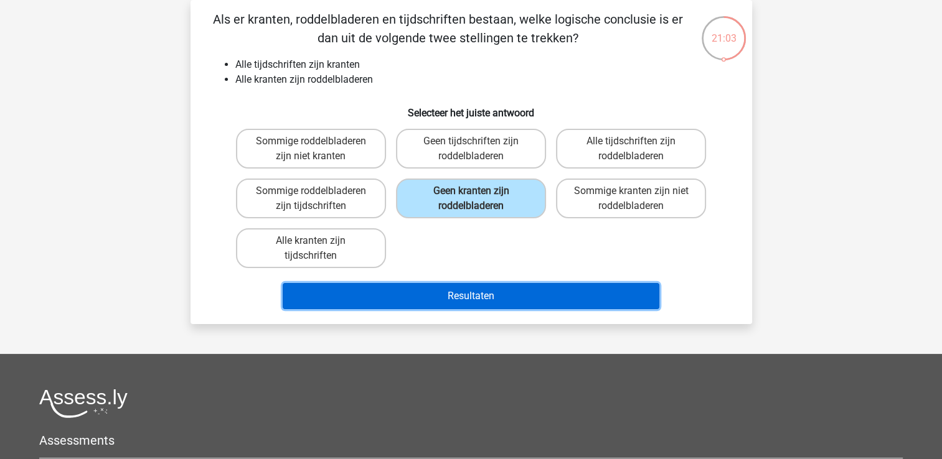
click at [468, 293] on button "Resultaten" at bounding box center [471, 296] width 377 height 26
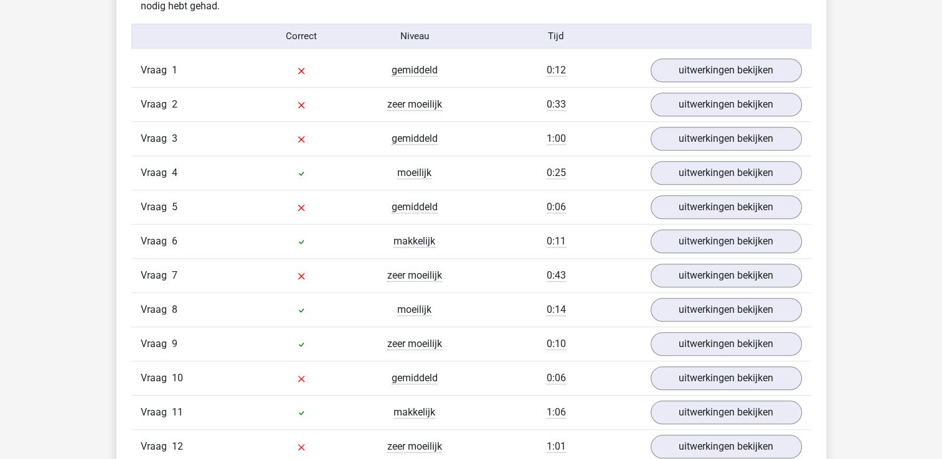
scroll to position [1120, 0]
click at [684, 76] on link "uitwerkingen bekijken" at bounding box center [726, 70] width 174 height 27
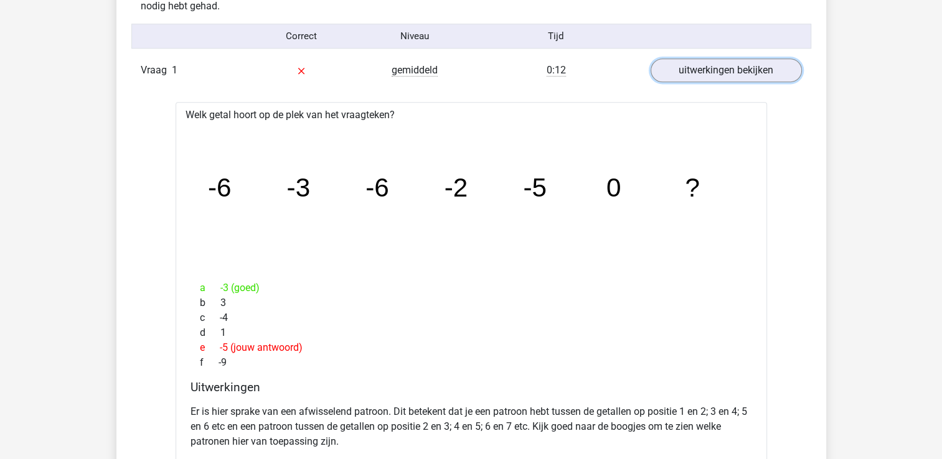
scroll to position [934, 0]
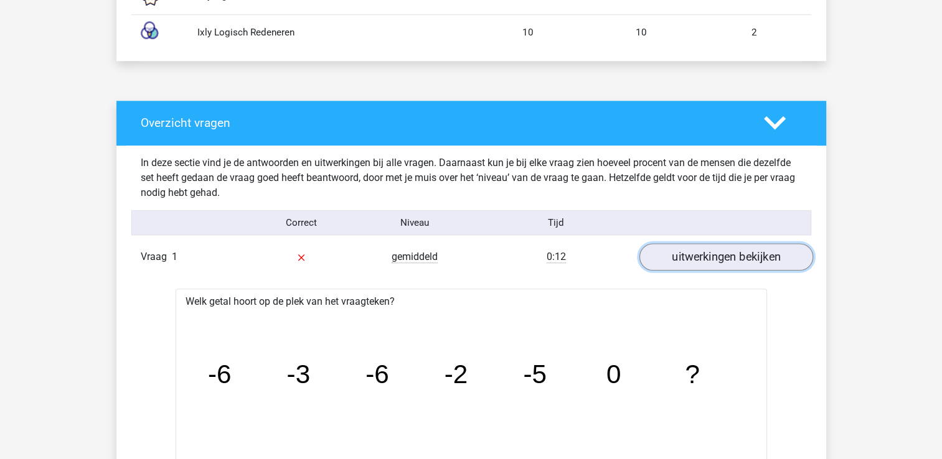
click at [702, 260] on link "uitwerkingen bekijken" at bounding box center [726, 257] width 174 height 27
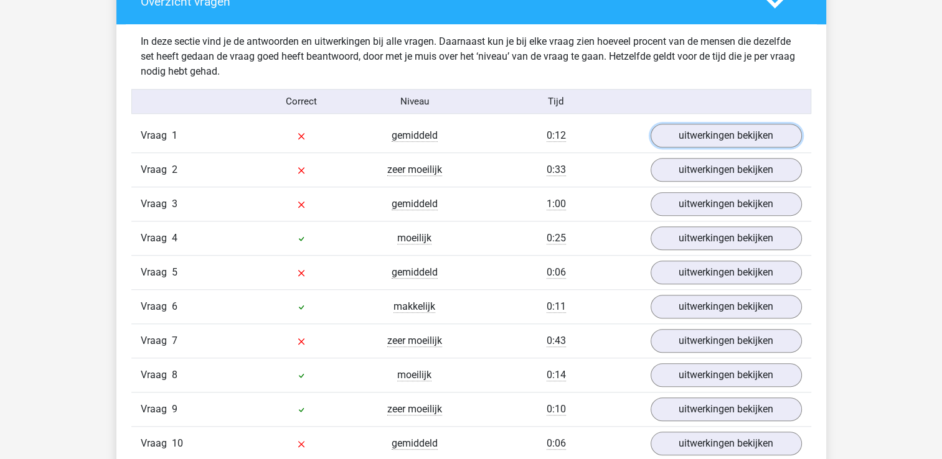
scroll to position [1058, 0]
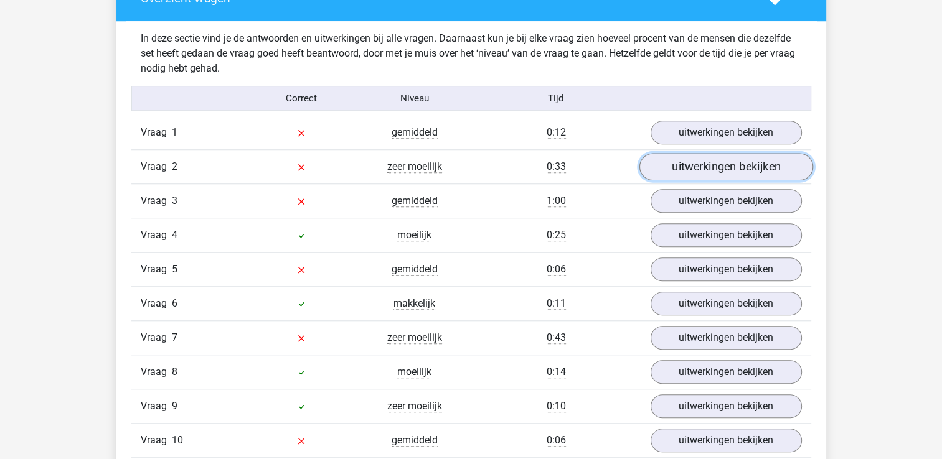
click at [687, 174] on link "uitwerkingen bekijken" at bounding box center [726, 167] width 174 height 27
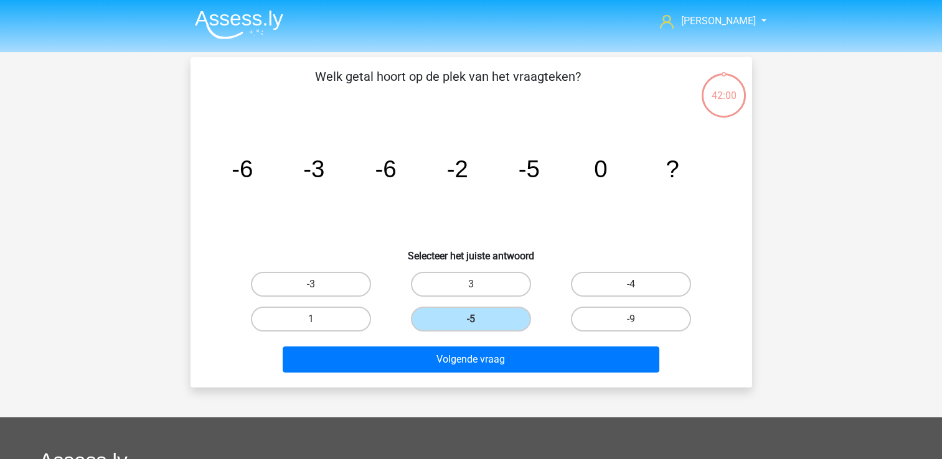
scroll to position [57, 0]
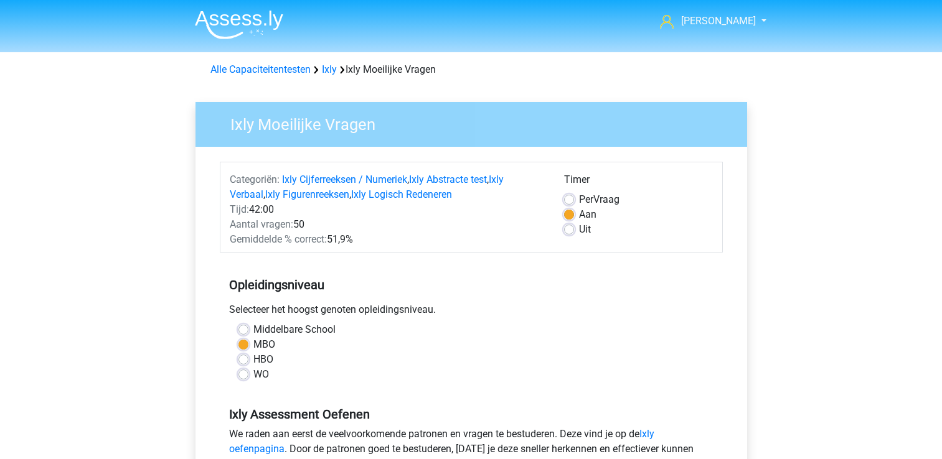
scroll to position [311, 0]
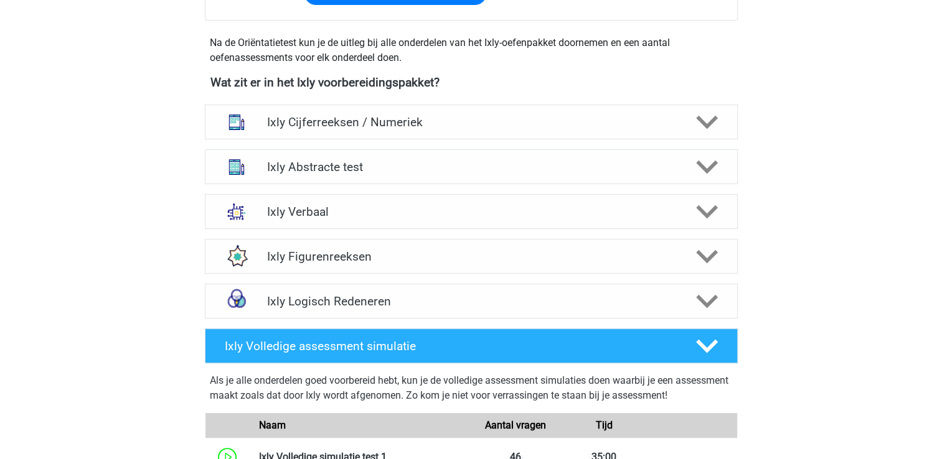
scroll to position [436, 0]
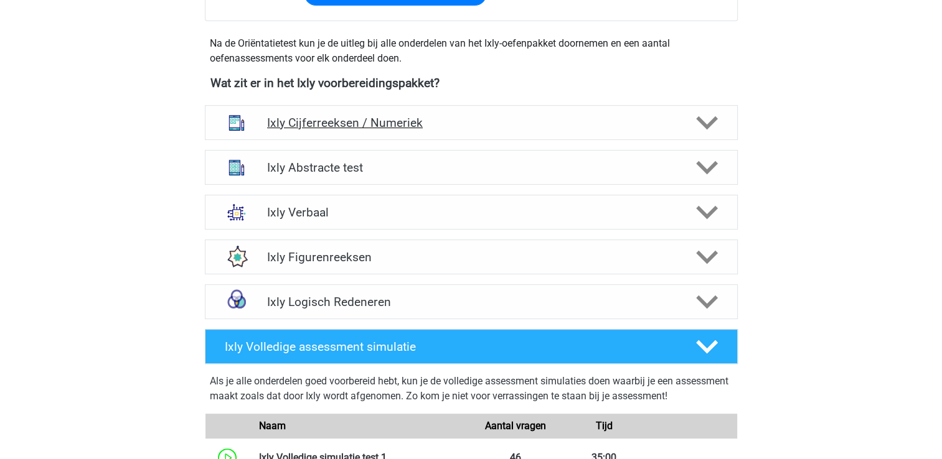
click at [326, 128] on h4 "Ixly Cijferreeksen / Numeriek" at bounding box center [471, 123] width 408 height 14
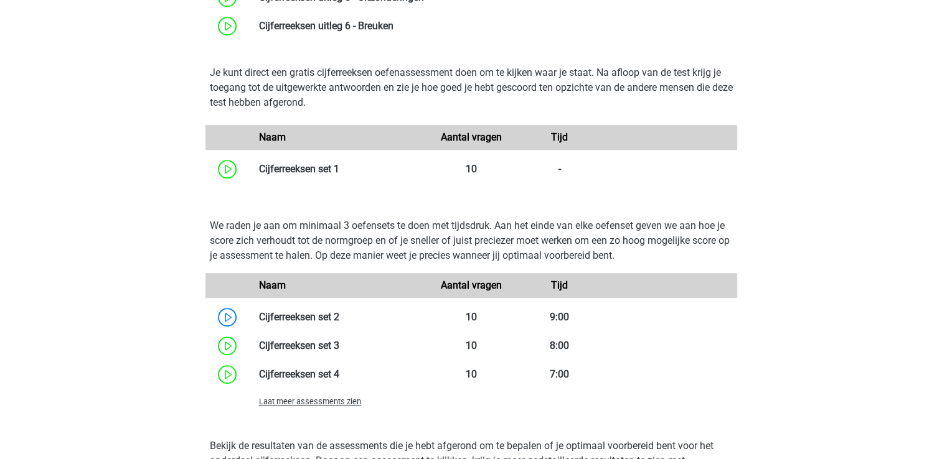
scroll to position [809, 0]
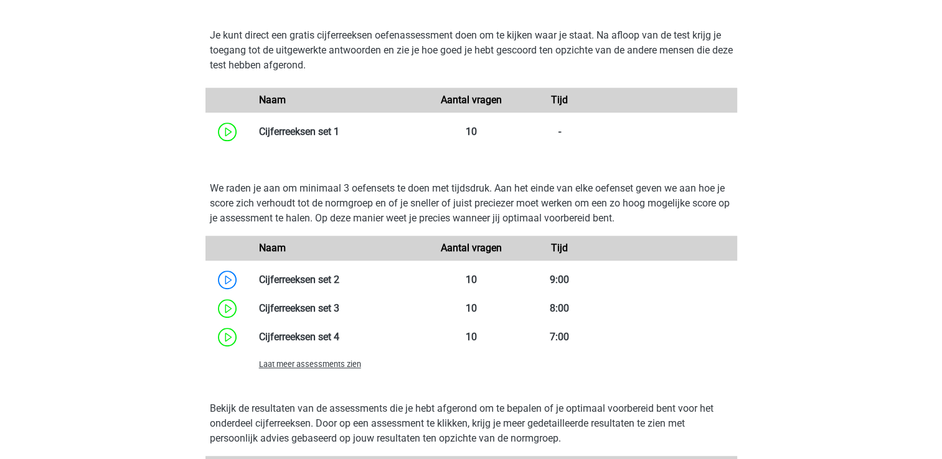
click at [270, 364] on span "Laat meer assessments zien" at bounding box center [310, 364] width 102 height 9
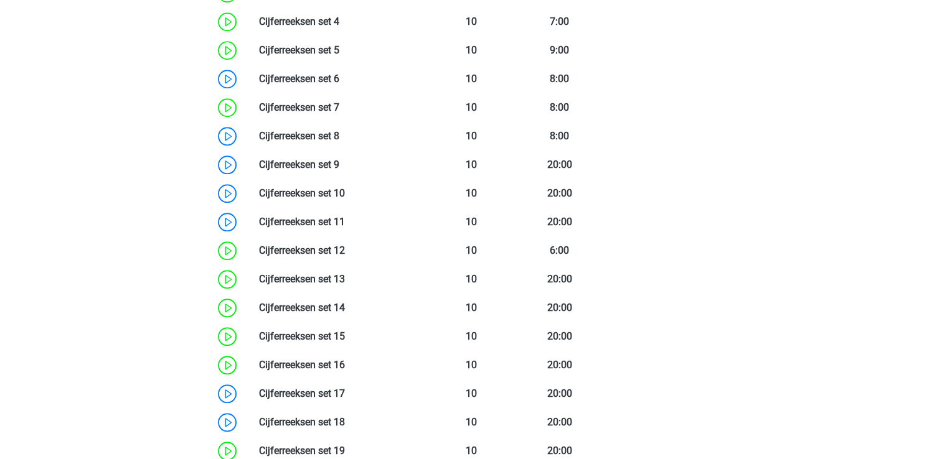
scroll to position [1245, 0]
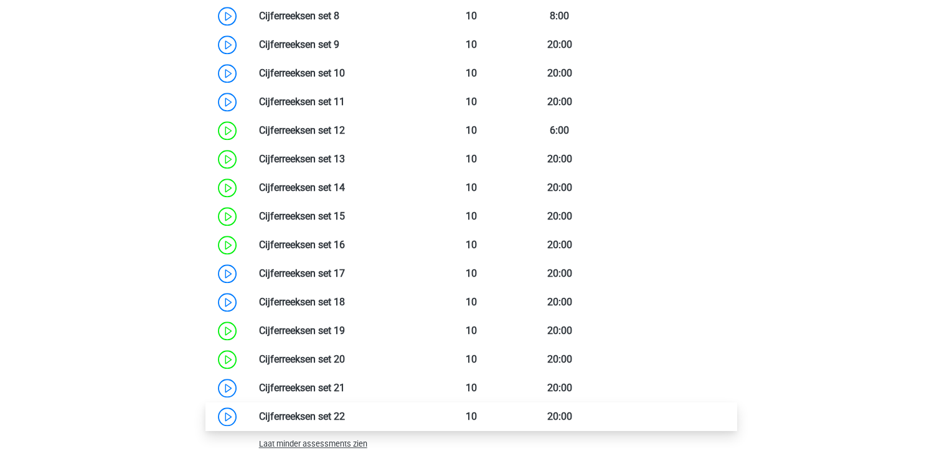
click at [345, 414] on link at bounding box center [345, 417] width 0 height 12
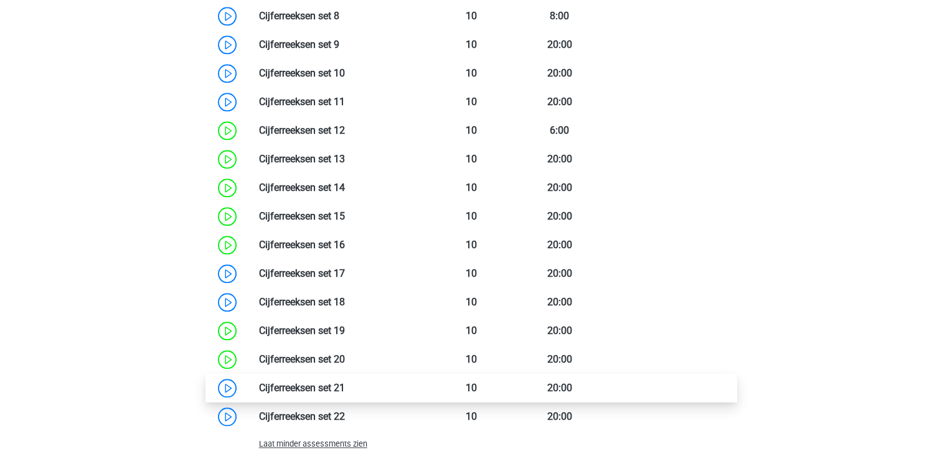
click at [345, 386] on link at bounding box center [345, 388] width 0 height 12
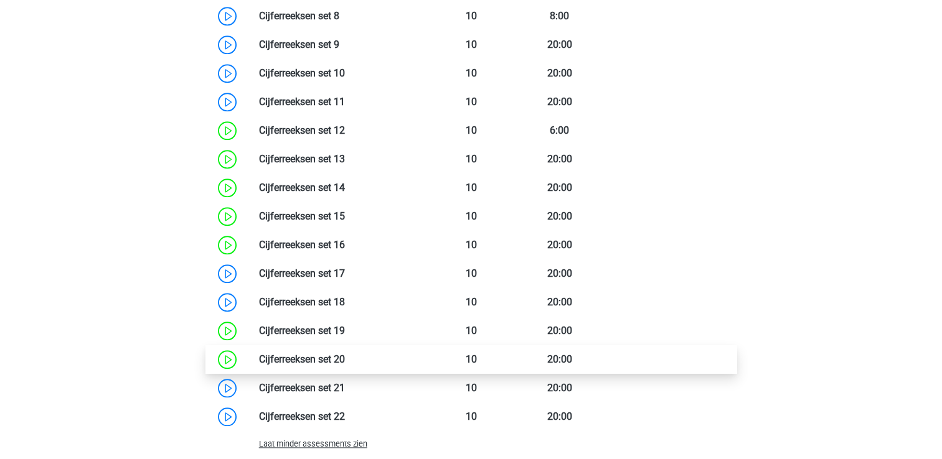
click at [345, 356] on link at bounding box center [345, 360] width 0 height 12
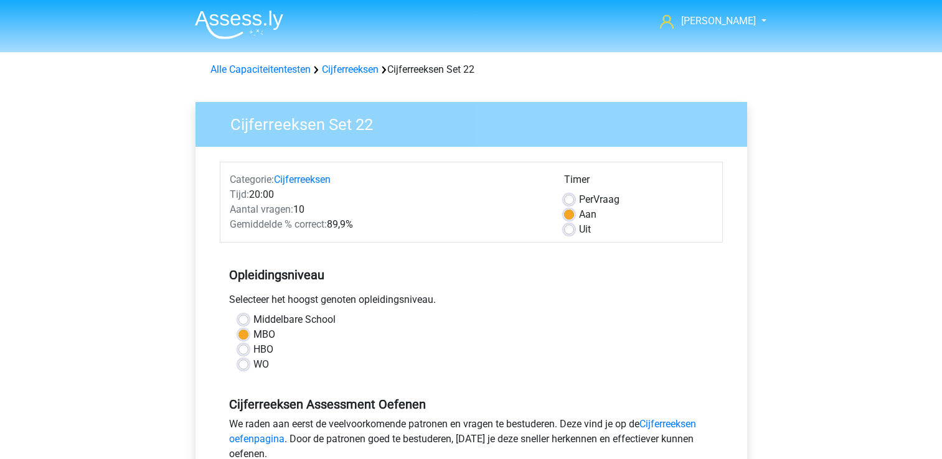
scroll to position [311, 0]
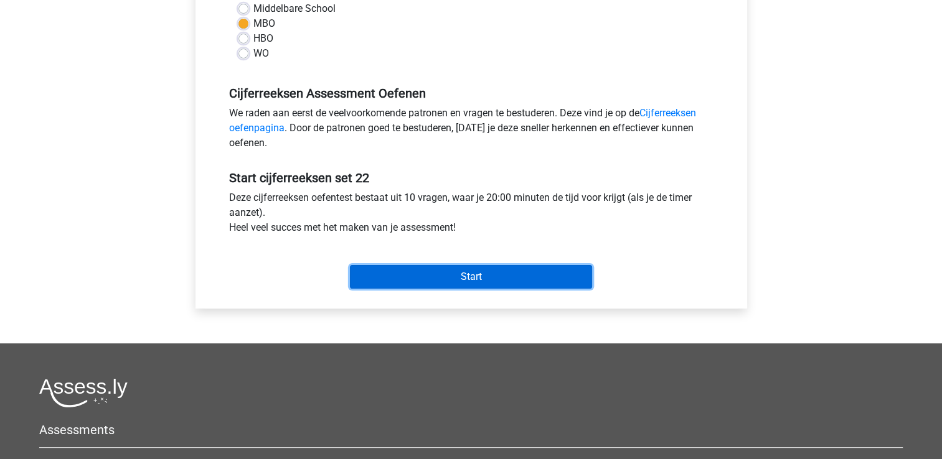
click at [486, 272] on input "Start" at bounding box center [471, 277] width 242 height 24
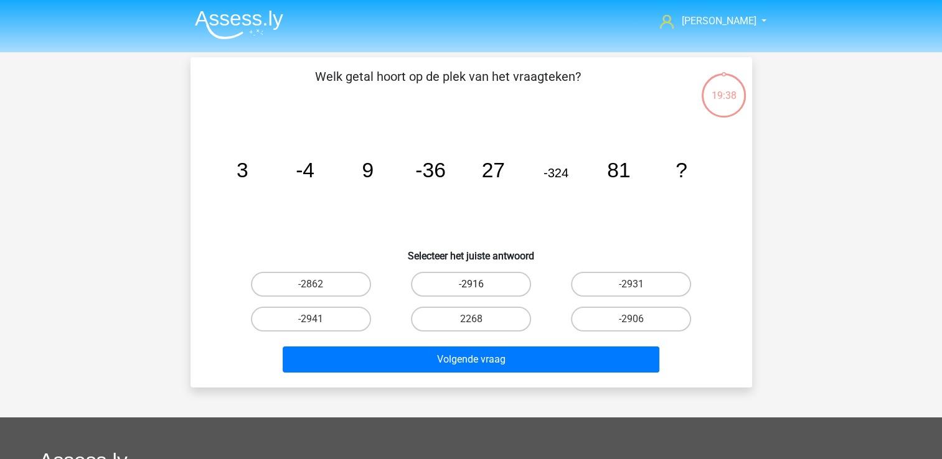
click at [492, 283] on label "-2916" at bounding box center [471, 284] width 120 height 25
click at [479, 284] on input "-2916" at bounding box center [475, 288] width 8 height 8
radio input "true"
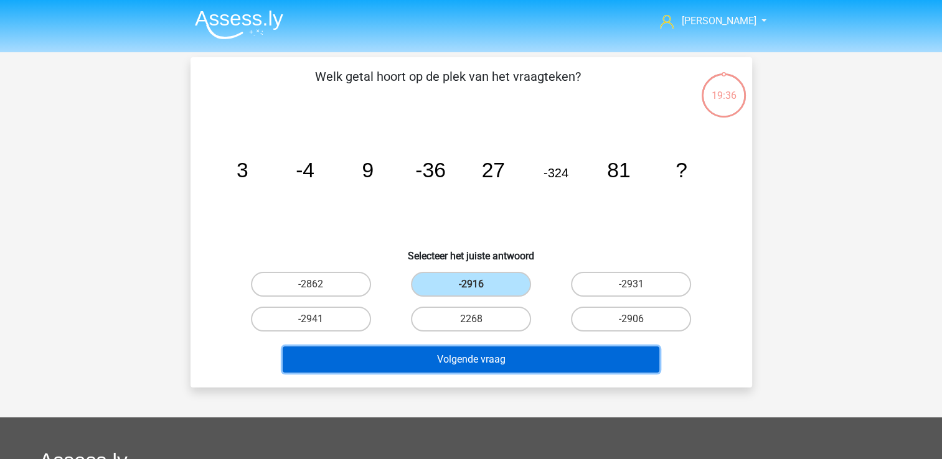
click at [462, 357] on button "Volgende vraag" at bounding box center [471, 360] width 377 height 26
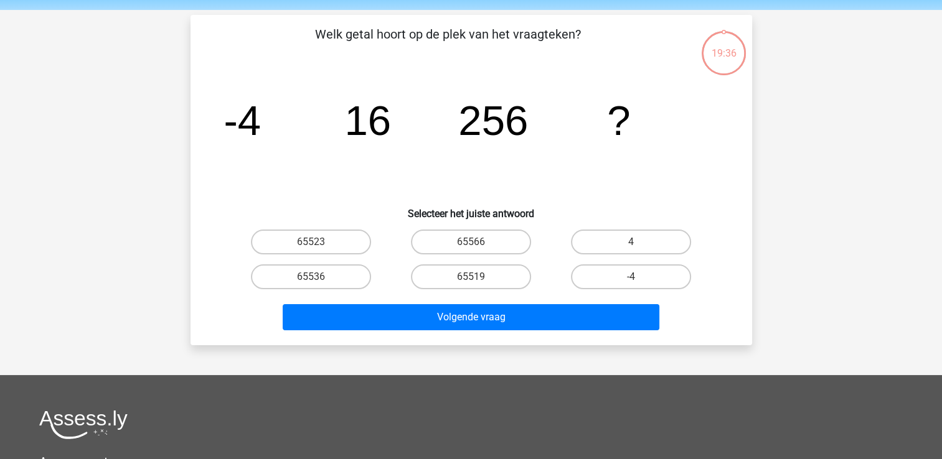
scroll to position [57, 0]
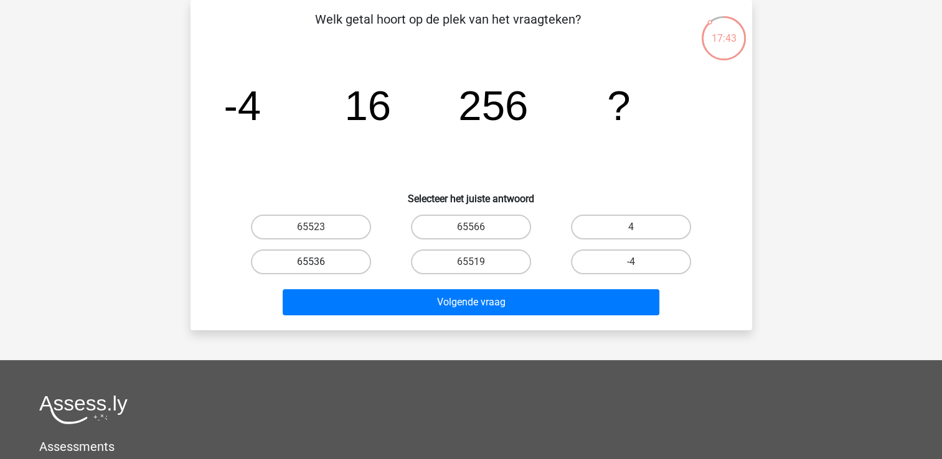
click at [309, 258] on label "65536" at bounding box center [311, 262] width 120 height 25
click at [311, 262] on input "65536" at bounding box center [315, 266] width 8 height 8
radio input "true"
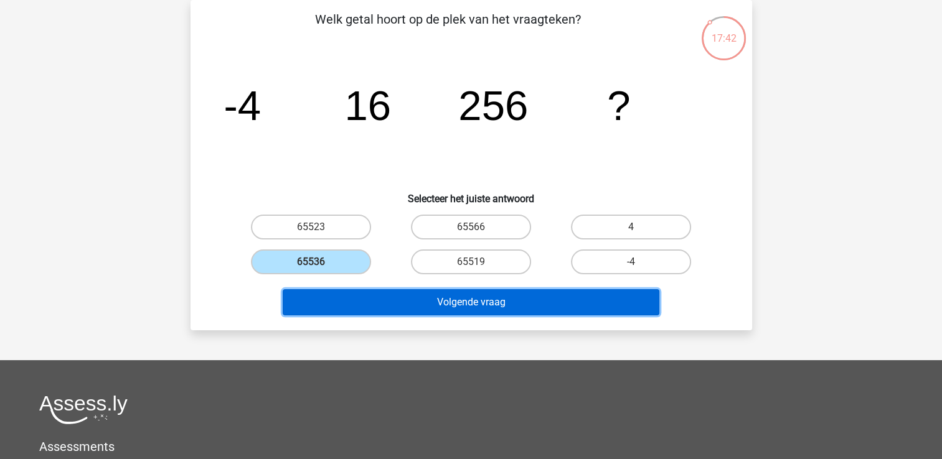
click at [336, 309] on button "Volgende vraag" at bounding box center [471, 302] width 377 height 26
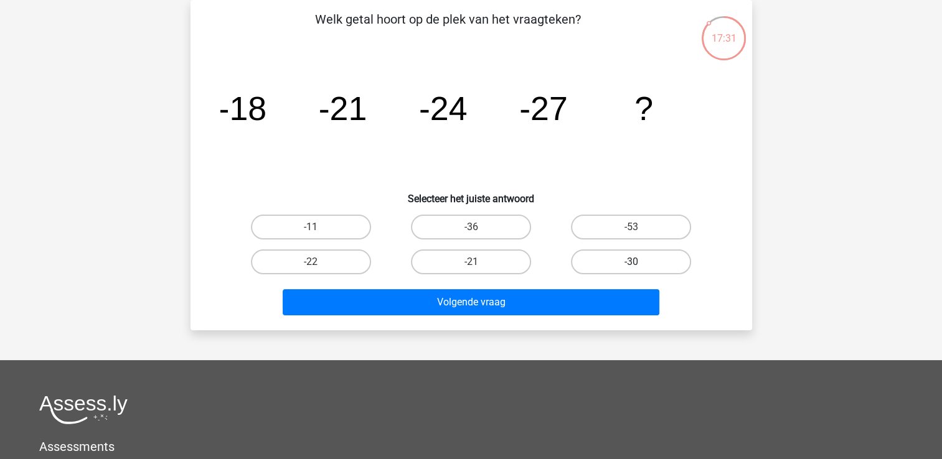
click at [621, 253] on label "-30" at bounding box center [631, 262] width 120 height 25
click at [631, 262] on input "-30" at bounding box center [635, 266] width 8 height 8
radio input "true"
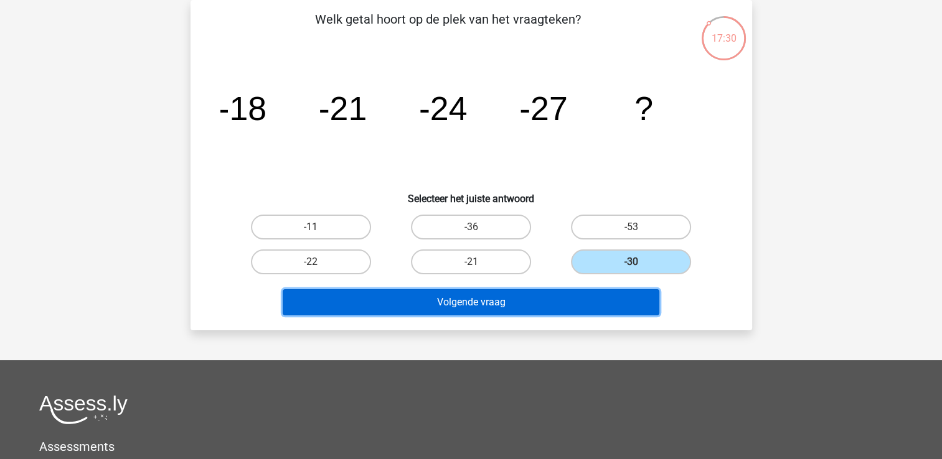
click at [507, 304] on button "Volgende vraag" at bounding box center [471, 302] width 377 height 26
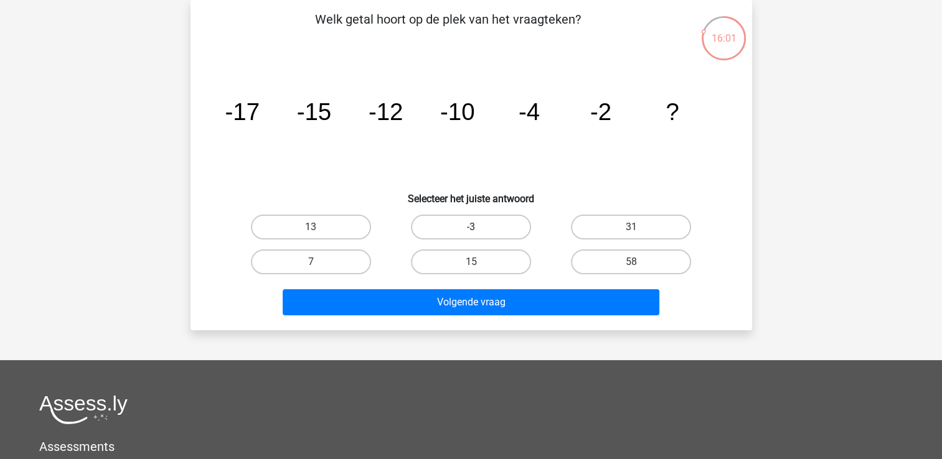
click at [494, 225] on label "-3" at bounding box center [471, 227] width 120 height 25
click at [479, 227] on input "-3" at bounding box center [475, 231] width 8 height 8
radio input "true"
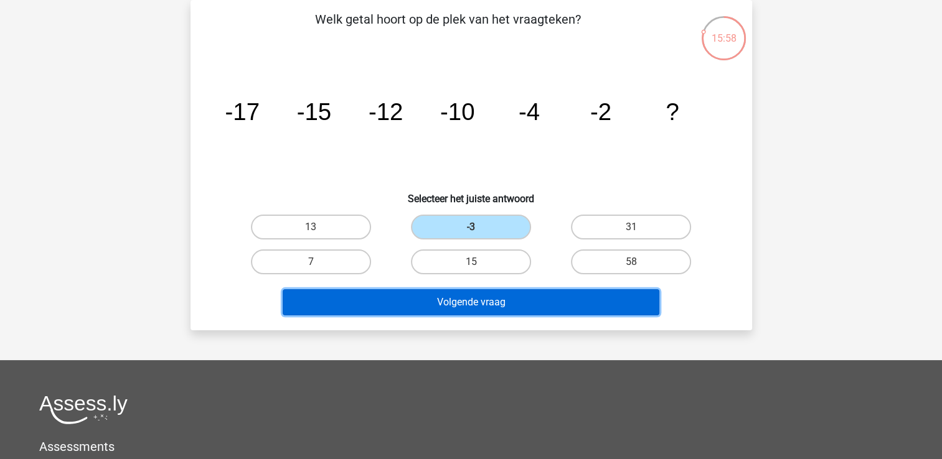
click at [486, 301] on button "Volgende vraag" at bounding box center [471, 302] width 377 height 26
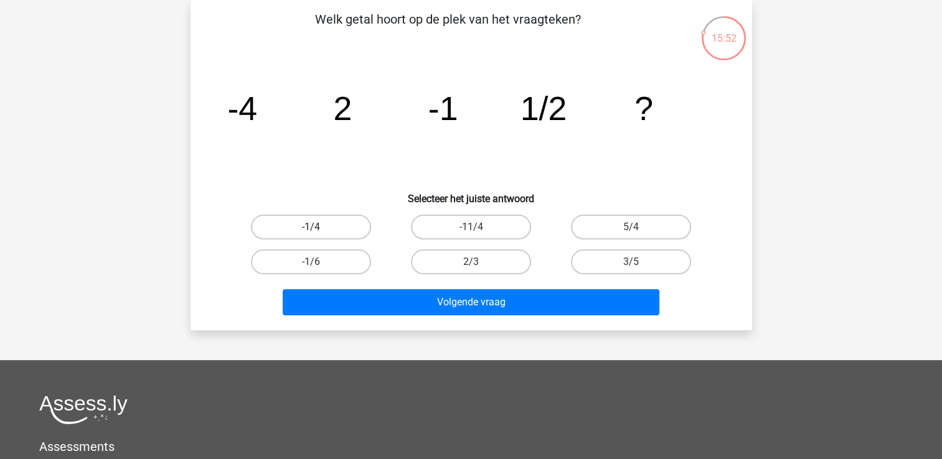
click at [326, 220] on label "-1/4" at bounding box center [311, 227] width 120 height 25
click at [319, 227] on input "-1/4" at bounding box center [315, 231] width 8 height 8
radio input "true"
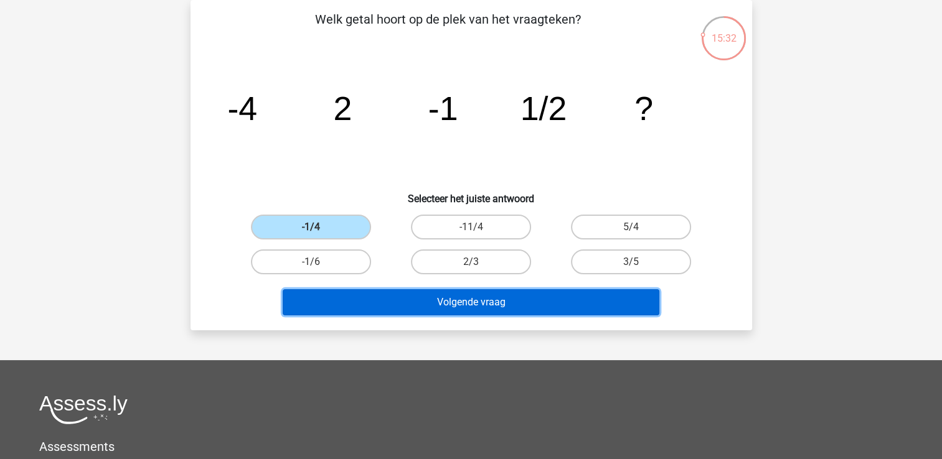
click at [465, 303] on button "Volgende vraag" at bounding box center [471, 302] width 377 height 26
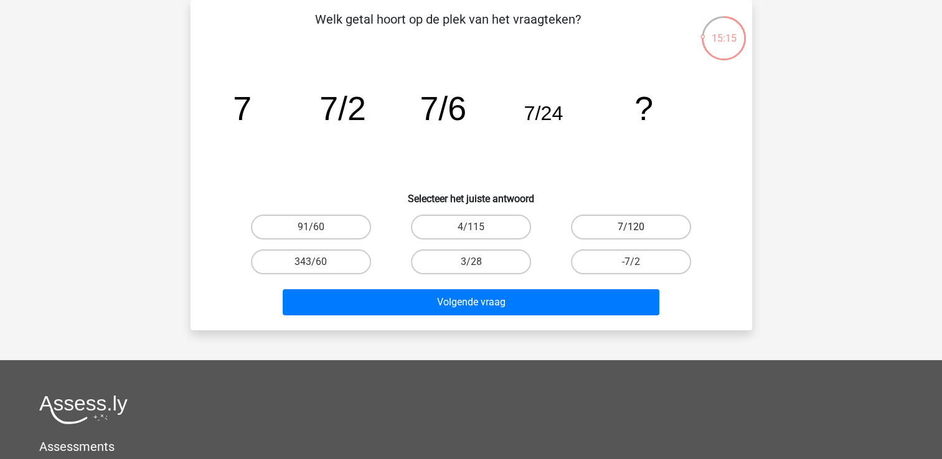
click at [586, 232] on label "7/120" at bounding box center [631, 227] width 120 height 25
click at [631, 232] on input "7/120" at bounding box center [635, 231] width 8 height 8
radio input "true"
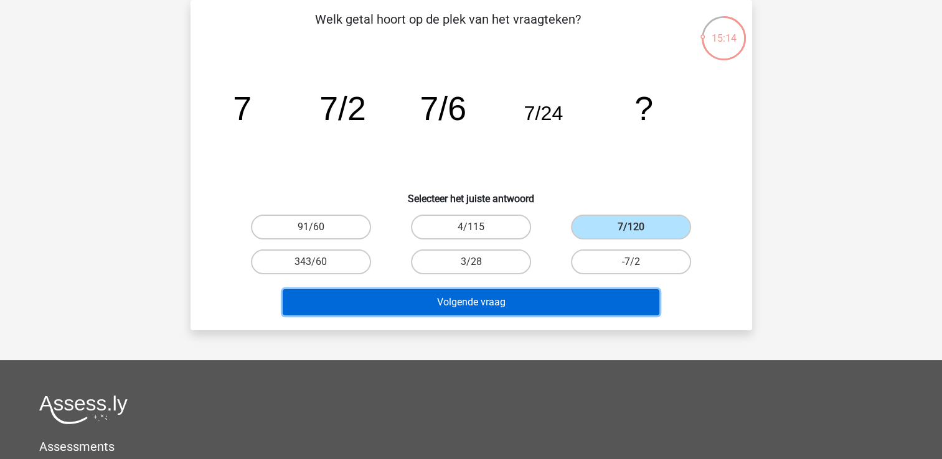
click at [504, 303] on button "Volgende vraag" at bounding box center [471, 302] width 377 height 26
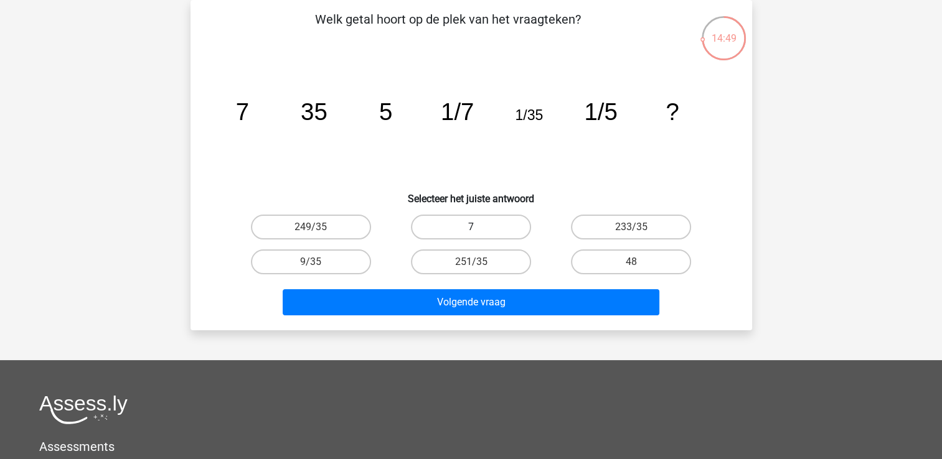
click at [461, 225] on label "7" at bounding box center [471, 227] width 120 height 25
click at [471, 227] on input "7" at bounding box center [475, 231] width 8 height 8
radio input "true"
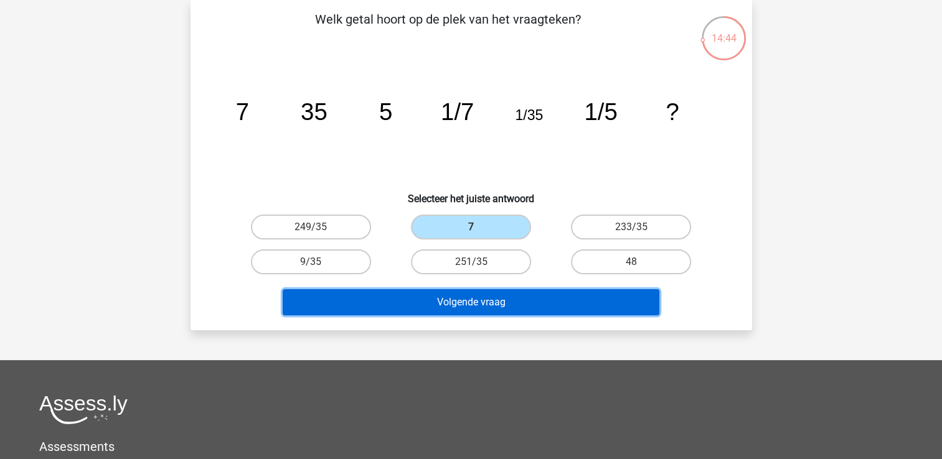
click at [421, 296] on button "Volgende vraag" at bounding box center [471, 302] width 377 height 26
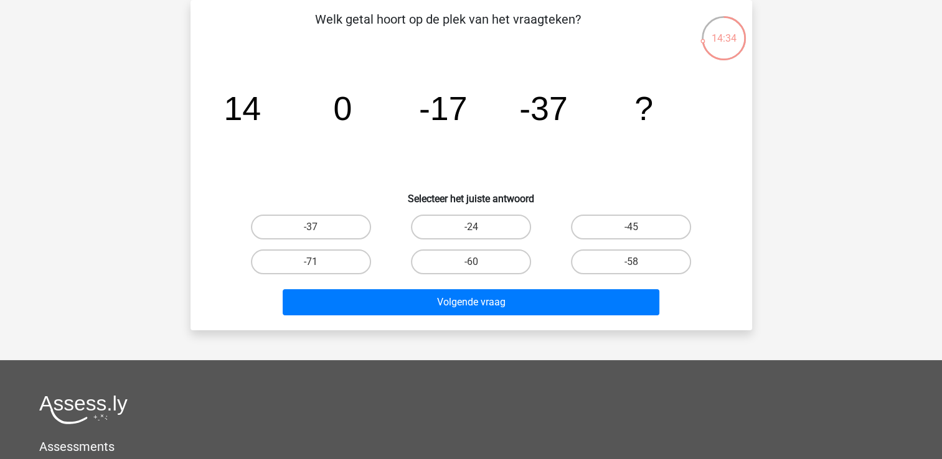
click at [472, 262] on input "-60" at bounding box center [475, 266] width 8 height 8
radio input "true"
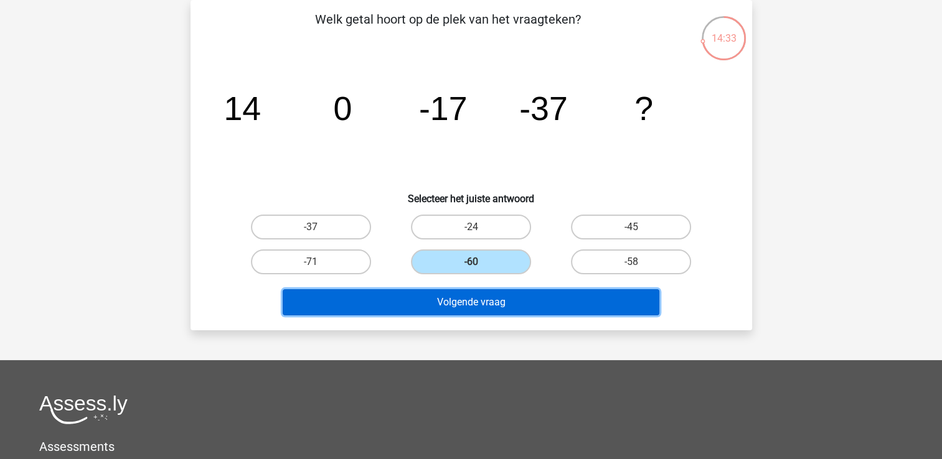
click at [459, 303] on button "Volgende vraag" at bounding box center [471, 302] width 377 height 26
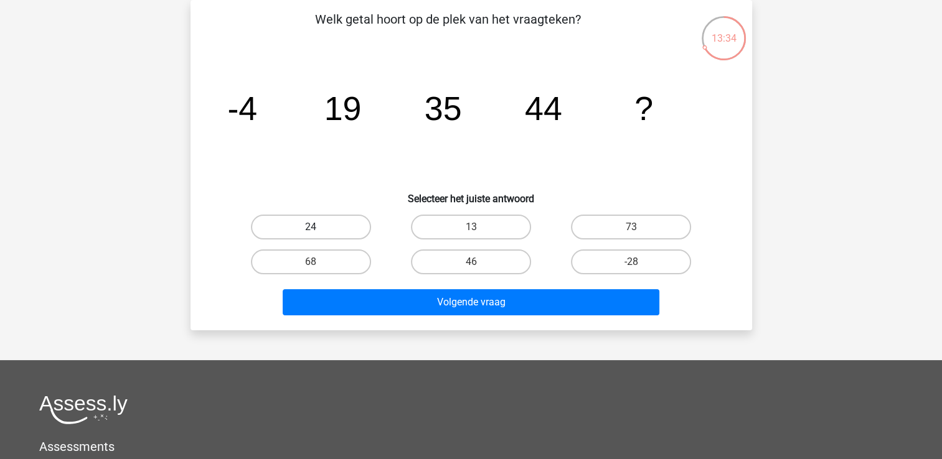
click at [343, 223] on label "24" at bounding box center [311, 227] width 120 height 25
click at [319, 227] on input "24" at bounding box center [315, 231] width 8 height 8
radio input "true"
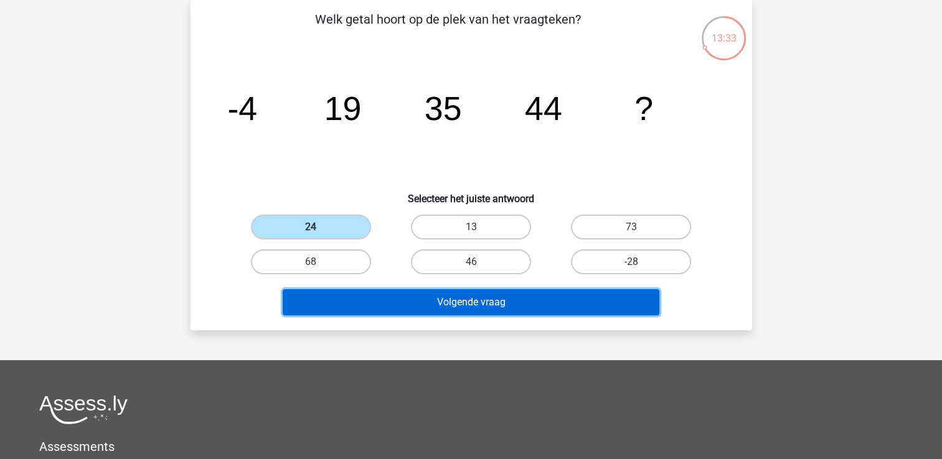
click at [423, 307] on button "Volgende vraag" at bounding box center [471, 302] width 377 height 26
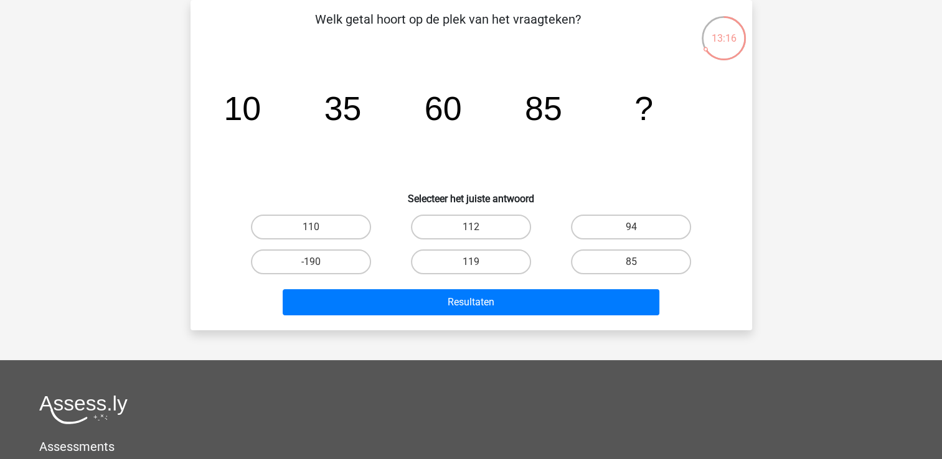
drag, startPoint x: 322, startPoint y: 218, endPoint x: 329, endPoint y: 248, distance: 30.7
click at [324, 221] on label "110" at bounding box center [311, 227] width 120 height 25
click at [319, 227] on input "110" at bounding box center [315, 231] width 8 height 8
radio input "true"
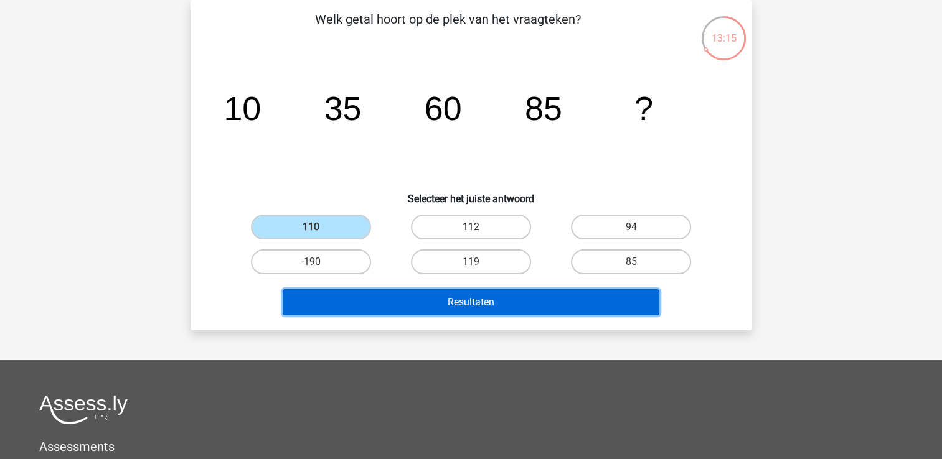
click at [388, 304] on button "Resultaten" at bounding box center [471, 302] width 377 height 26
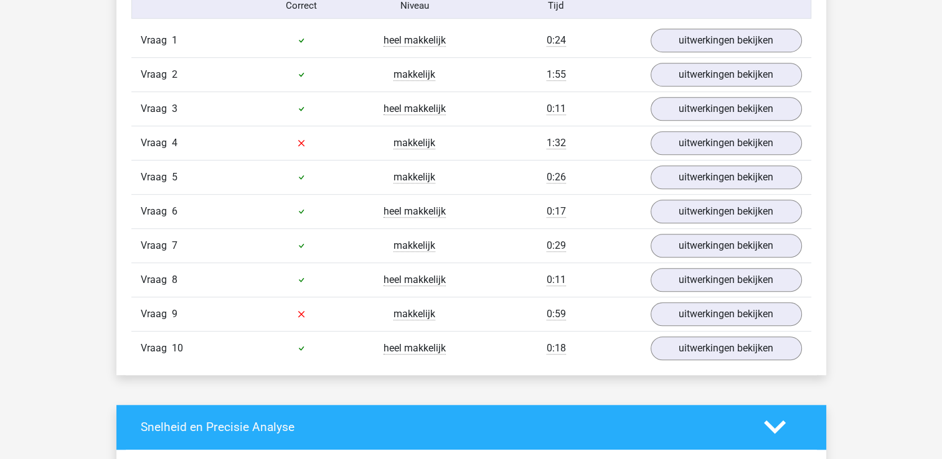
scroll to position [809, 0]
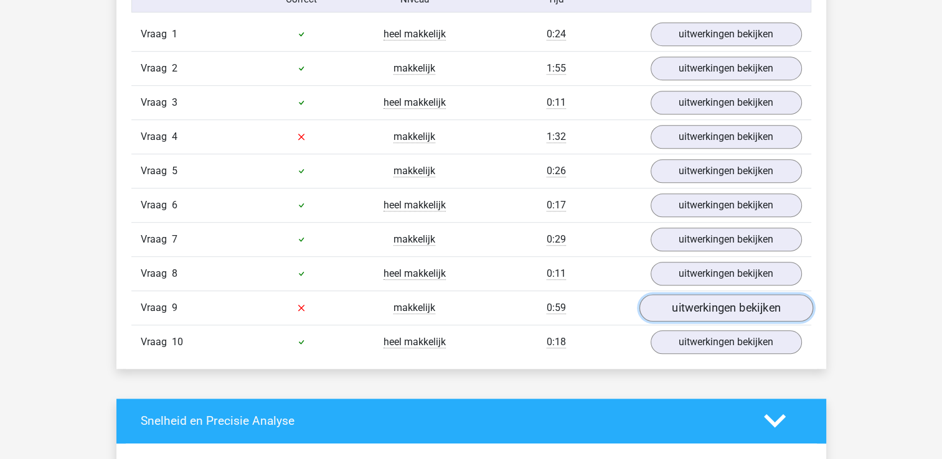
click at [744, 304] on link "uitwerkingen bekijken" at bounding box center [726, 307] width 174 height 27
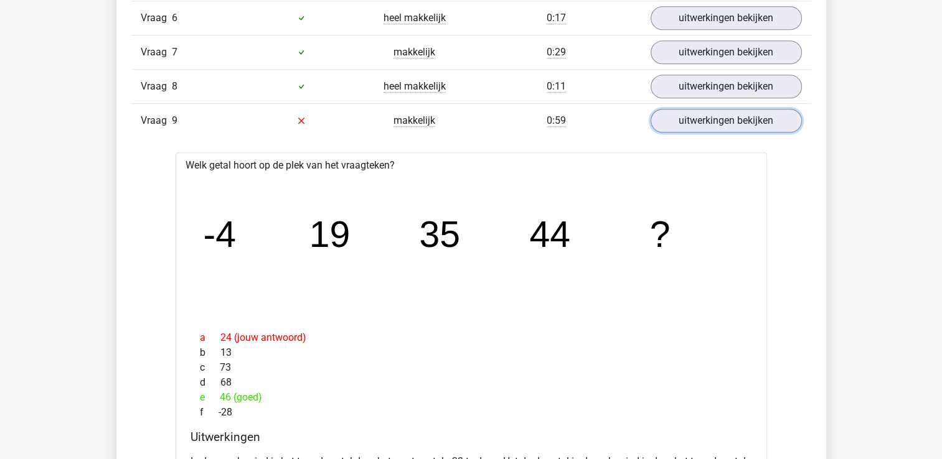
scroll to position [996, 0]
click at [669, 120] on link "uitwerkingen bekijken" at bounding box center [726, 121] width 174 height 27
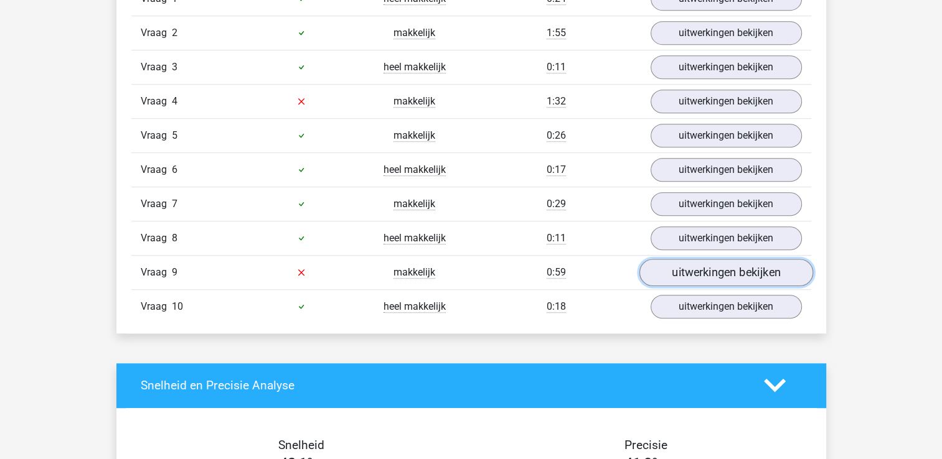
scroll to position [809, 0]
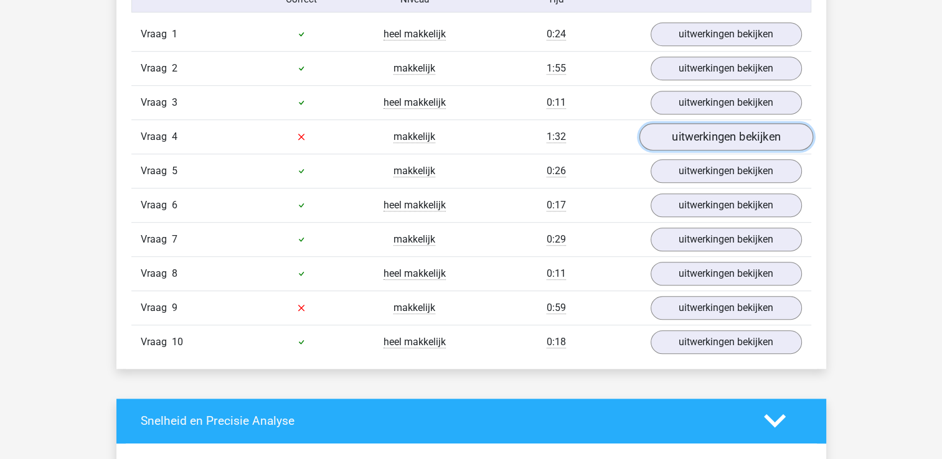
click at [691, 137] on link "uitwerkingen bekijken" at bounding box center [726, 136] width 174 height 27
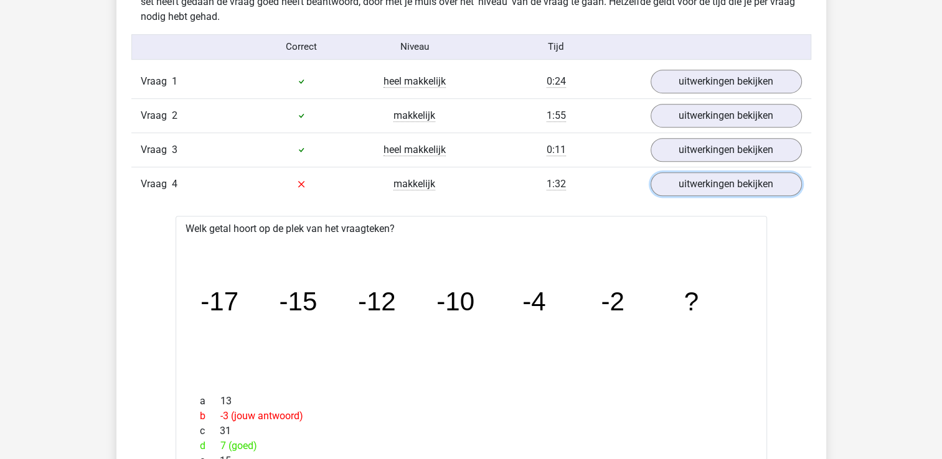
scroll to position [622, 0]
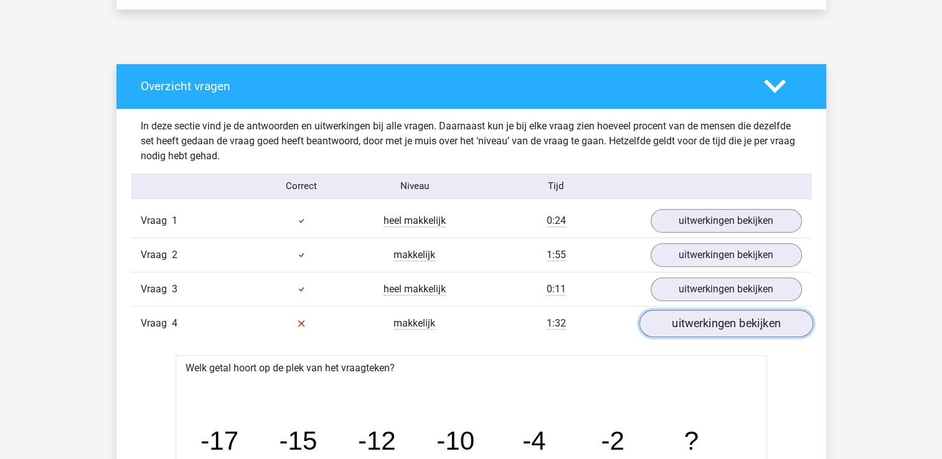
click at [687, 318] on link "uitwerkingen bekijken" at bounding box center [726, 323] width 174 height 27
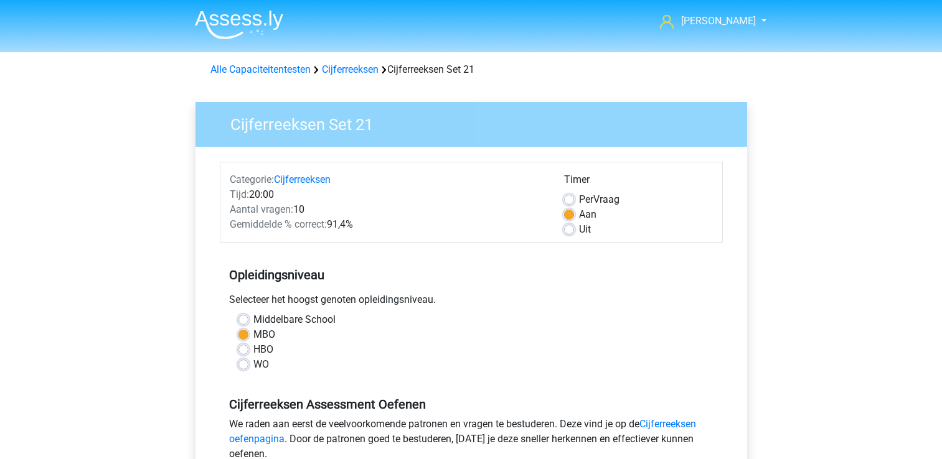
scroll to position [187, 0]
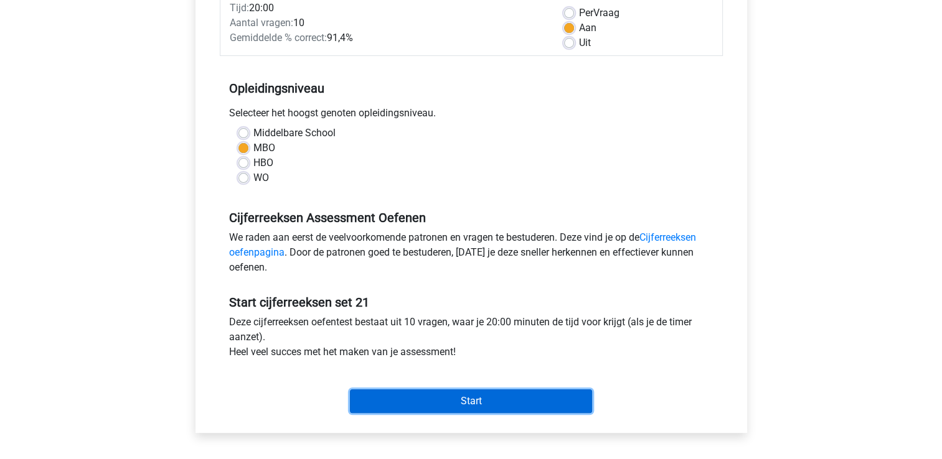
click at [433, 398] on input "Start" at bounding box center [471, 402] width 242 height 24
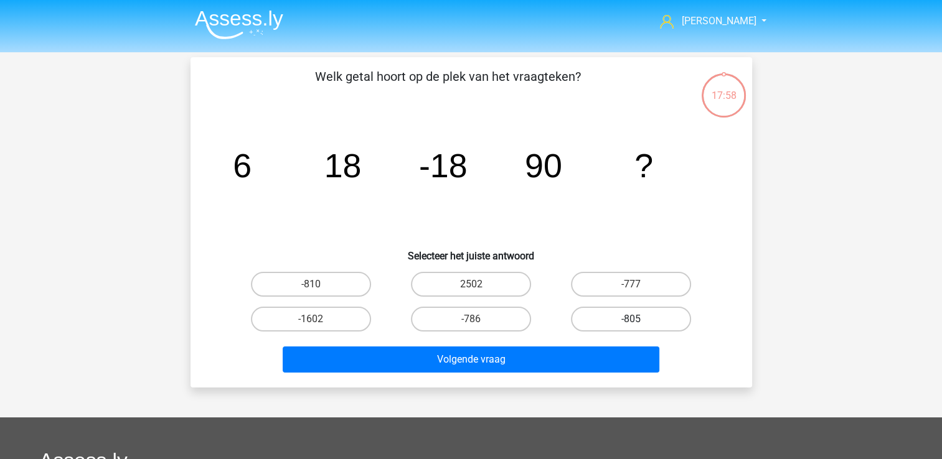
click at [633, 307] on label "-805" at bounding box center [631, 319] width 120 height 25
click at [633, 319] on input "-805" at bounding box center [635, 323] width 8 height 8
radio input "true"
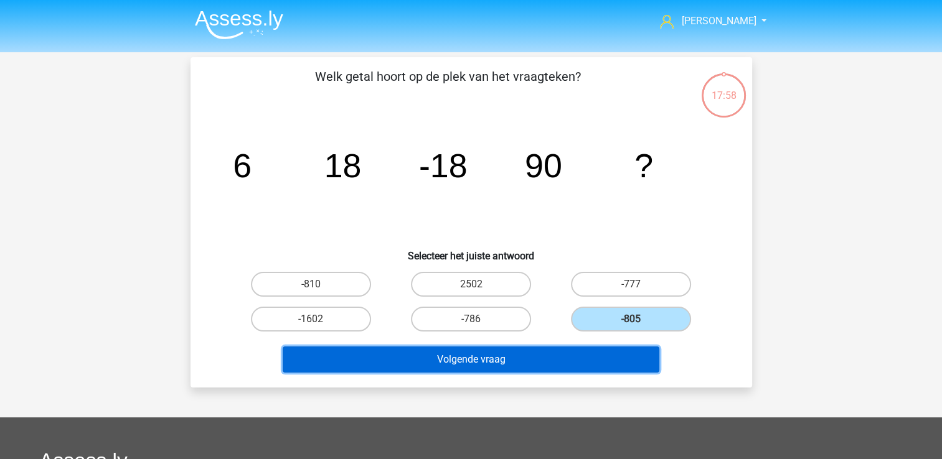
click at [495, 349] on button "Volgende vraag" at bounding box center [471, 360] width 377 height 26
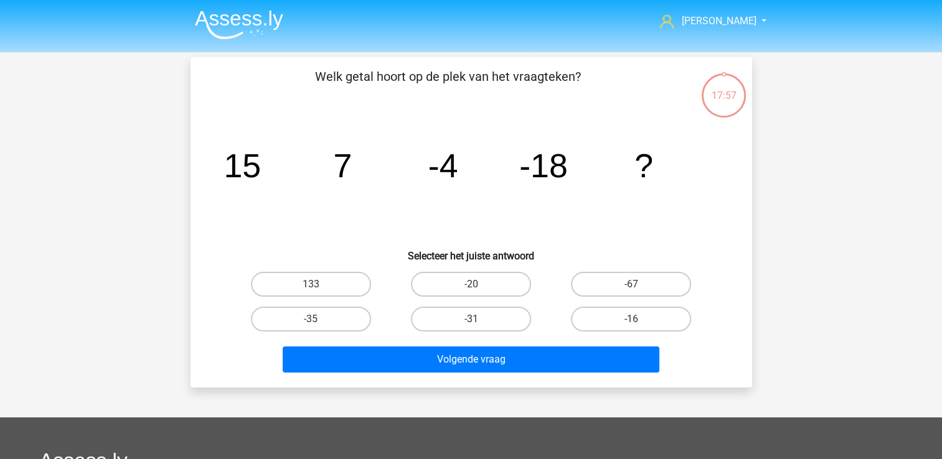
scroll to position [57, 0]
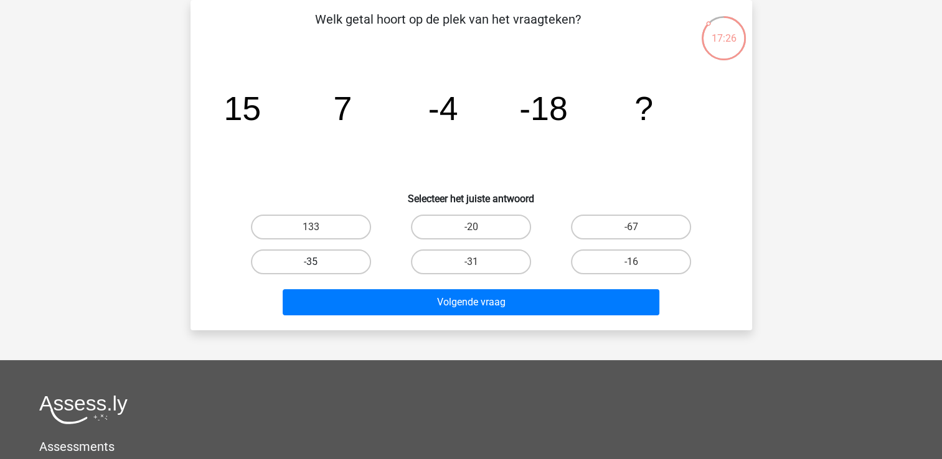
click at [361, 268] on label "-35" at bounding box center [311, 262] width 120 height 25
click at [319, 268] on input "-35" at bounding box center [315, 266] width 8 height 8
radio input "true"
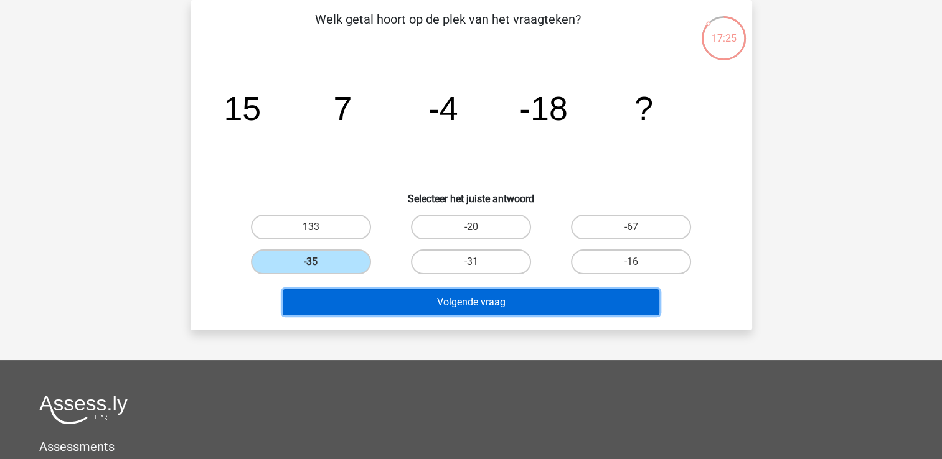
click at [404, 308] on button "Volgende vraag" at bounding box center [471, 302] width 377 height 26
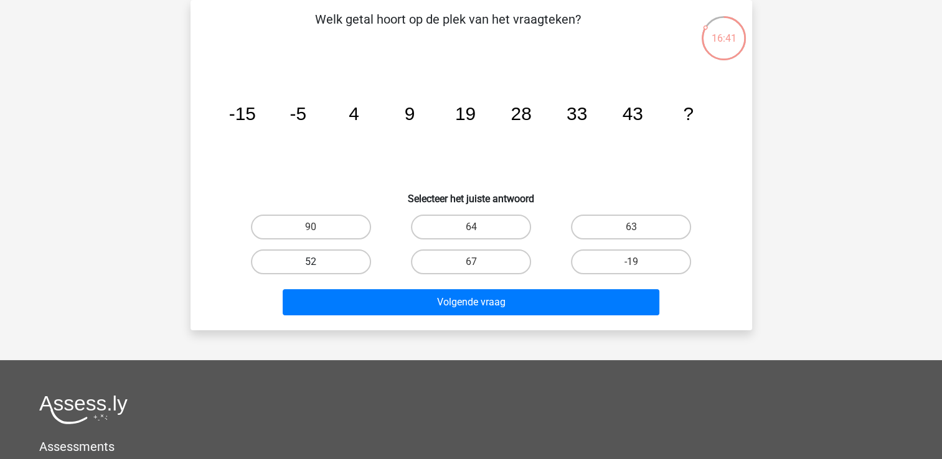
click at [296, 260] on label "52" at bounding box center [311, 262] width 120 height 25
click at [311, 262] on input "52" at bounding box center [315, 266] width 8 height 8
radio input "true"
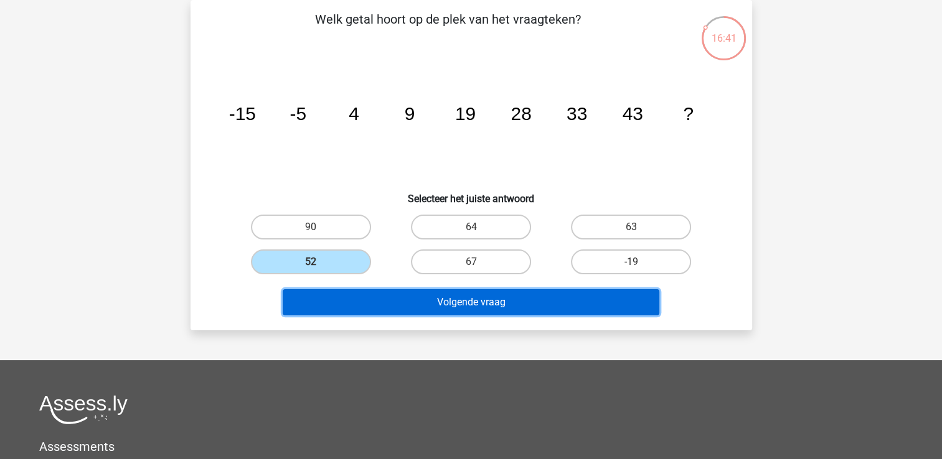
click at [376, 308] on button "Volgende vraag" at bounding box center [471, 302] width 377 height 26
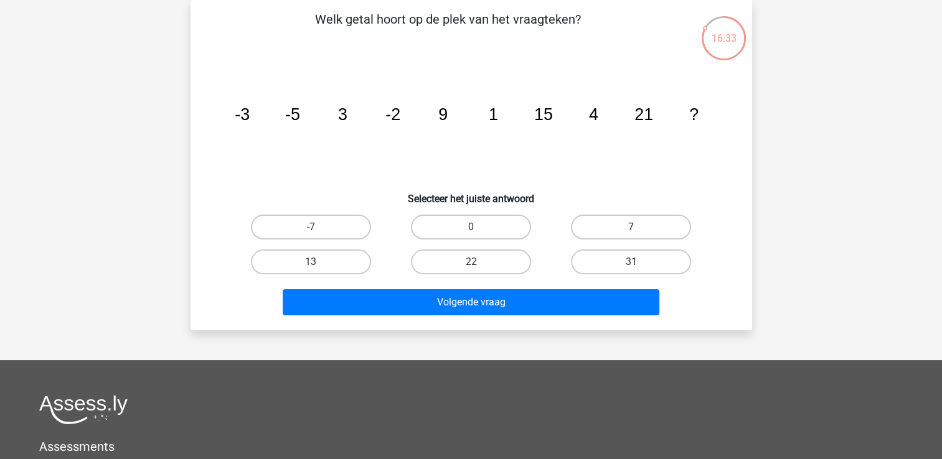
click at [641, 227] on label "7" at bounding box center [631, 227] width 120 height 25
click at [639, 227] on input "7" at bounding box center [635, 231] width 8 height 8
radio input "true"
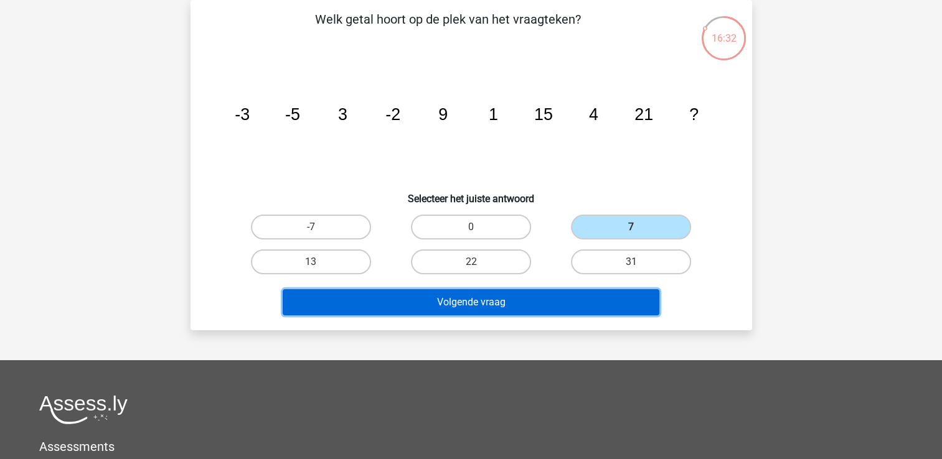
click at [519, 289] on button "Volgende vraag" at bounding box center [471, 302] width 377 height 26
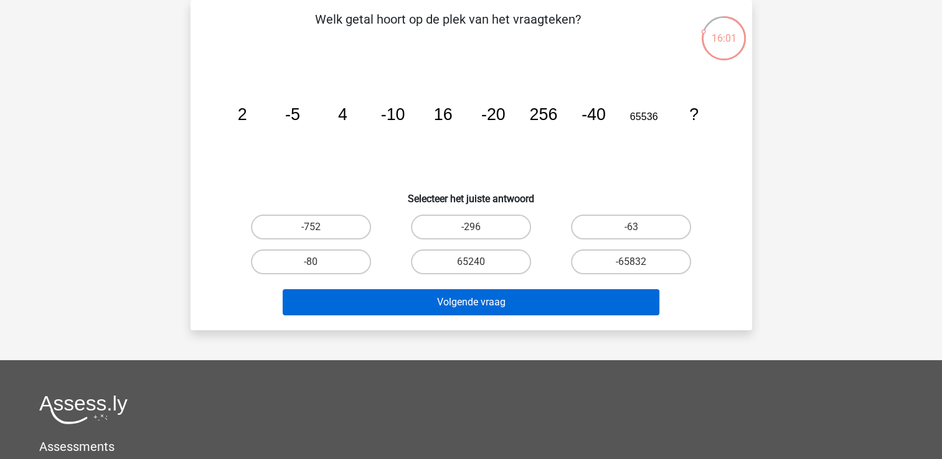
drag, startPoint x: 355, startPoint y: 258, endPoint x: 380, endPoint y: 291, distance: 42.2
click at [355, 258] on label "-80" at bounding box center [311, 262] width 120 height 25
click at [319, 262] on input "-80" at bounding box center [315, 266] width 8 height 8
radio input "true"
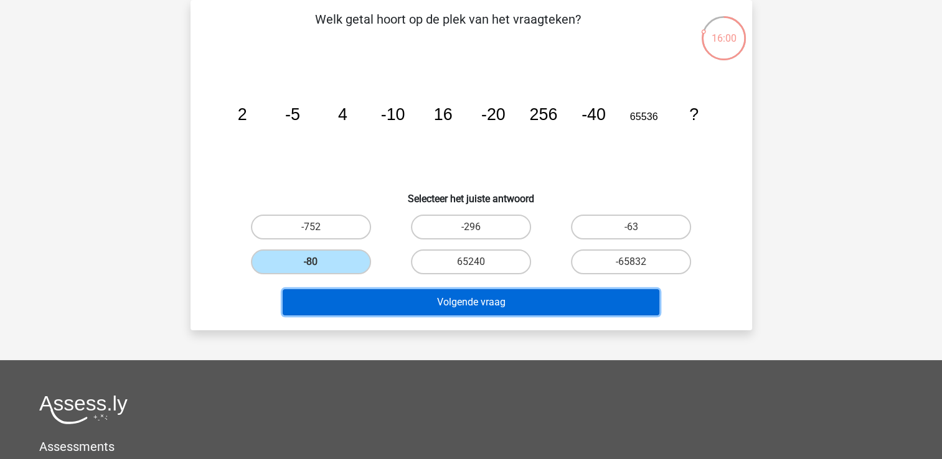
click at [392, 306] on button "Volgende vraag" at bounding box center [471, 302] width 377 height 26
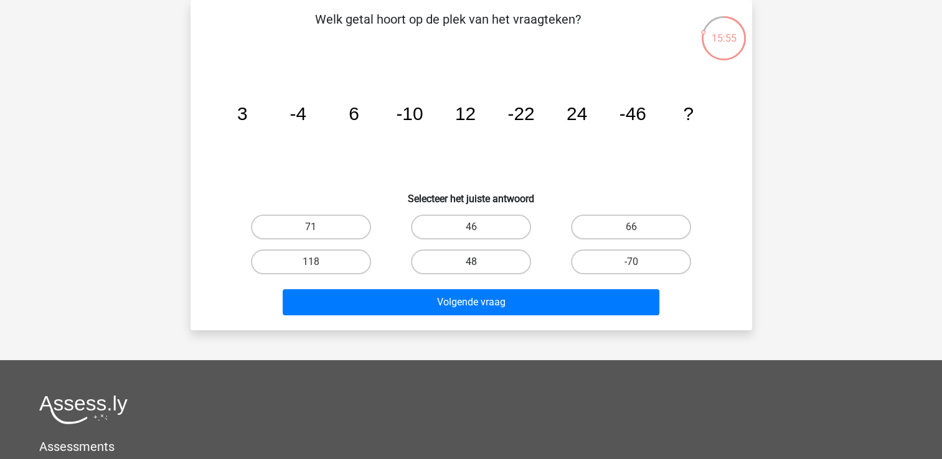
click at [480, 260] on label "48" at bounding box center [471, 262] width 120 height 25
click at [479, 262] on input "48" at bounding box center [475, 266] width 8 height 8
radio input "true"
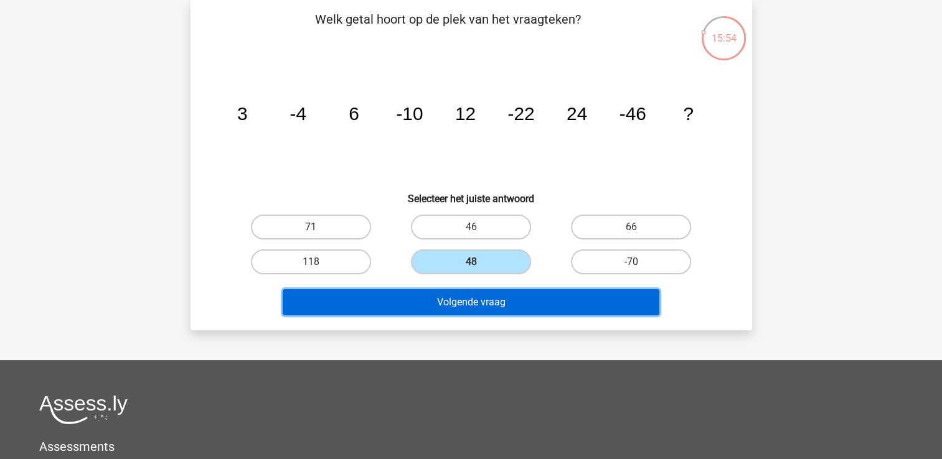
click at [458, 306] on button "Volgende vraag" at bounding box center [471, 302] width 377 height 26
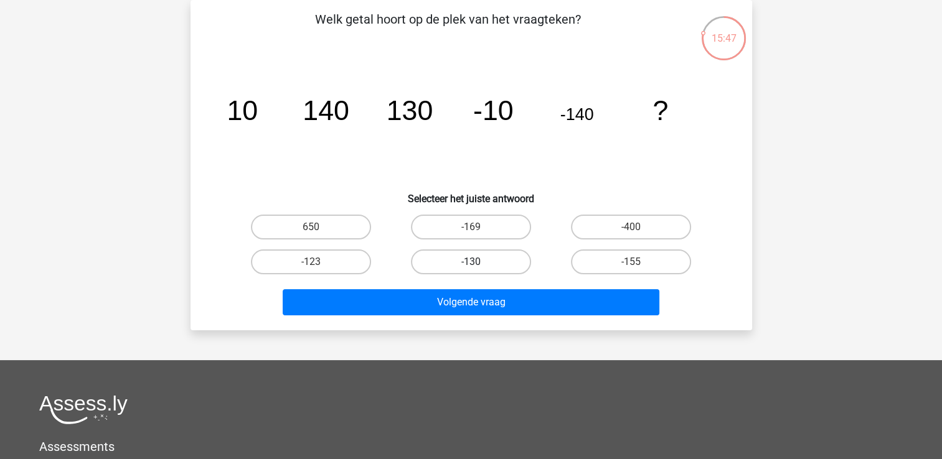
click at [452, 253] on label "-130" at bounding box center [471, 262] width 120 height 25
click at [471, 262] on input "-130" at bounding box center [475, 266] width 8 height 8
radio input "true"
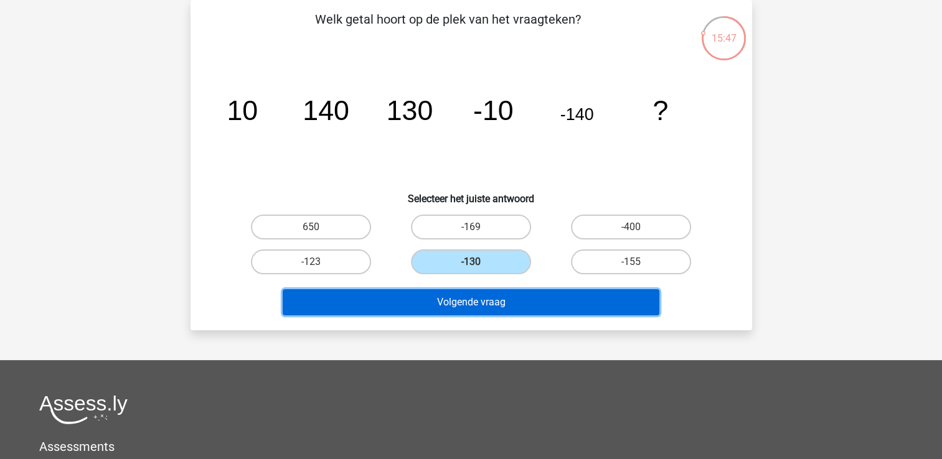
click at [428, 302] on button "Volgende vraag" at bounding box center [471, 302] width 377 height 26
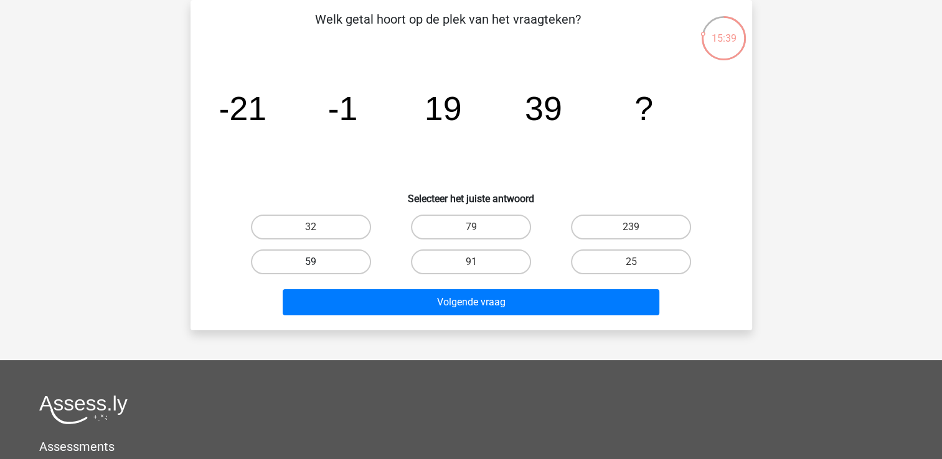
click at [311, 260] on label "59" at bounding box center [311, 262] width 120 height 25
click at [311, 262] on input "59" at bounding box center [315, 266] width 8 height 8
radio input "true"
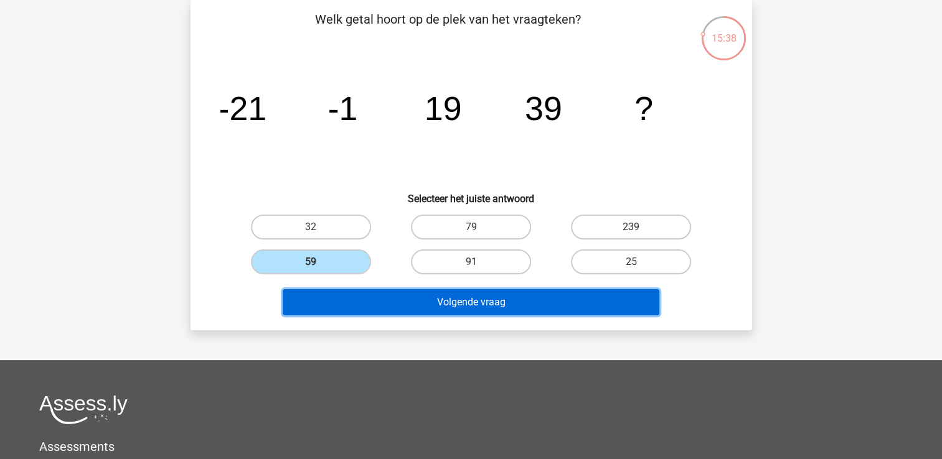
click at [359, 299] on button "Volgende vraag" at bounding box center [471, 302] width 377 height 26
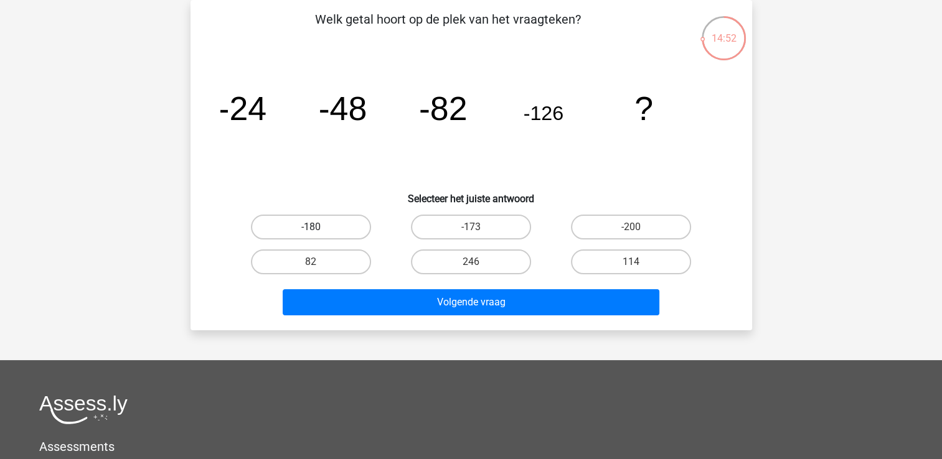
click at [309, 227] on label "-180" at bounding box center [311, 227] width 120 height 25
click at [311, 227] on input "-180" at bounding box center [315, 231] width 8 height 8
radio input "true"
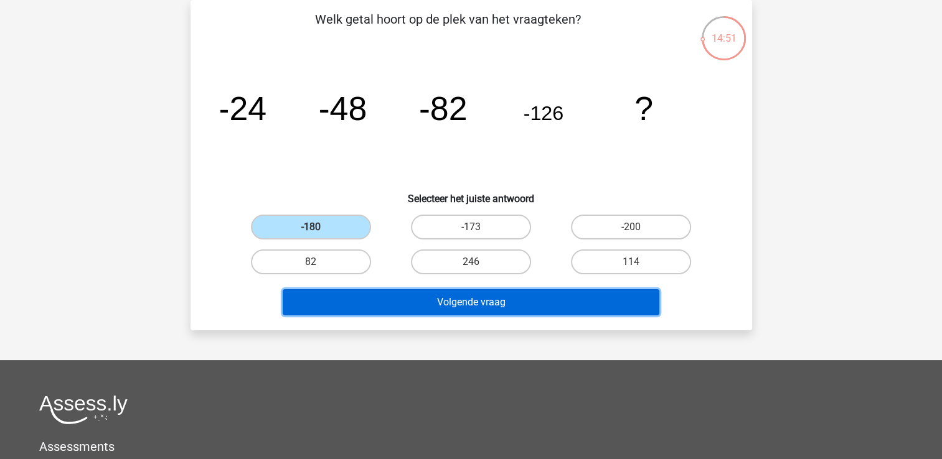
click at [360, 310] on button "Volgende vraag" at bounding box center [471, 302] width 377 height 26
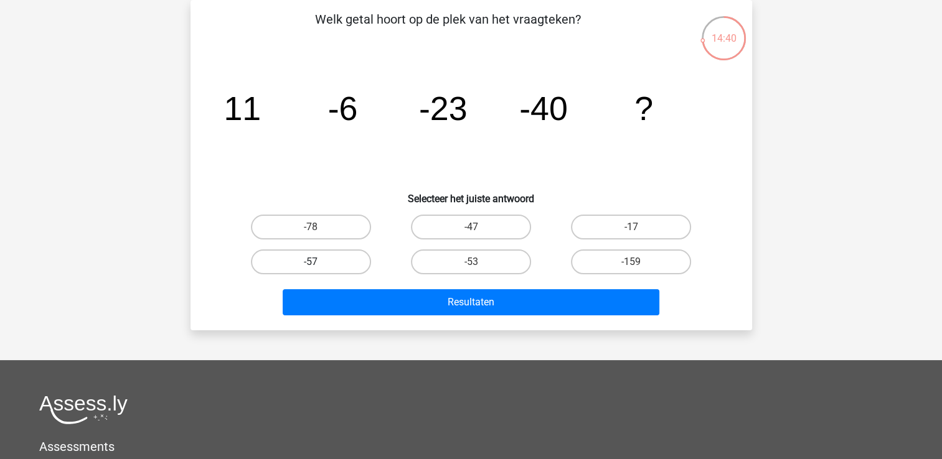
click at [337, 254] on label "-57" at bounding box center [311, 262] width 120 height 25
click at [319, 262] on input "-57" at bounding box center [315, 266] width 8 height 8
radio input "true"
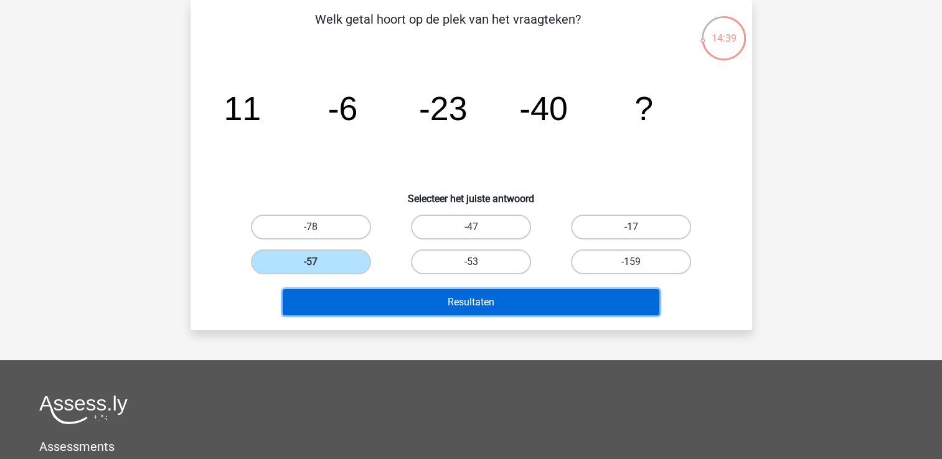
click at [362, 302] on button "Resultaten" at bounding box center [471, 302] width 377 height 26
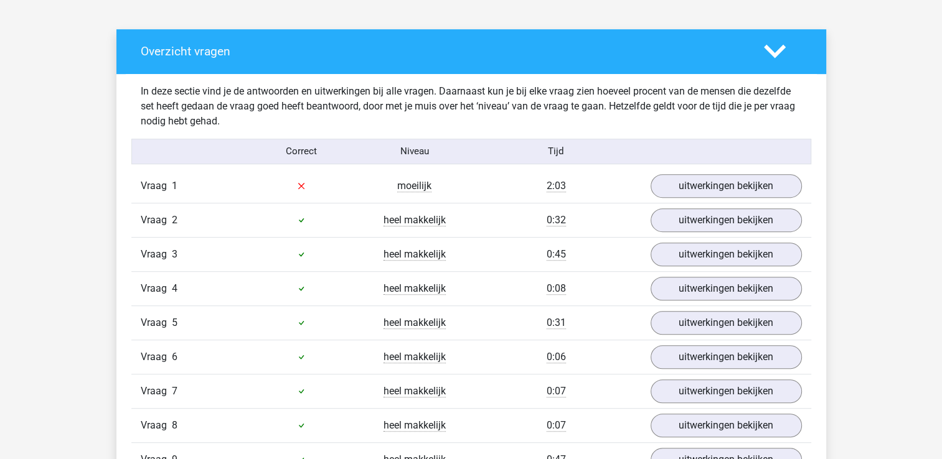
scroll to position [622, 0]
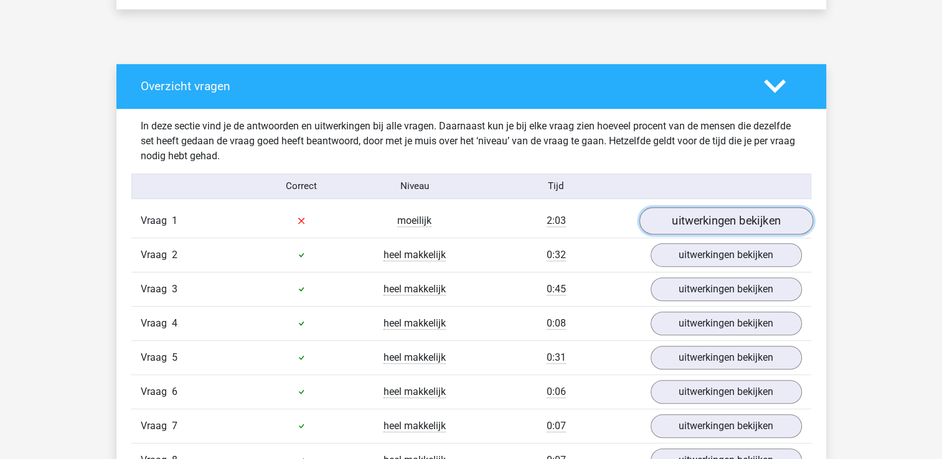
click at [753, 222] on link "uitwerkingen bekijken" at bounding box center [726, 220] width 174 height 27
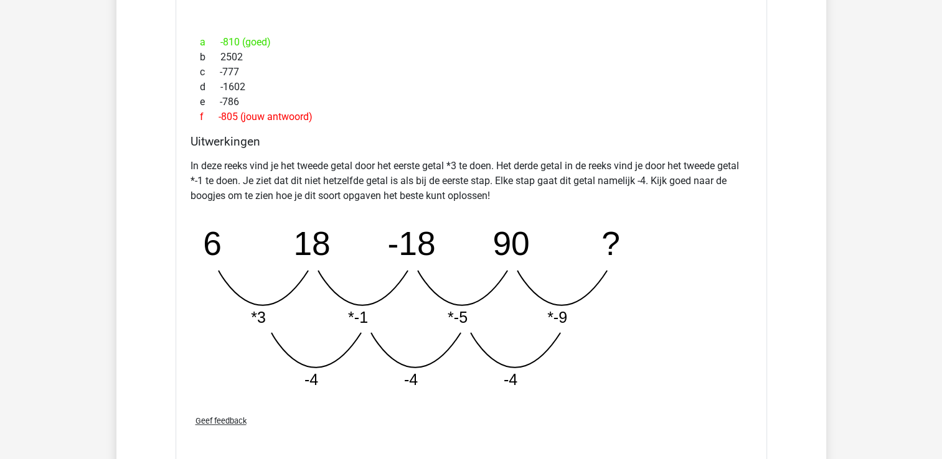
scroll to position [747, 0]
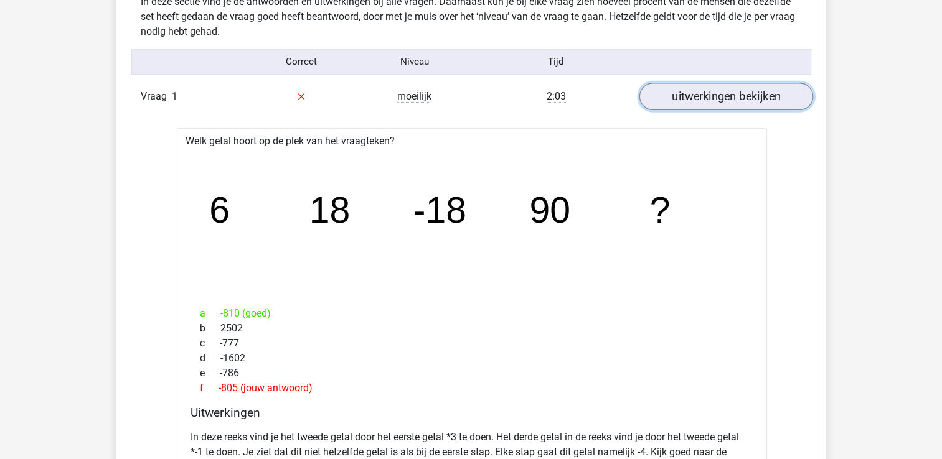
click at [733, 95] on link "uitwerkingen bekijken" at bounding box center [726, 96] width 174 height 27
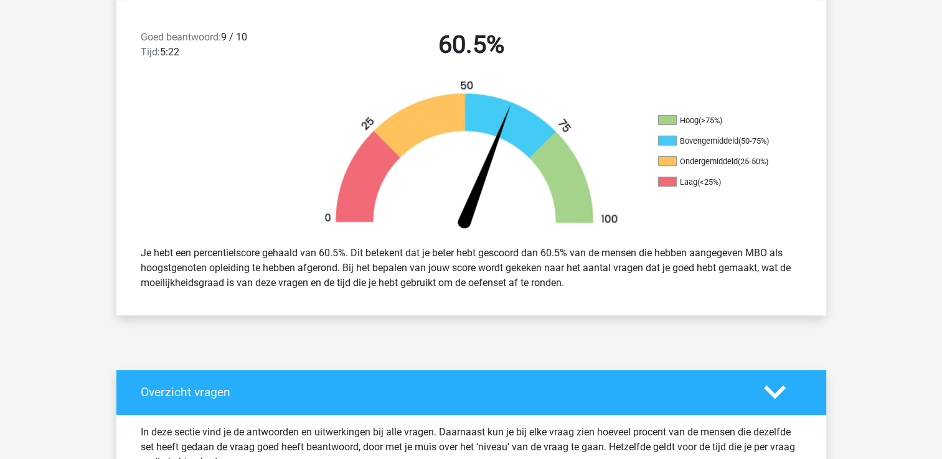
scroll to position [311, 0]
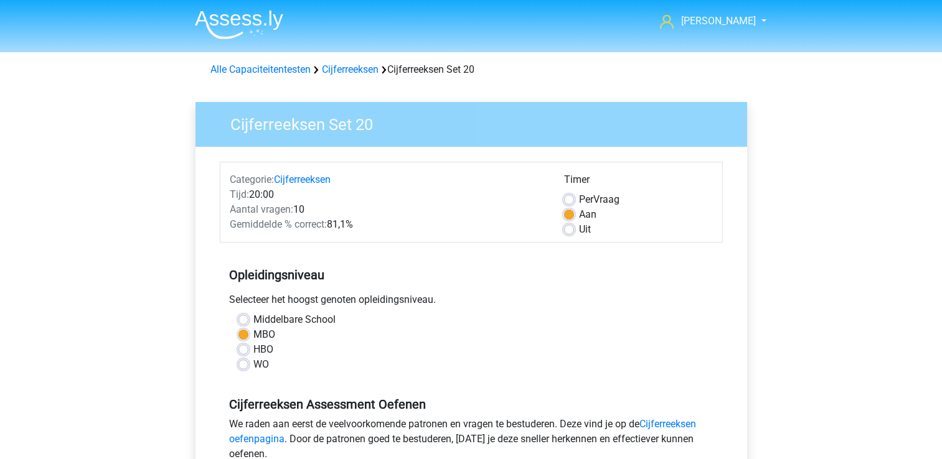
scroll to position [373, 0]
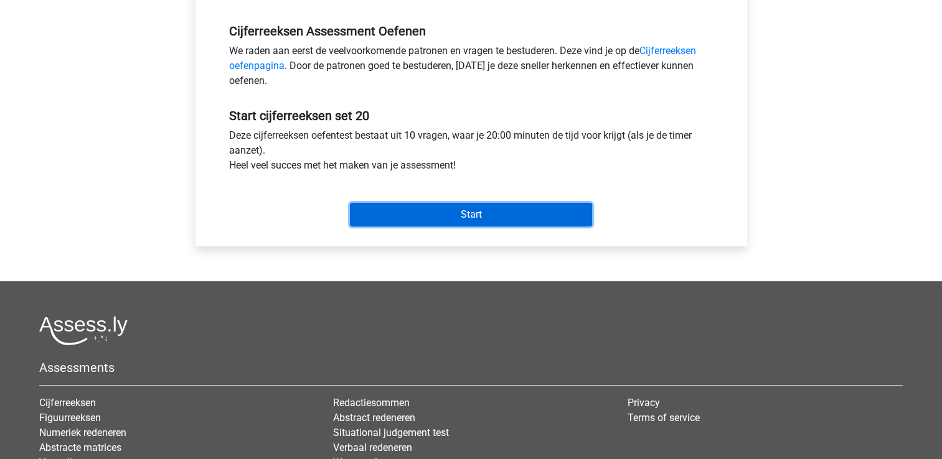
click at [479, 208] on input "Start" at bounding box center [471, 215] width 242 height 24
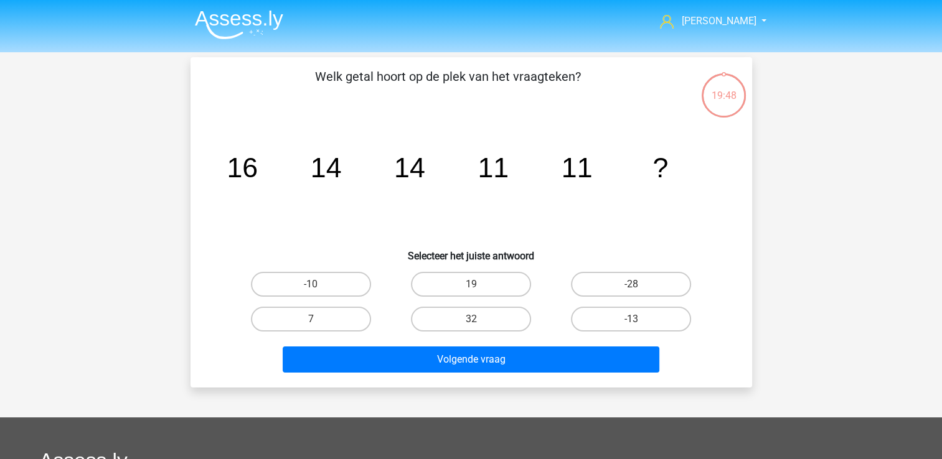
click at [319, 325] on input "7" at bounding box center [315, 323] width 8 height 8
radio input "true"
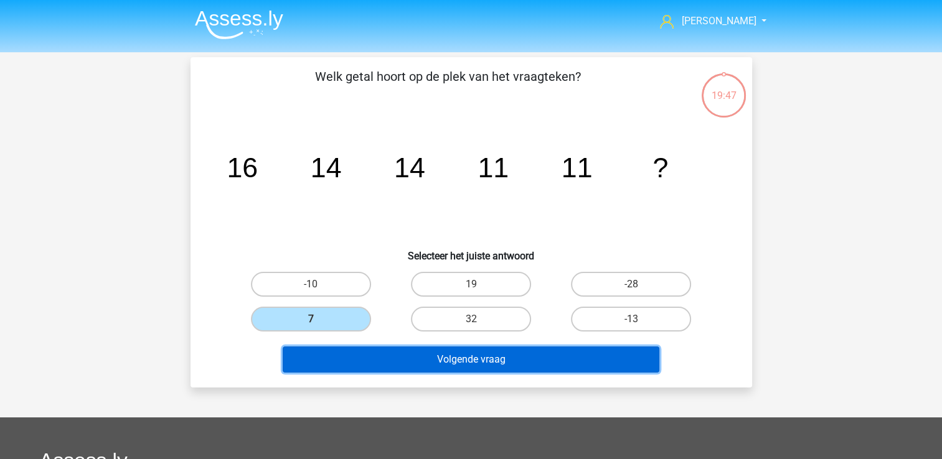
click at [341, 362] on button "Volgende vraag" at bounding box center [471, 360] width 377 height 26
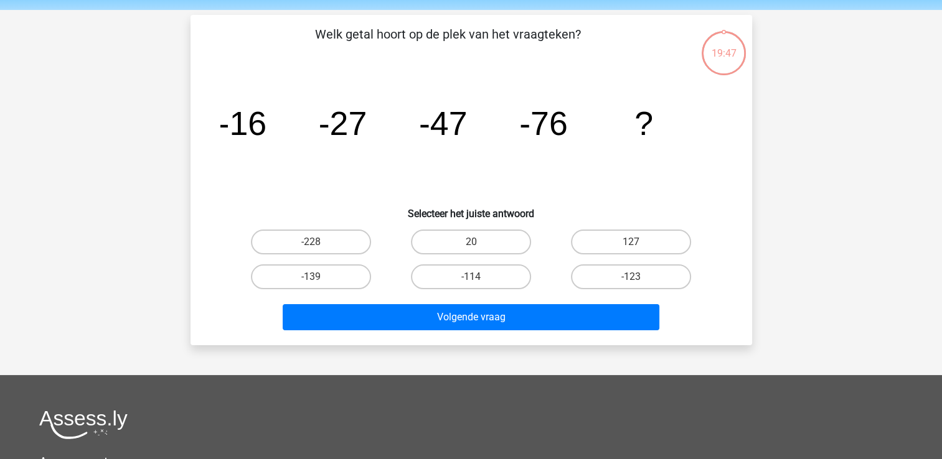
scroll to position [57, 0]
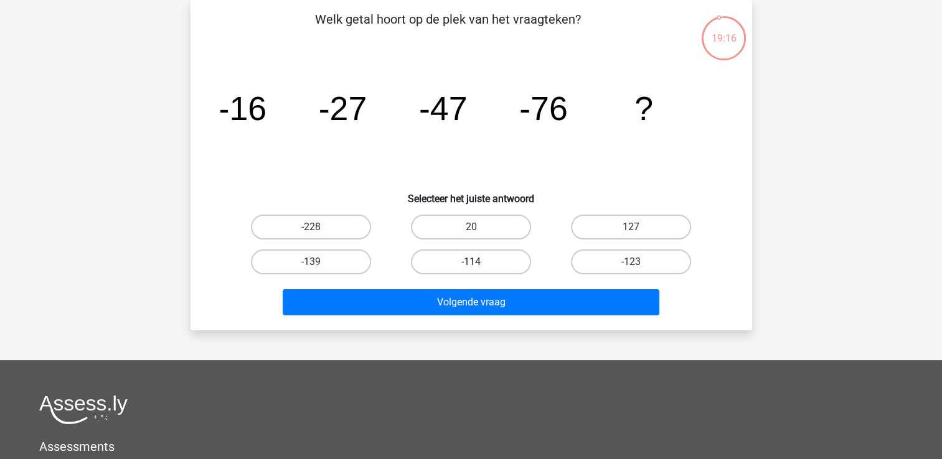
click at [433, 266] on label "-114" at bounding box center [471, 262] width 120 height 25
click at [471, 266] on input "-114" at bounding box center [475, 266] width 8 height 8
radio input "true"
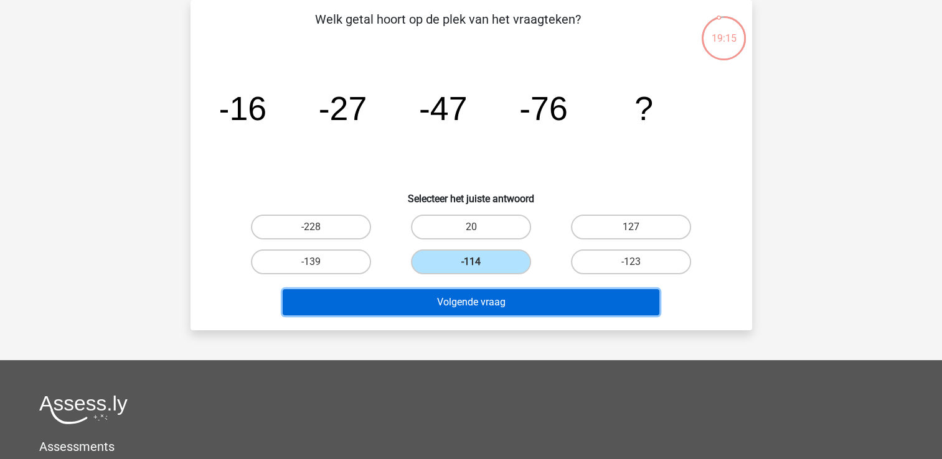
click at [428, 298] on button "Volgende vraag" at bounding box center [471, 302] width 377 height 26
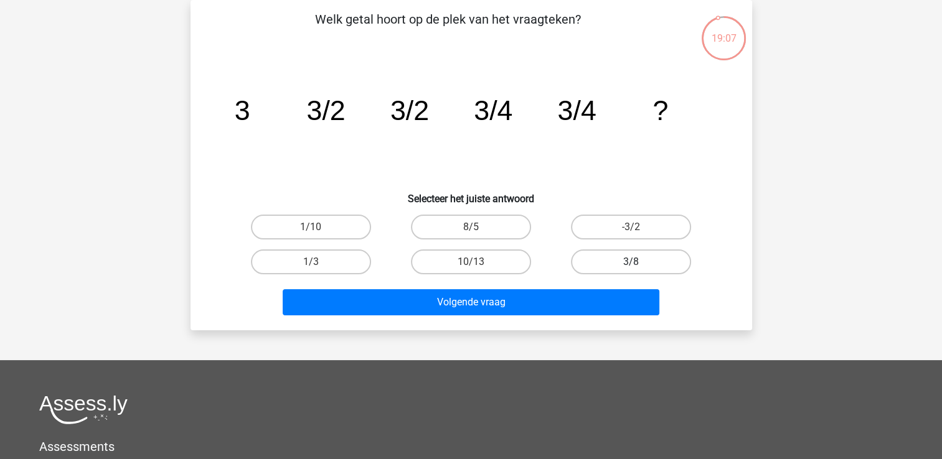
click at [625, 256] on label "3/8" at bounding box center [631, 262] width 120 height 25
click at [631, 262] on input "3/8" at bounding box center [635, 266] width 8 height 8
radio input "true"
click at [548, 316] on div "Volgende vraag" at bounding box center [471, 304] width 481 height 31
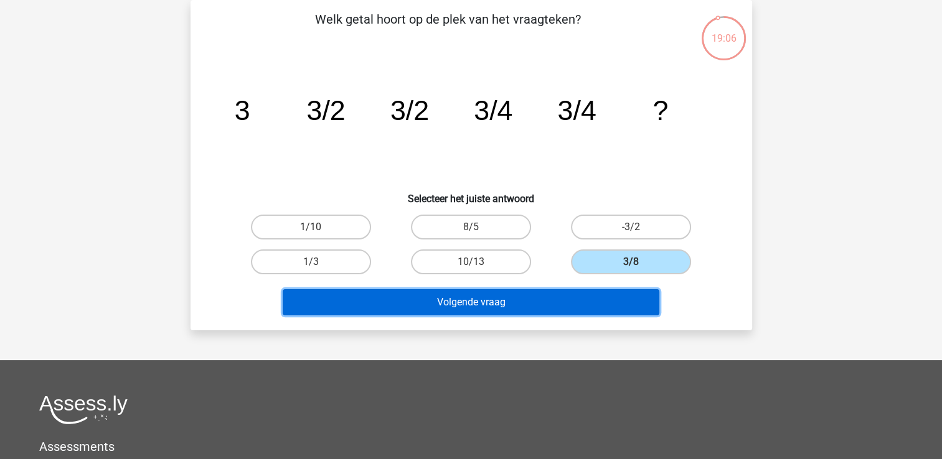
click at [545, 297] on button "Volgende vraag" at bounding box center [471, 302] width 377 height 26
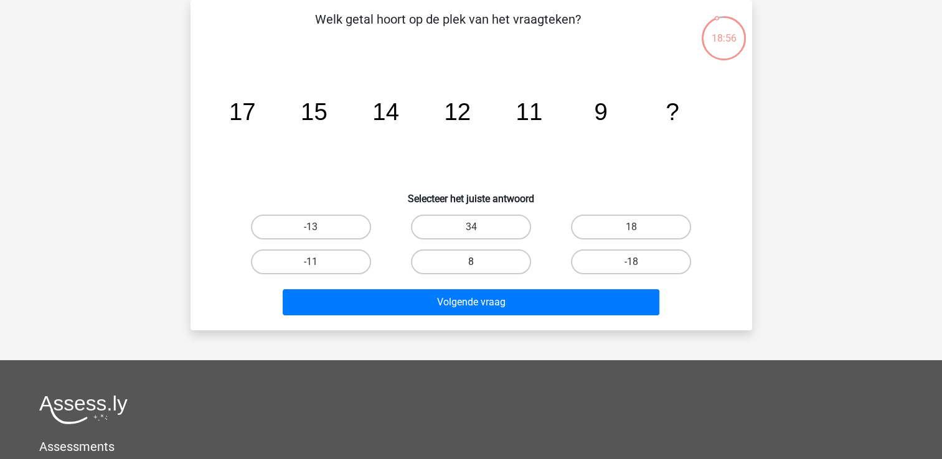
click at [485, 263] on label "8" at bounding box center [471, 262] width 120 height 25
click at [479, 263] on input "8" at bounding box center [475, 266] width 8 height 8
radio input "true"
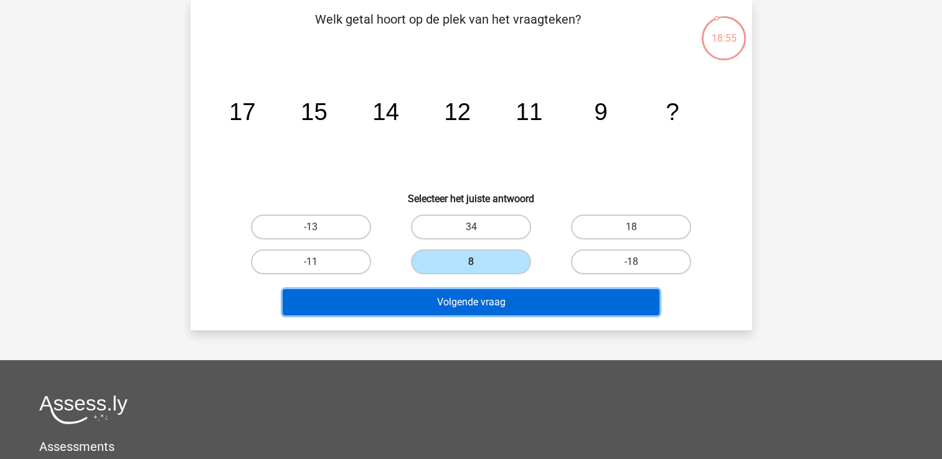
click at [472, 299] on button "Volgende vraag" at bounding box center [471, 302] width 377 height 26
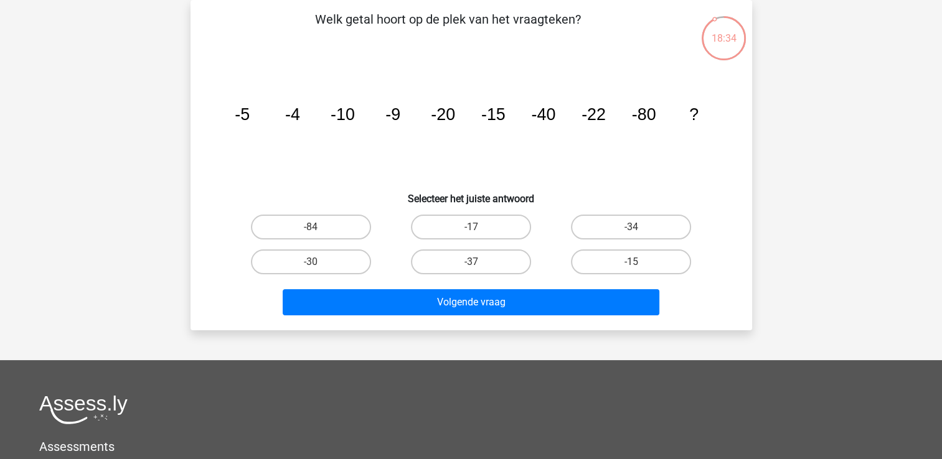
click at [313, 240] on div "-30" at bounding box center [311, 227] width 150 height 25
click at [326, 263] on label "-30" at bounding box center [311, 262] width 120 height 25
click at [319, 263] on input "-30" at bounding box center [315, 266] width 8 height 8
radio input "true"
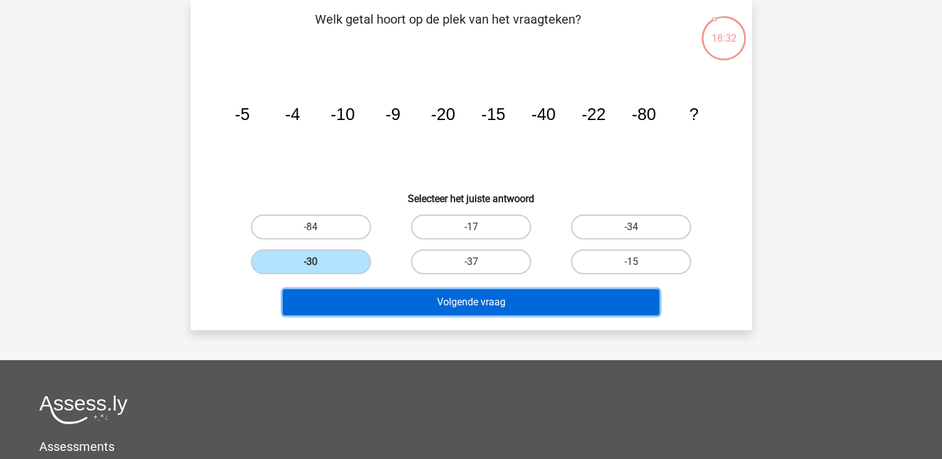
click at [364, 306] on button "Volgende vraag" at bounding box center [471, 302] width 377 height 26
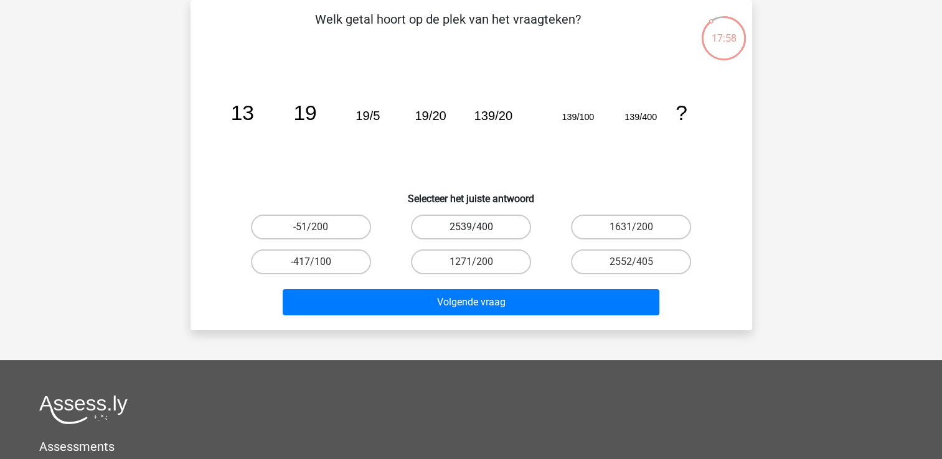
click at [463, 228] on label "2539/400" at bounding box center [471, 227] width 120 height 25
click at [471, 228] on input "2539/400" at bounding box center [475, 231] width 8 height 8
radio input "true"
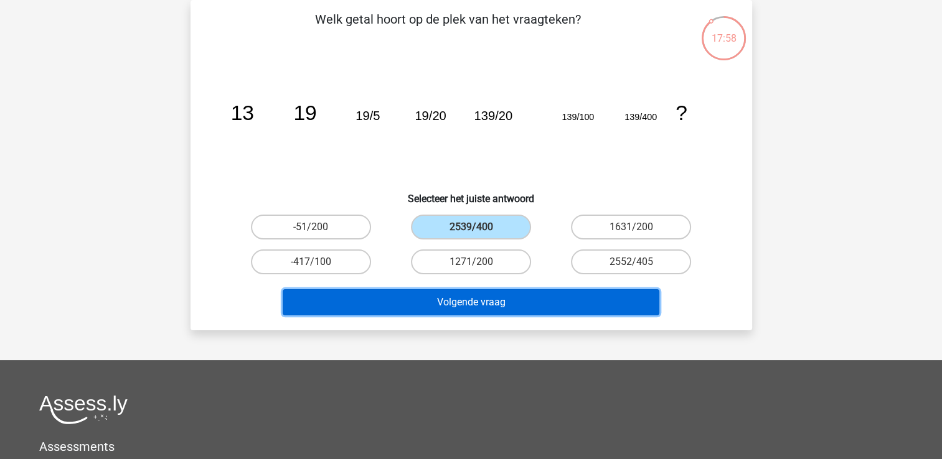
click at [461, 305] on button "Volgende vraag" at bounding box center [471, 302] width 377 height 26
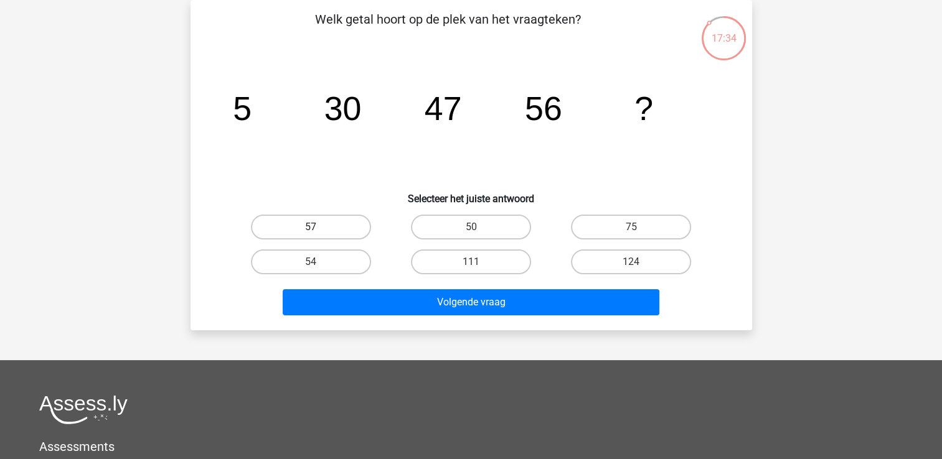
click at [338, 225] on label "57" at bounding box center [311, 227] width 120 height 25
click at [319, 227] on input "57" at bounding box center [315, 231] width 8 height 8
radio input "true"
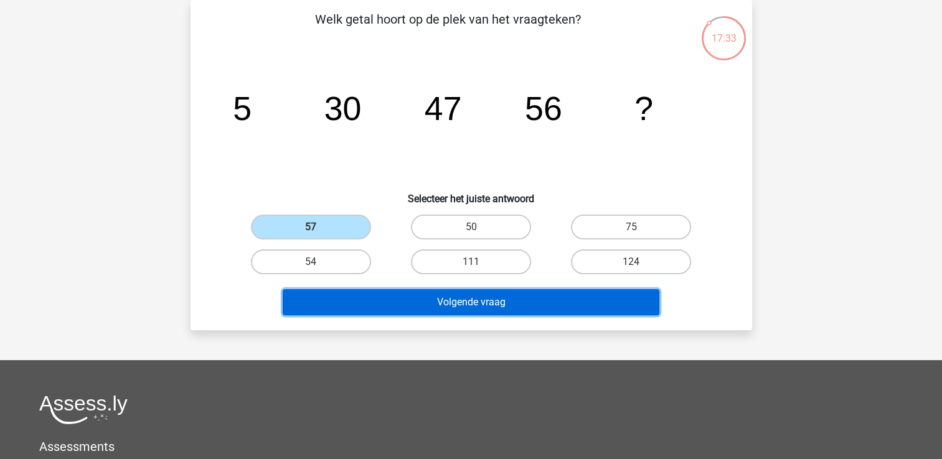
click at [383, 301] on button "Volgende vraag" at bounding box center [471, 302] width 377 height 26
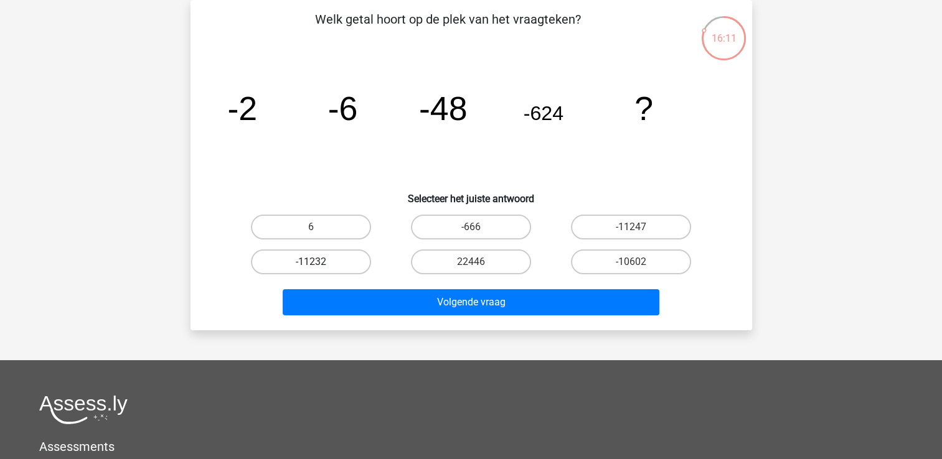
click at [328, 253] on label "-11232" at bounding box center [311, 262] width 120 height 25
click at [319, 262] on input "-11232" at bounding box center [315, 266] width 8 height 8
radio input "true"
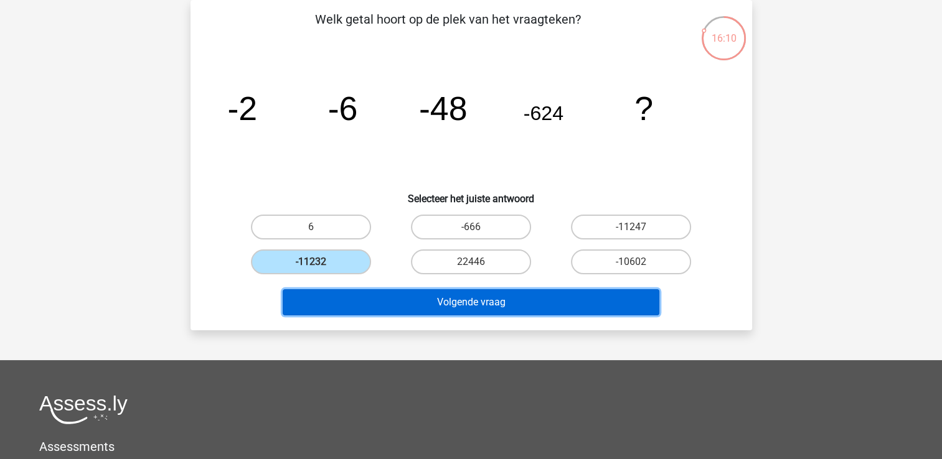
click at [352, 297] on button "Volgende vraag" at bounding box center [471, 302] width 377 height 26
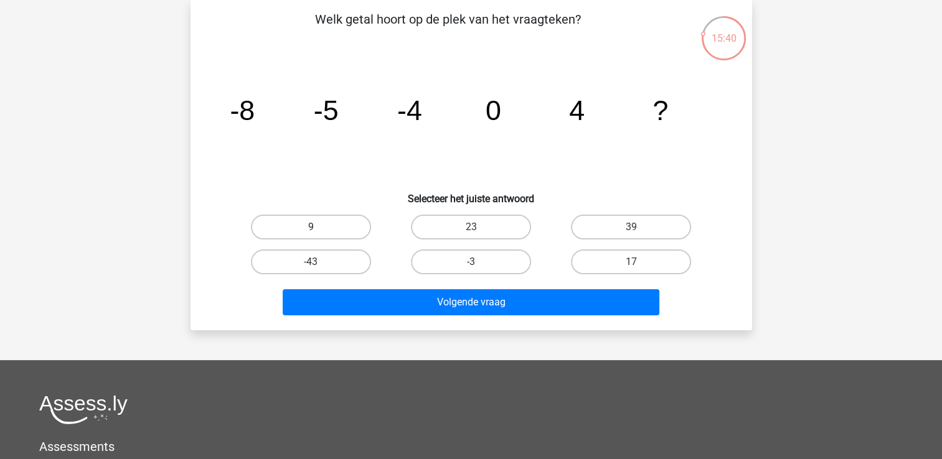
click at [348, 217] on label "9" at bounding box center [311, 227] width 120 height 25
click at [319, 227] on input "9" at bounding box center [315, 231] width 8 height 8
radio input "true"
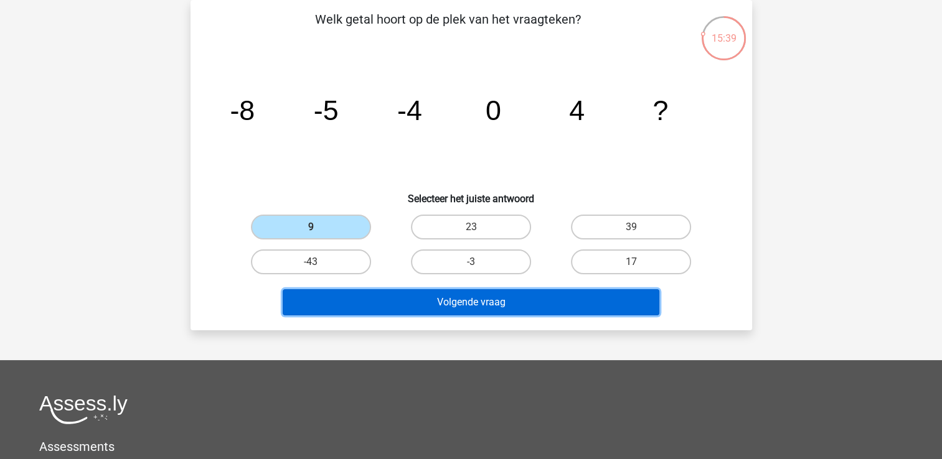
click at [448, 290] on button "Volgende vraag" at bounding box center [471, 302] width 377 height 26
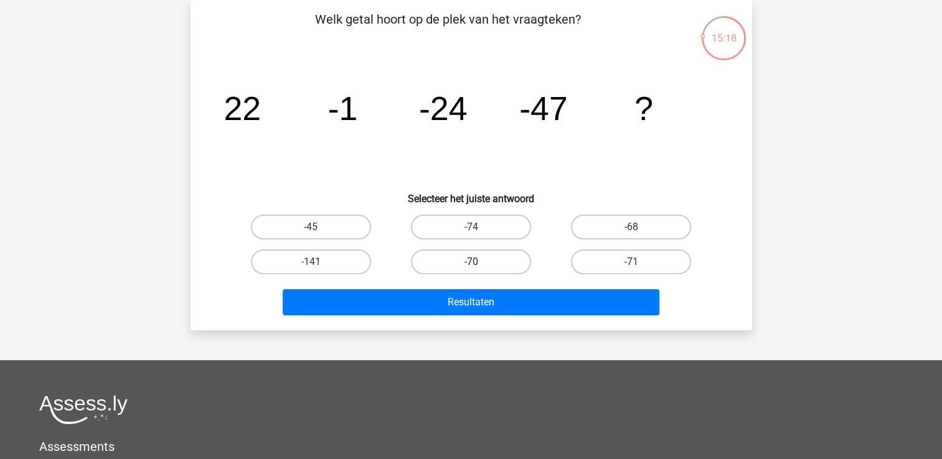
click at [477, 258] on label "-70" at bounding box center [471, 262] width 120 height 25
click at [477, 262] on input "-70" at bounding box center [475, 266] width 8 height 8
radio input "true"
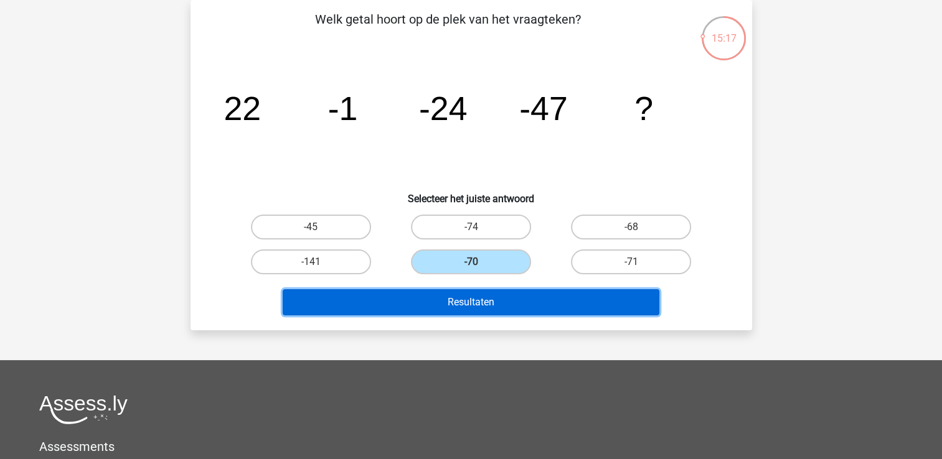
click at [476, 304] on button "Resultaten" at bounding box center [471, 302] width 377 height 26
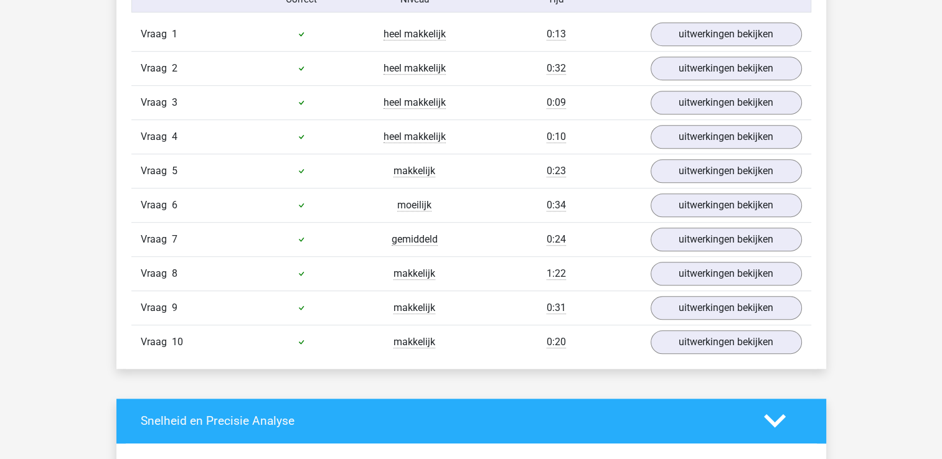
scroll to position [747, 0]
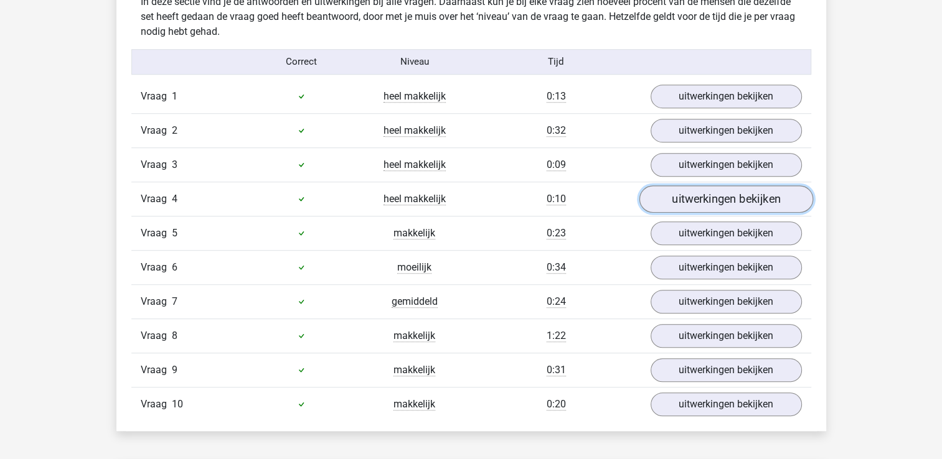
click at [747, 185] on link "uitwerkingen bekijken" at bounding box center [726, 198] width 174 height 27
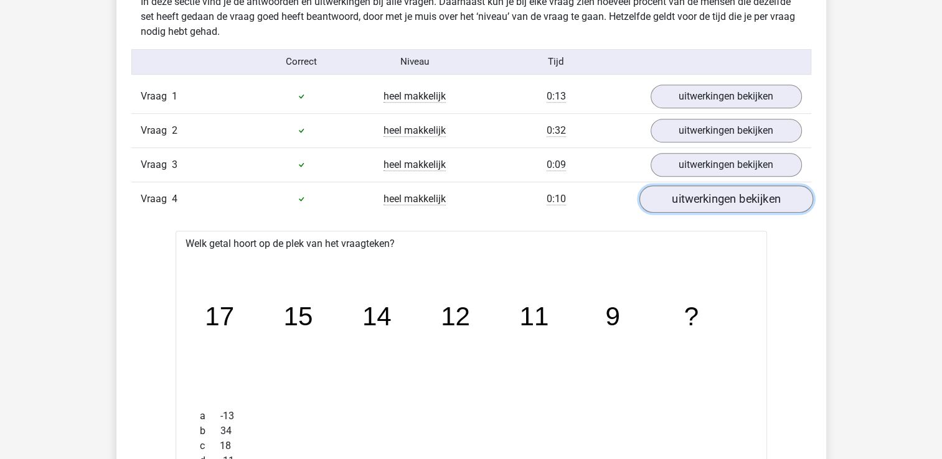
click at [742, 193] on link "uitwerkingen bekijken" at bounding box center [726, 198] width 174 height 27
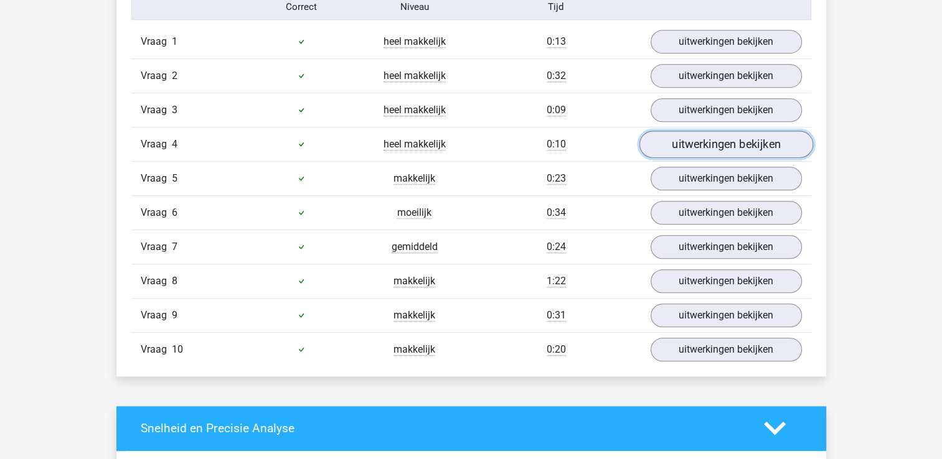
scroll to position [809, 0]
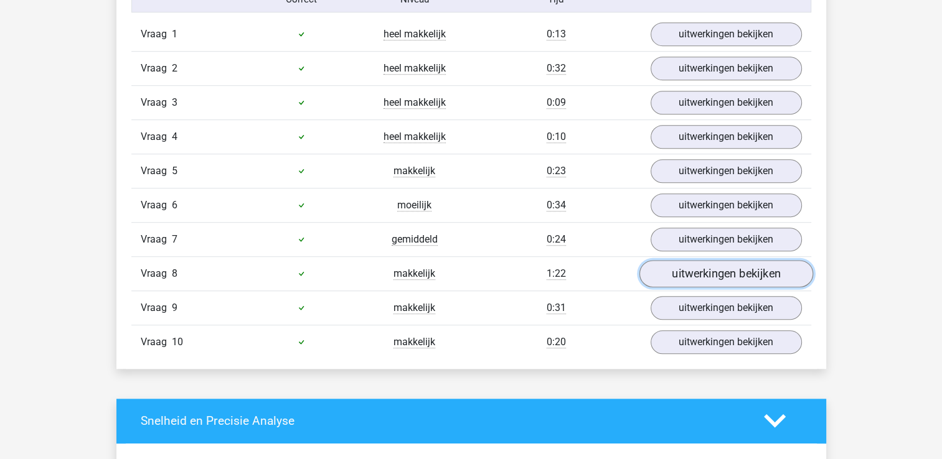
click at [690, 270] on link "uitwerkingen bekijken" at bounding box center [726, 273] width 174 height 27
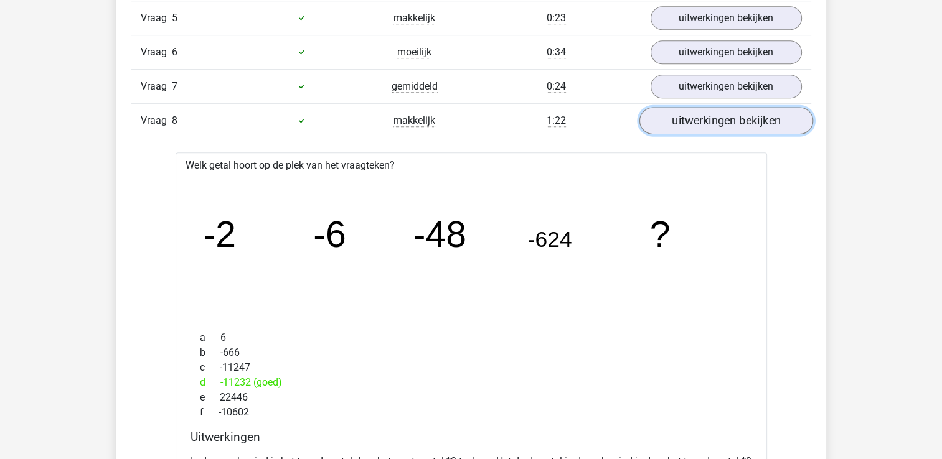
scroll to position [996, 0]
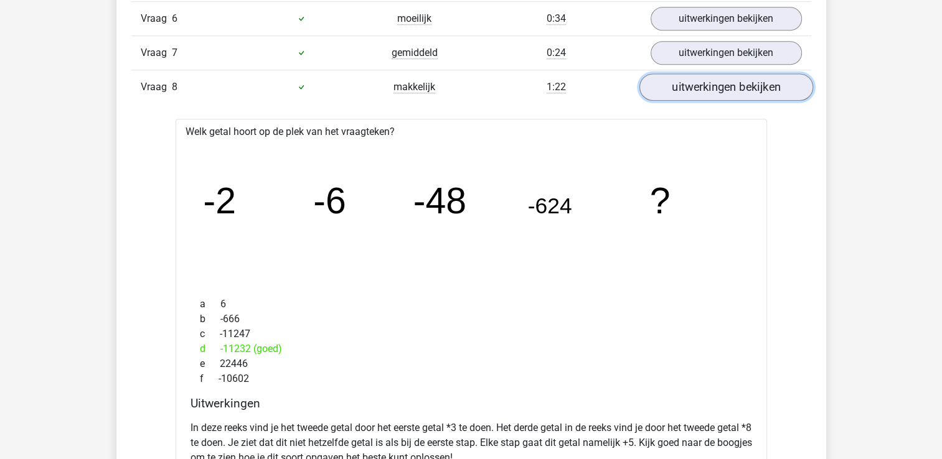
click at [733, 87] on link "uitwerkingen bekijken" at bounding box center [726, 86] width 174 height 27
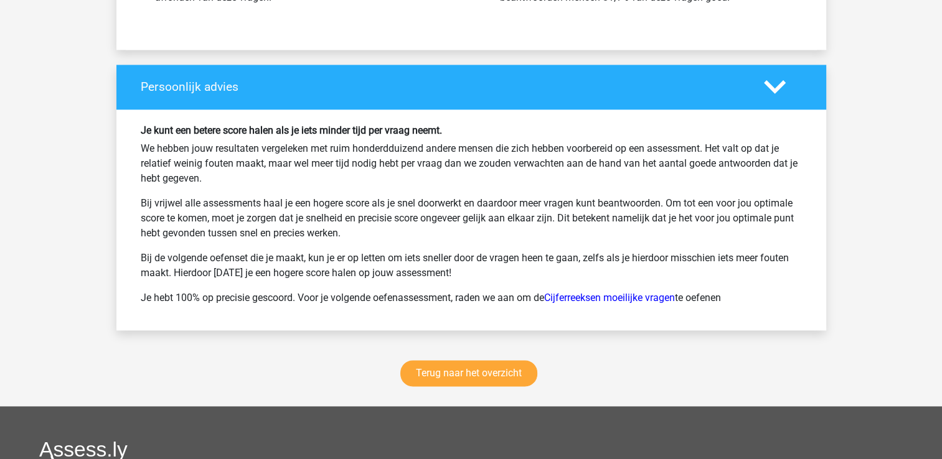
scroll to position [1618, 0]
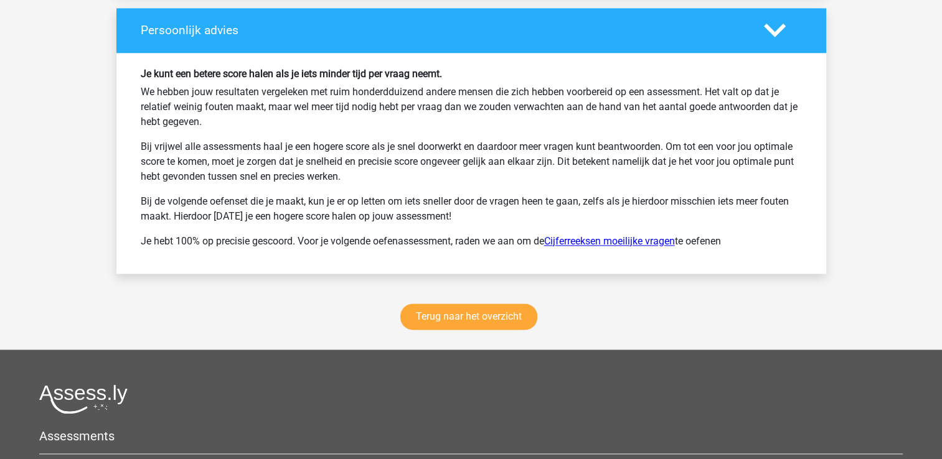
click at [608, 242] on link "Cijferreeksen moeilijke vragen" at bounding box center [609, 241] width 131 height 12
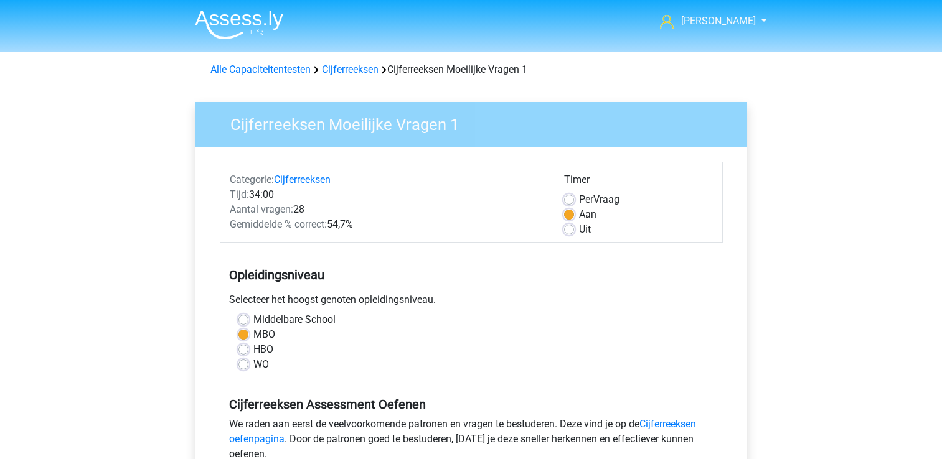
scroll to position [311, 0]
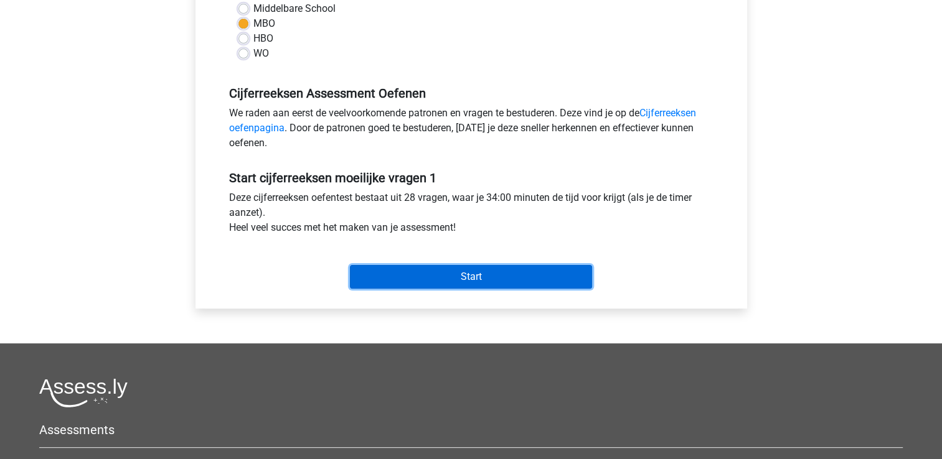
click at [397, 280] on input "Start" at bounding box center [471, 277] width 242 height 24
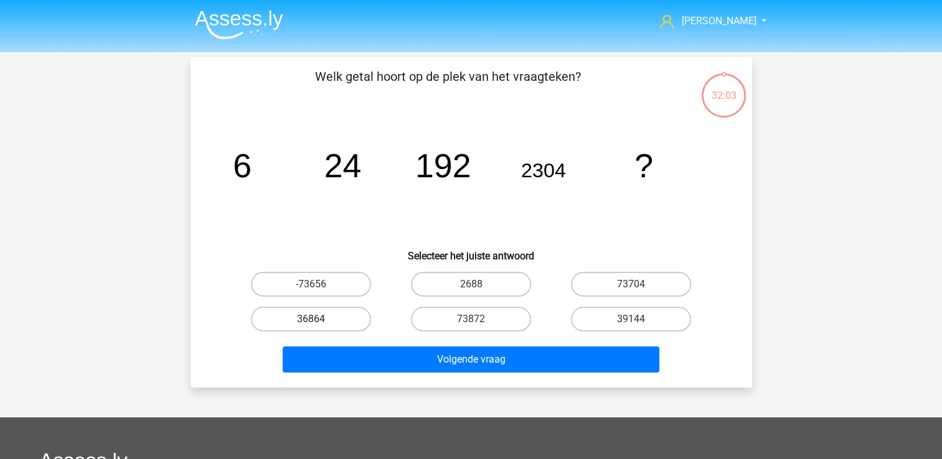
click at [320, 319] on label "36864" at bounding box center [311, 319] width 120 height 25
click at [319, 319] on input "36864" at bounding box center [315, 323] width 8 height 8
radio input "true"
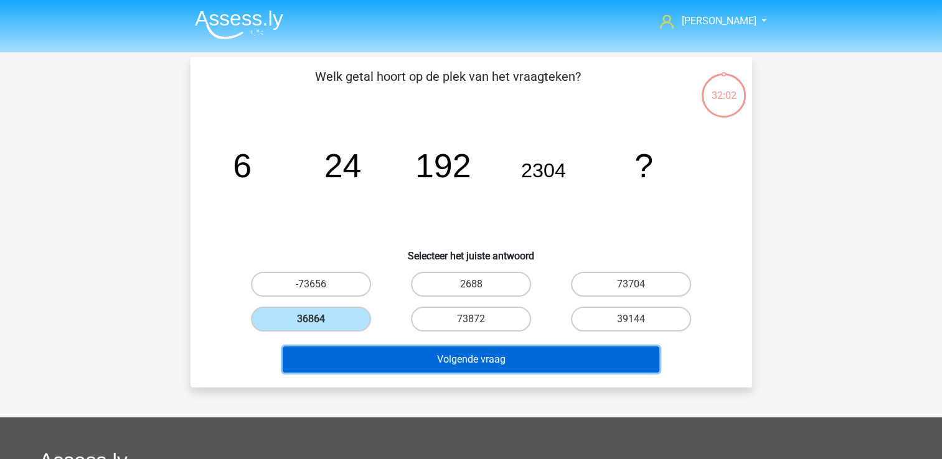
click at [390, 356] on button "Volgende vraag" at bounding box center [471, 360] width 377 height 26
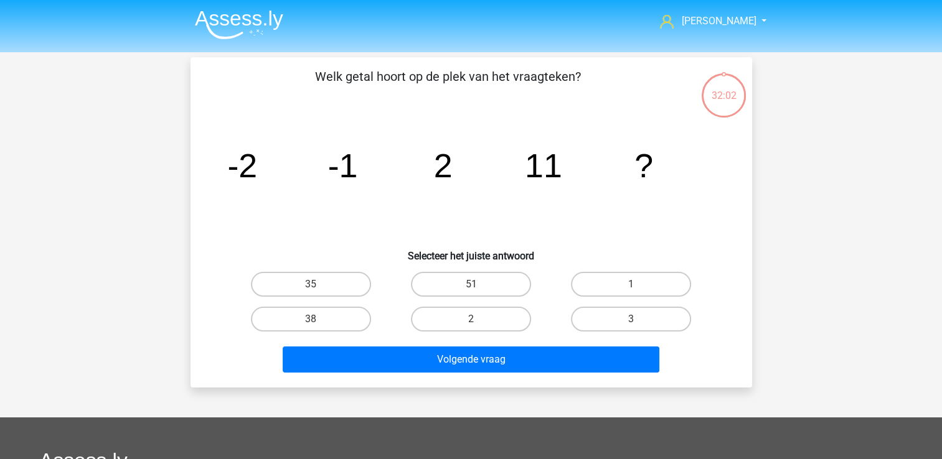
scroll to position [57, 0]
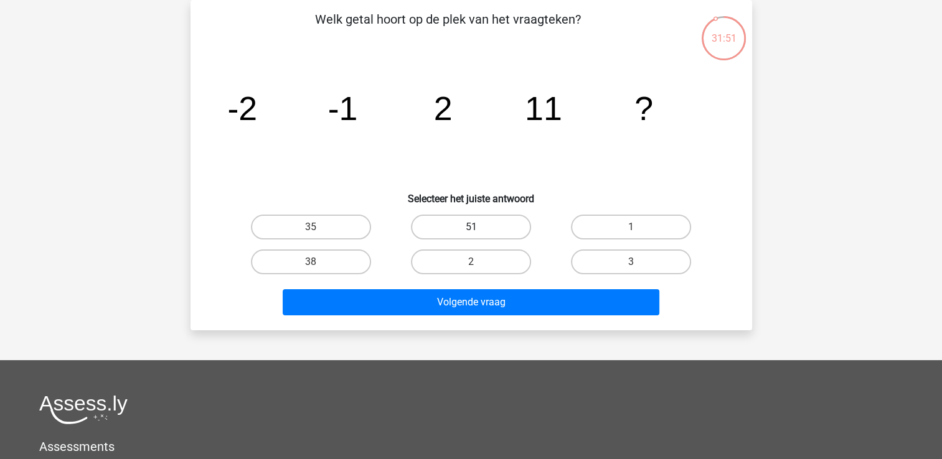
click at [454, 225] on label "51" at bounding box center [471, 227] width 120 height 25
click at [471, 227] on input "51" at bounding box center [475, 231] width 8 height 8
radio input "true"
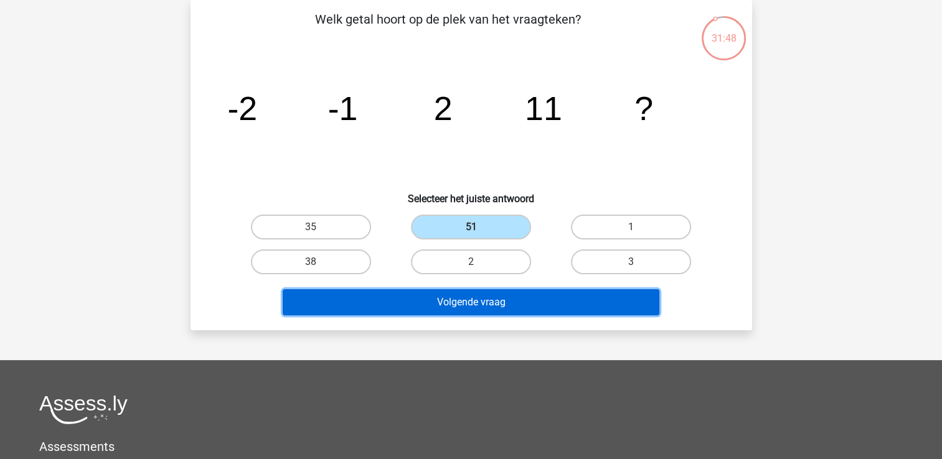
click at [405, 311] on button "Volgende vraag" at bounding box center [471, 302] width 377 height 26
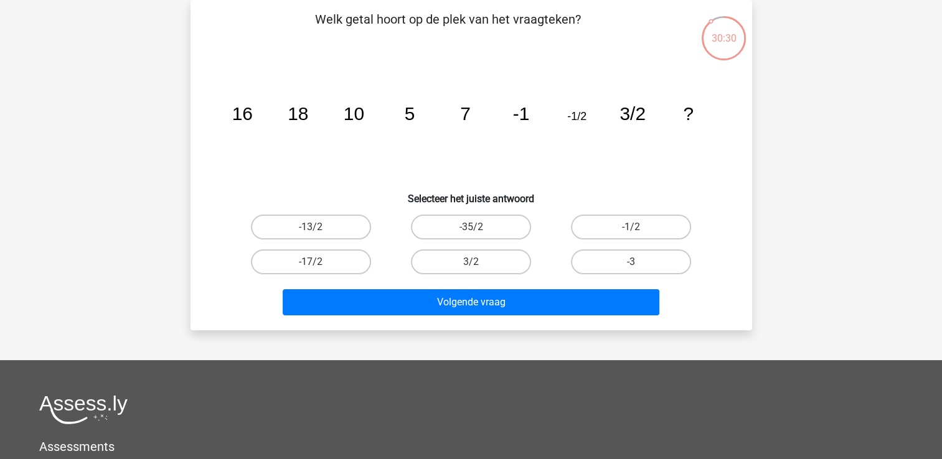
drag, startPoint x: 316, startPoint y: 225, endPoint x: 312, endPoint y: 232, distance: 7.6
click at [316, 227] on div "-13/2" at bounding box center [311, 227] width 150 height 25
click at [339, 213] on div "-13/2" at bounding box center [311, 227] width 160 height 35
click at [349, 230] on label "-13/2" at bounding box center [311, 227] width 120 height 25
click at [319, 230] on input "-13/2" at bounding box center [315, 231] width 8 height 8
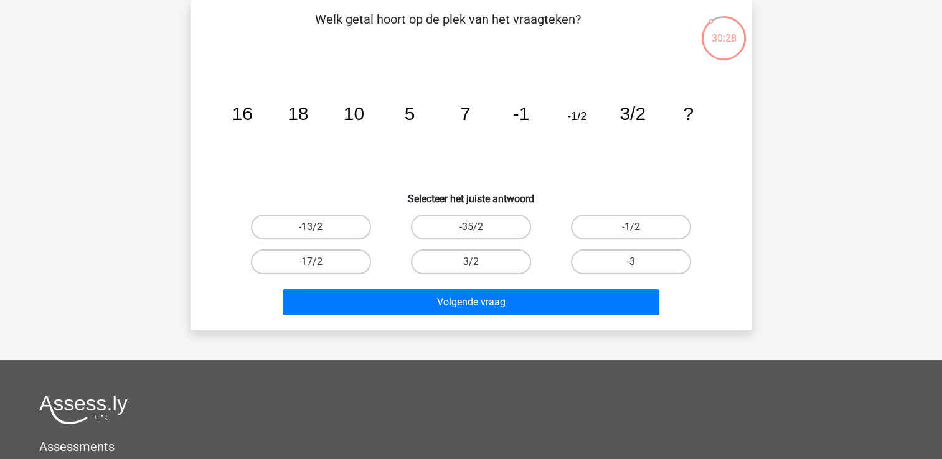
radio input "true"
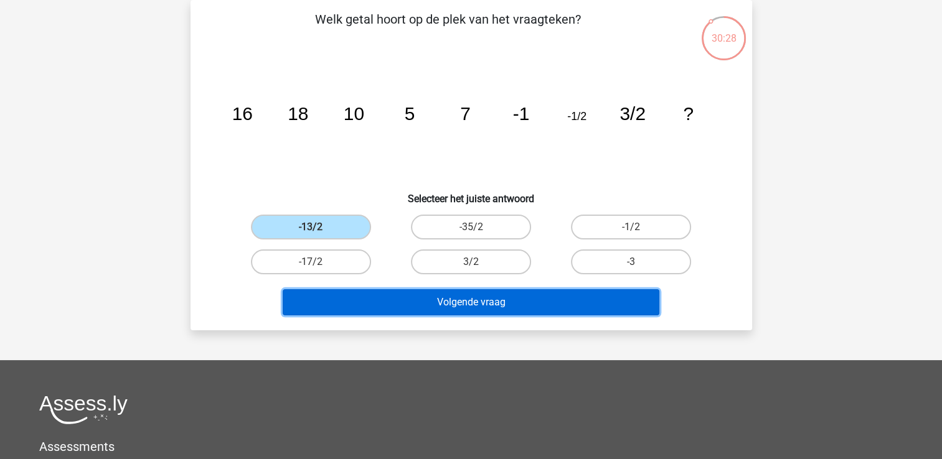
click at [377, 292] on button "Volgende vraag" at bounding box center [471, 302] width 377 height 26
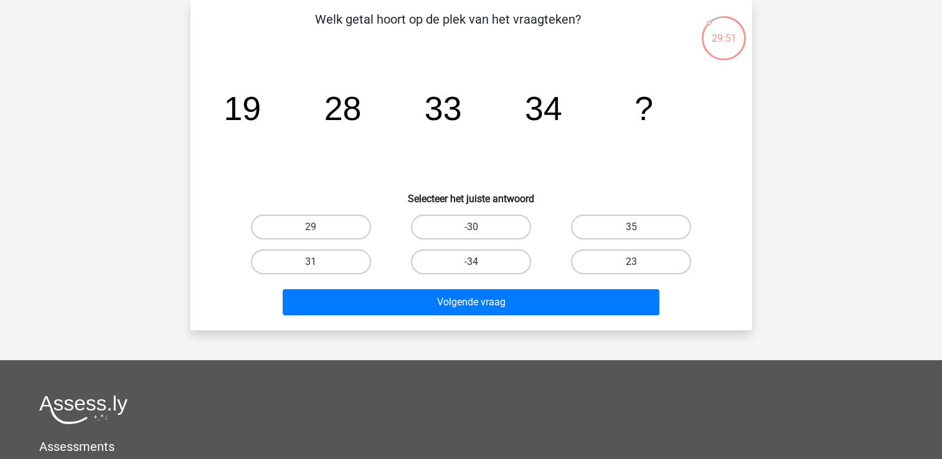
click at [316, 263] on input "31" at bounding box center [315, 266] width 8 height 8
radio input "true"
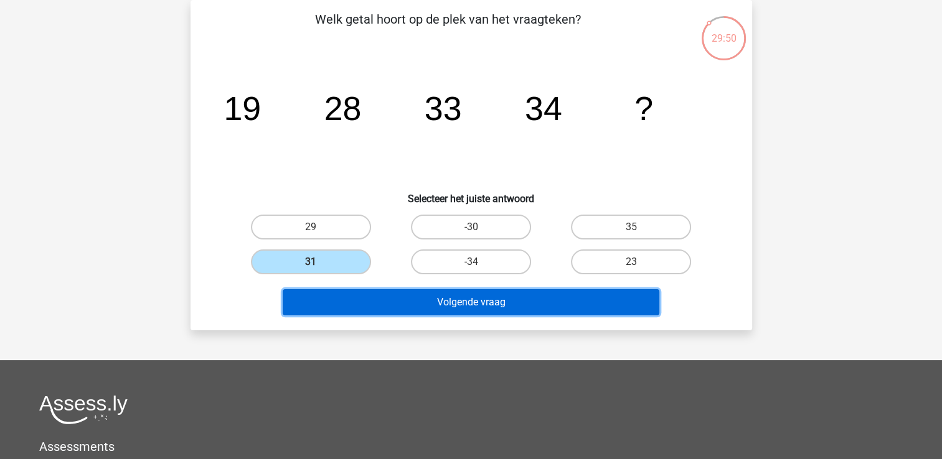
click at [369, 305] on button "Volgende vraag" at bounding box center [471, 302] width 377 height 26
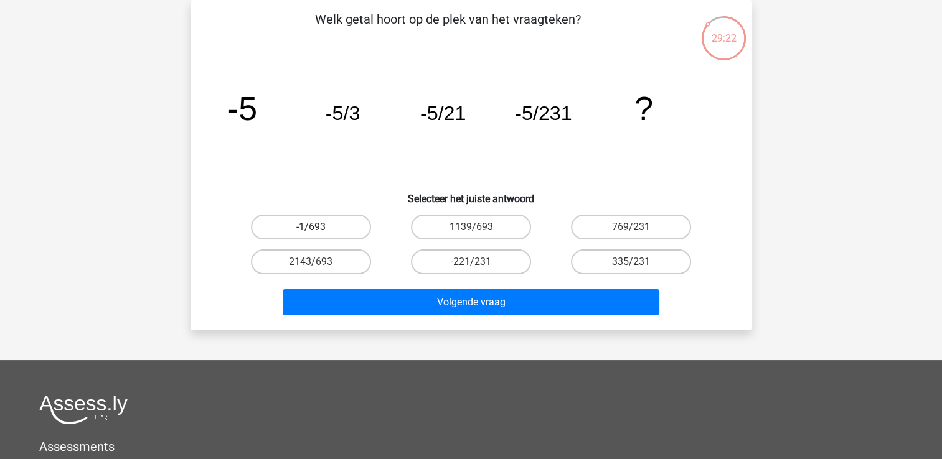
click at [346, 228] on label "-1/693" at bounding box center [311, 227] width 120 height 25
click at [319, 228] on input "-1/693" at bounding box center [315, 231] width 8 height 8
radio input "true"
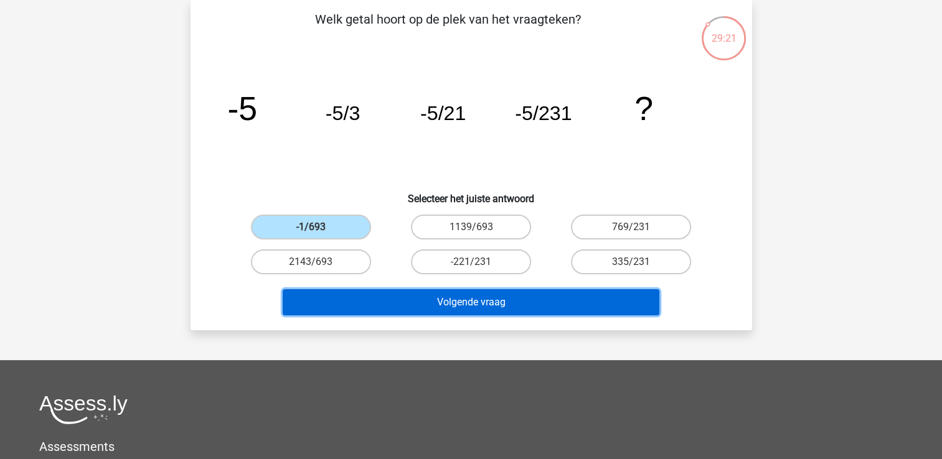
click at [365, 296] on button "Volgende vraag" at bounding box center [471, 302] width 377 height 26
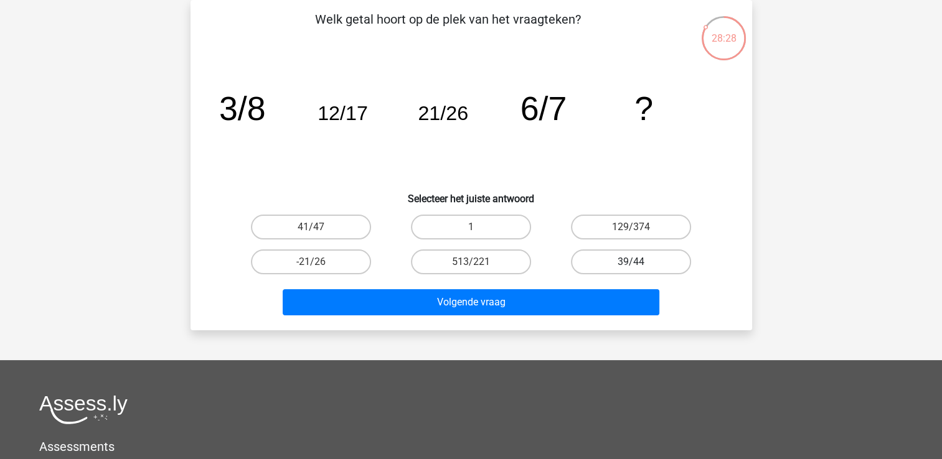
click at [625, 273] on label "39/44" at bounding box center [631, 262] width 120 height 25
click at [631, 270] on input "39/44" at bounding box center [635, 266] width 8 height 8
radio input "true"
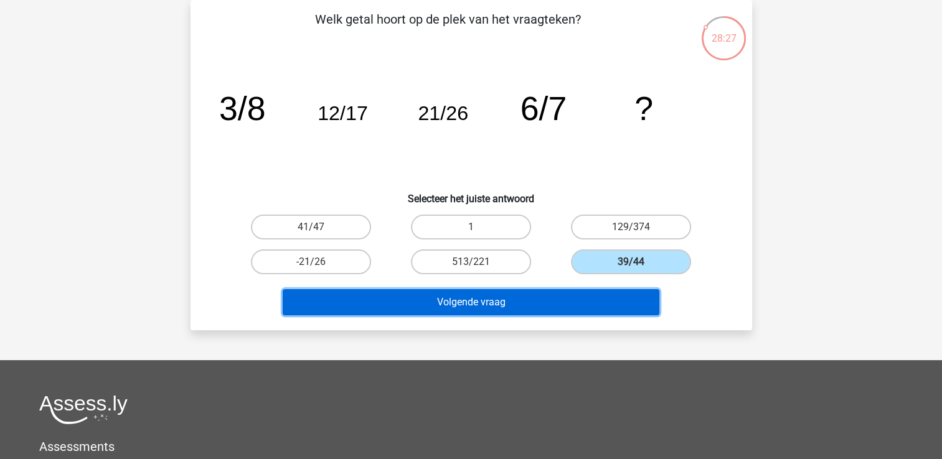
click at [530, 298] on button "Volgende vraag" at bounding box center [471, 302] width 377 height 26
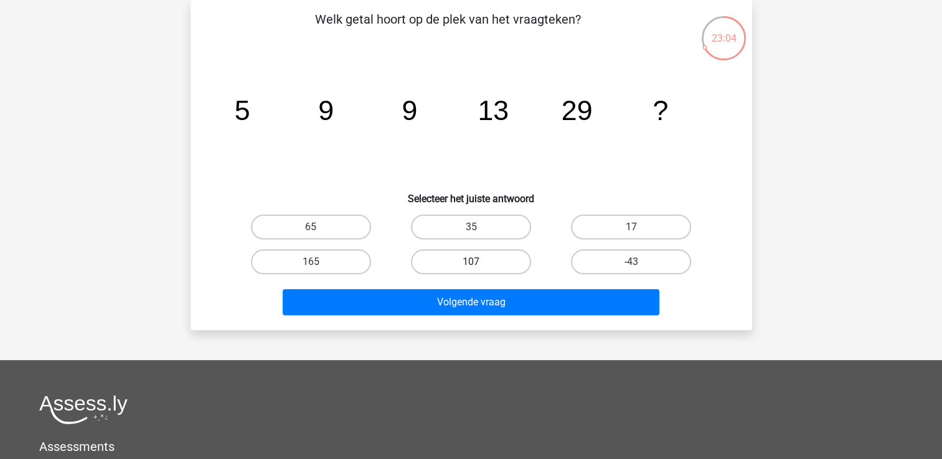
click at [484, 255] on label "107" at bounding box center [471, 262] width 120 height 25
click at [479, 262] on input "107" at bounding box center [475, 266] width 8 height 8
radio input "true"
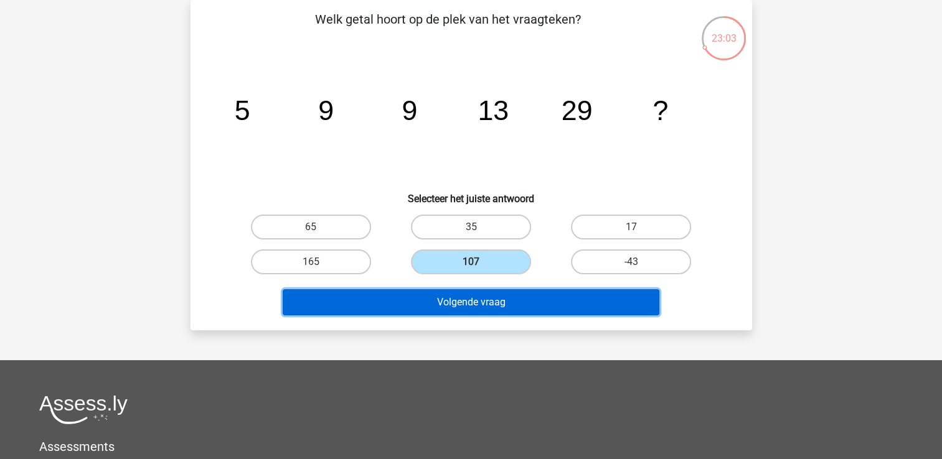
click at [480, 303] on button "Volgende vraag" at bounding box center [471, 302] width 377 height 26
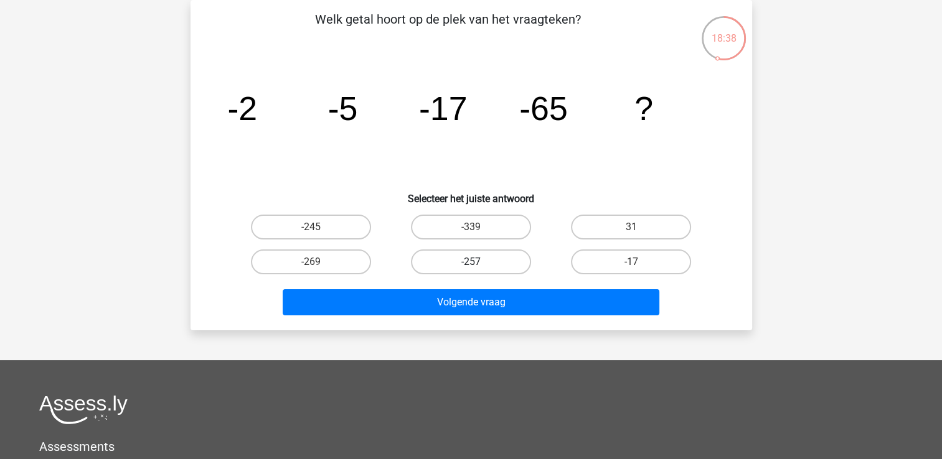
click at [455, 258] on label "-257" at bounding box center [471, 262] width 120 height 25
click at [471, 262] on input "-257" at bounding box center [475, 266] width 8 height 8
radio input "true"
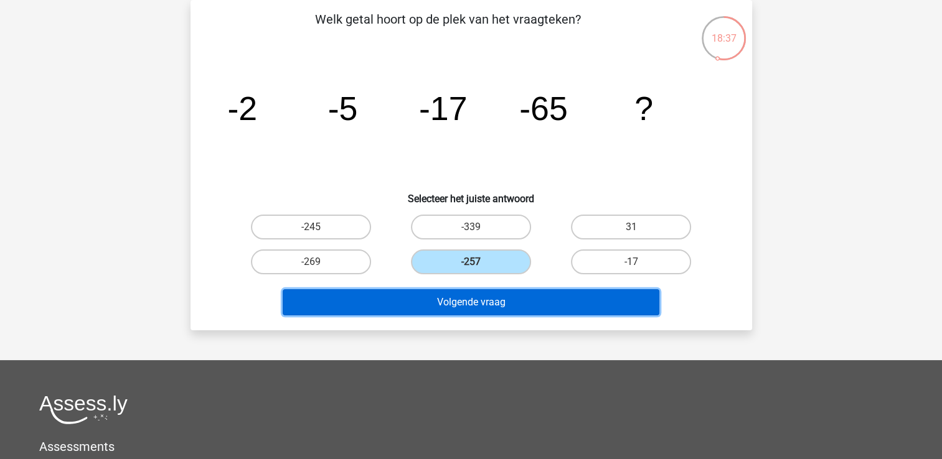
click at [463, 300] on button "Volgende vraag" at bounding box center [471, 302] width 377 height 26
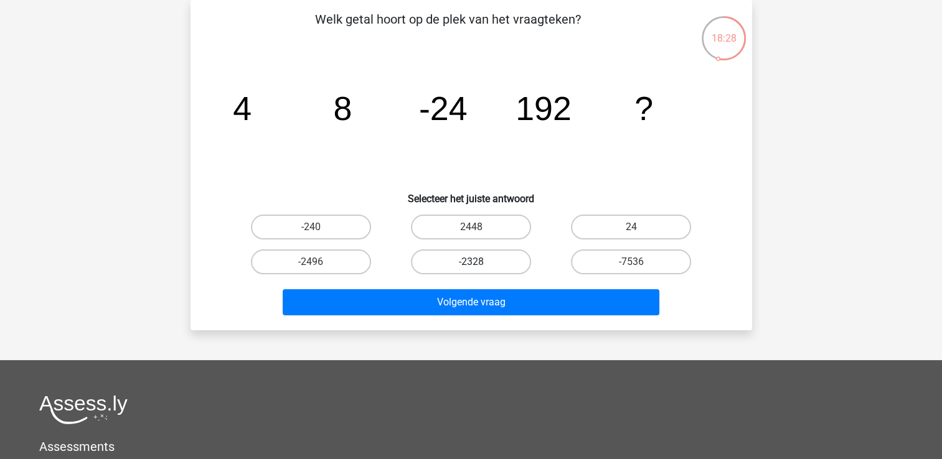
click at [500, 260] on label "-2328" at bounding box center [471, 262] width 120 height 25
click at [479, 262] on input "-2328" at bounding box center [475, 266] width 8 height 8
radio input "true"
click at [340, 258] on label "-2496" at bounding box center [311, 262] width 120 height 25
click at [319, 262] on input "-2496" at bounding box center [315, 266] width 8 height 8
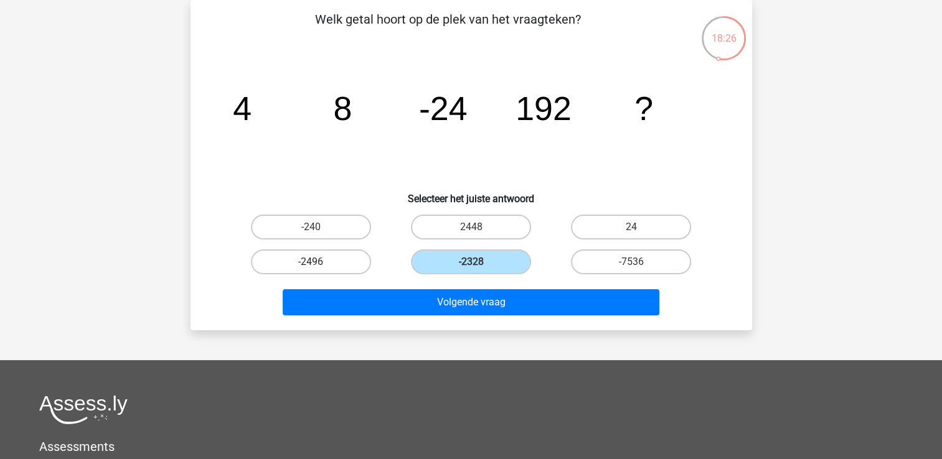
radio input "true"
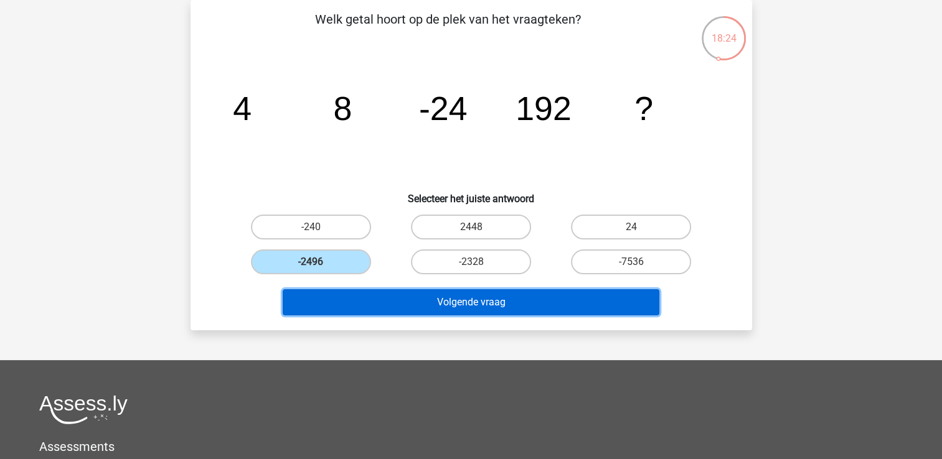
click at [491, 308] on button "Volgende vraag" at bounding box center [471, 302] width 377 height 26
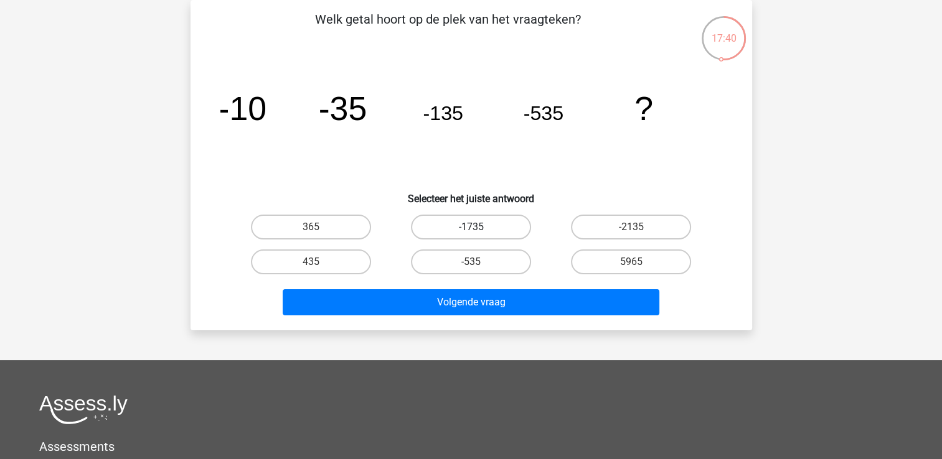
click at [491, 223] on label "-1735" at bounding box center [471, 227] width 120 height 25
click at [479, 227] on input "-1735" at bounding box center [475, 231] width 8 height 8
radio input "true"
click at [336, 260] on label "435" at bounding box center [311, 262] width 120 height 25
click at [319, 262] on input "435" at bounding box center [315, 266] width 8 height 8
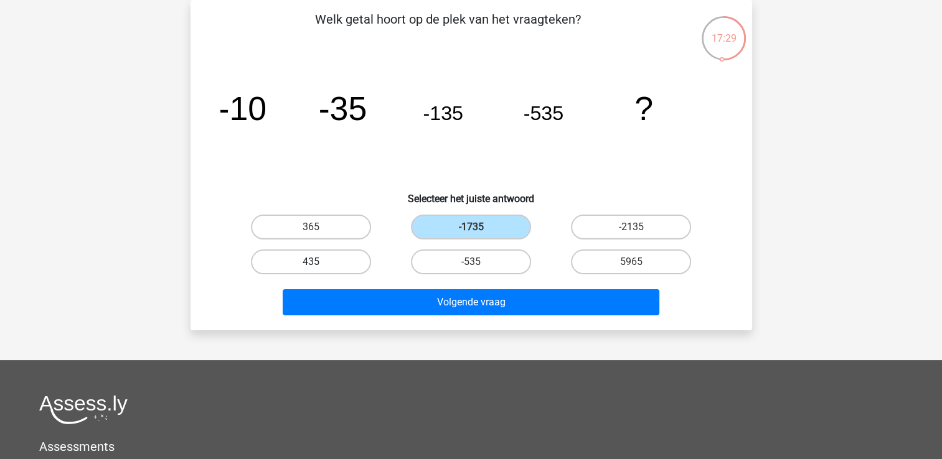
radio input "true"
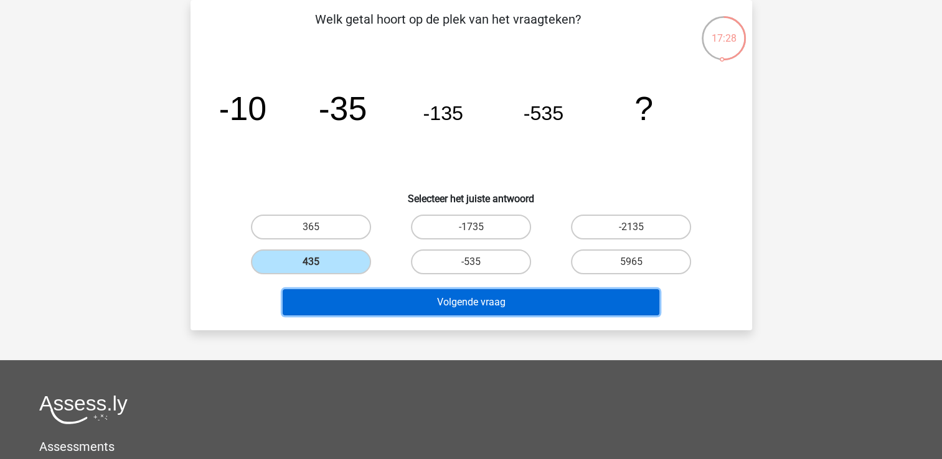
click at [372, 303] on button "Volgende vraag" at bounding box center [471, 302] width 377 height 26
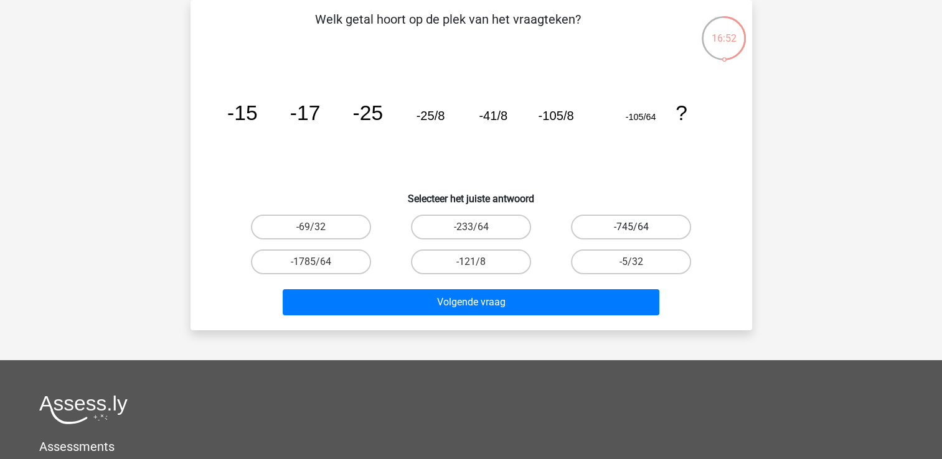
click at [633, 223] on label "-745/64" at bounding box center [631, 227] width 120 height 25
click at [633, 227] on input "-745/64" at bounding box center [635, 231] width 8 height 8
radio input "true"
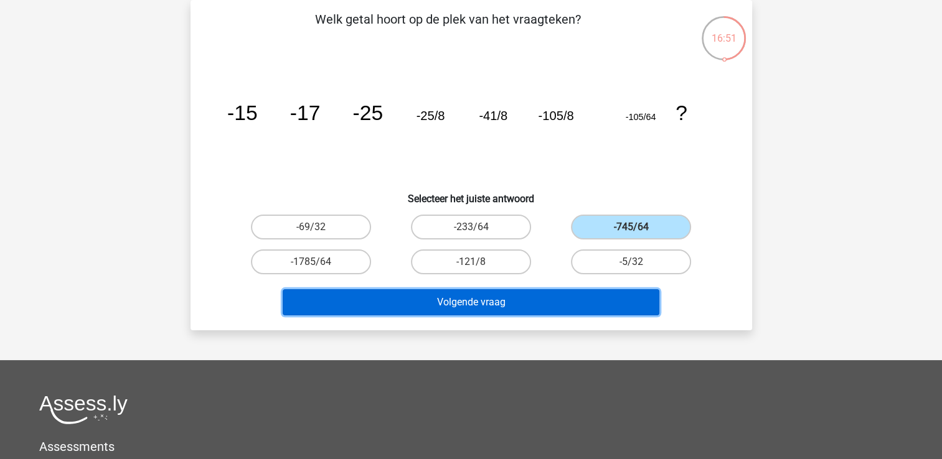
click at [505, 293] on button "Volgende vraag" at bounding box center [471, 302] width 377 height 26
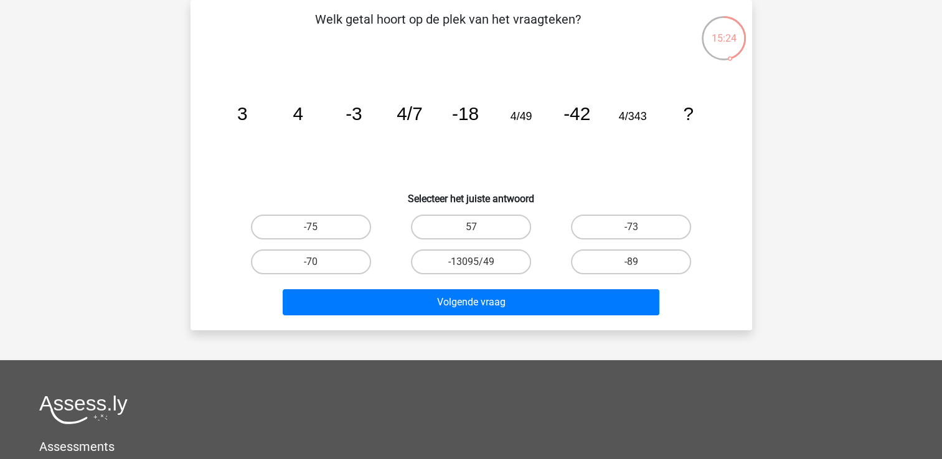
click at [362, 131] on icon "image/svg+xml 3 4 -3 4/7 -18 4/49 -42 4/343 ?" at bounding box center [471, 120] width 502 height 126
click at [313, 233] on input "-75" at bounding box center [315, 231] width 8 height 8
radio input "true"
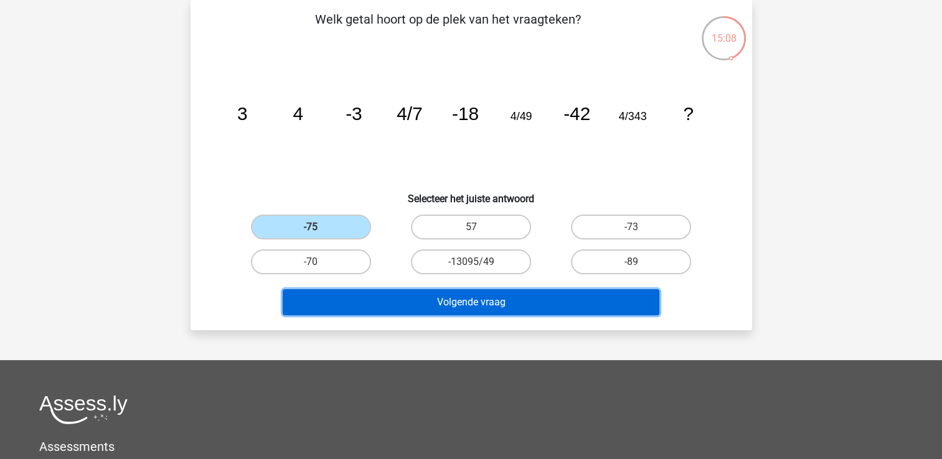
click at [464, 295] on button "Volgende vraag" at bounding box center [471, 302] width 377 height 26
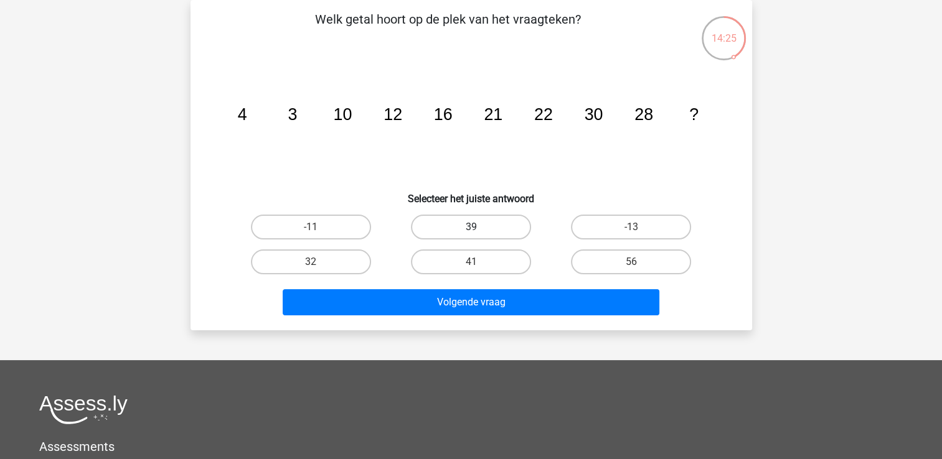
click at [458, 227] on label "39" at bounding box center [471, 227] width 120 height 25
click at [471, 227] on input "39" at bounding box center [475, 231] width 8 height 8
radio input "true"
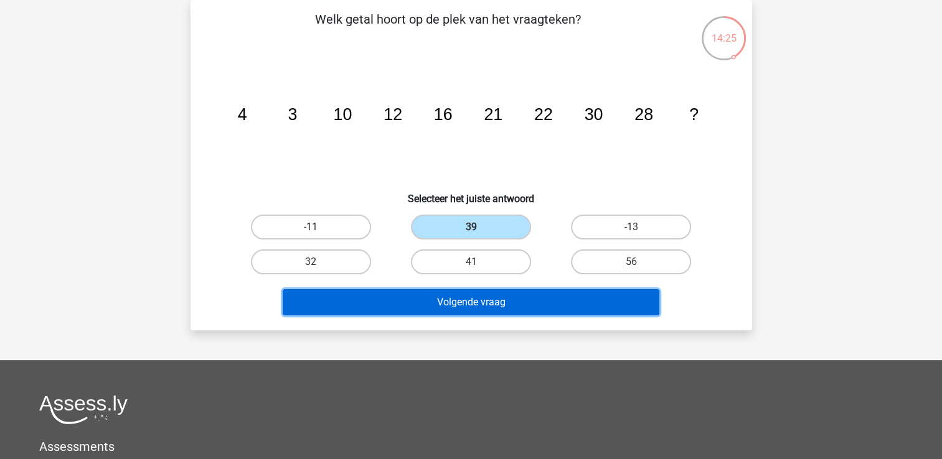
click at [438, 295] on button "Volgende vraag" at bounding box center [471, 302] width 377 height 26
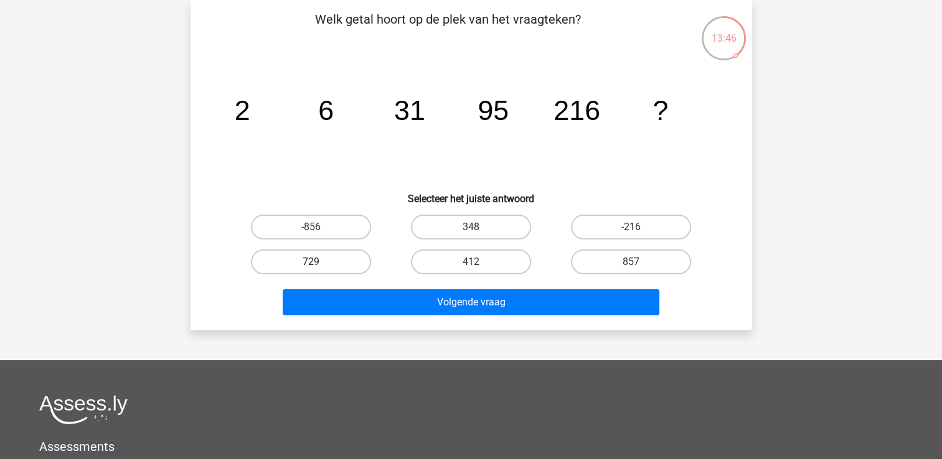
click at [331, 258] on label "729" at bounding box center [311, 262] width 120 height 25
click at [319, 262] on input "729" at bounding box center [315, 266] width 8 height 8
radio input "true"
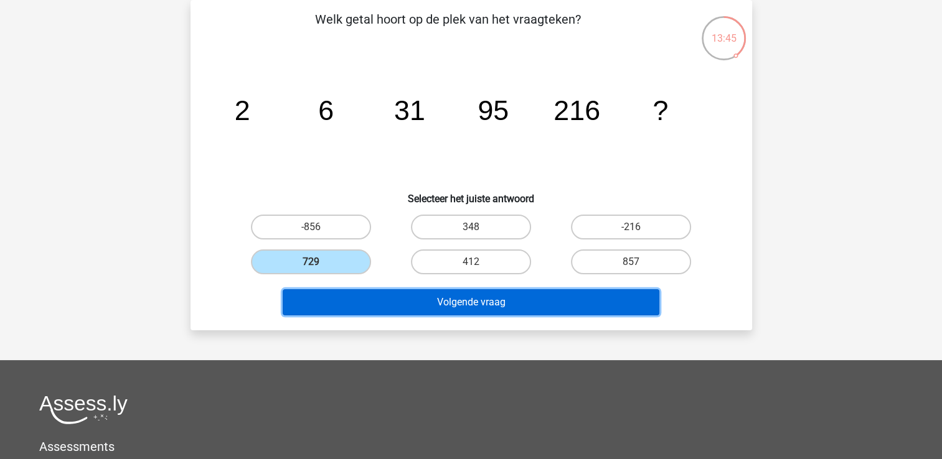
click at [373, 301] on button "Volgende vraag" at bounding box center [471, 302] width 377 height 26
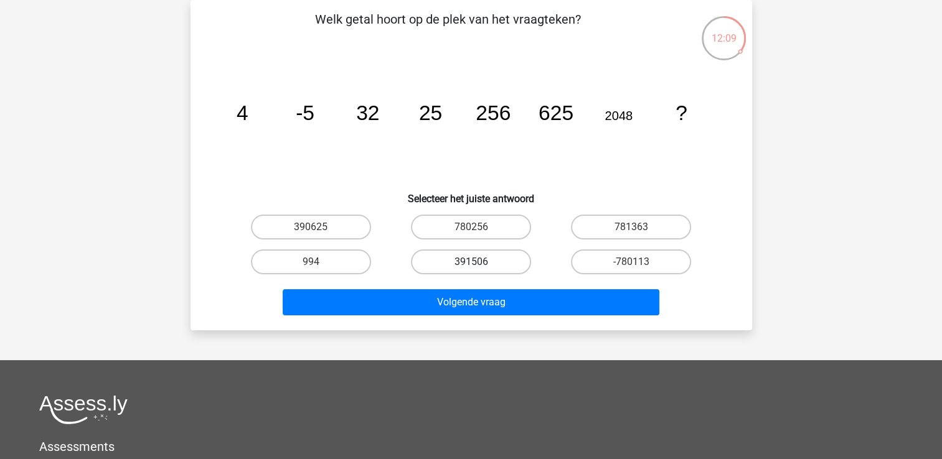
click at [448, 253] on label "391506" at bounding box center [471, 262] width 120 height 25
click at [471, 262] on input "391506" at bounding box center [475, 266] width 8 height 8
radio input "true"
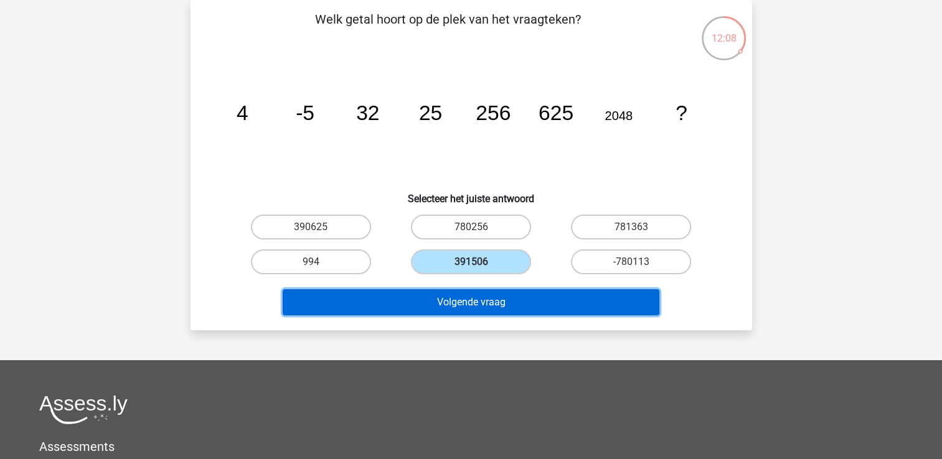
click at [451, 308] on button "Volgende vraag" at bounding box center [471, 302] width 377 height 26
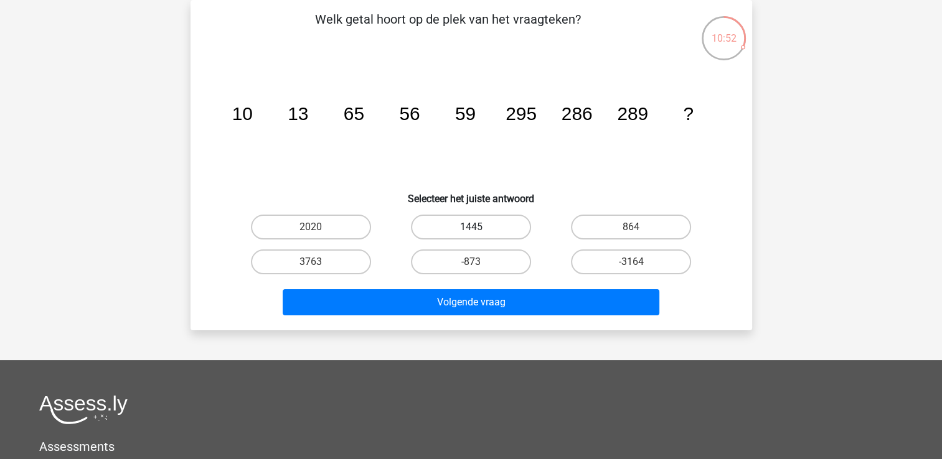
click at [494, 220] on label "1445" at bounding box center [471, 227] width 120 height 25
click at [479, 227] on input "1445" at bounding box center [475, 231] width 8 height 8
radio input "true"
click at [470, 332] on div "Klaas klaasenmargje@hotmail.com Nederlands English" at bounding box center [471, 316] width 942 height 746
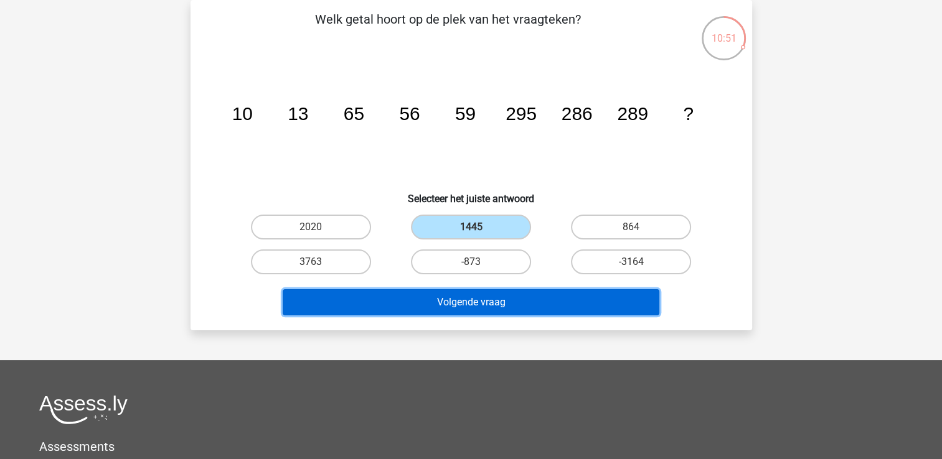
click at [471, 294] on button "Volgende vraag" at bounding box center [471, 302] width 377 height 26
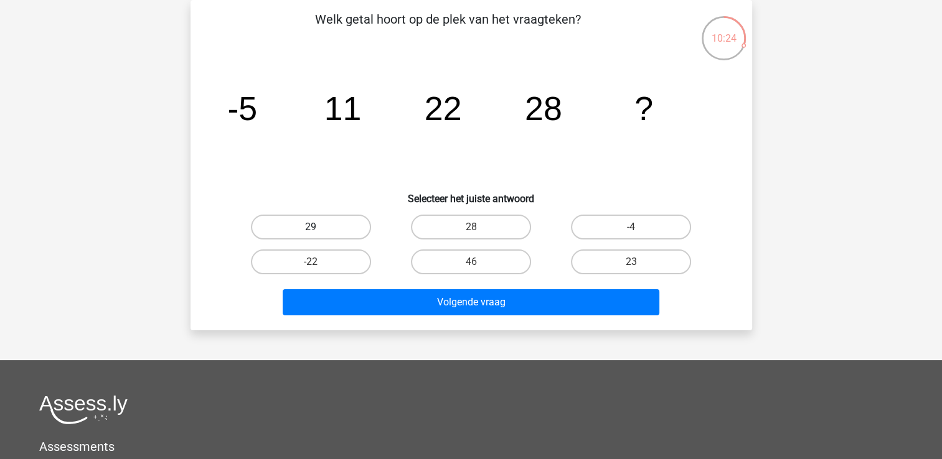
click at [291, 229] on label "29" at bounding box center [311, 227] width 120 height 25
click at [311, 229] on input "29" at bounding box center [315, 231] width 8 height 8
radio input "true"
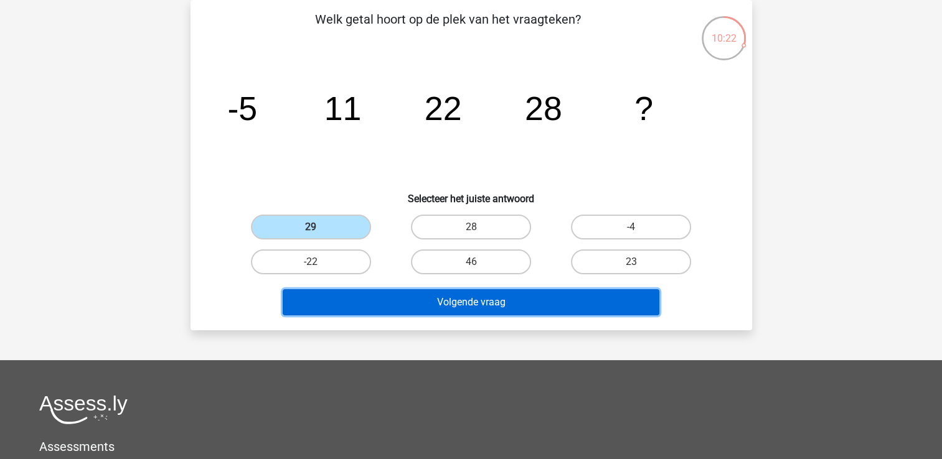
click at [383, 298] on button "Volgende vraag" at bounding box center [471, 302] width 377 height 26
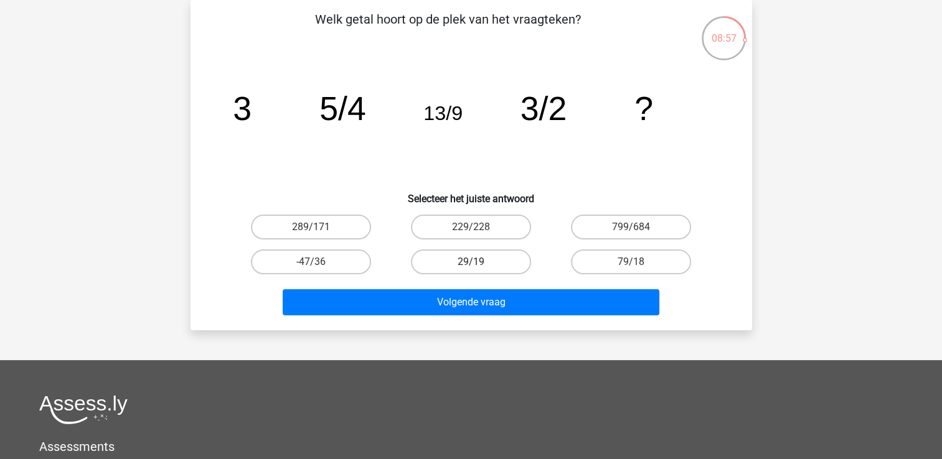
click at [483, 254] on label "29/19" at bounding box center [471, 262] width 120 height 25
click at [479, 262] on input "29/19" at bounding box center [475, 266] width 8 height 8
radio input "true"
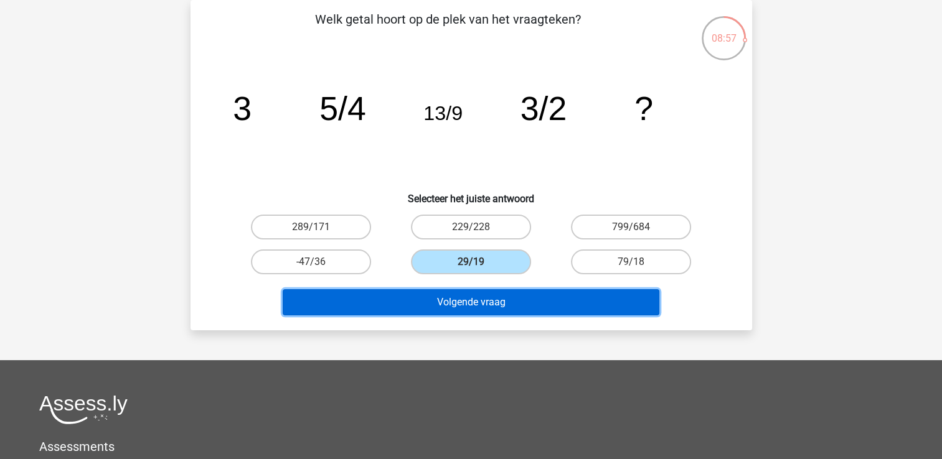
click at [488, 305] on button "Volgende vraag" at bounding box center [471, 302] width 377 height 26
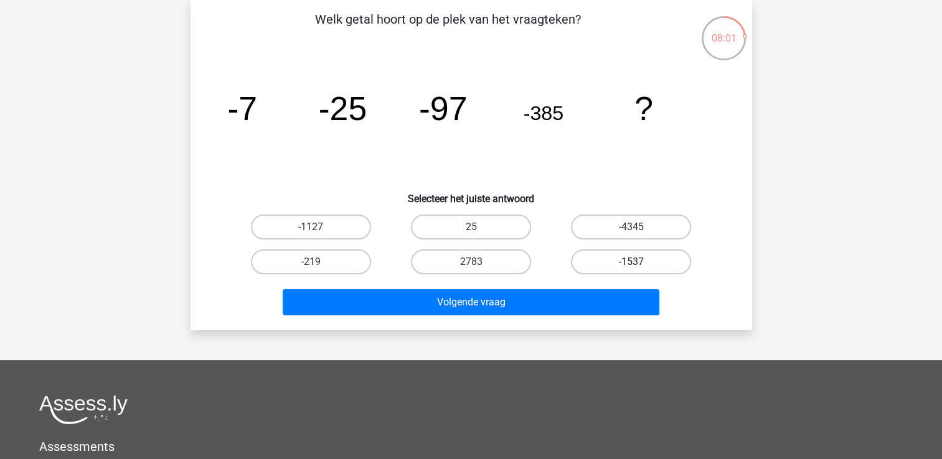
click at [652, 256] on label "-1537" at bounding box center [631, 262] width 120 height 25
click at [639, 262] on input "-1537" at bounding box center [635, 266] width 8 height 8
radio input "true"
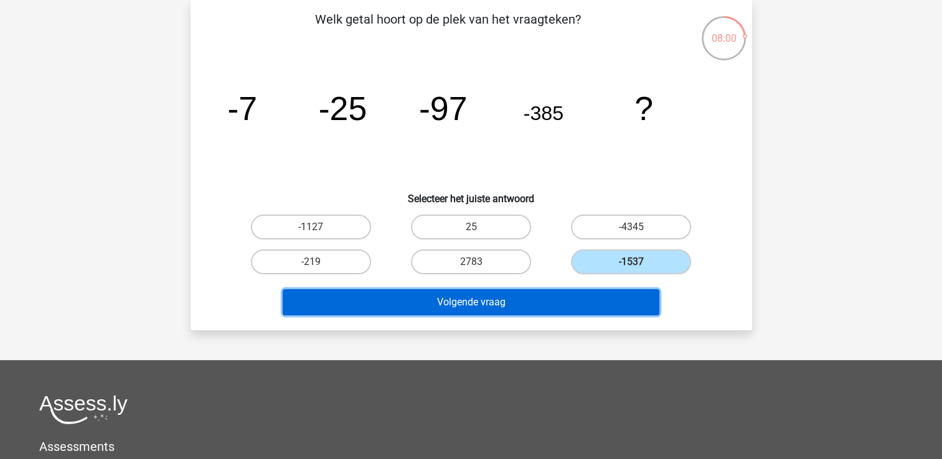
click at [588, 298] on button "Volgende vraag" at bounding box center [471, 302] width 377 height 26
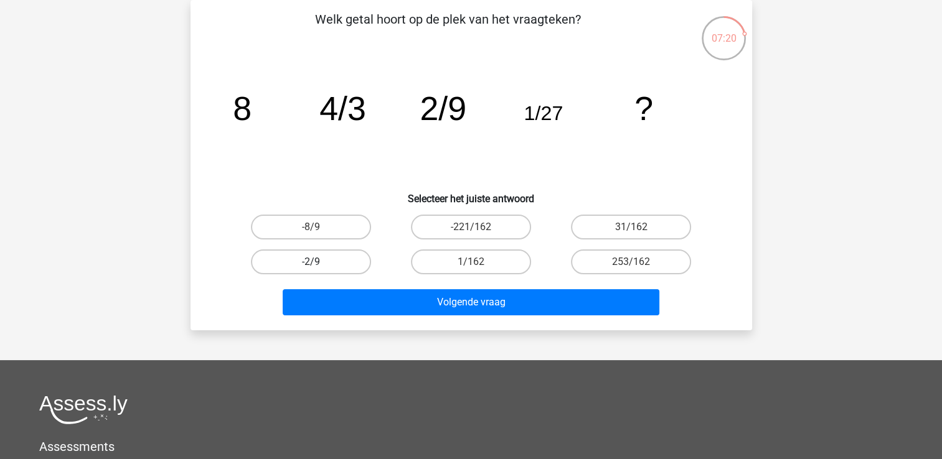
click at [352, 250] on label "-2/9" at bounding box center [311, 262] width 120 height 25
click at [319, 262] on input "-2/9" at bounding box center [315, 266] width 8 height 8
radio input "true"
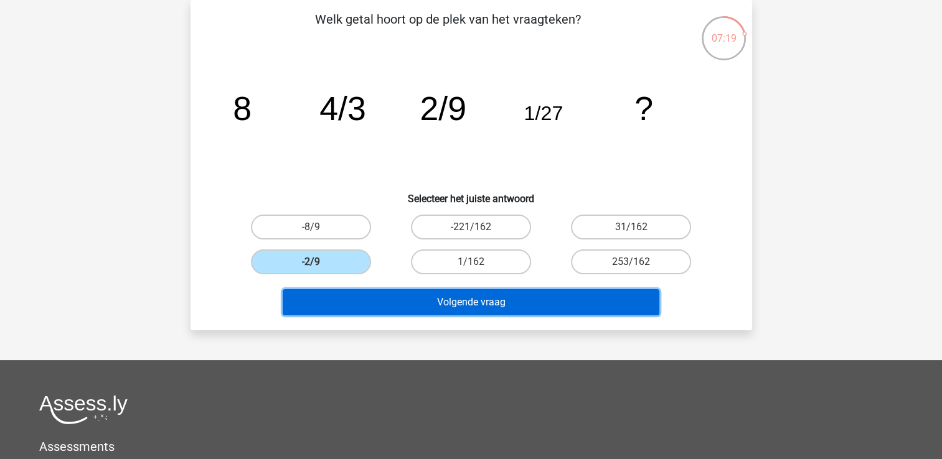
click at [377, 302] on button "Volgende vraag" at bounding box center [471, 302] width 377 height 26
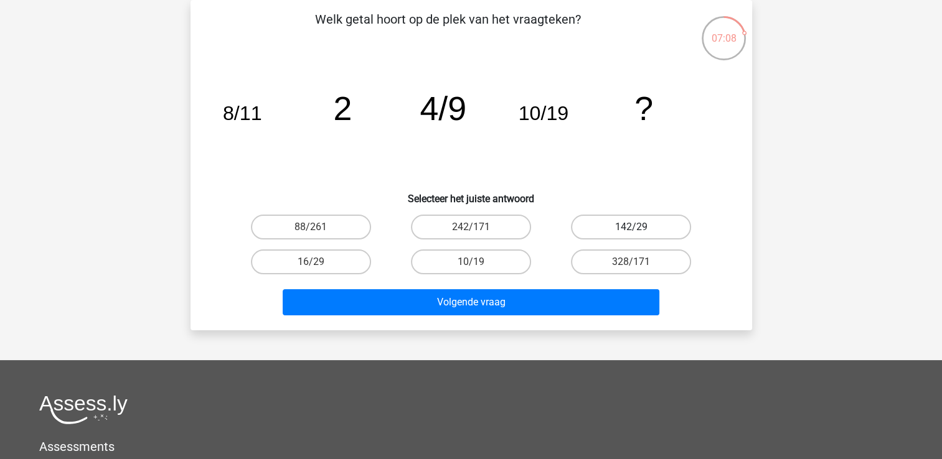
drag, startPoint x: 630, startPoint y: 220, endPoint x: 622, endPoint y: 221, distance: 8.1
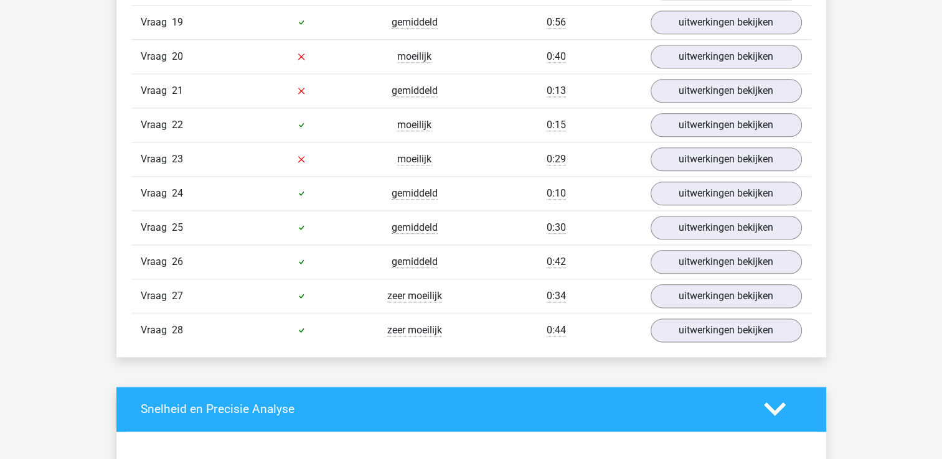
scroll to position [1494, 0]
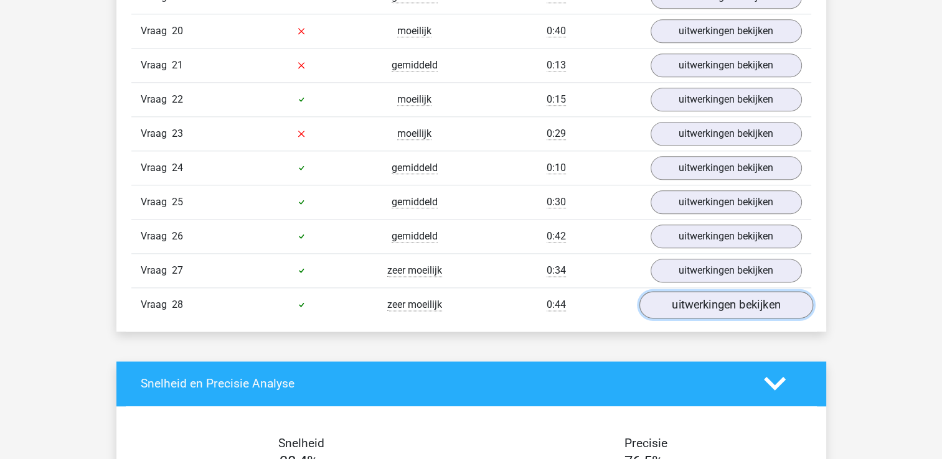
click at [698, 295] on link "uitwerkingen bekijken" at bounding box center [726, 304] width 174 height 27
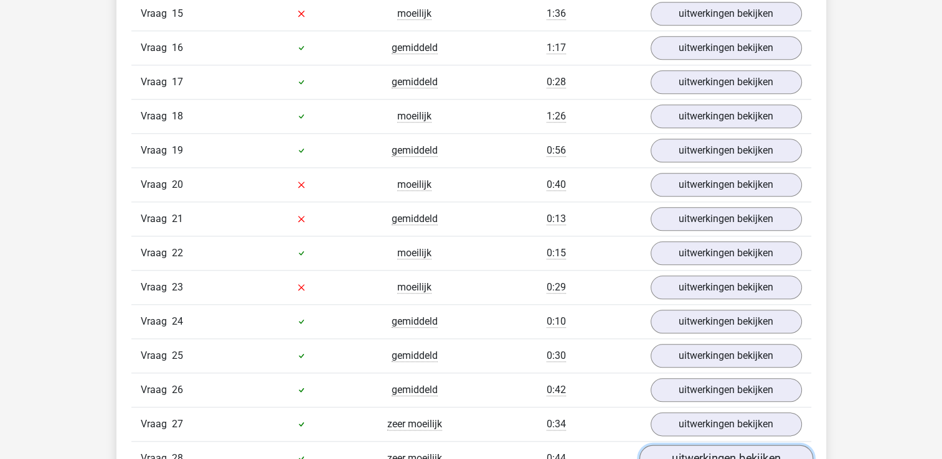
scroll to position [1245, 0]
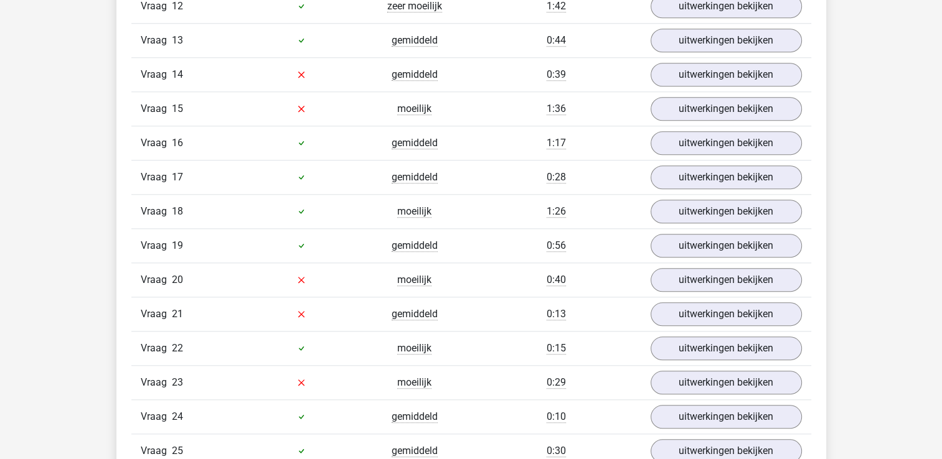
drag, startPoint x: 940, startPoint y: 323, endPoint x: 906, endPoint y: 270, distance: 63.2
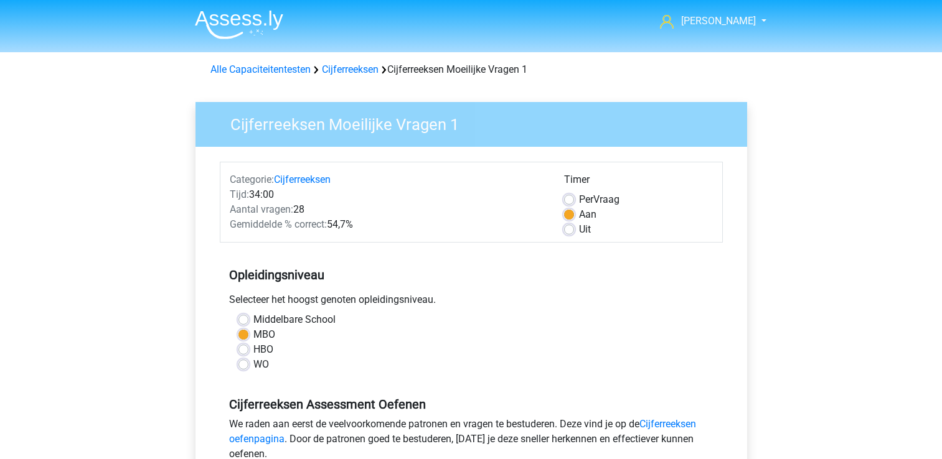
scroll to position [311, 0]
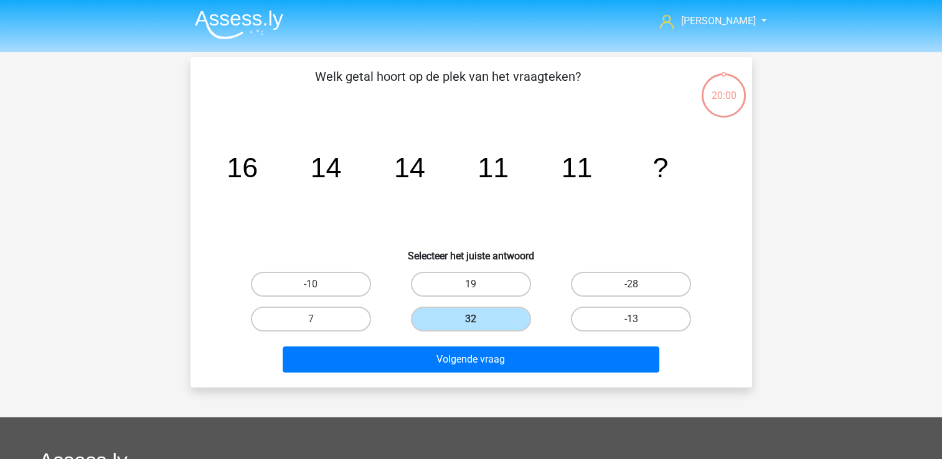
scroll to position [57, 0]
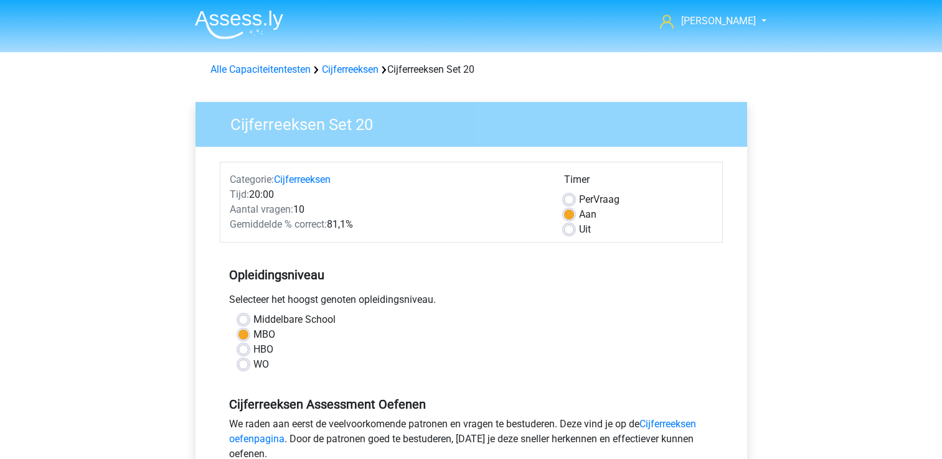
scroll to position [373, 0]
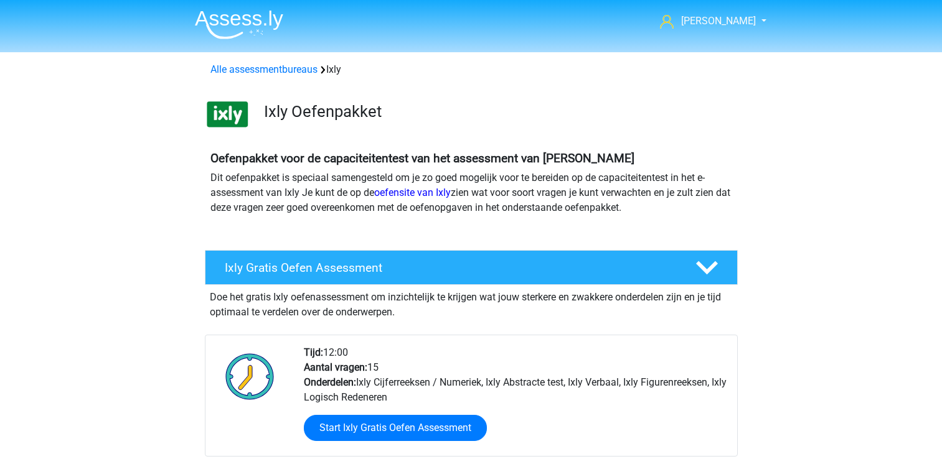
scroll to position [1245, 0]
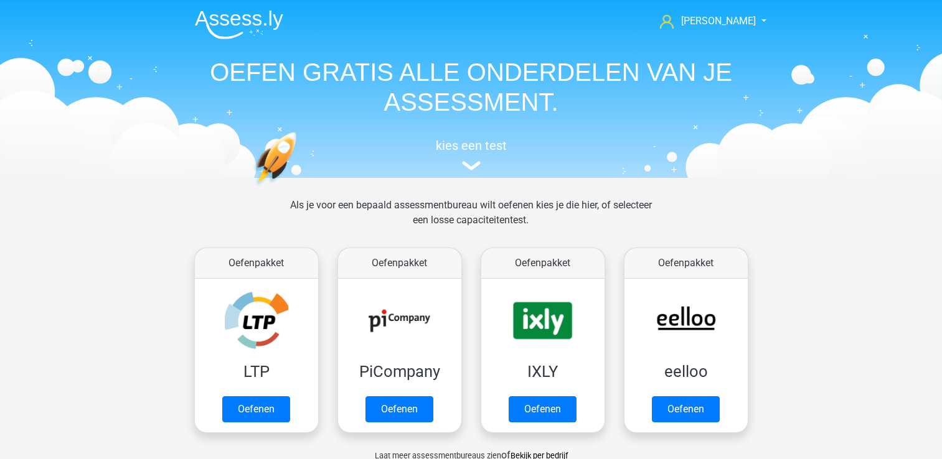
scroll to position [124, 0]
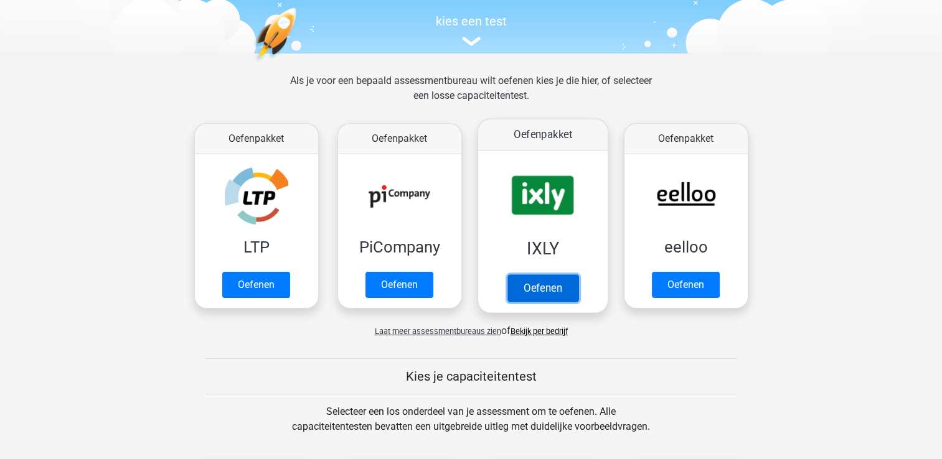
click at [535, 278] on link "Oefenen" at bounding box center [542, 288] width 71 height 27
click at [570, 275] on link "Oefenen" at bounding box center [542, 288] width 71 height 27
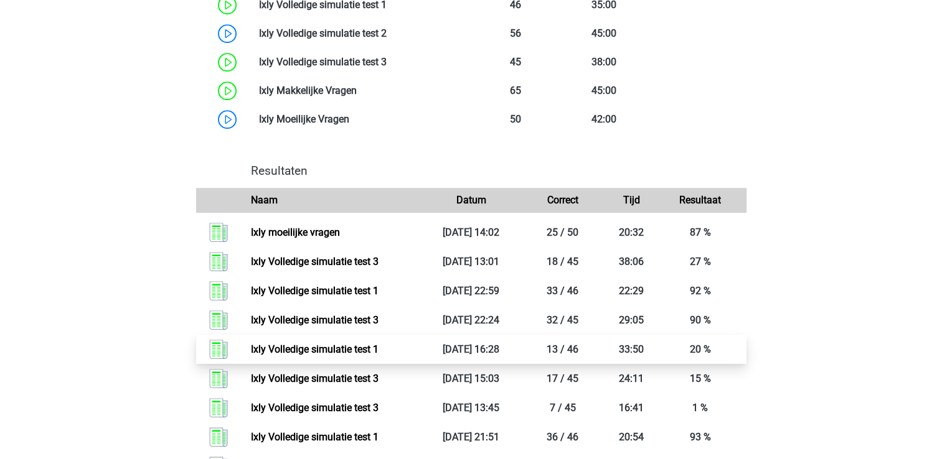
scroll to position [996, 0]
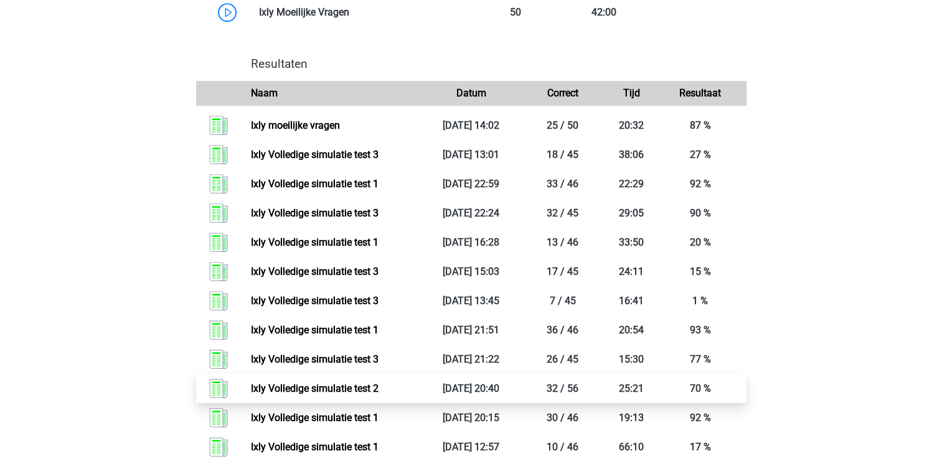
click at [344, 392] on link "Ixly Volledige simulatie test 2" at bounding box center [315, 389] width 128 height 12
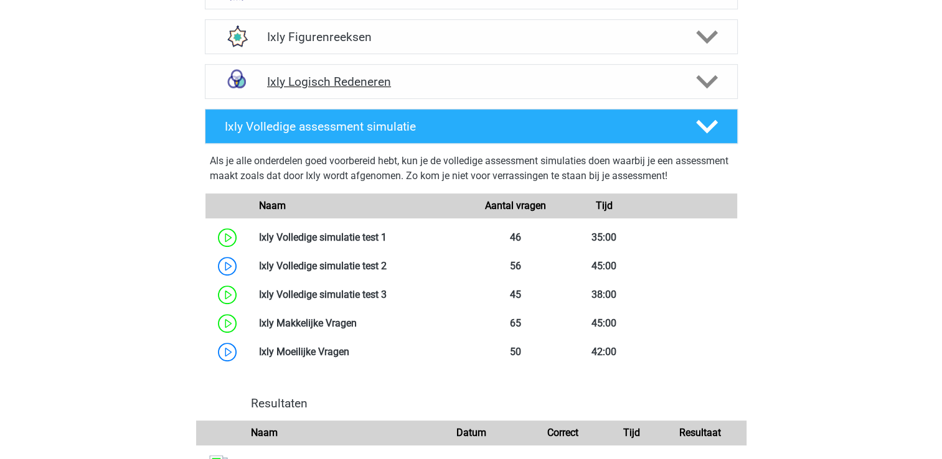
scroll to position [685, 0]
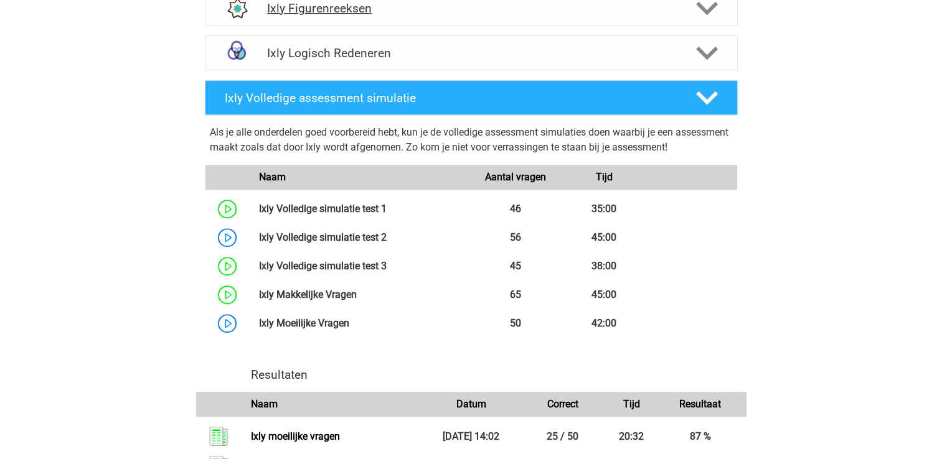
click at [370, 12] on h4 "Ixly Figurenreeksen" at bounding box center [471, 8] width 408 height 14
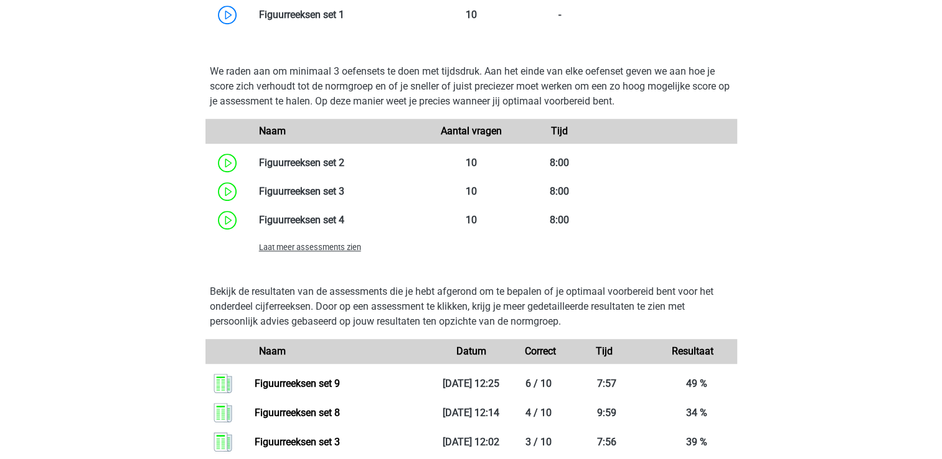
scroll to position [934, 0]
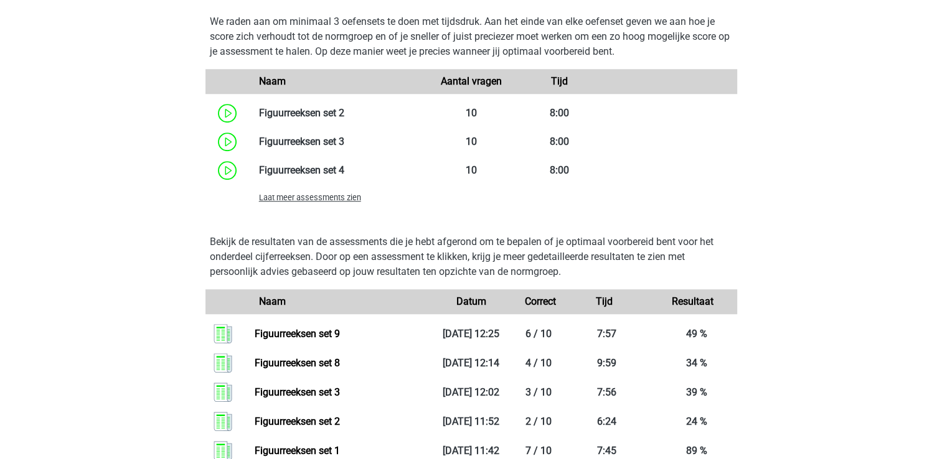
click at [304, 198] on span "Laat meer assessments zien" at bounding box center [310, 197] width 102 height 9
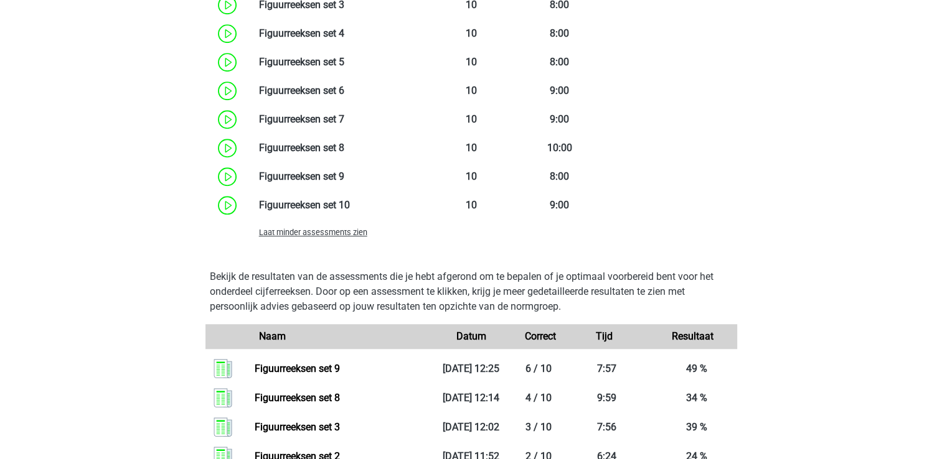
scroll to position [1058, 0]
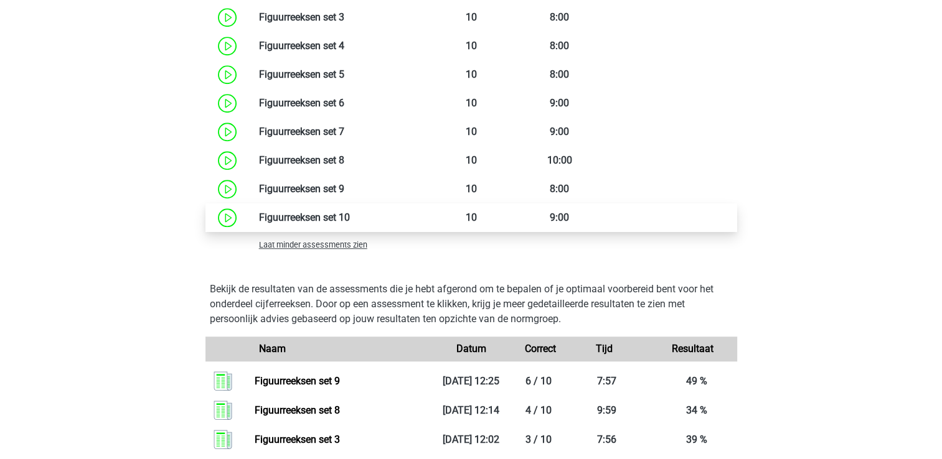
click at [350, 215] on link at bounding box center [350, 218] width 0 height 12
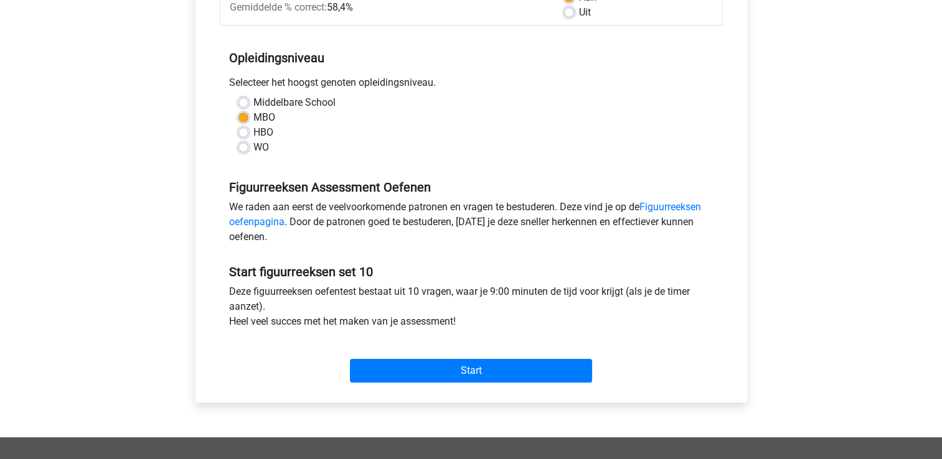
scroll to position [249, 0]
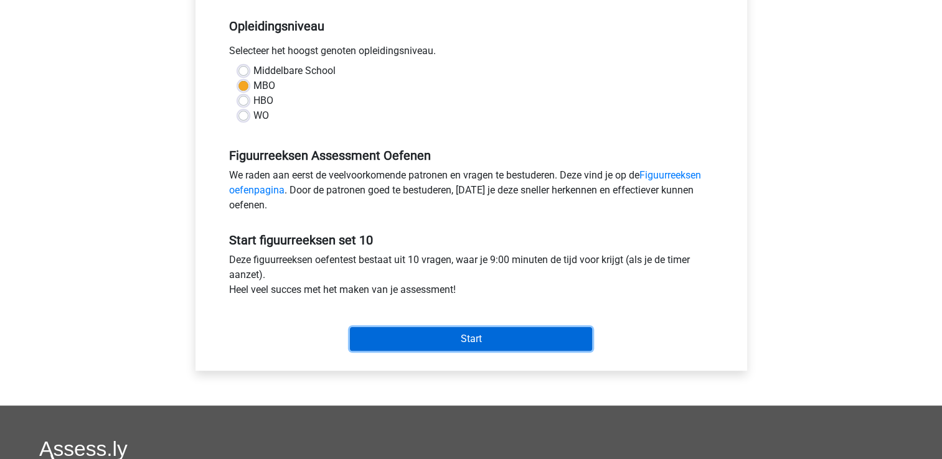
click at [489, 337] on input "Start" at bounding box center [471, 339] width 242 height 24
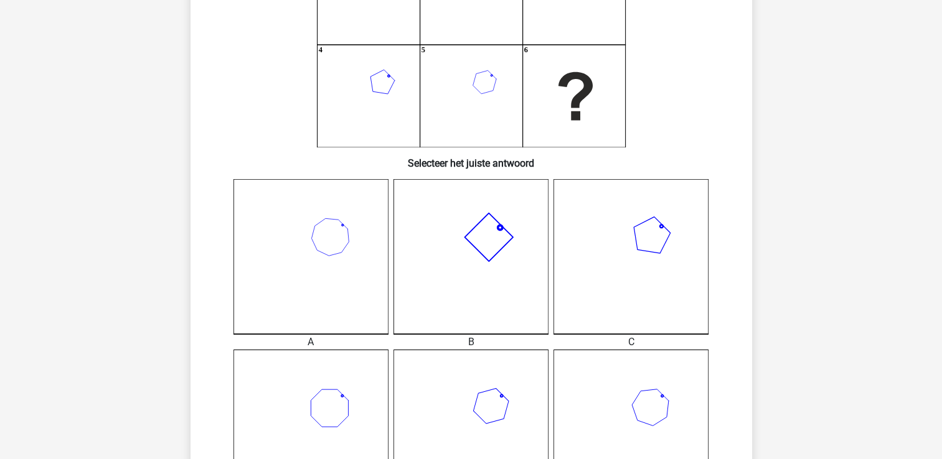
scroll to position [311, 0]
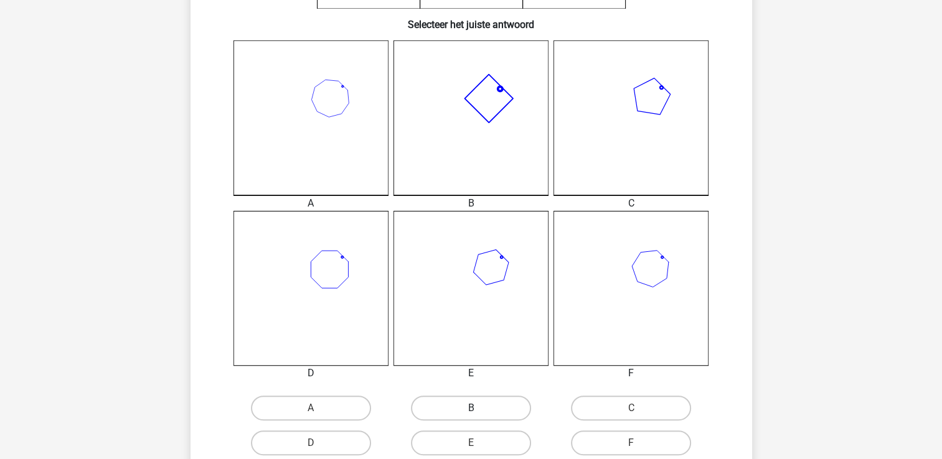
click at [430, 407] on label "B" at bounding box center [471, 408] width 120 height 25
click at [471, 408] on input "B" at bounding box center [475, 412] width 8 height 8
radio input "true"
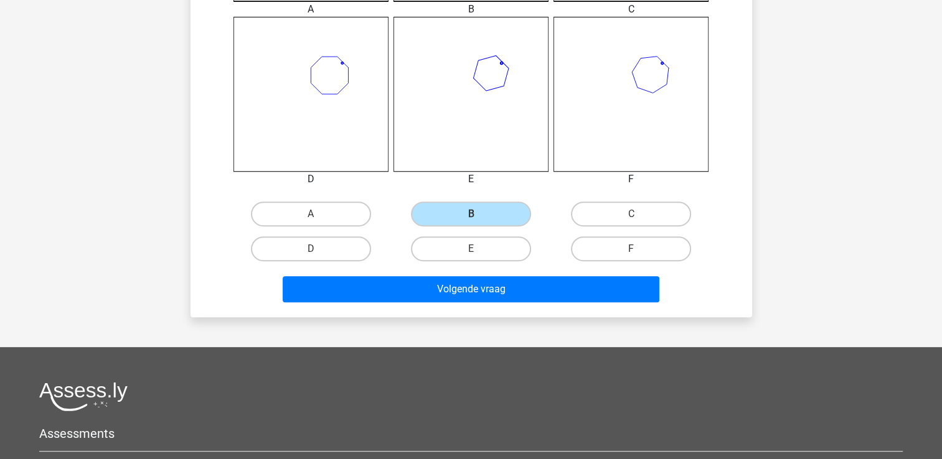
scroll to position [560, 0]
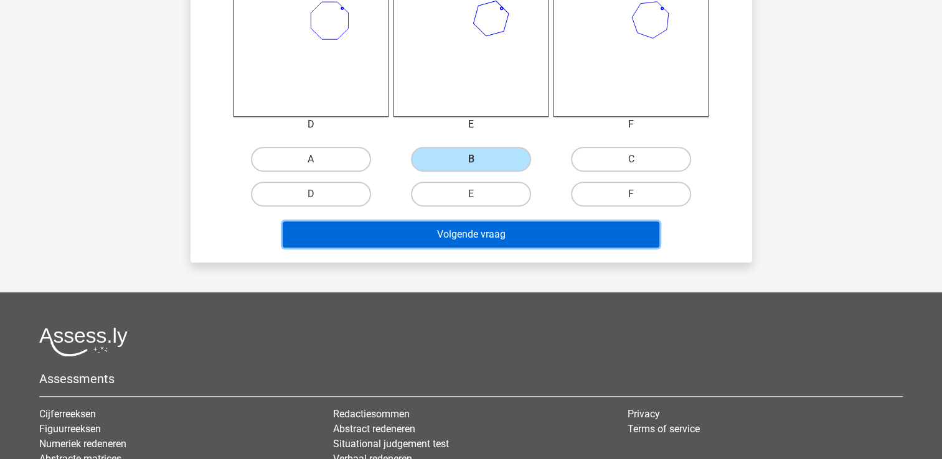
click at [443, 237] on button "Volgende vraag" at bounding box center [471, 235] width 377 height 26
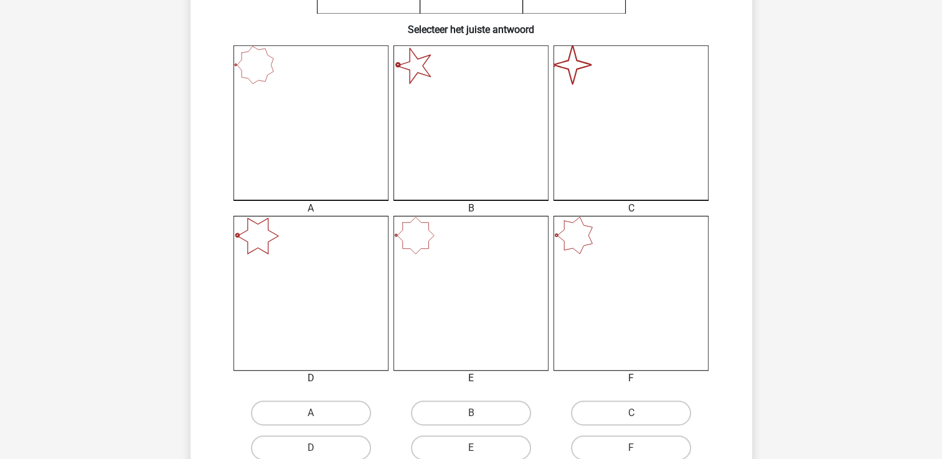
scroll to position [369, 0]
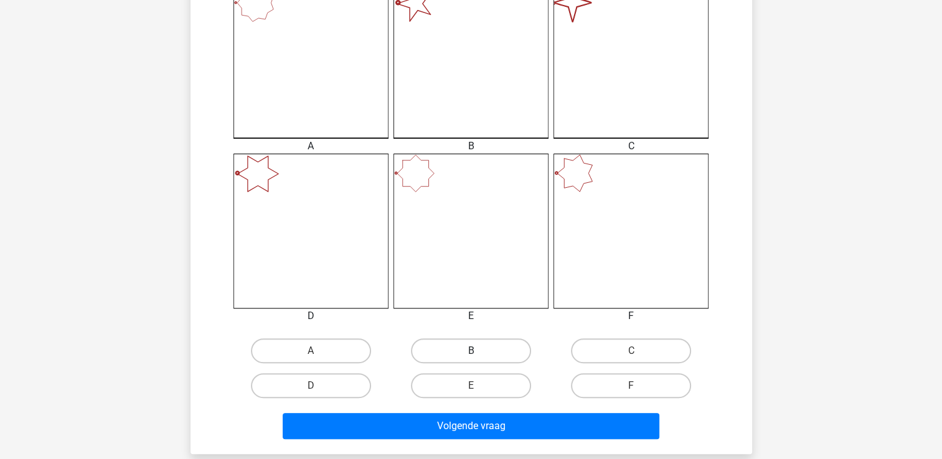
click at [438, 346] on label "B" at bounding box center [471, 351] width 120 height 25
click at [471, 351] on input "B" at bounding box center [475, 355] width 8 height 8
radio input "true"
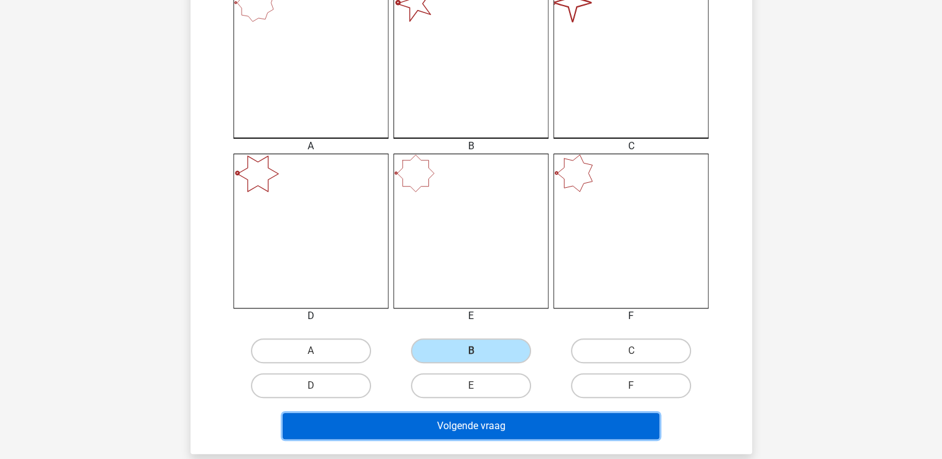
click at [402, 417] on button "Volgende vraag" at bounding box center [471, 426] width 377 height 26
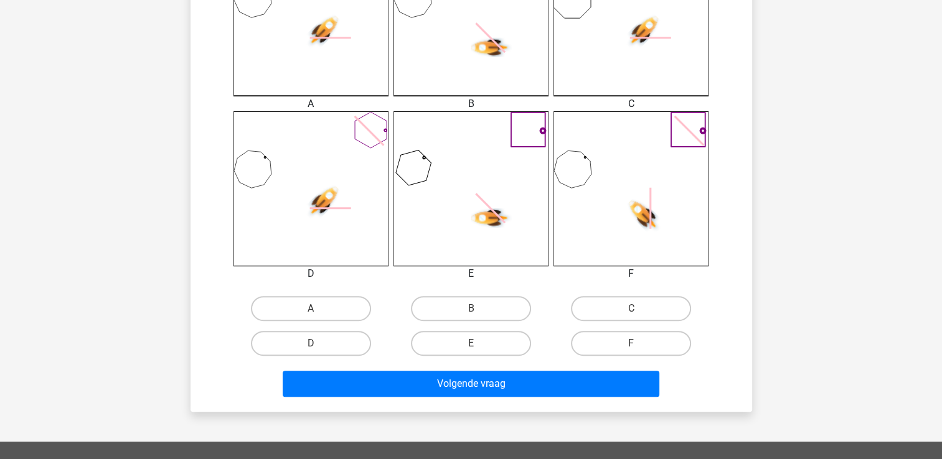
scroll to position [436, 0]
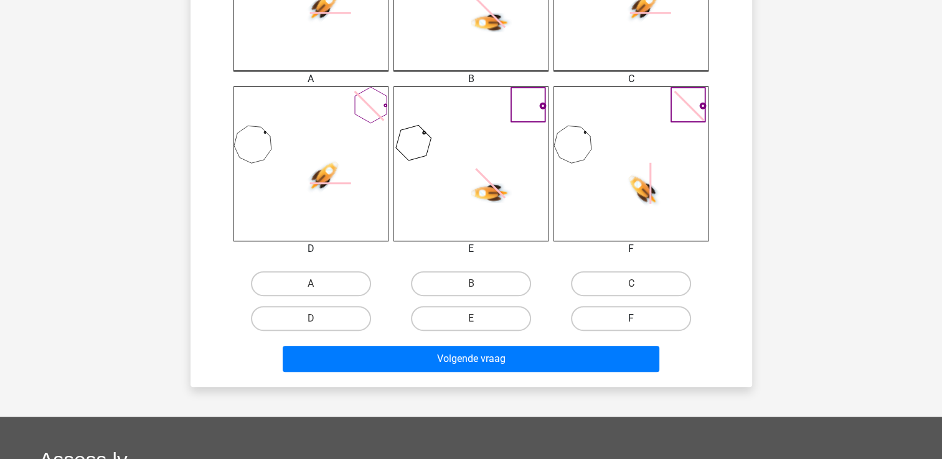
click at [606, 321] on label "F" at bounding box center [631, 318] width 120 height 25
click at [631, 321] on input "F" at bounding box center [635, 323] width 8 height 8
radio input "true"
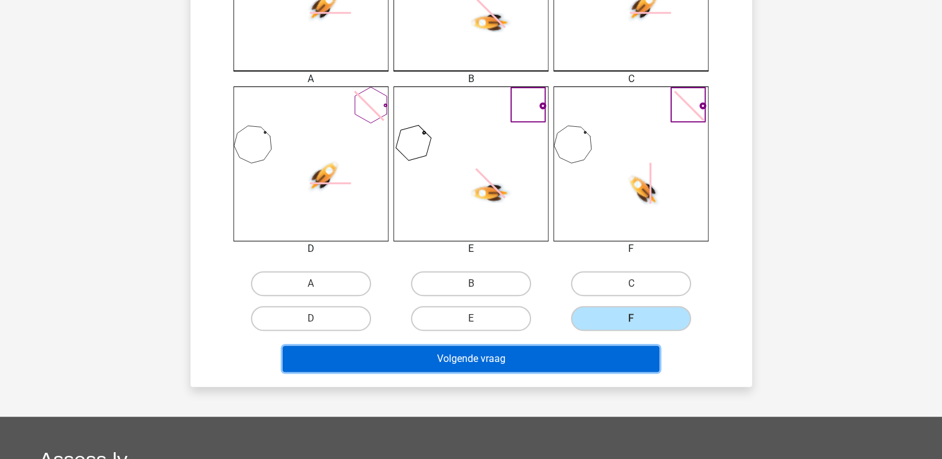
click at [495, 362] on button "Volgende vraag" at bounding box center [471, 359] width 377 height 26
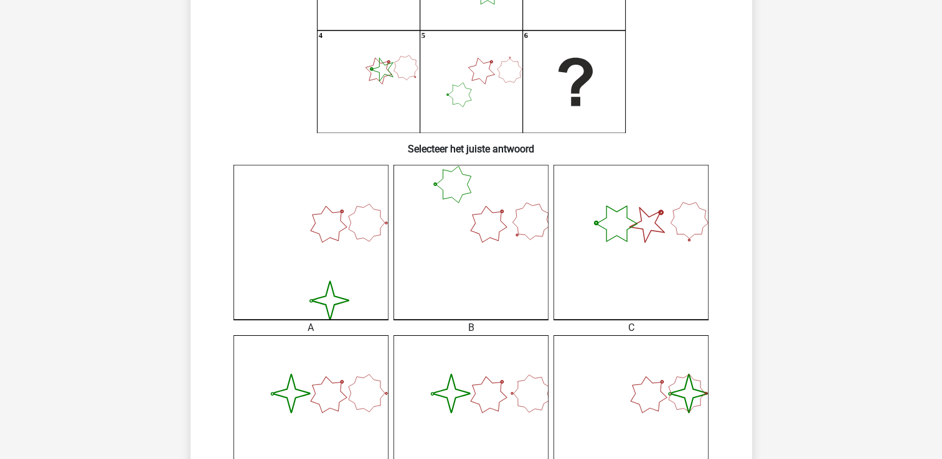
scroll to position [249, 0]
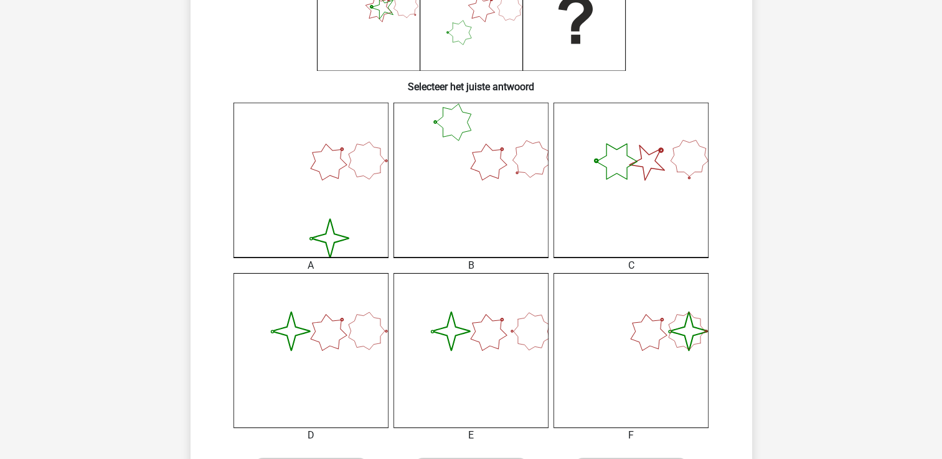
click at [379, 337] on icon "image/svg+xml" at bounding box center [310, 350] width 155 height 155
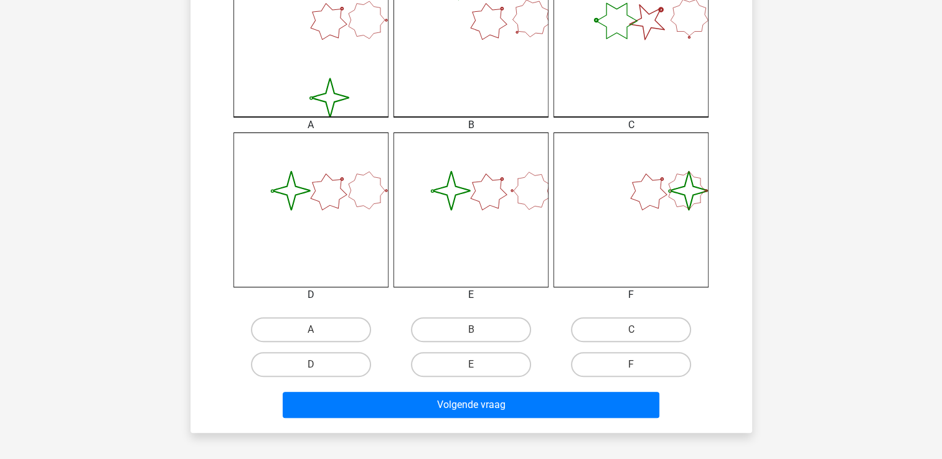
scroll to position [436, 0]
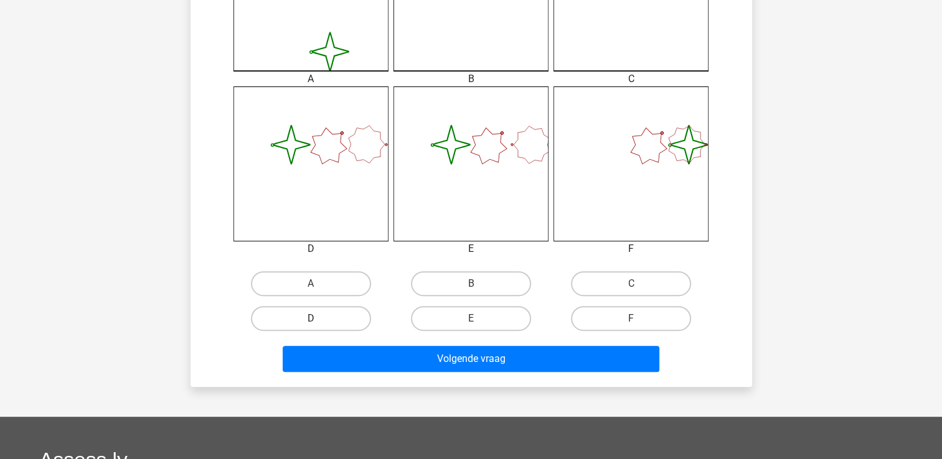
click at [336, 317] on label "D" at bounding box center [311, 318] width 120 height 25
click at [319, 319] on input "D" at bounding box center [315, 323] width 8 height 8
radio input "true"
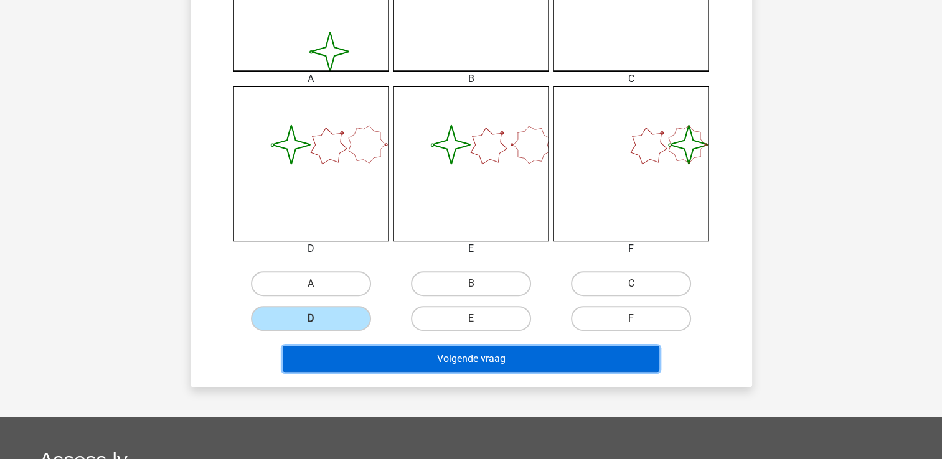
click at [364, 367] on button "Volgende vraag" at bounding box center [471, 359] width 377 height 26
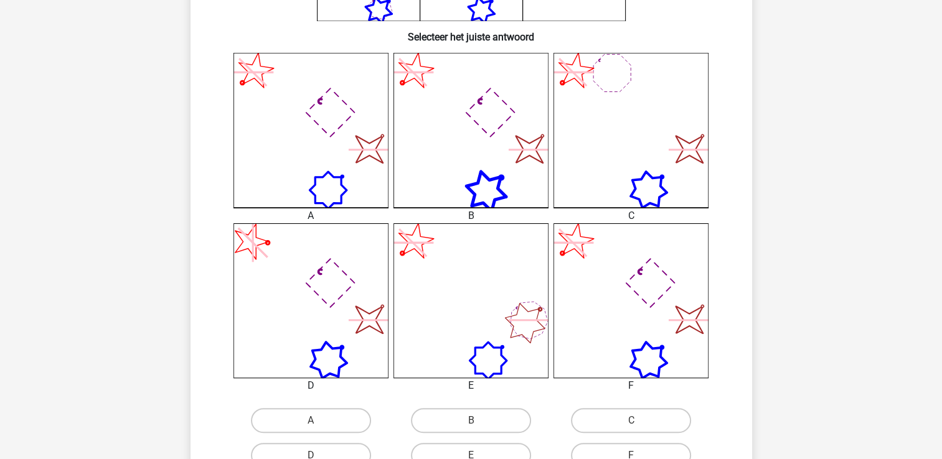
scroll to position [306, 0]
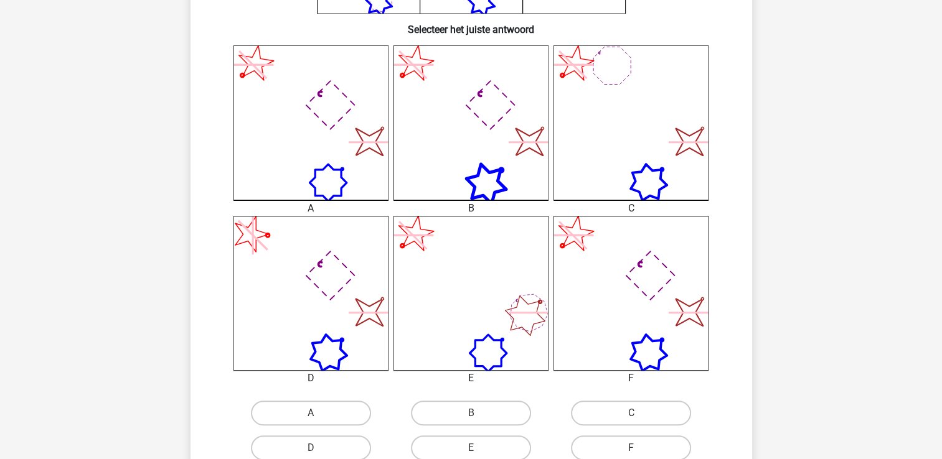
click at [352, 306] on icon "image/svg+xml" at bounding box center [310, 293] width 155 height 155
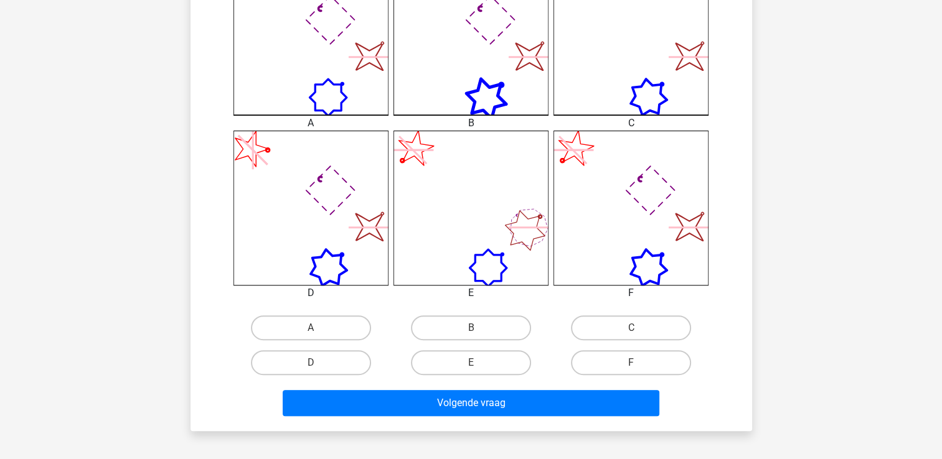
scroll to position [431, 0]
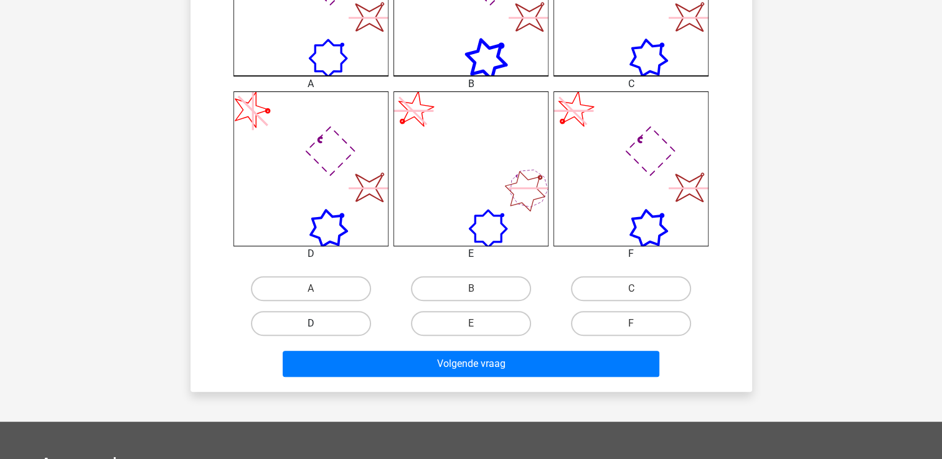
click at [350, 322] on label "D" at bounding box center [311, 323] width 120 height 25
click at [319, 324] on input "D" at bounding box center [315, 328] width 8 height 8
radio input "true"
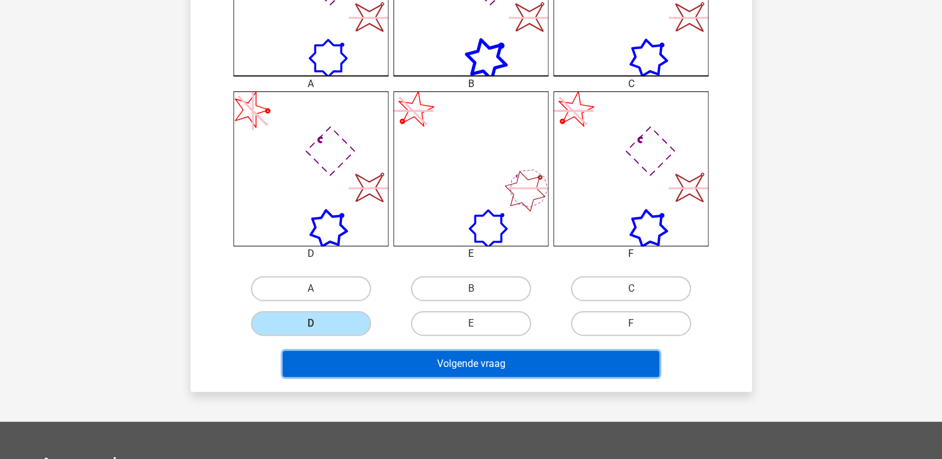
click at [377, 373] on button "Volgende vraag" at bounding box center [471, 364] width 377 height 26
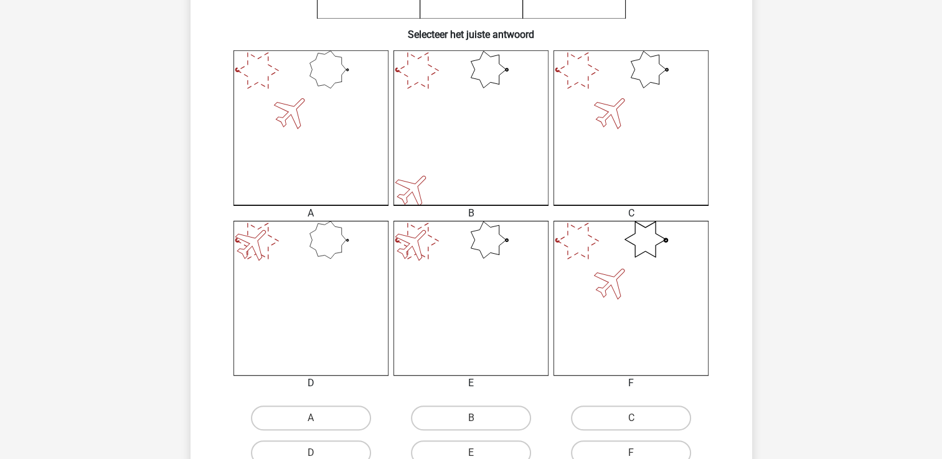
scroll to position [311, 0]
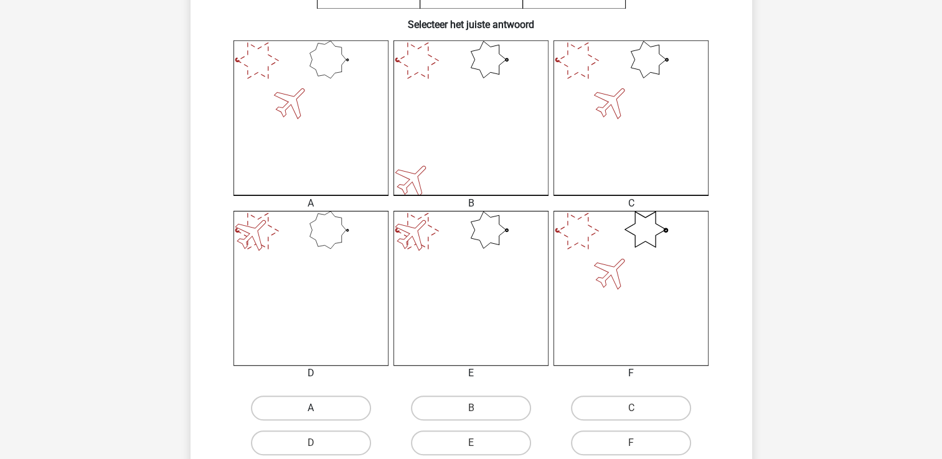
click at [336, 400] on label "A" at bounding box center [311, 408] width 120 height 25
click at [319, 408] on input "A" at bounding box center [315, 412] width 8 height 8
radio input "true"
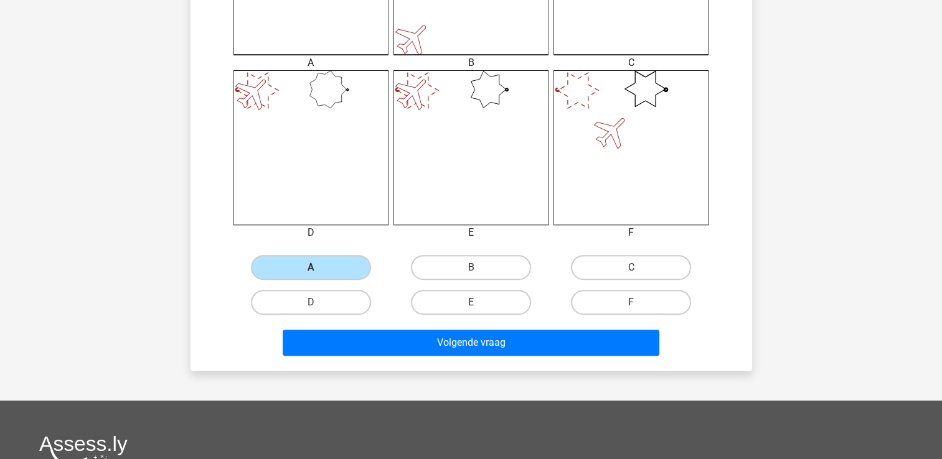
scroll to position [498, 0]
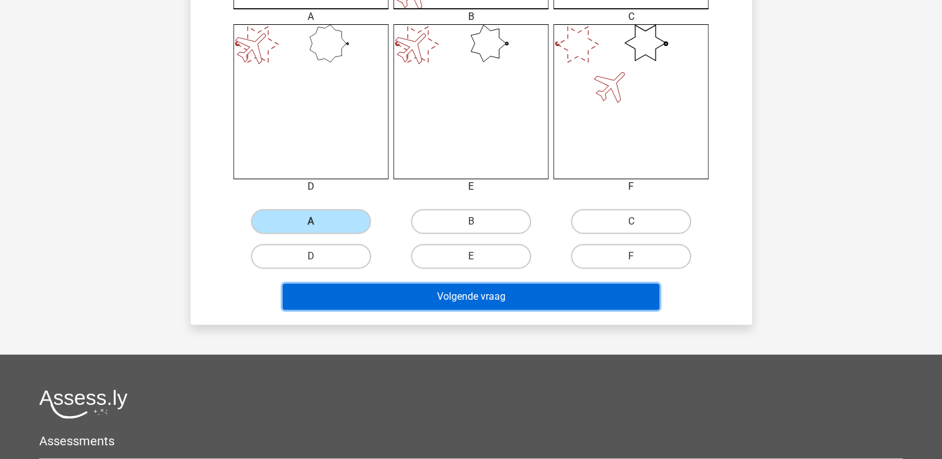
click at [486, 286] on button "Volgende vraag" at bounding box center [471, 297] width 377 height 26
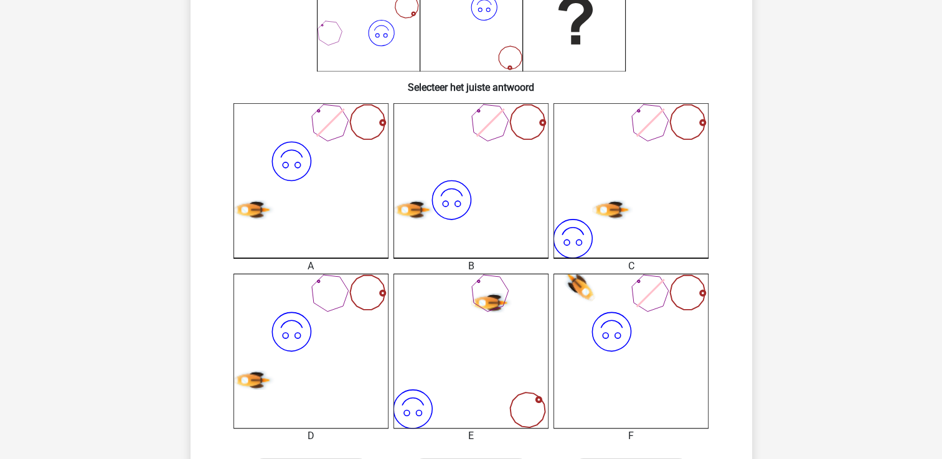
scroll to position [249, 0]
click at [294, 345] on icon "image/svg+xml" at bounding box center [310, 350] width 155 height 155
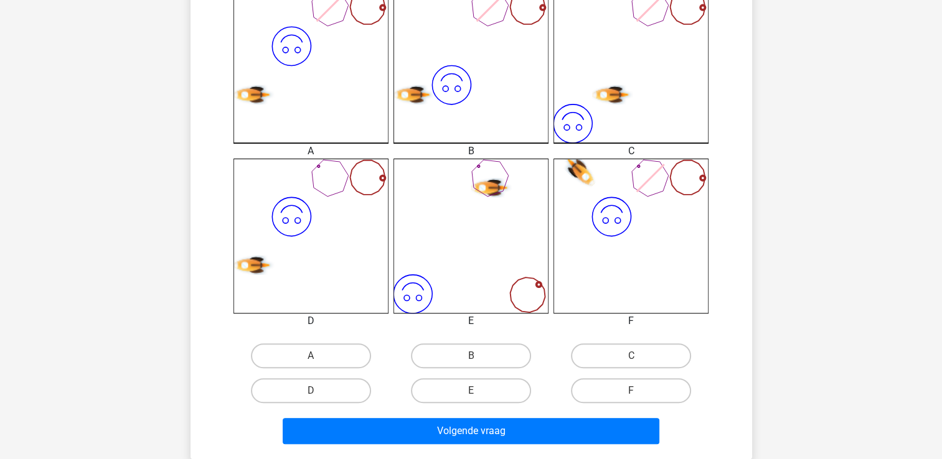
scroll to position [373, 0]
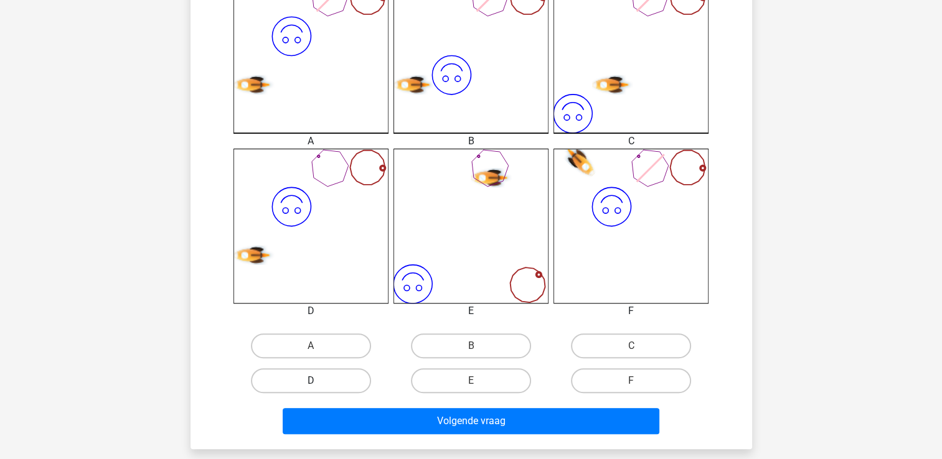
click at [337, 387] on label "D" at bounding box center [311, 381] width 120 height 25
click at [319, 387] on input "D" at bounding box center [315, 385] width 8 height 8
radio input "true"
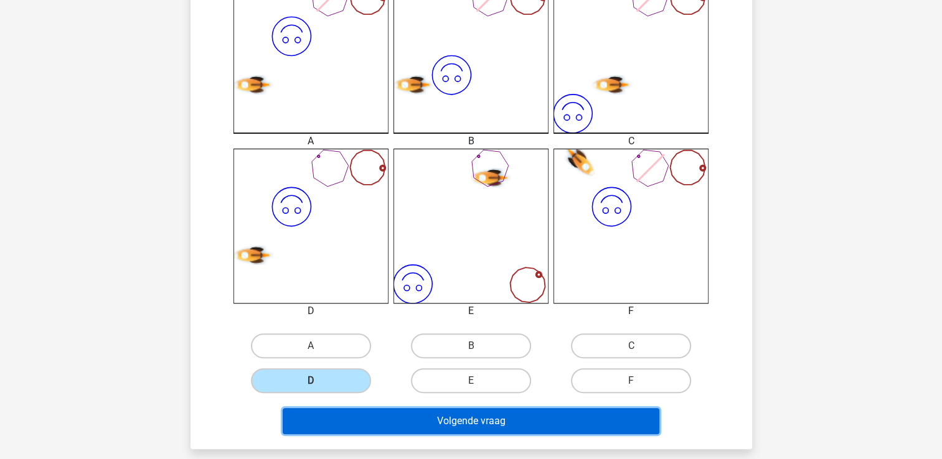
click at [356, 420] on button "Volgende vraag" at bounding box center [471, 421] width 377 height 26
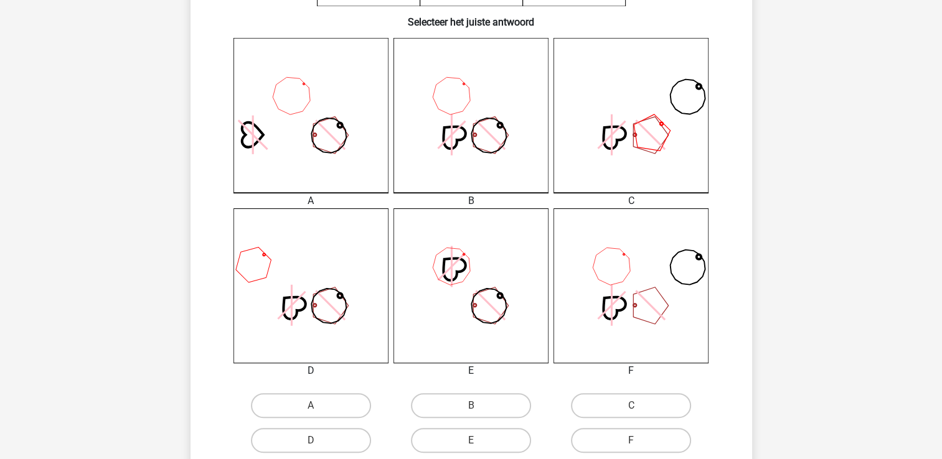
scroll to position [369, 0]
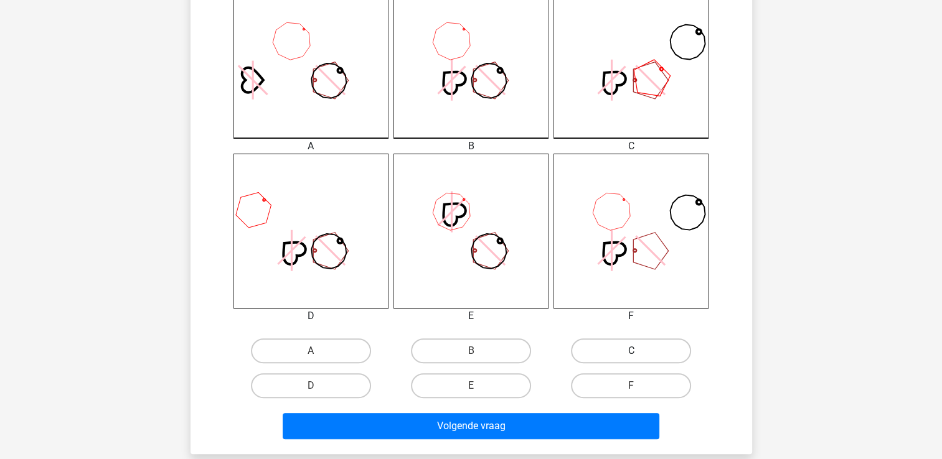
click at [650, 350] on label "C" at bounding box center [631, 351] width 120 height 25
click at [639, 351] on input "C" at bounding box center [635, 355] width 8 height 8
radio input "true"
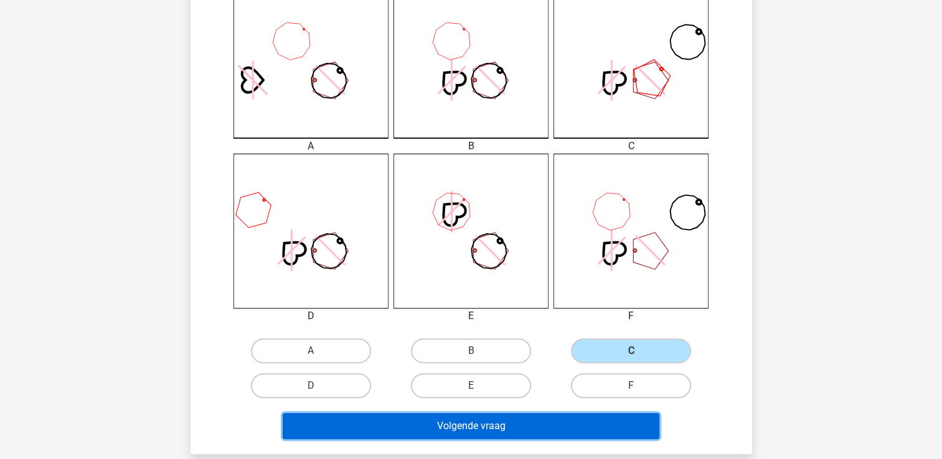
click at [454, 420] on button "Volgende vraag" at bounding box center [471, 426] width 377 height 26
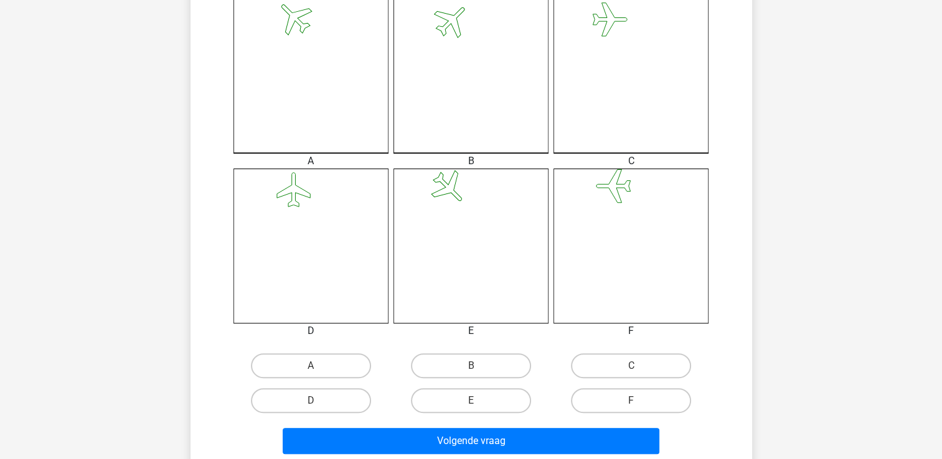
scroll to position [436, 0]
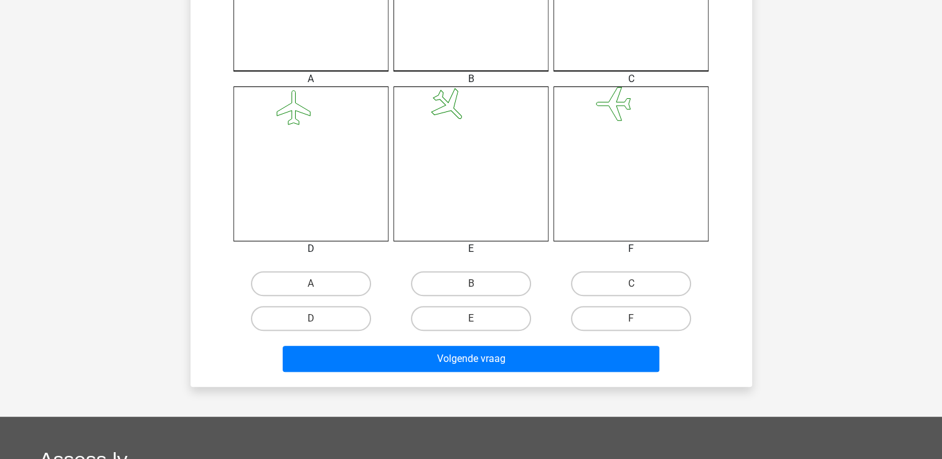
click at [471, 288] on input "B" at bounding box center [475, 288] width 8 height 8
radio input "true"
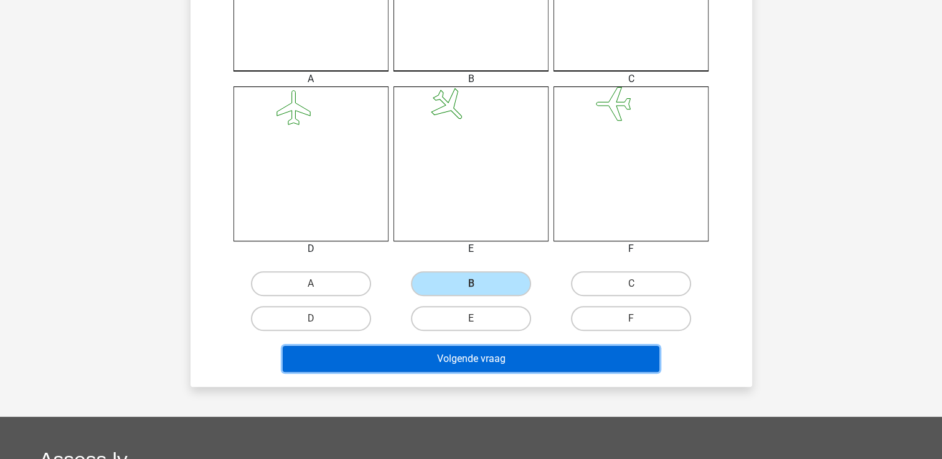
click at [509, 362] on button "Volgende vraag" at bounding box center [471, 359] width 377 height 26
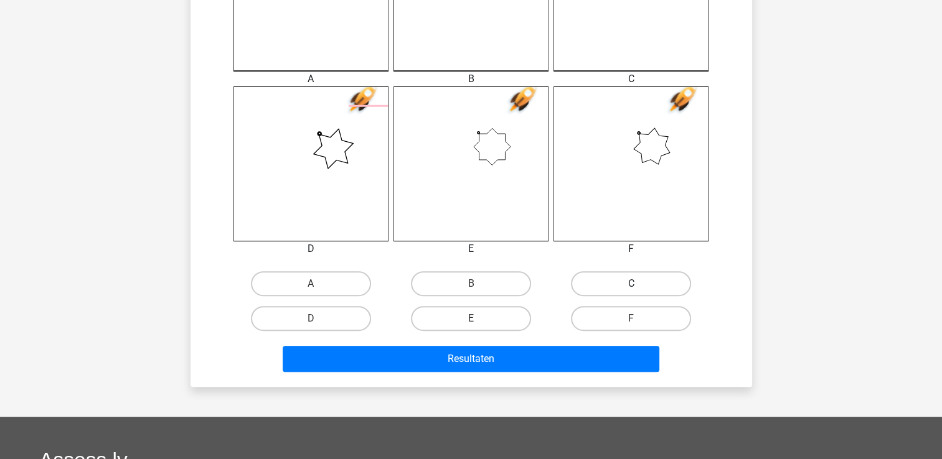
click at [626, 283] on label "C" at bounding box center [631, 283] width 120 height 25
click at [631, 284] on input "C" at bounding box center [635, 288] width 8 height 8
radio input "true"
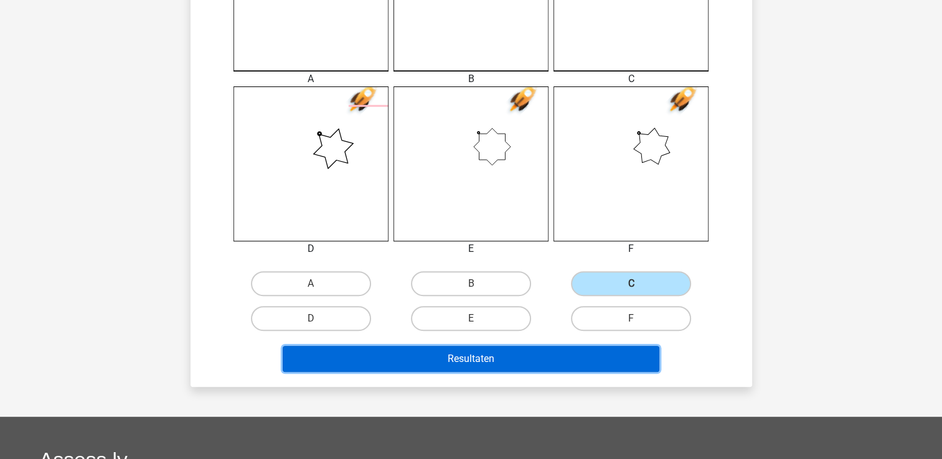
click at [561, 355] on button "Resultaten" at bounding box center [471, 359] width 377 height 26
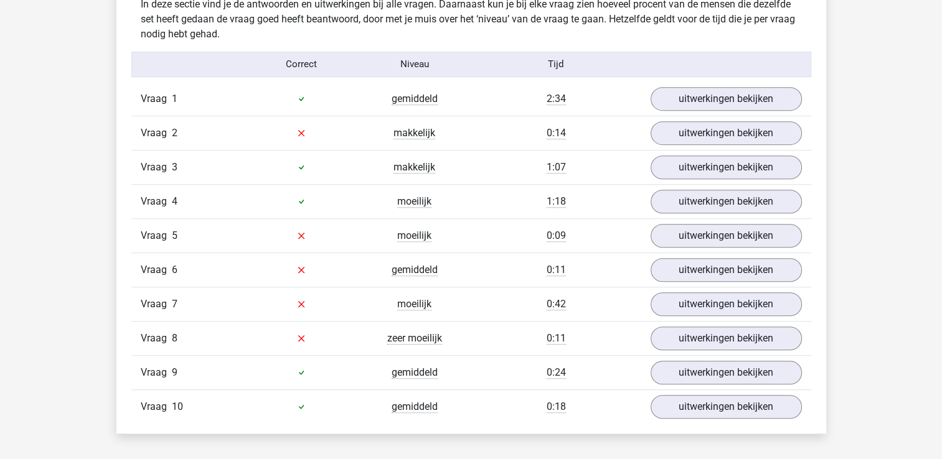
scroll to position [809, 0]
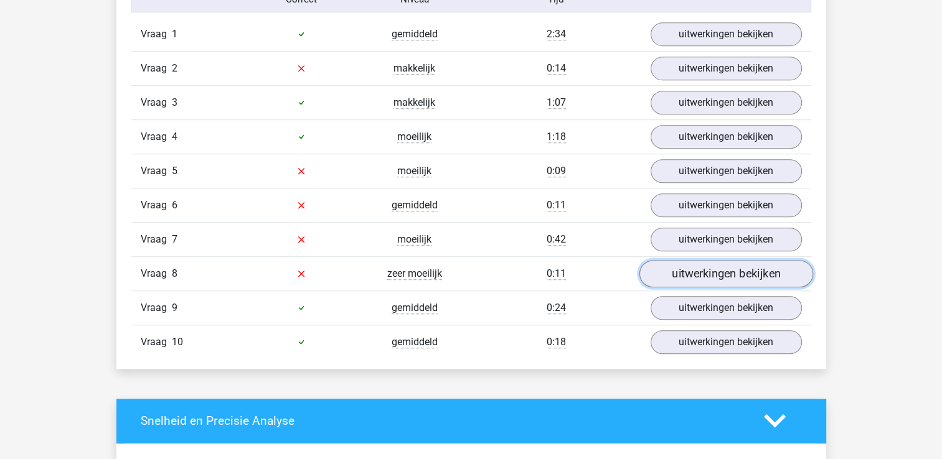
click at [685, 273] on link "uitwerkingen bekijken" at bounding box center [726, 273] width 174 height 27
